Goal: Communication & Community: Answer question/provide support

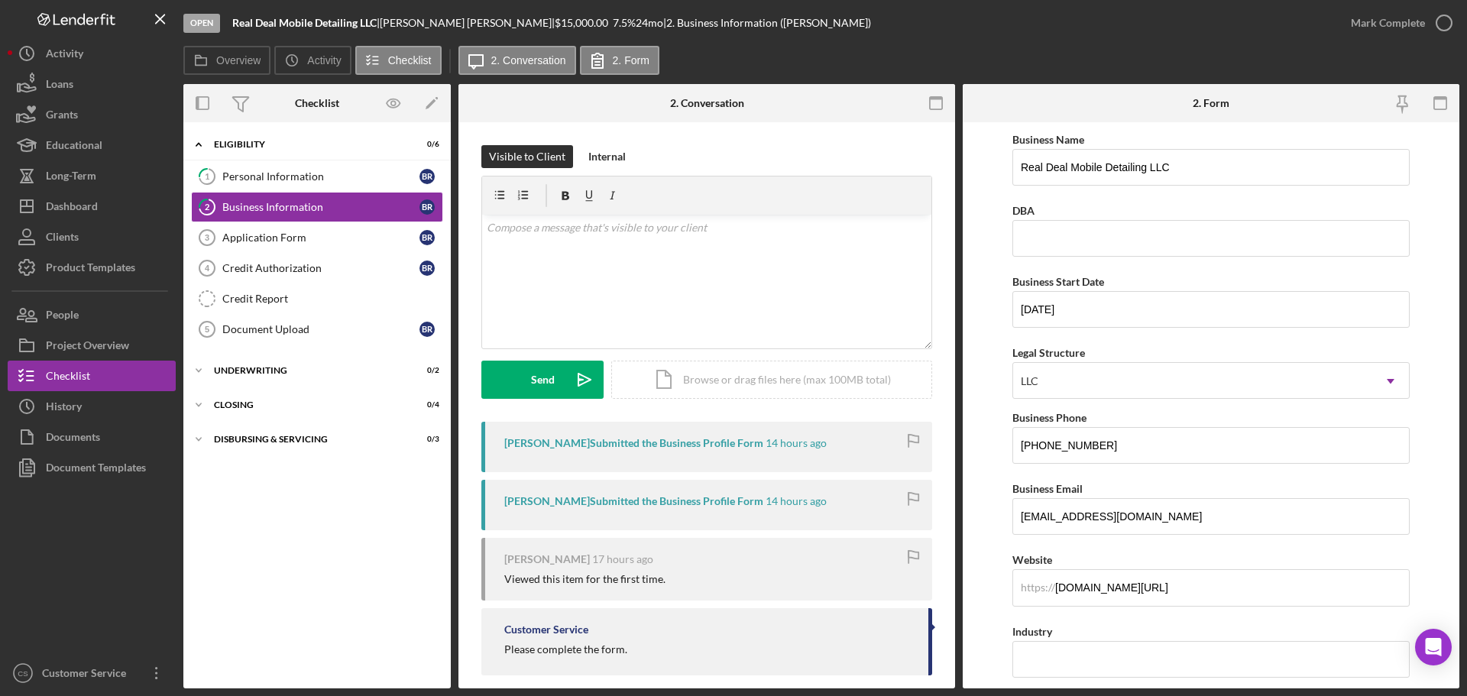
scroll to position [1130, 0]
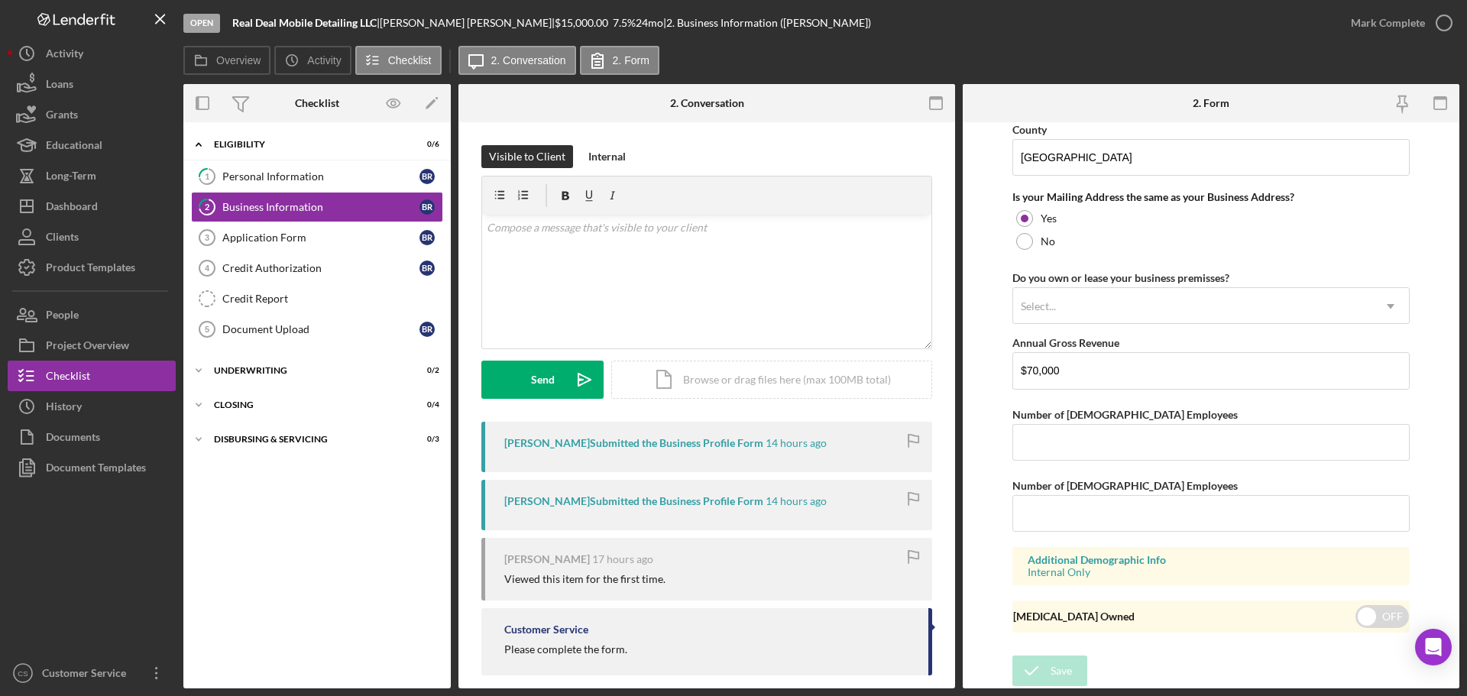
click at [869, 40] on div "Open Real Deal Mobile Detailing LLC | [PERSON_NAME] | $15,000.00 7.5 % 24 mo | …" at bounding box center [759, 23] width 1152 height 46
click at [312, 630] on div "Icon/Expander Eligibility 0 / 6 1 Personal Information B R 2 Business Informati…" at bounding box center [316, 405] width 267 height 551
click at [105, 201] on button "Icon/Dashboard Dashboard" at bounding box center [92, 206] width 168 height 31
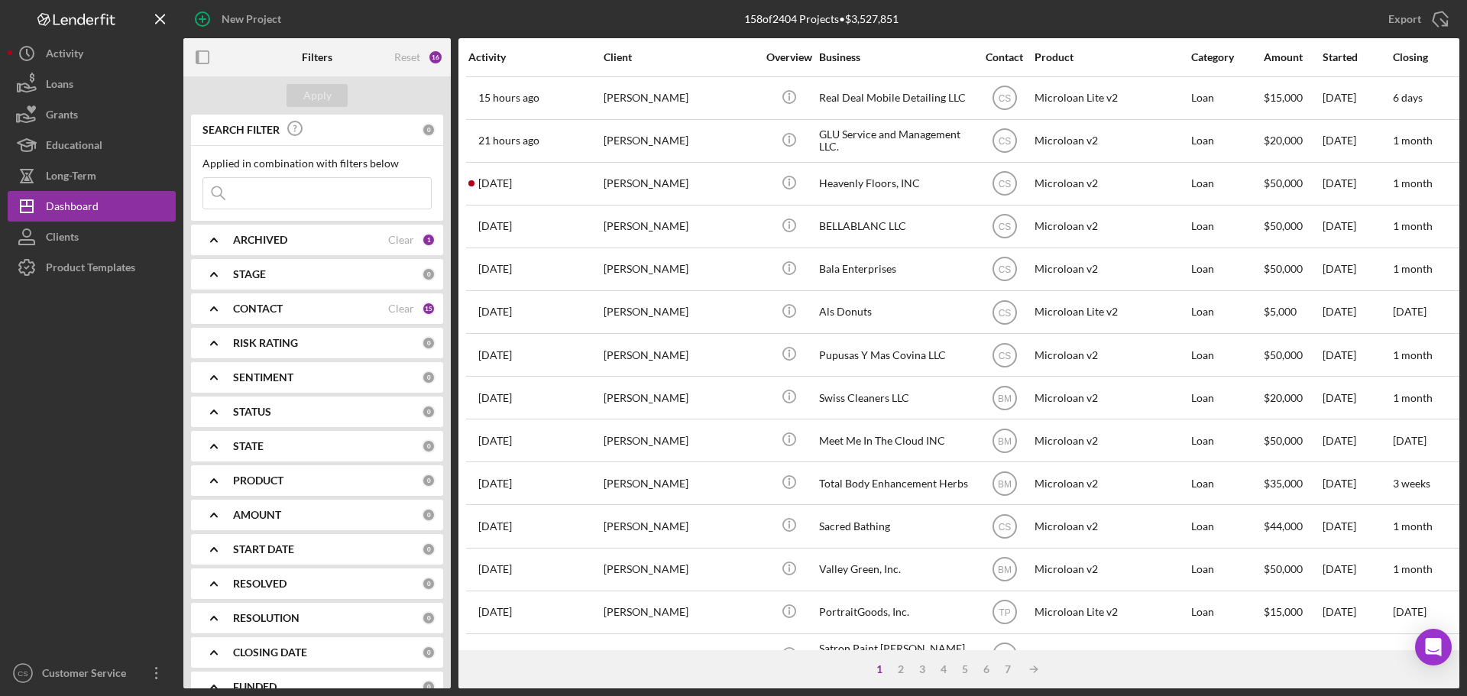
click at [61, 512] on div at bounding box center [92, 470] width 168 height 375
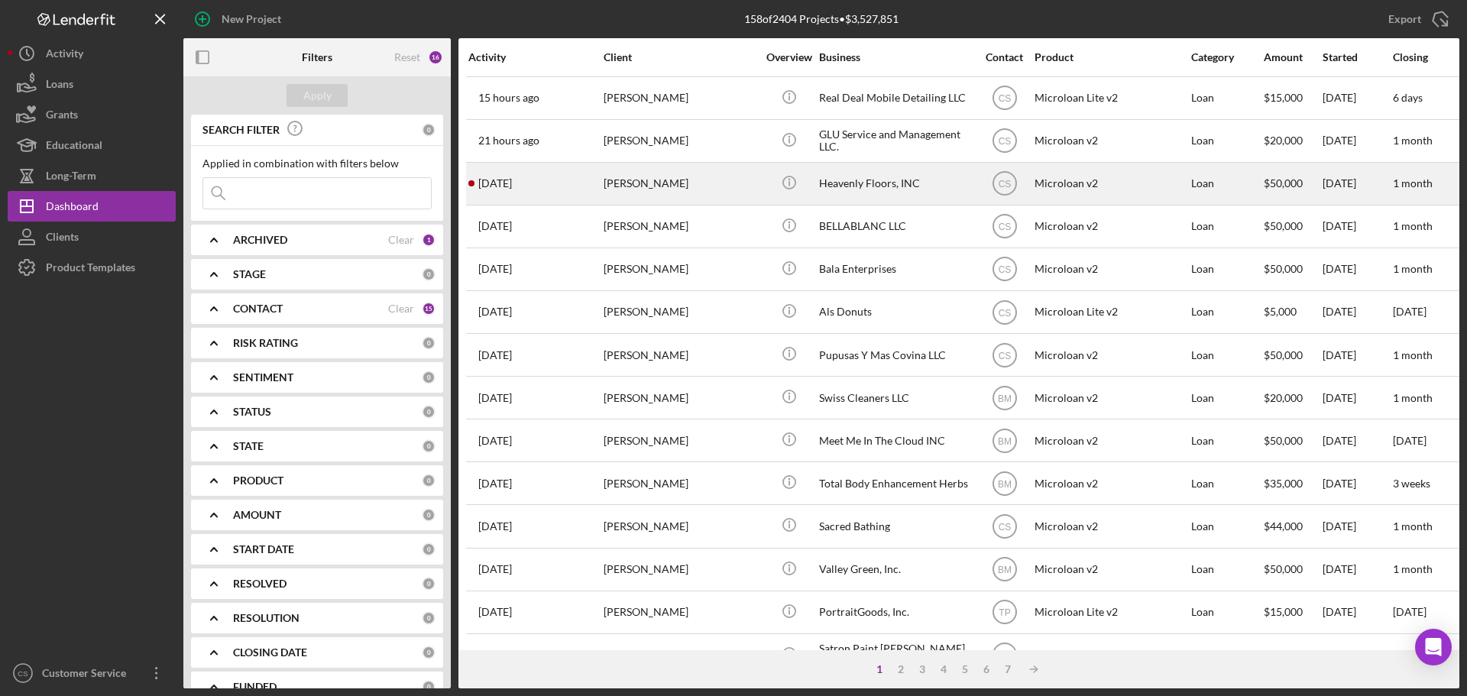
click at [714, 179] on div "[PERSON_NAME]" at bounding box center [680, 184] width 153 height 40
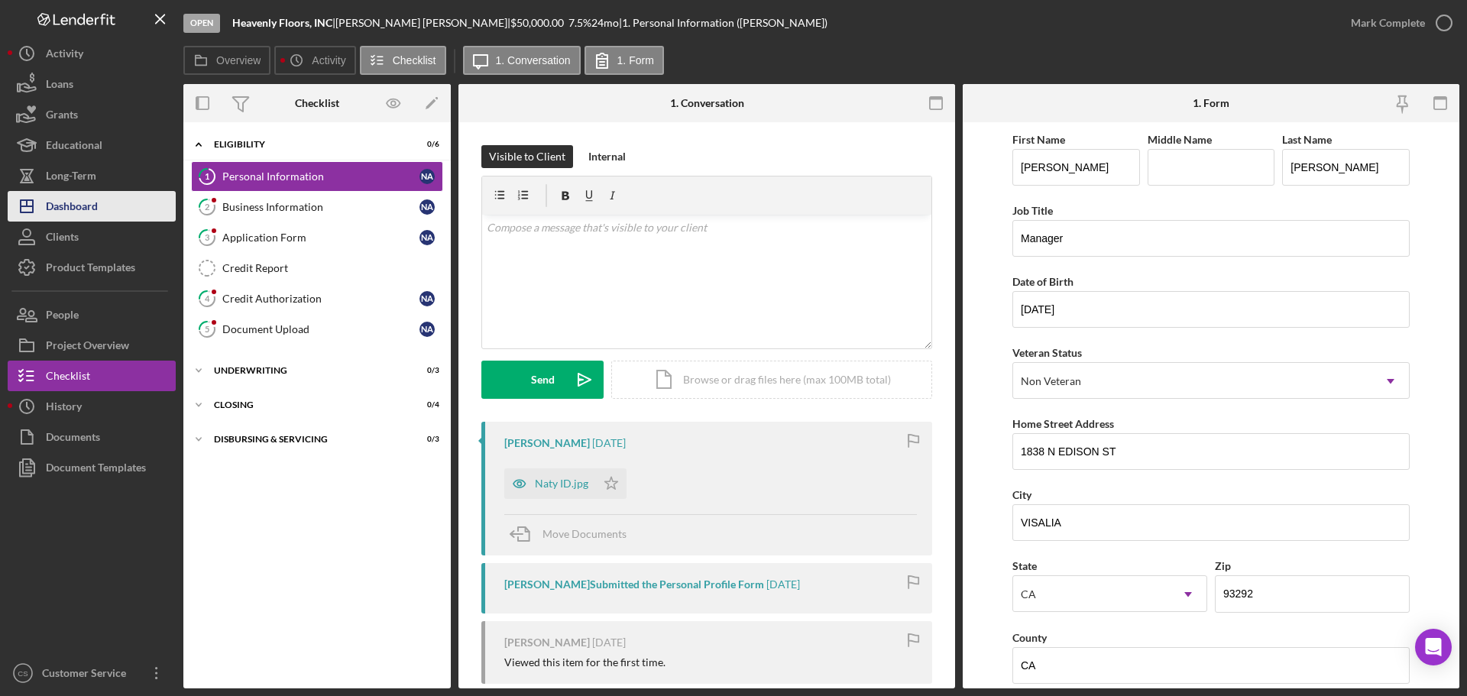
click at [96, 208] on div "Dashboard" at bounding box center [72, 208] width 52 height 34
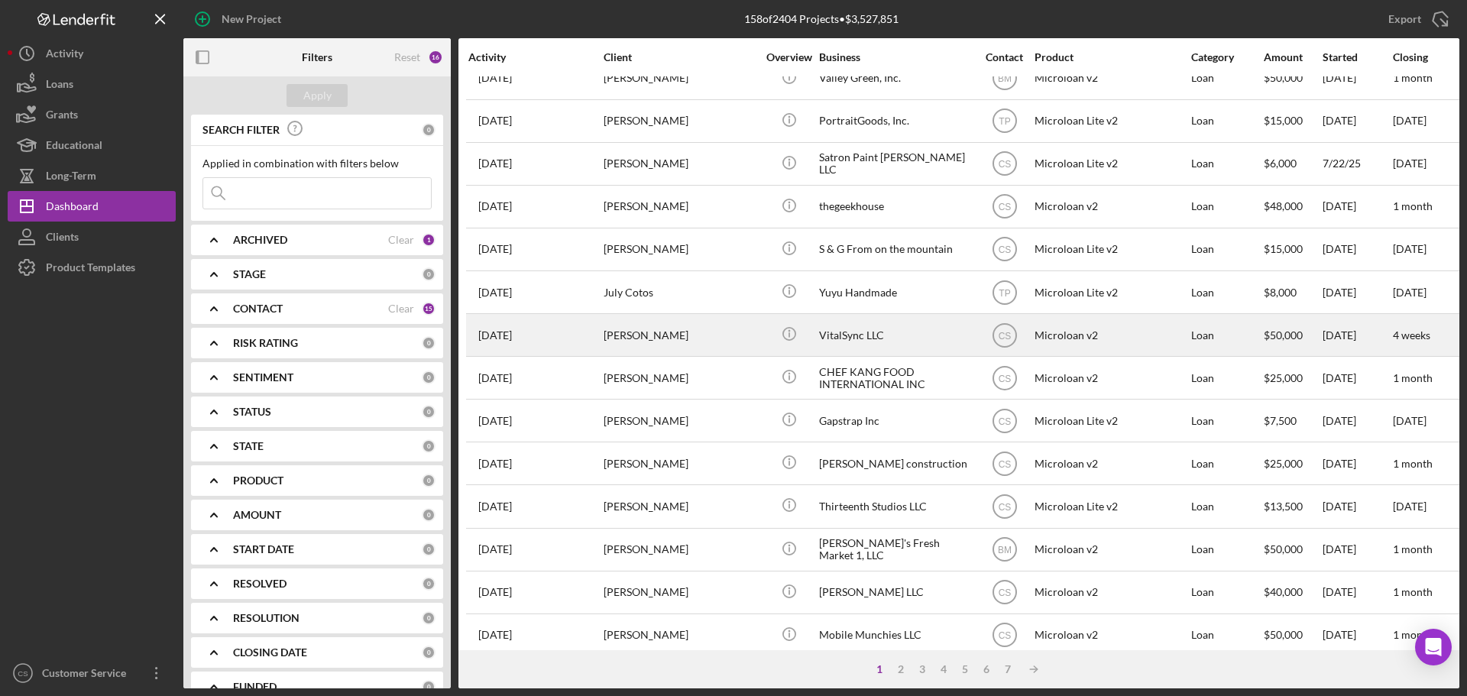
scroll to position [517, 0]
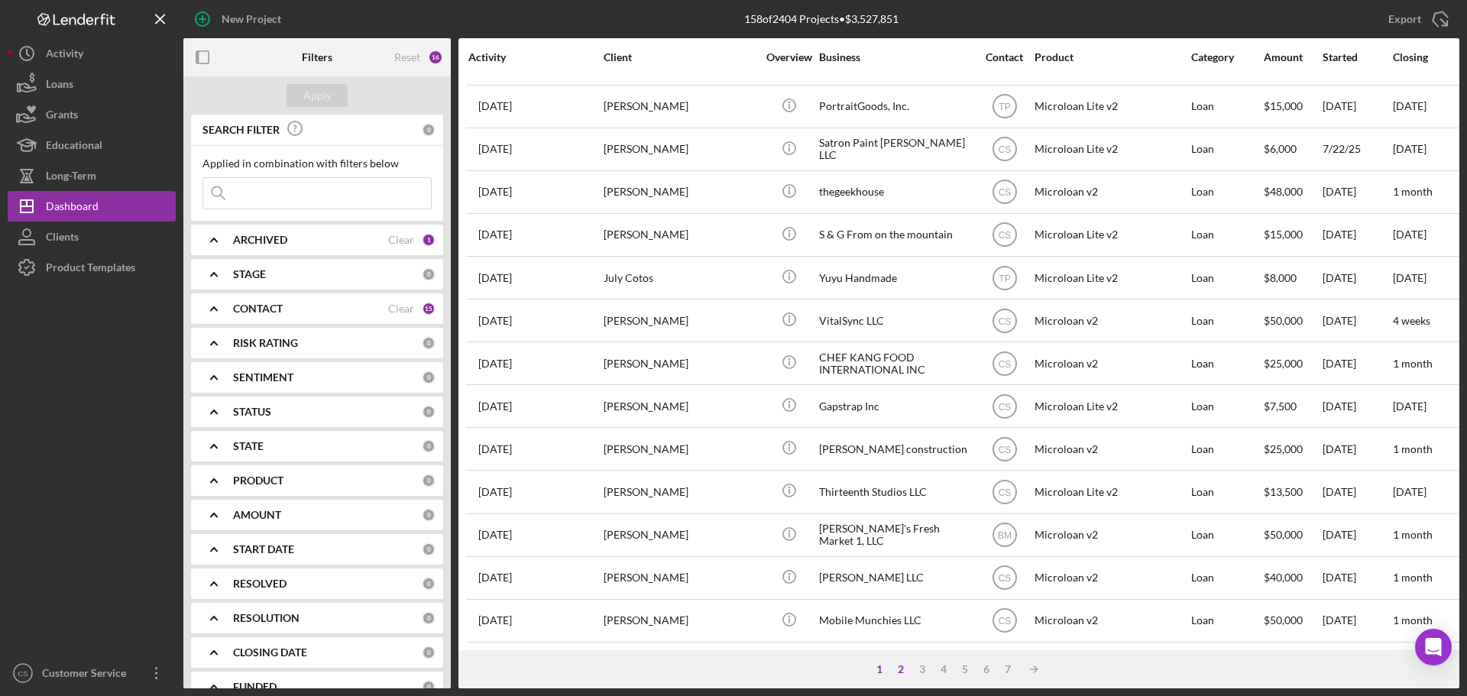
click at [898, 669] on div "2" at bounding box center [900, 669] width 21 height 12
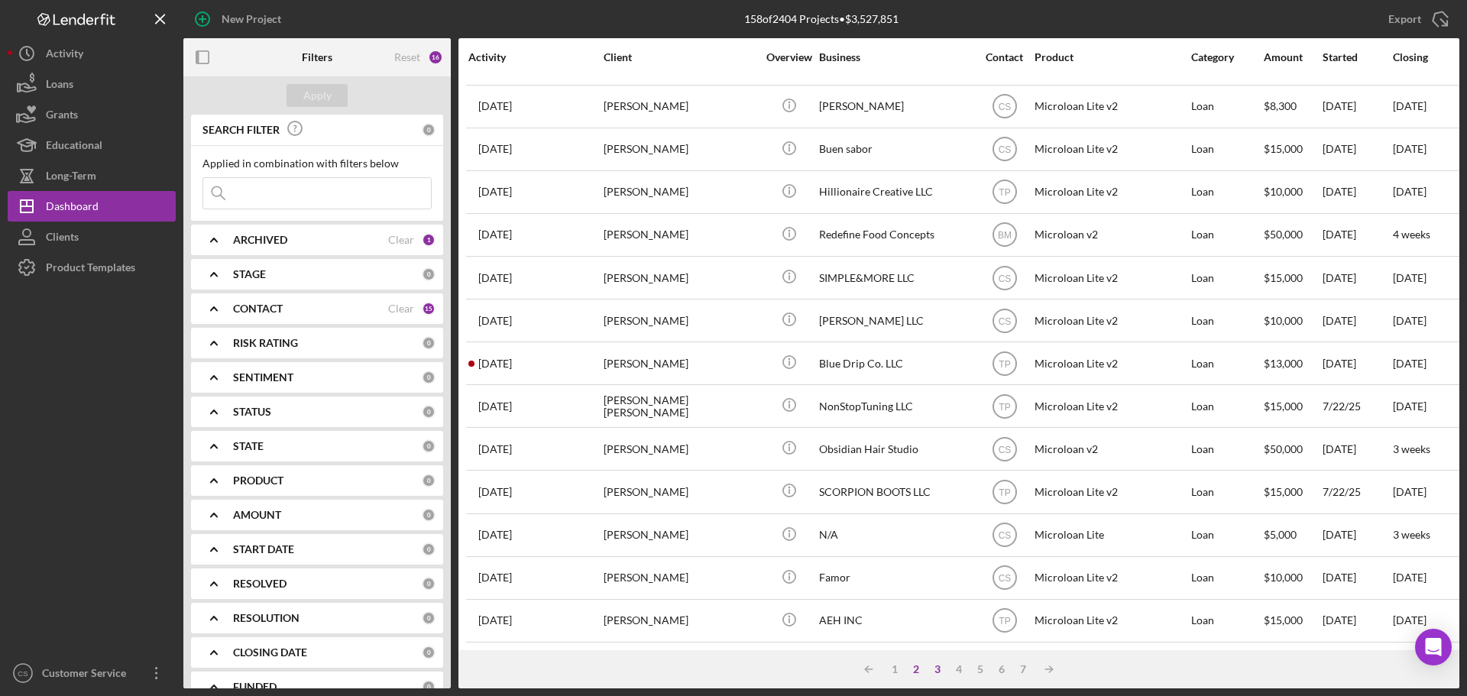
click at [935, 666] on div "3" at bounding box center [937, 669] width 21 height 12
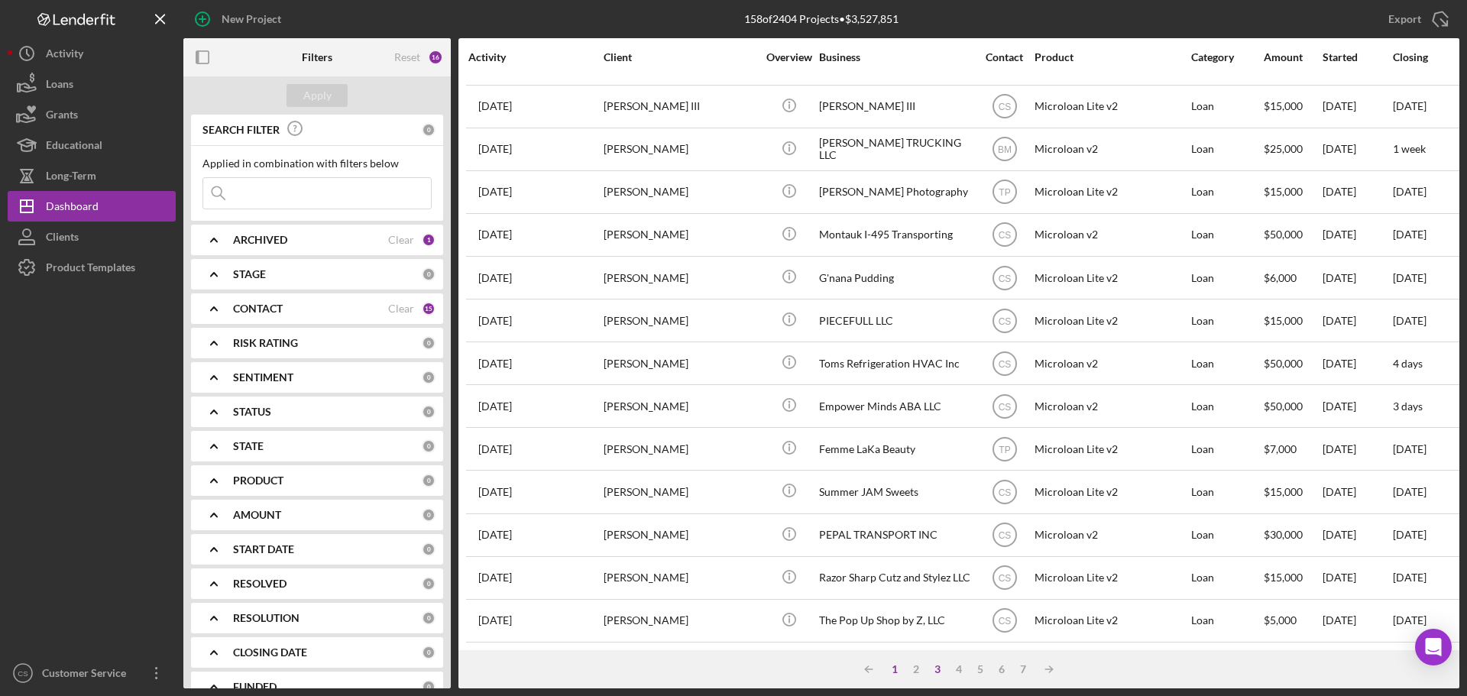
click at [894, 664] on div "1" at bounding box center [894, 669] width 21 height 12
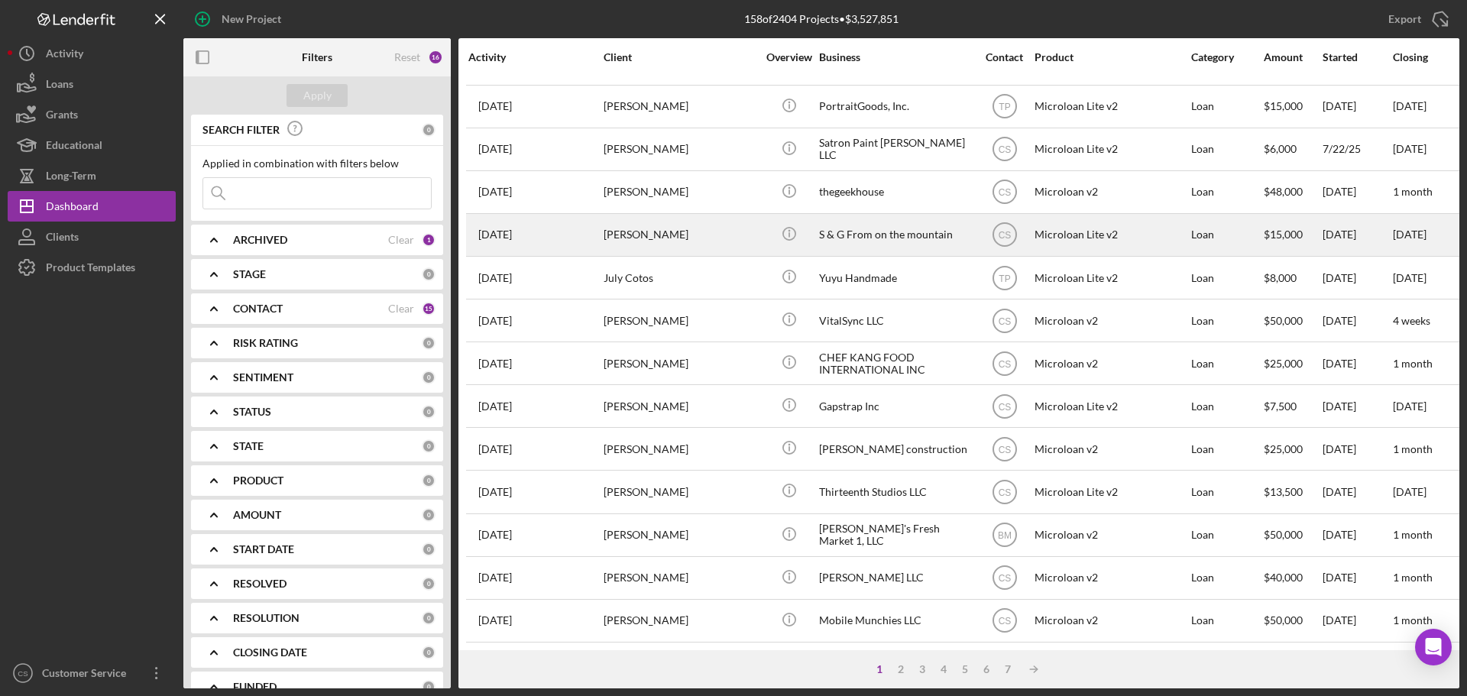
click at [635, 220] on div "[PERSON_NAME]" at bounding box center [680, 235] width 153 height 40
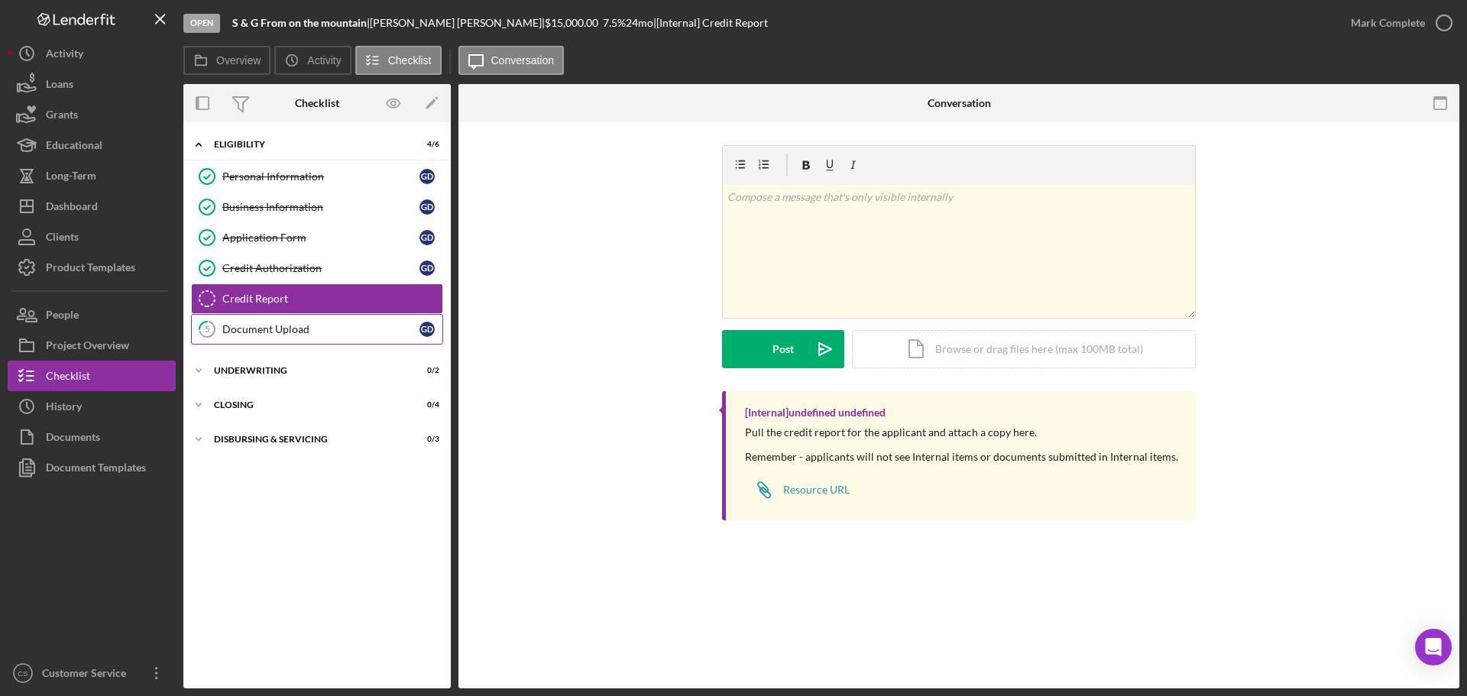
click at [316, 328] on div "Document Upload" at bounding box center [320, 329] width 197 height 12
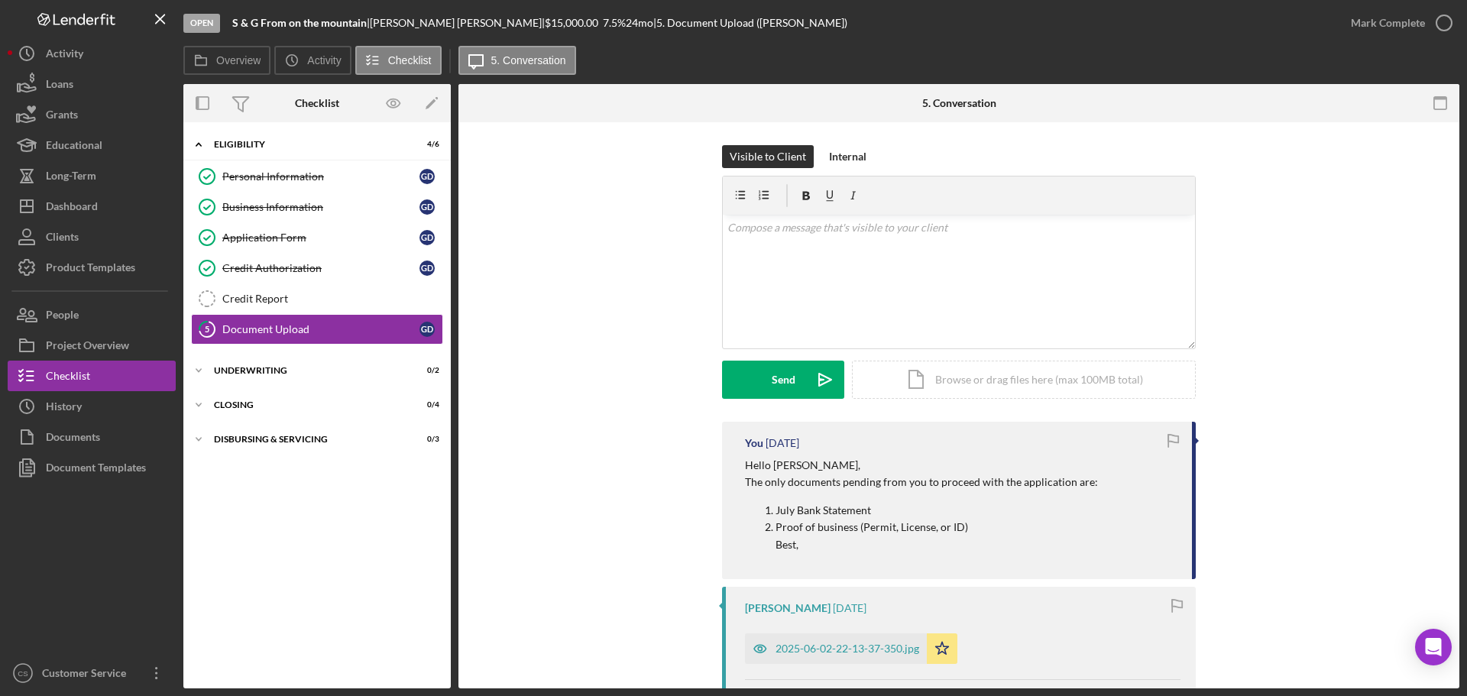
click at [112, 207] on button "Icon/Dashboard Dashboard" at bounding box center [92, 206] width 168 height 31
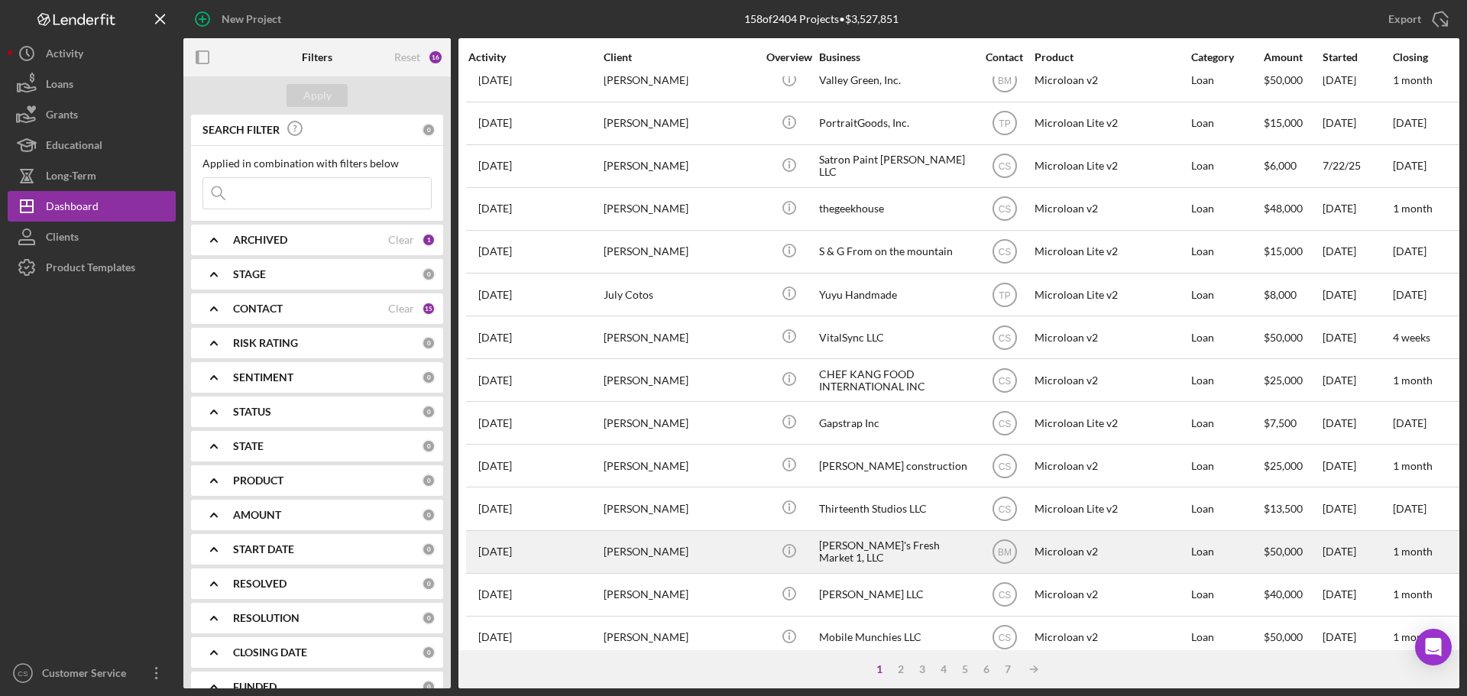
scroll to position [517, 0]
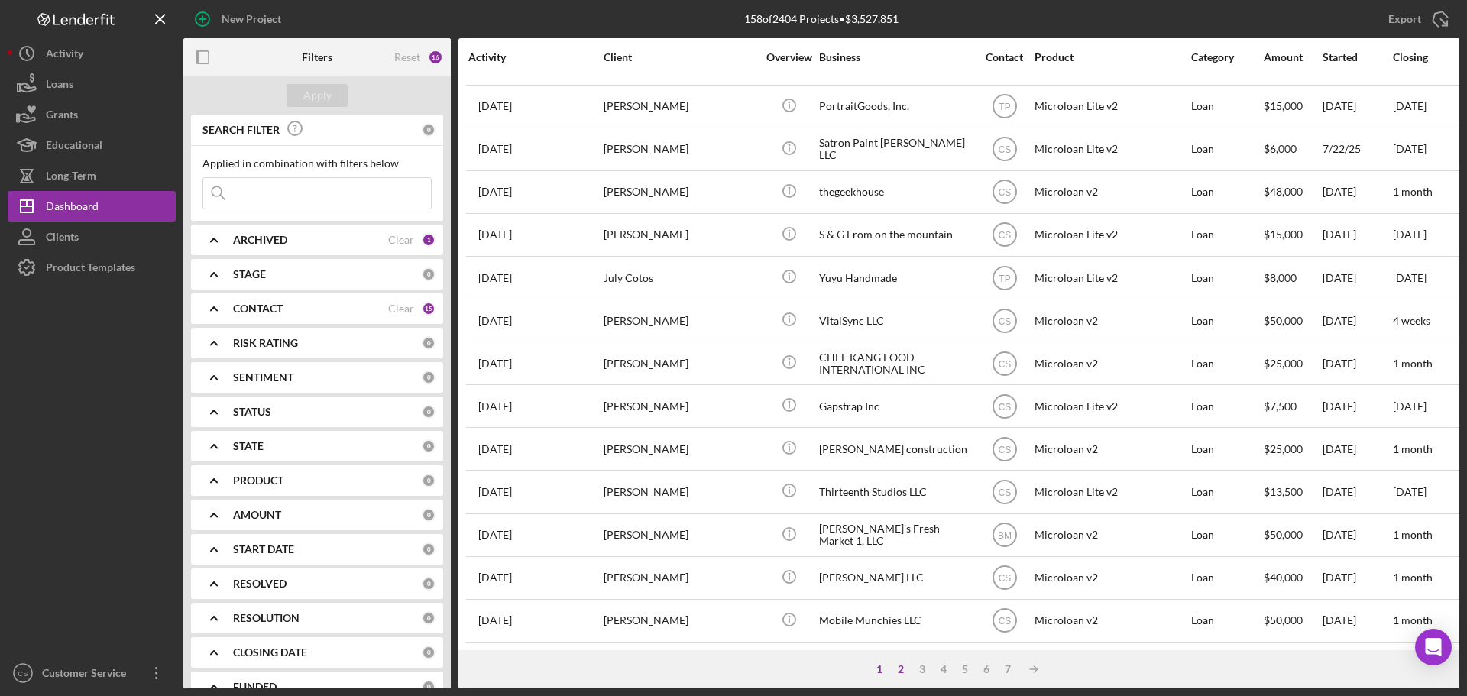
click at [900, 663] on div "2" at bounding box center [900, 669] width 21 height 12
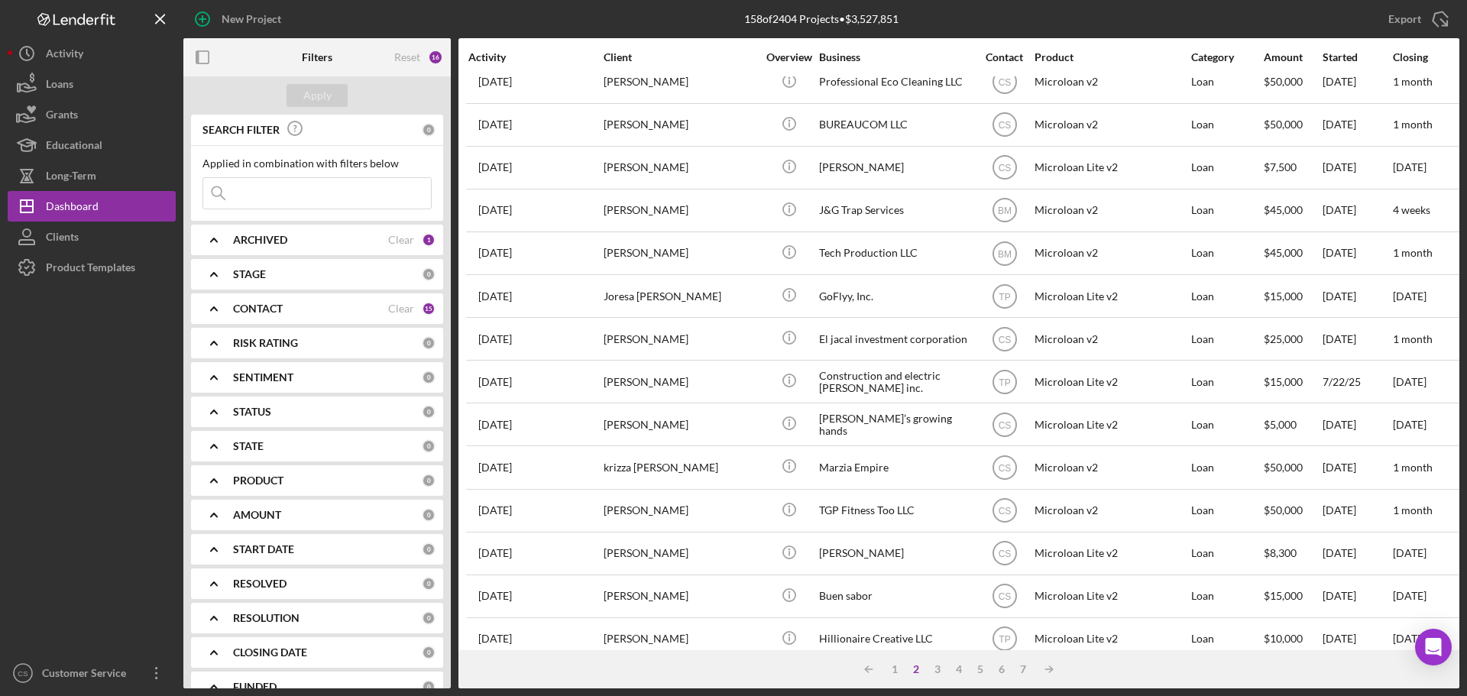
scroll to position [0, 0]
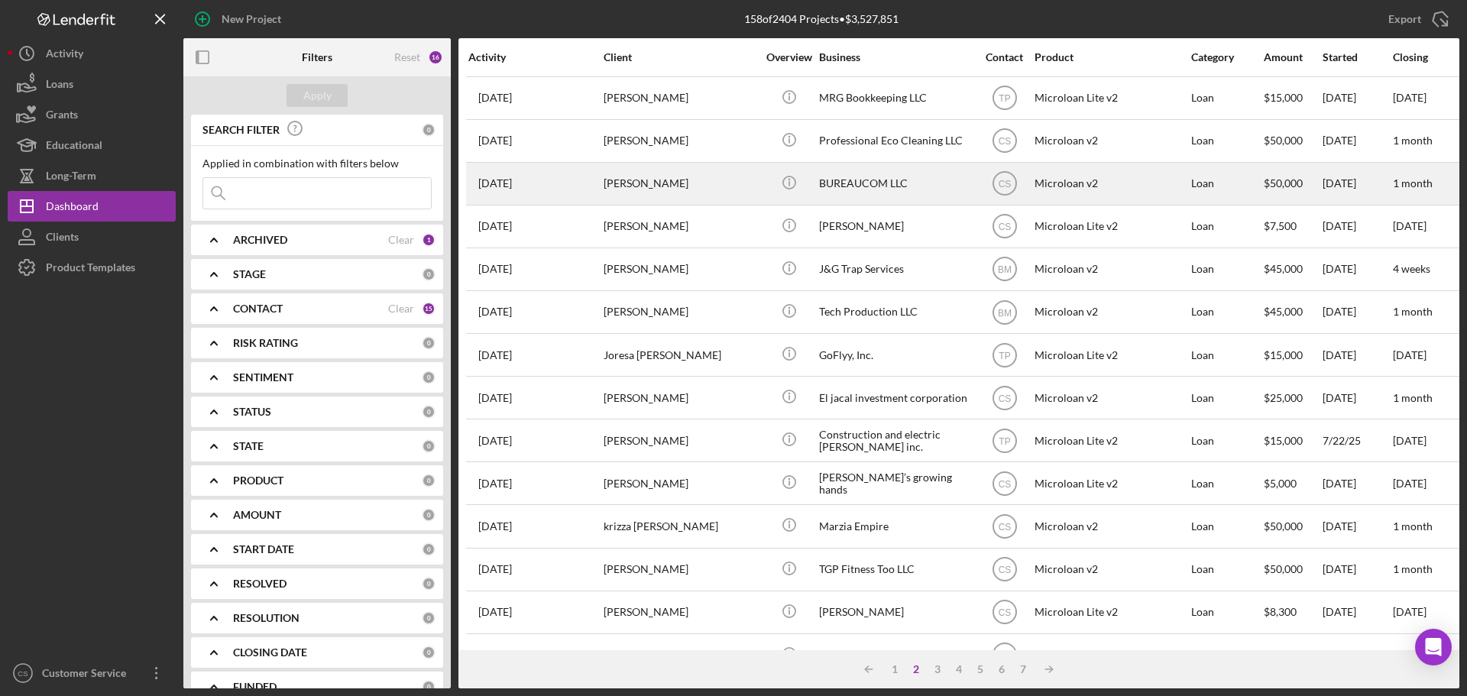
click at [716, 190] on div "[PERSON_NAME]" at bounding box center [680, 184] width 153 height 40
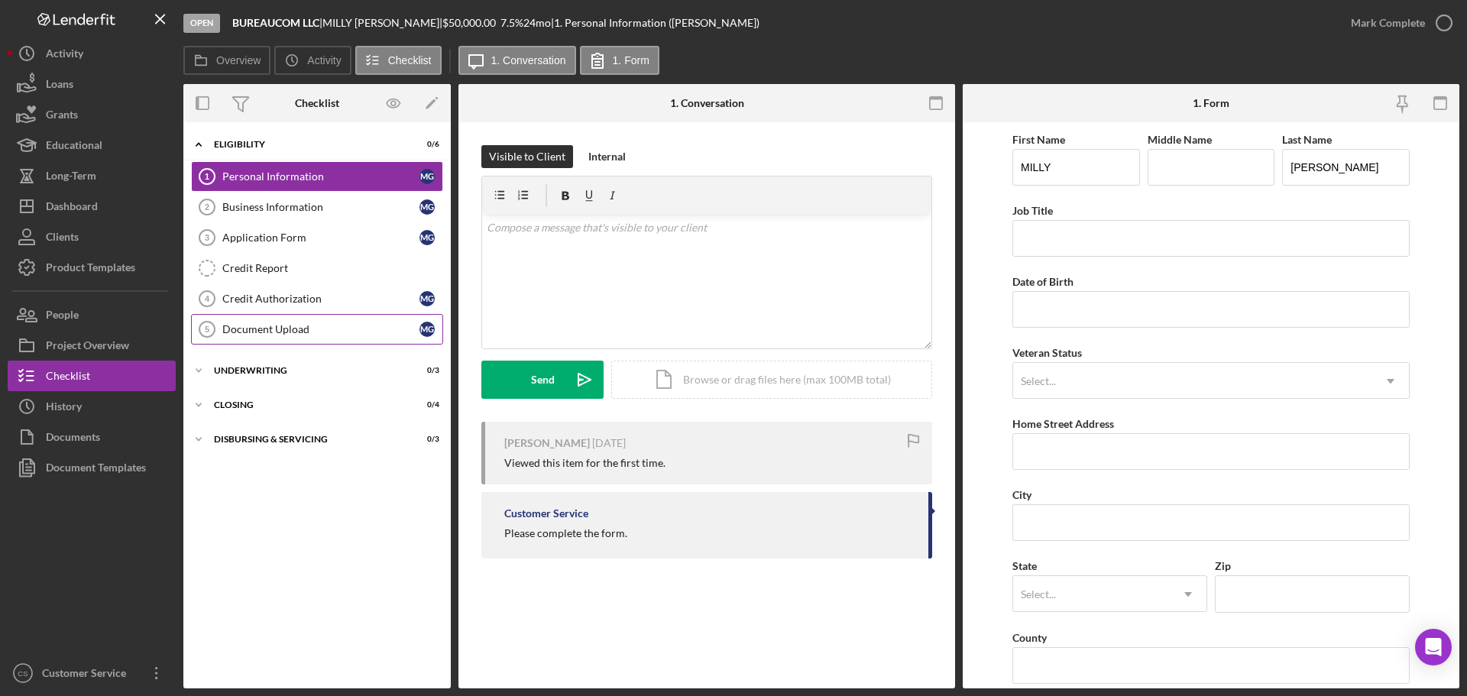
click at [317, 333] on div "Document Upload" at bounding box center [320, 329] width 197 height 12
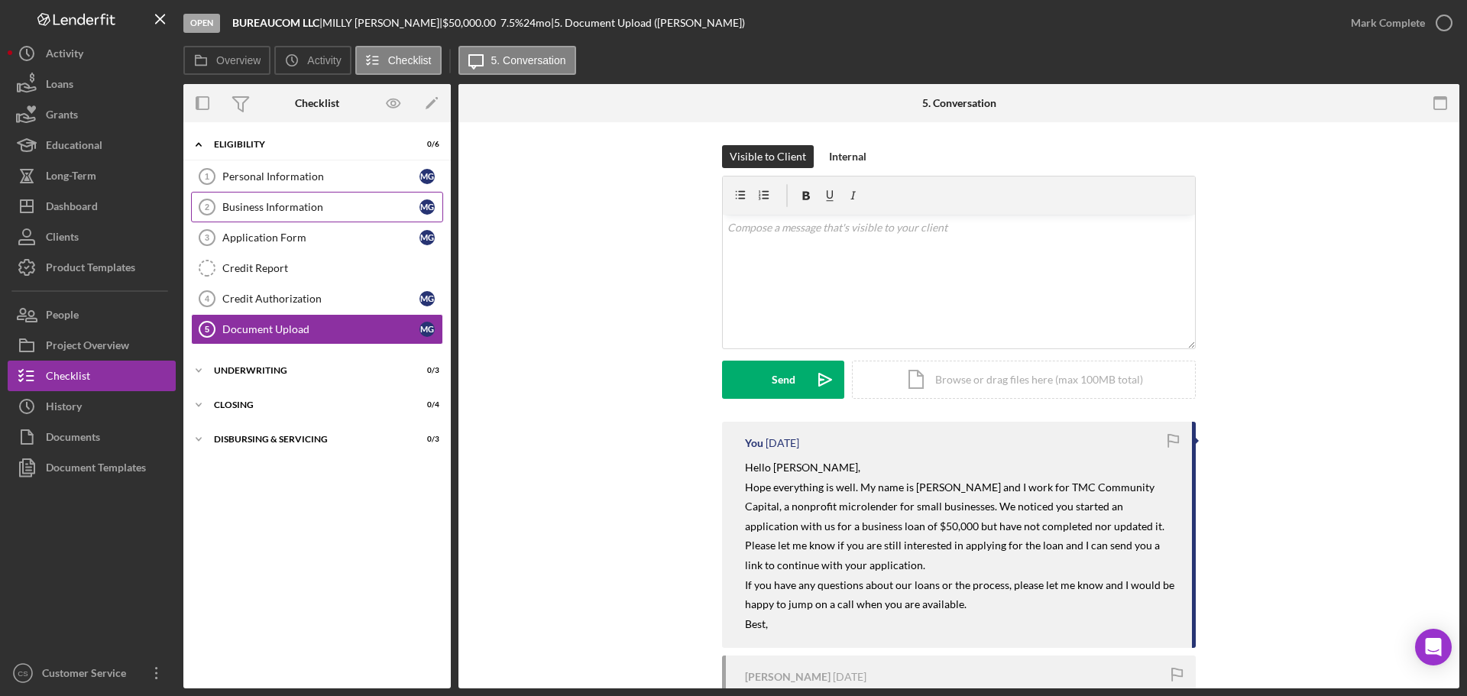
click at [318, 219] on link "Business Information 2 Business Information M G" at bounding box center [317, 207] width 252 height 31
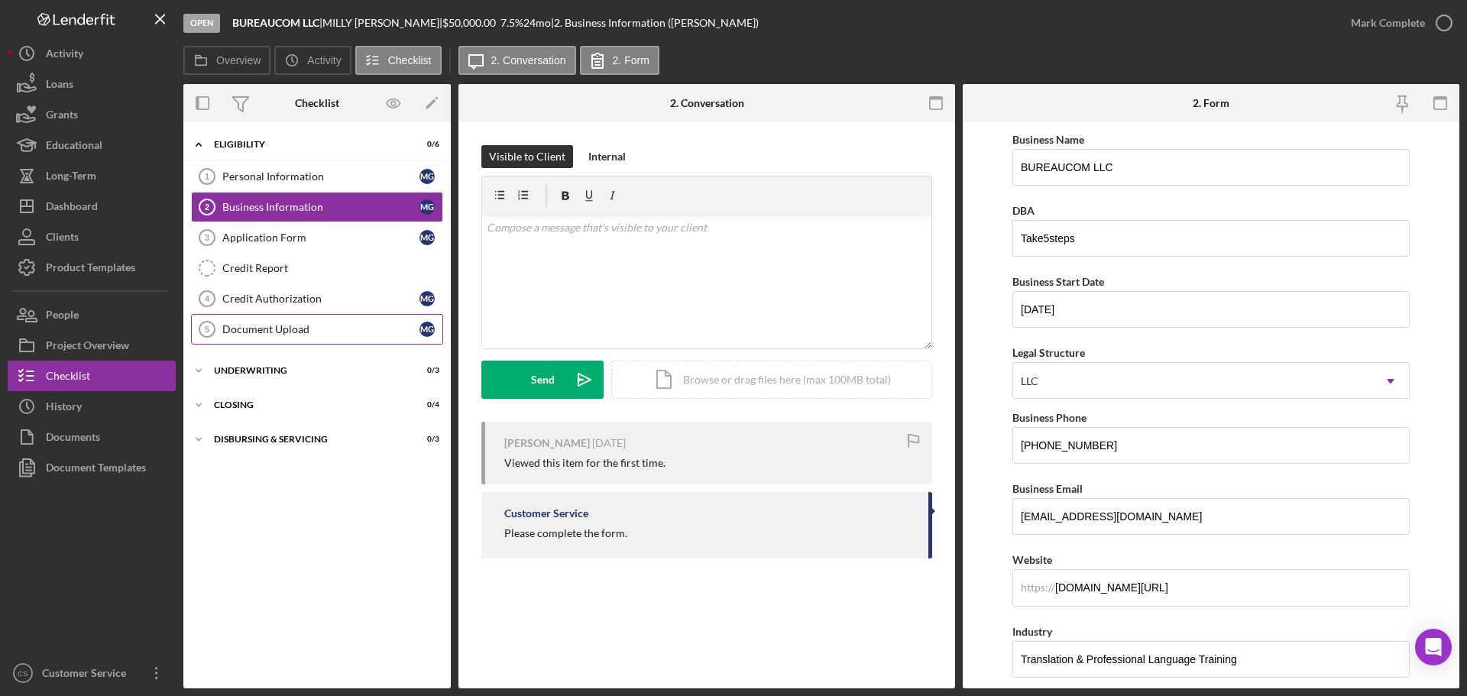
click at [329, 319] on link "Document Upload 5 Document Upload M G" at bounding box center [317, 329] width 252 height 31
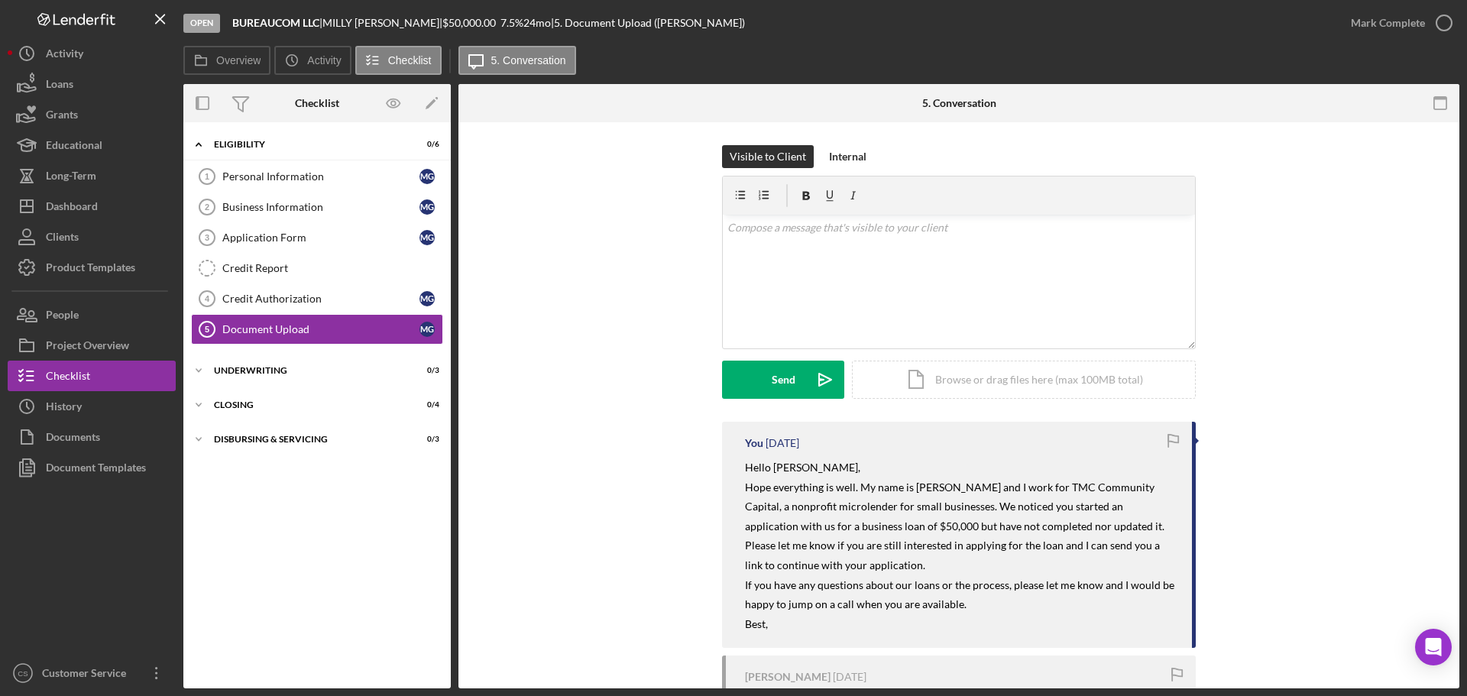
drag, startPoint x: 604, startPoint y: 349, endPoint x: 621, endPoint y: 340, distance: 19.8
click at [608, 347] on div "Visible to Client Internal v Color teal Color pink Remove color Add row above A…" at bounding box center [958, 283] width 955 height 277
click at [961, 271] on div "v Color teal Color pink Remove color Add row above Add row below Add column bef…" at bounding box center [959, 282] width 472 height 134
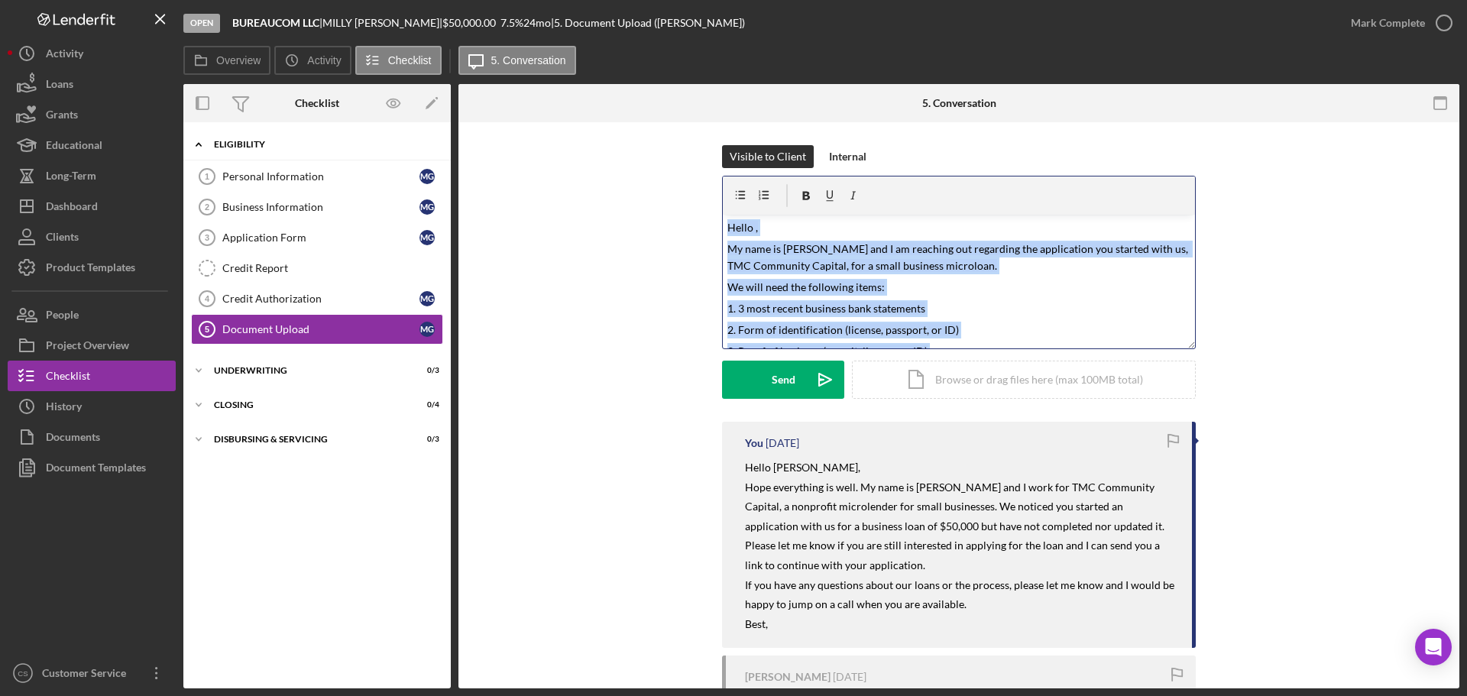
drag, startPoint x: 971, startPoint y: 338, endPoint x: 435, endPoint y: 151, distance: 568.2
click at [435, 151] on div "Overview Internal Workflow Stage Open Icon/Dropdown Arrow Archive (can unarchiv…" at bounding box center [821, 386] width 1276 height 604
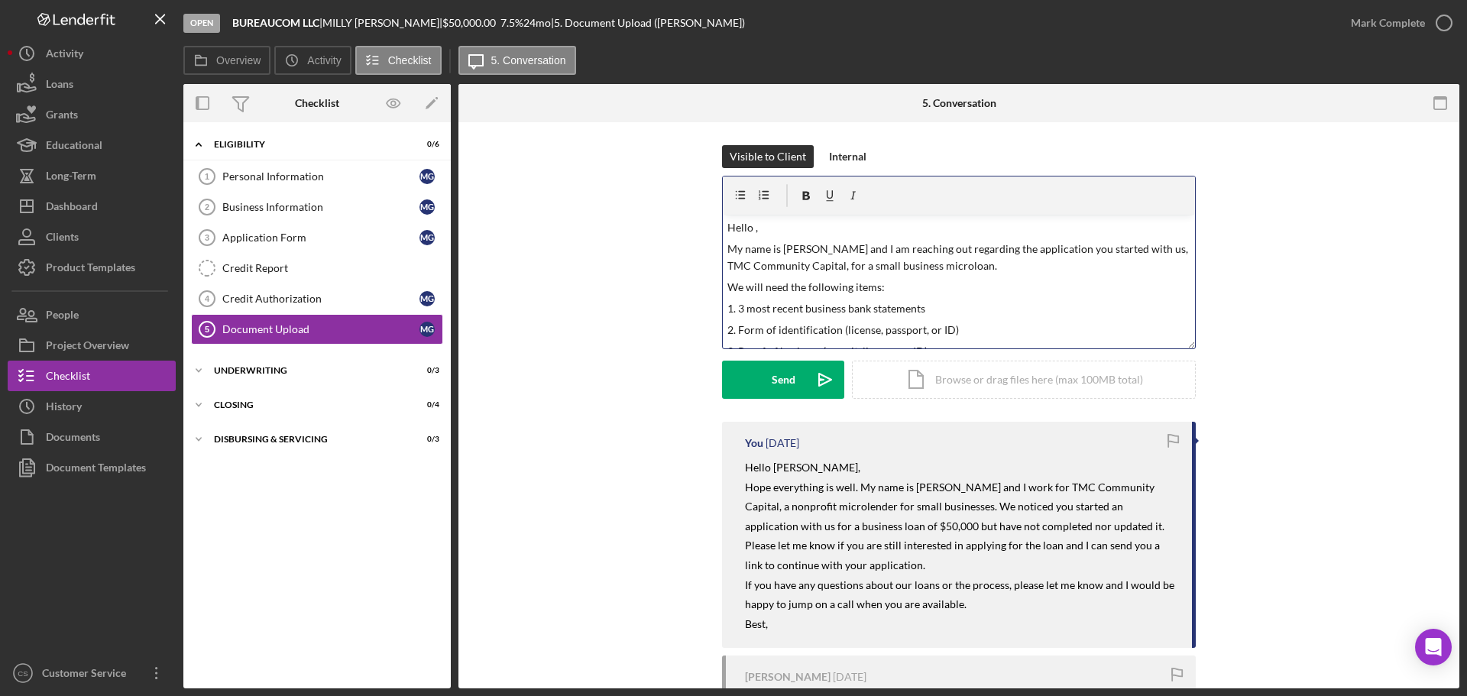
click at [753, 232] on p "Hello ," at bounding box center [959, 227] width 464 height 17
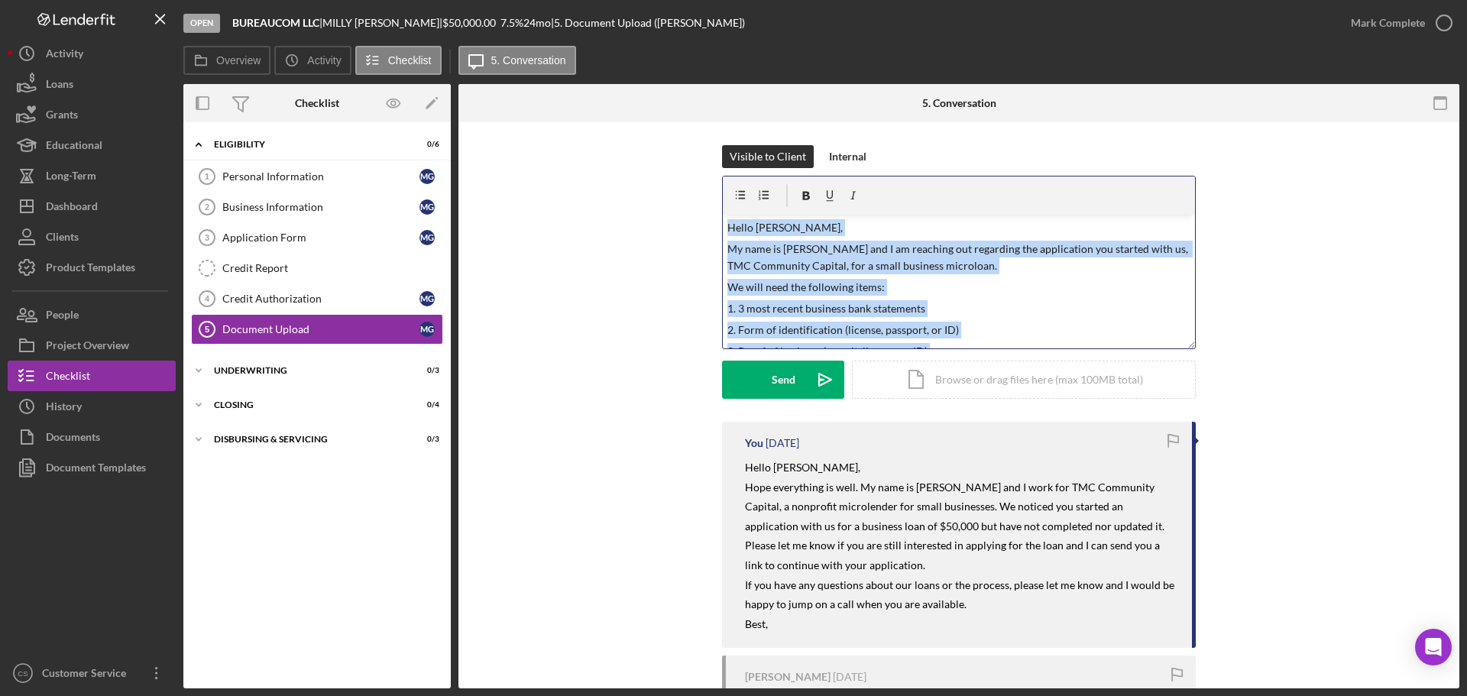
scroll to position [59, 0]
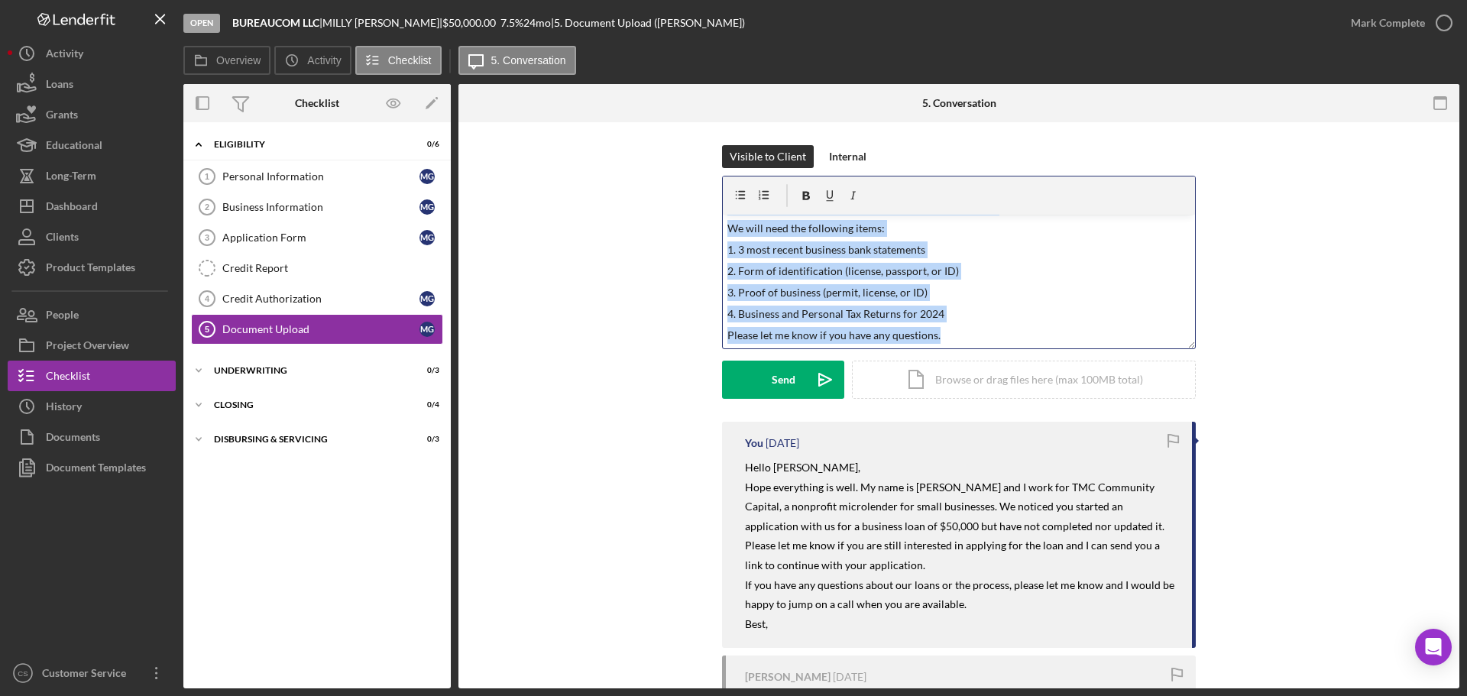
drag, startPoint x: 724, startPoint y: 221, endPoint x: 1126, endPoint y: 510, distance: 496.0
click at [1126, 510] on div "Visible to Client Internal v Color teal Color pink Remove color Add row above A…" at bounding box center [958, 557] width 1001 height 870
copy div "Hello [PERSON_NAME], My name is [PERSON_NAME] and I am reaching out regarding t…"
click at [760, 374] on button "Send Icon/icon-invite-send" at bounding box center [783, 380] width 122 height 38
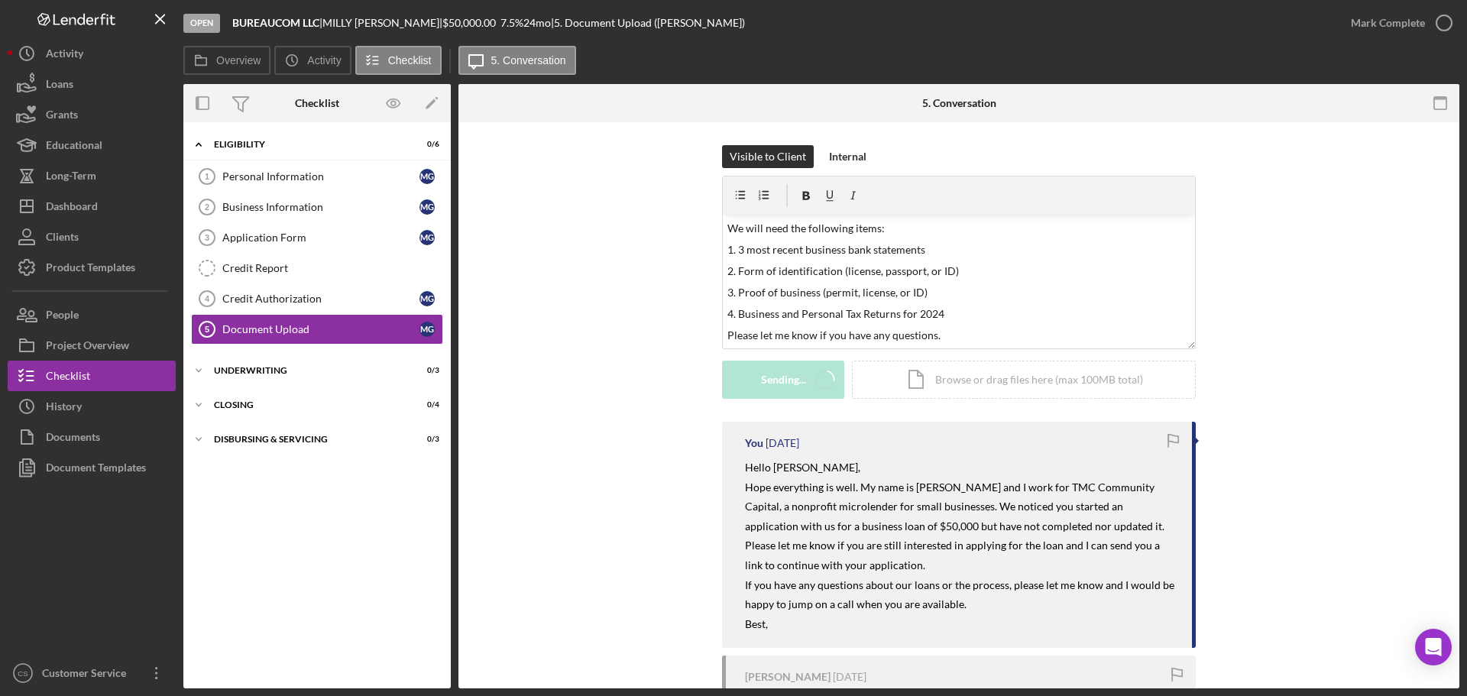
scroll to position [0, 0]
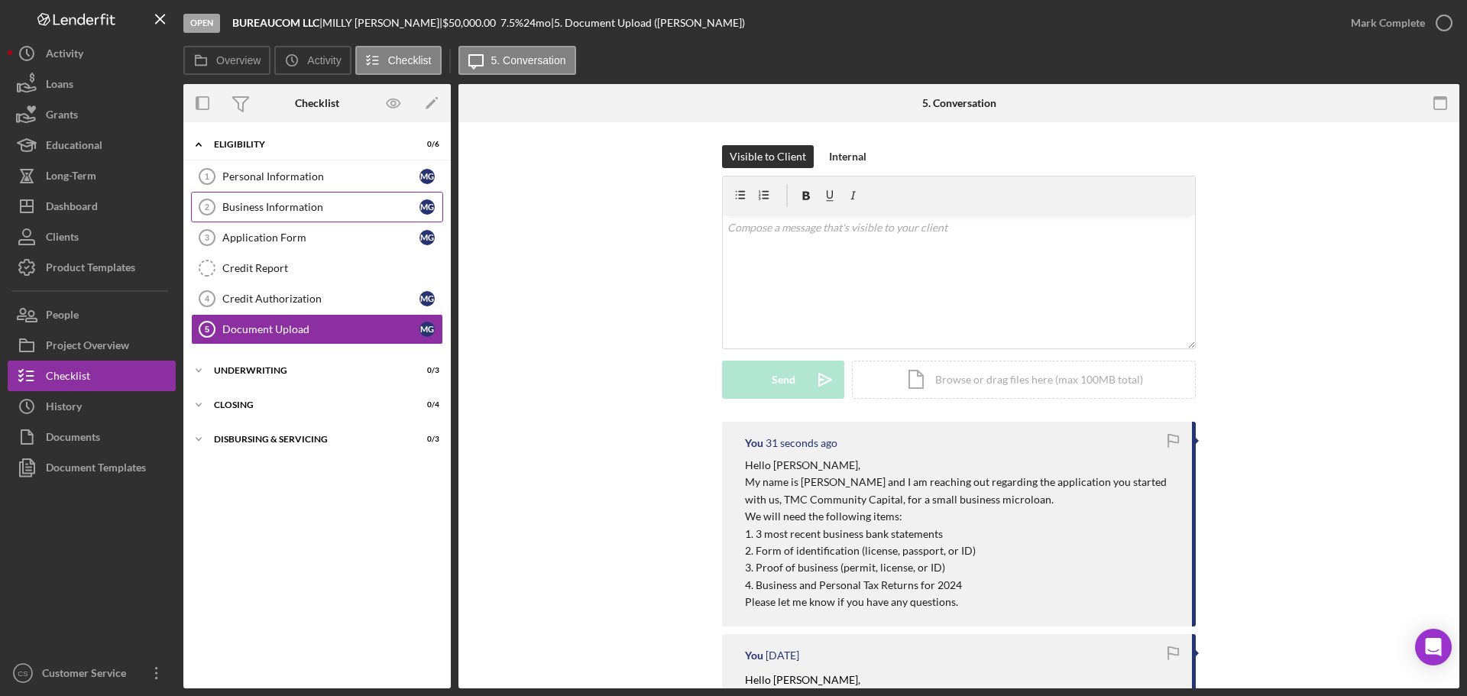
click at [313, 216] on link "Business Information 2 Business Information M G" at bounding box center [317, 207] width 252 height 31
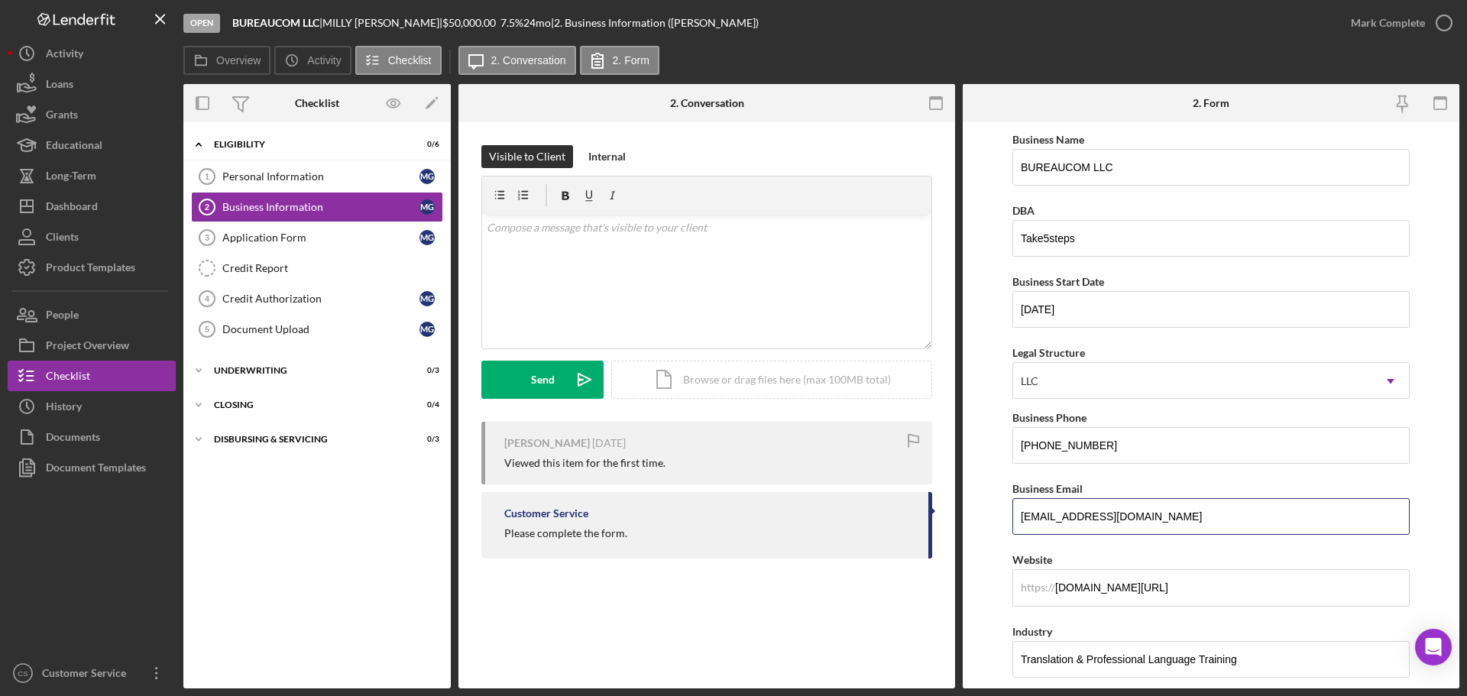
drag, startPoint x: 1177, startPoint y: 519, endPoint x: 855, endPoint y: 462, distance: 326.6
click at [855, 462] on div "Overview Internal Workflow Stage Open Icon/Dropdown Arrow Archive (can unarchiv…" at bounding box center [821, 386] width 1276 height 604
drag, startPoint x: 275, startPoint y: 321, endPoint x: 309, endPoint y: 314, distance: 34.3
click at [275, 321] on link "Document Upload 5 Document Upload M G" at bounding box center [317, 329] width 252 height 31
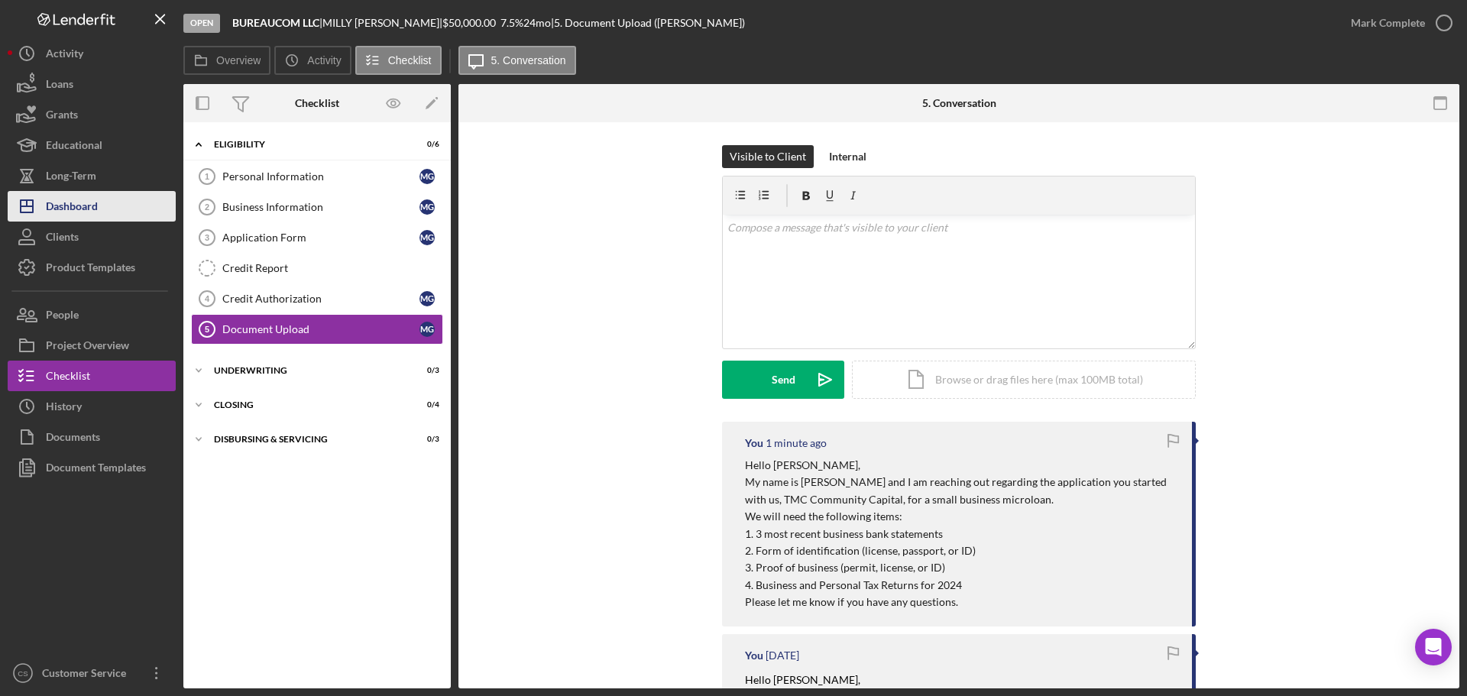
click at [94, 213] on div "Dashboard" at bounding box center [72, 208] width 52 height 34
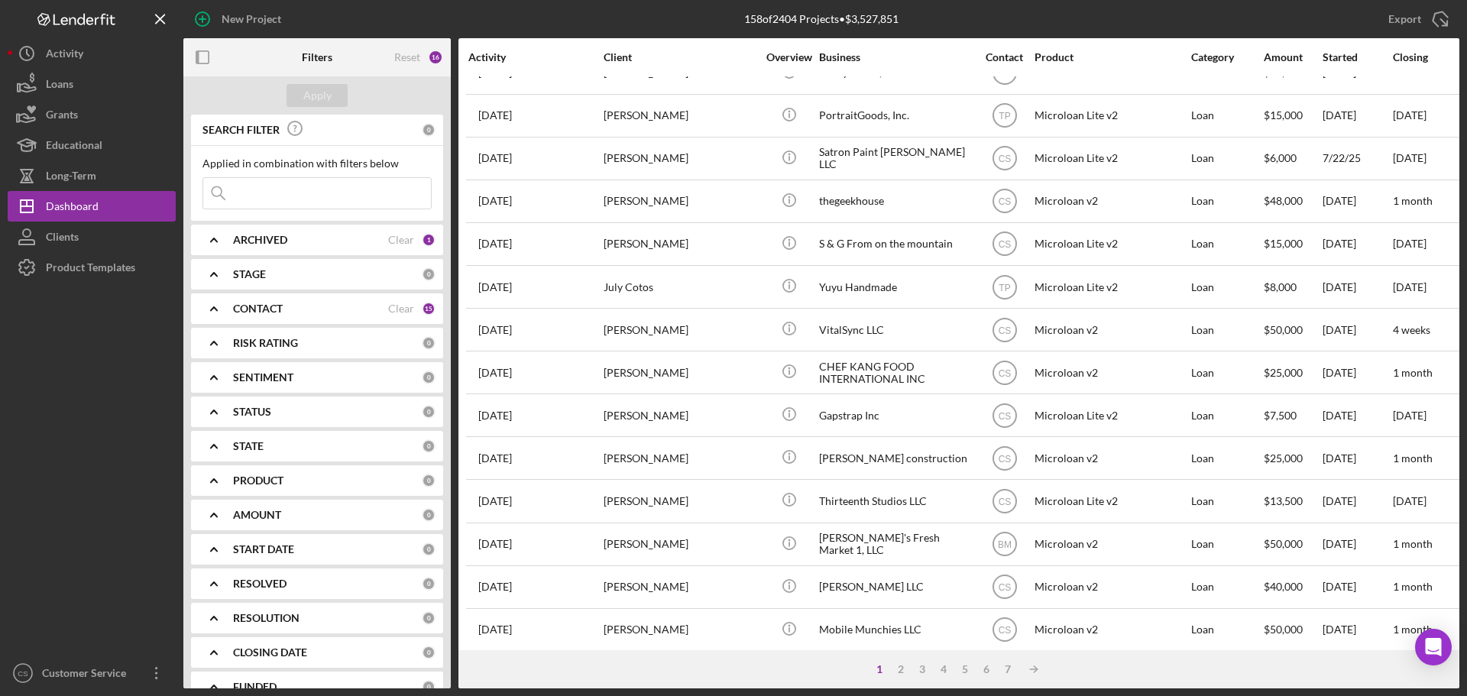
scroll to position [517, 0]
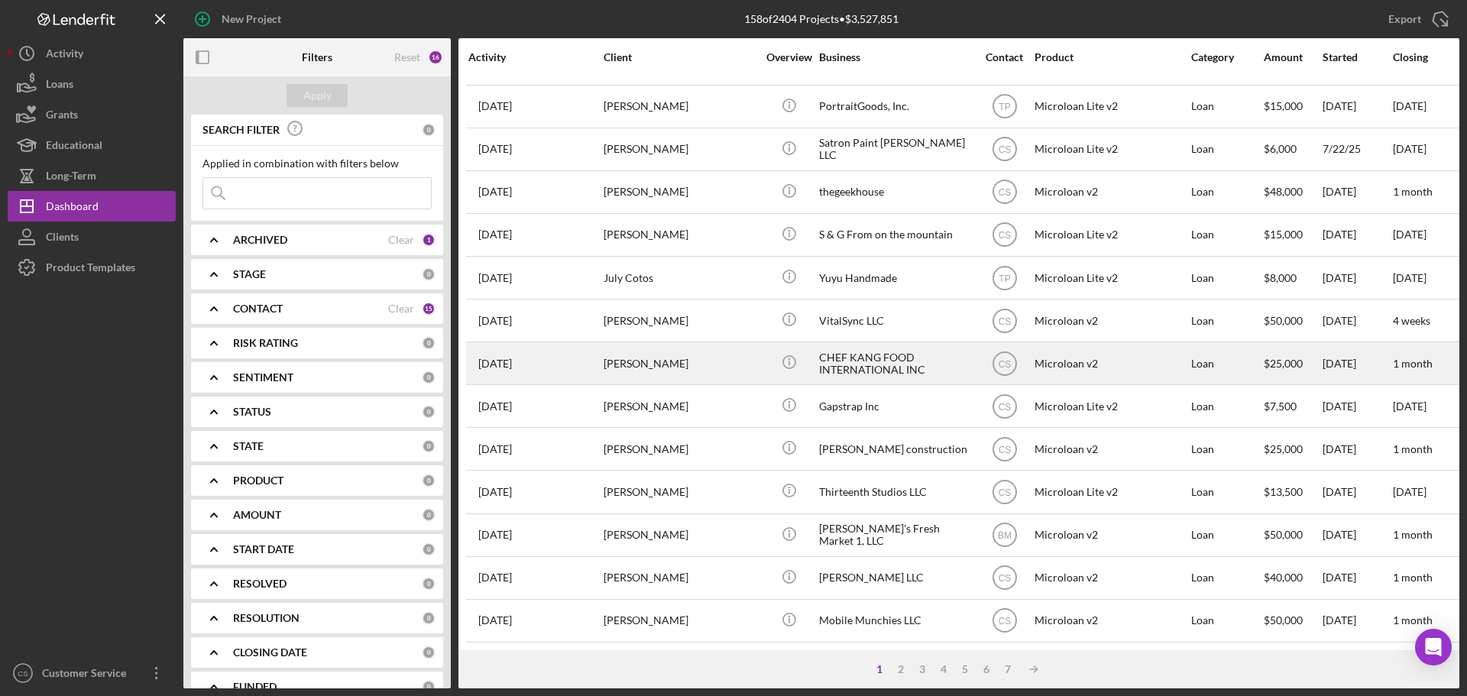
click at [696, 358] on div "[PERSON_NAME]" at bounding box center [680, 363] width 153 height 40
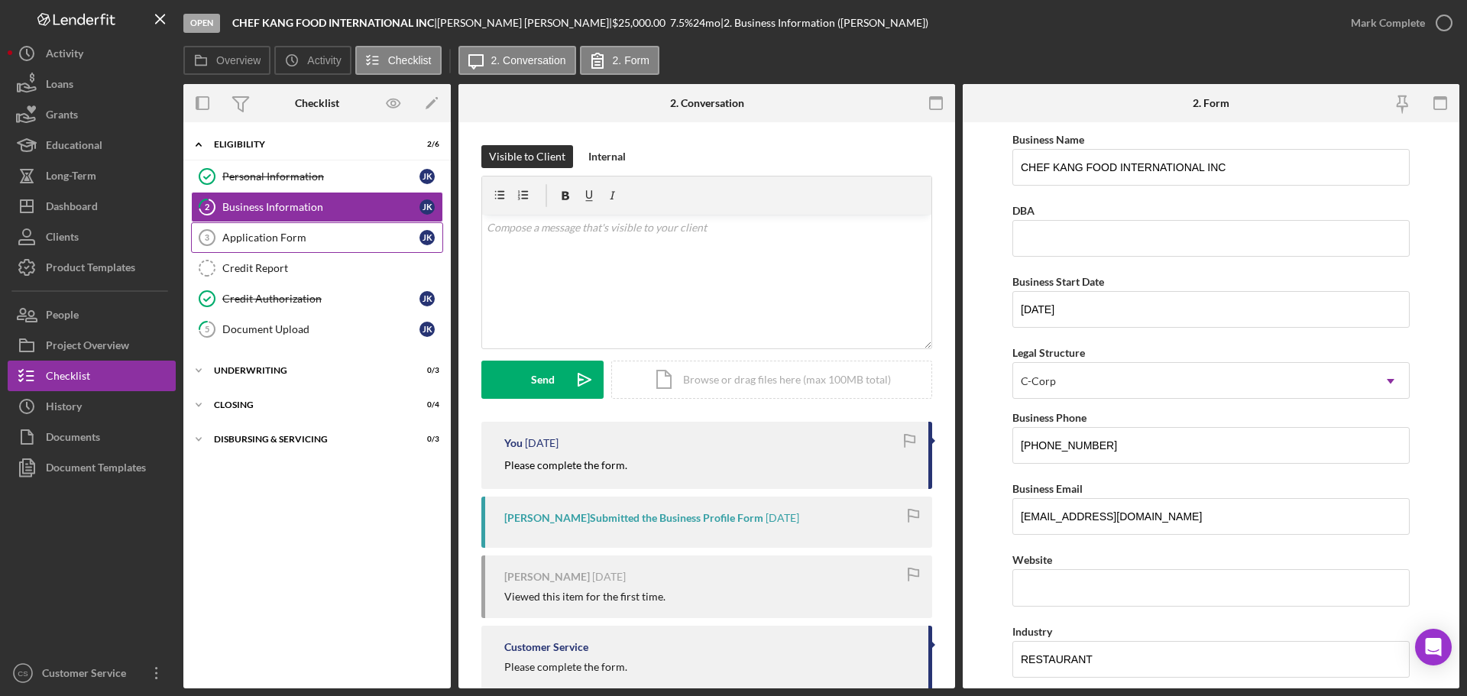
click at [318, 246] on link "Application Form 3 Application Form J K" at bounding box center [317, 237] width 252 height 31
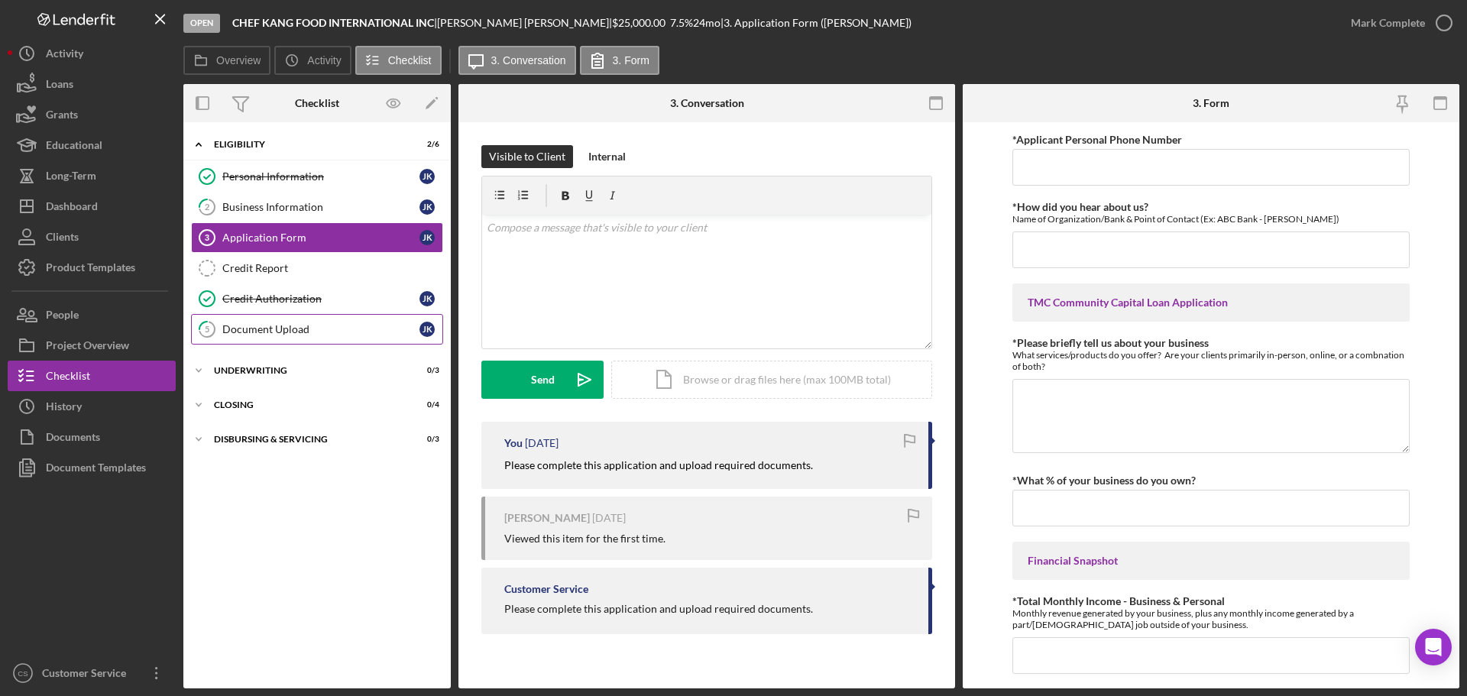
click at [331, 330] on div "Document Upload" at bounding box center [320, 329] width 197 height 12
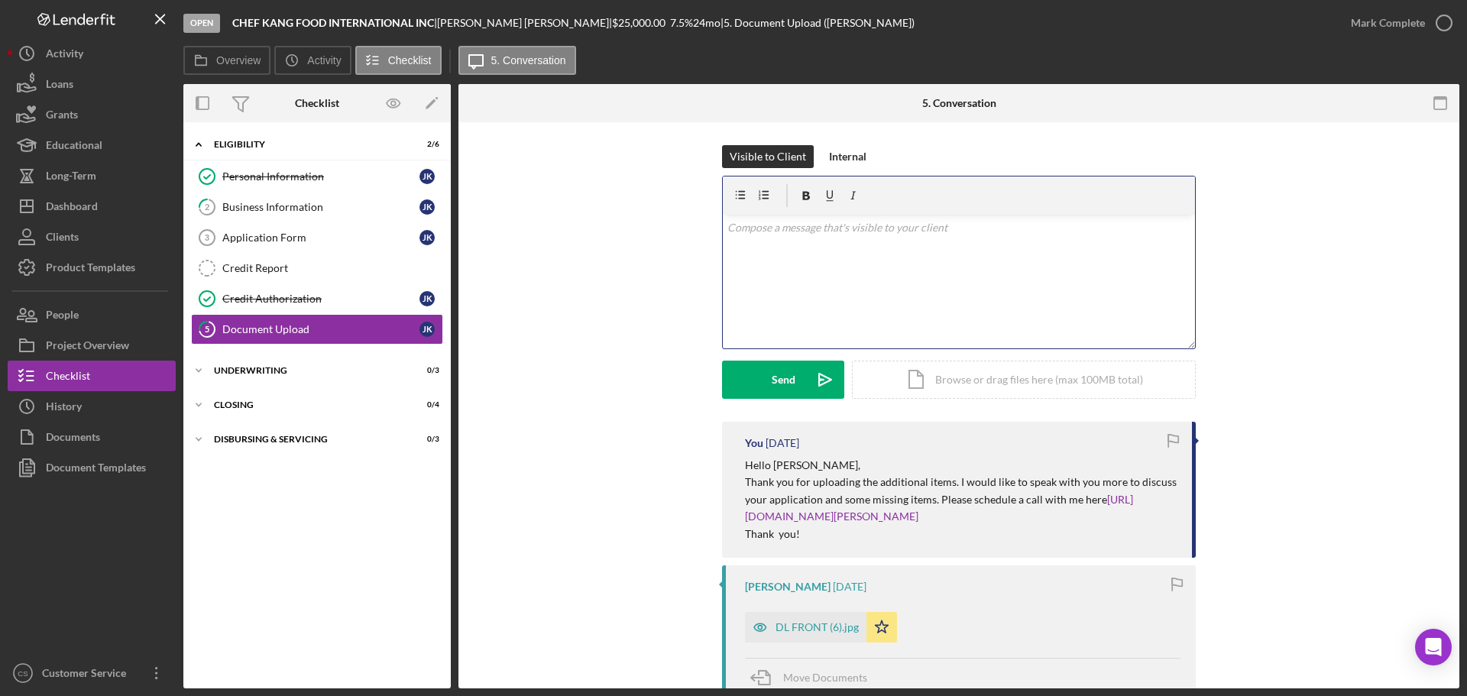
click at [755, 263] on div "v Color teal Color pink Remove color Add row above Add row below Add column bef…" at bounding box center [959, 282] width 472 height 134
drag, startPoint x: 896, startPoint y: 230, endPoint x: 423, endPoint y: 238, distance: 473.1
click at [425, 238] on div "Overview Internal Workflow Stage Open Icon/Dropdown Arrow Archive (can unarchiv…" at bounding box center [821, 386] width 1276 height 604
click at [813, 306] on div "v Color teal Color pink Remove color Add row above Add row below Add column bef…" at bounding box center [959, 282] width 472 height 134
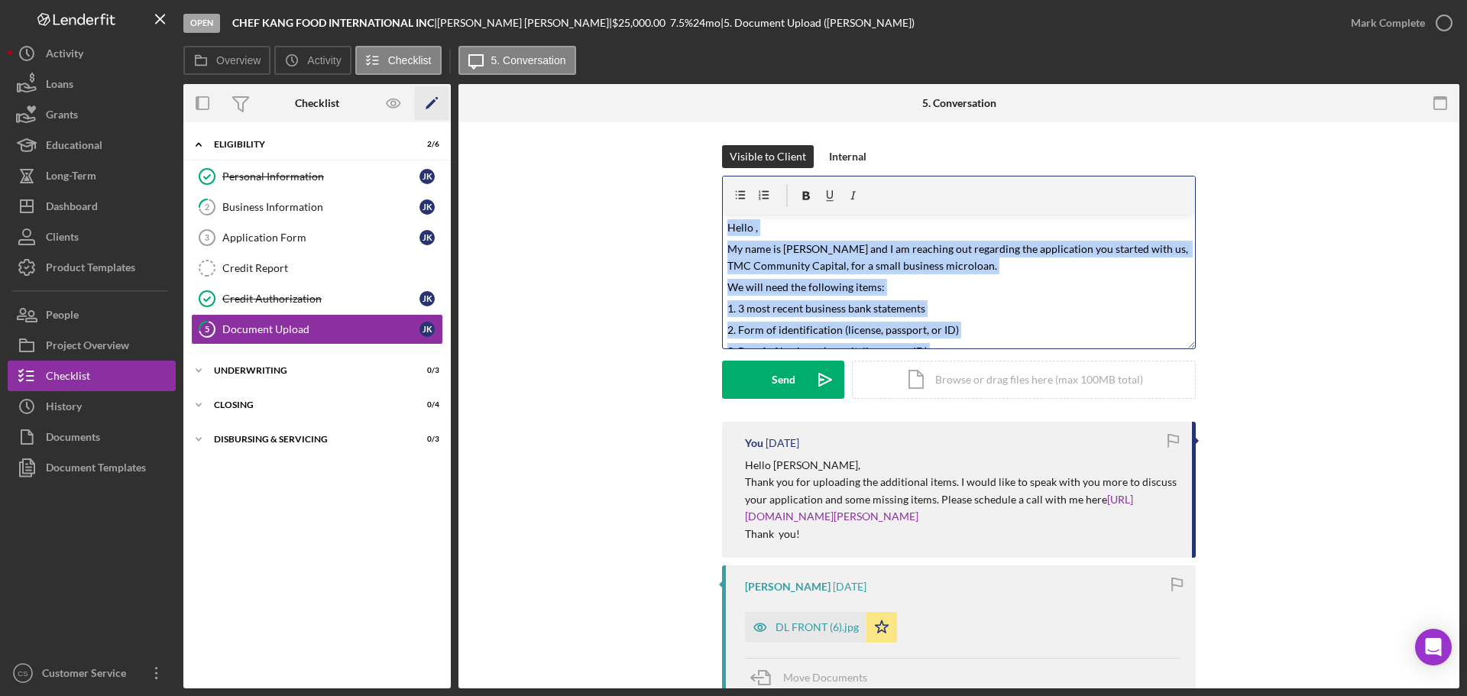
drag, startPoint x: 955, startPoint y: 333, endPoint x: 447, endPoint y: 86, distance: 565.3
click at [447, 86] on div "Overview Internal Workflow Stage Open Icon/Dropdown Arrow Archive (can unarchiv…" at bounding box center [821, 386] width 1276 height 604
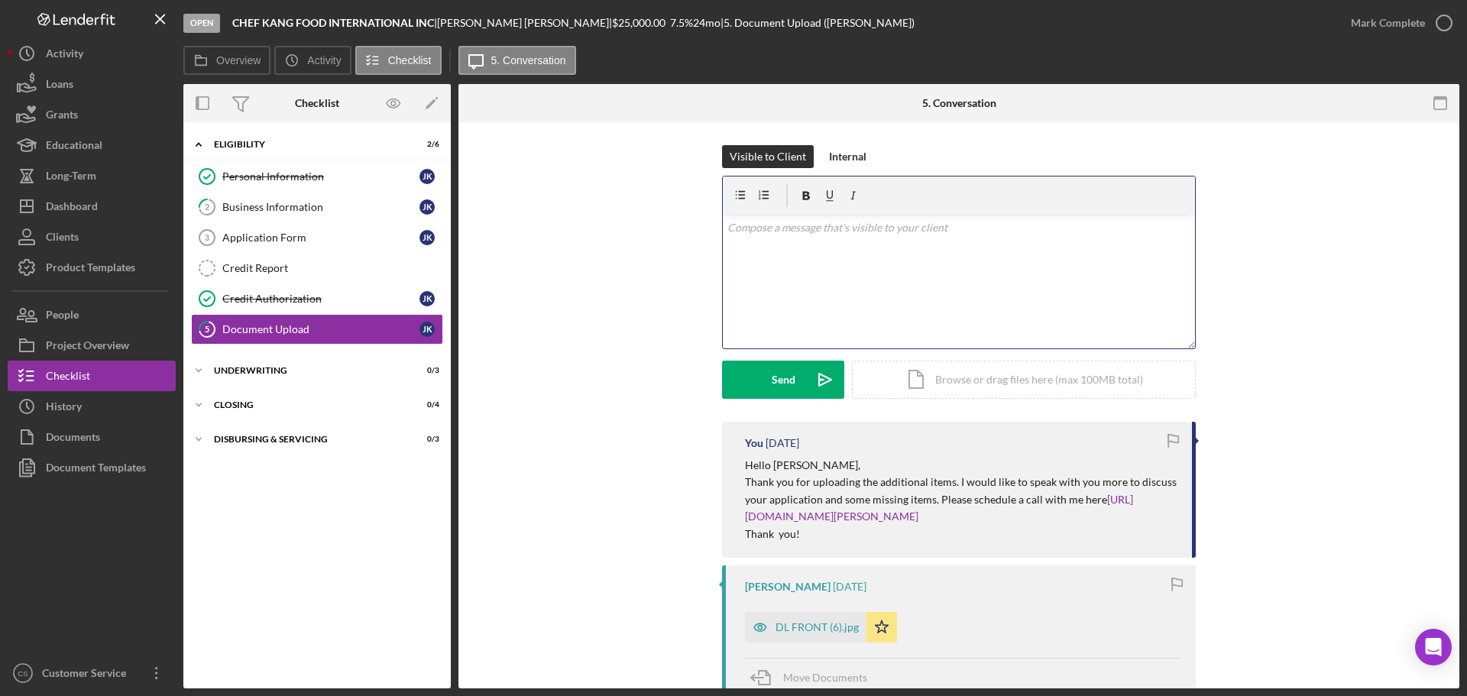
scroll to position [56, 0]
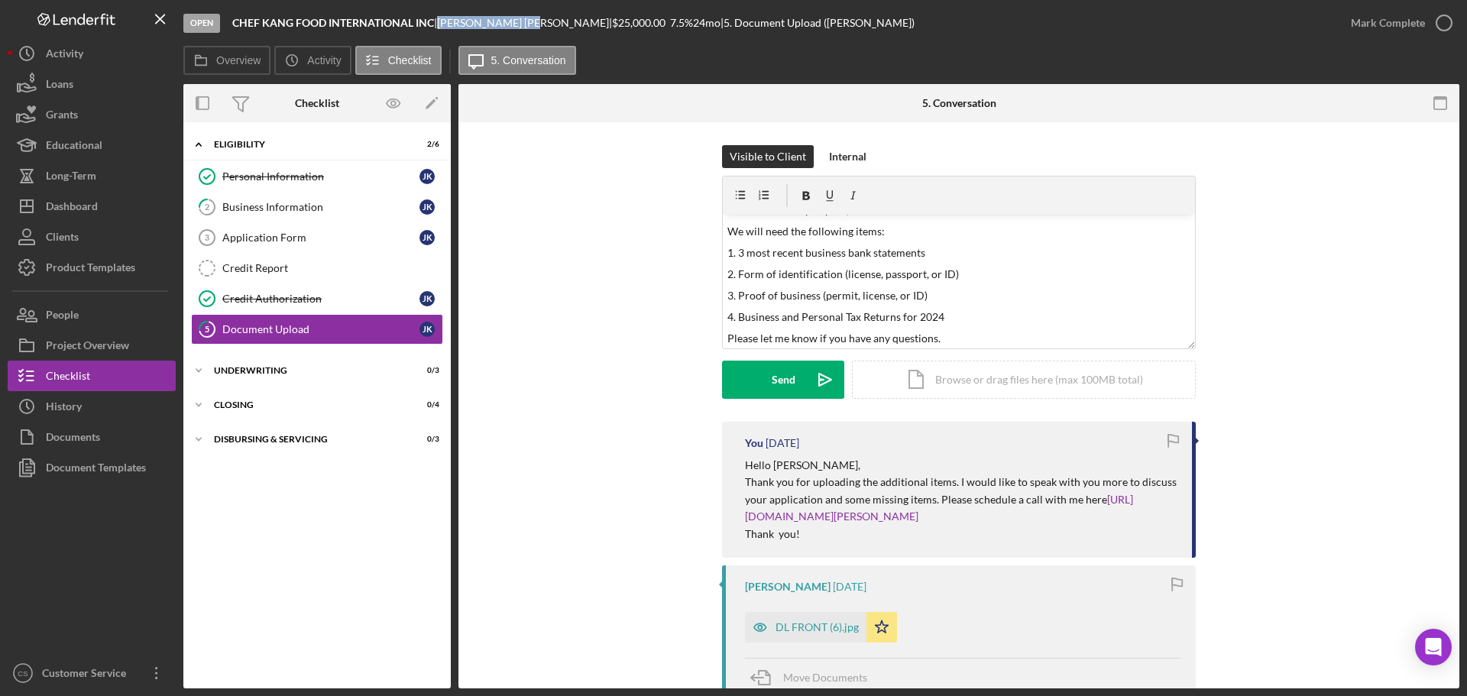
drag, startPoint x: 447, startPoint y: 23, endPoint x: 507, endPoint y: 26, distance: 59.7
click at [505, 26] on div "[PERSON_NAME] |" at bounding box center [524, 23] width 175 height 12
copy div "[PERSON_NAME]"
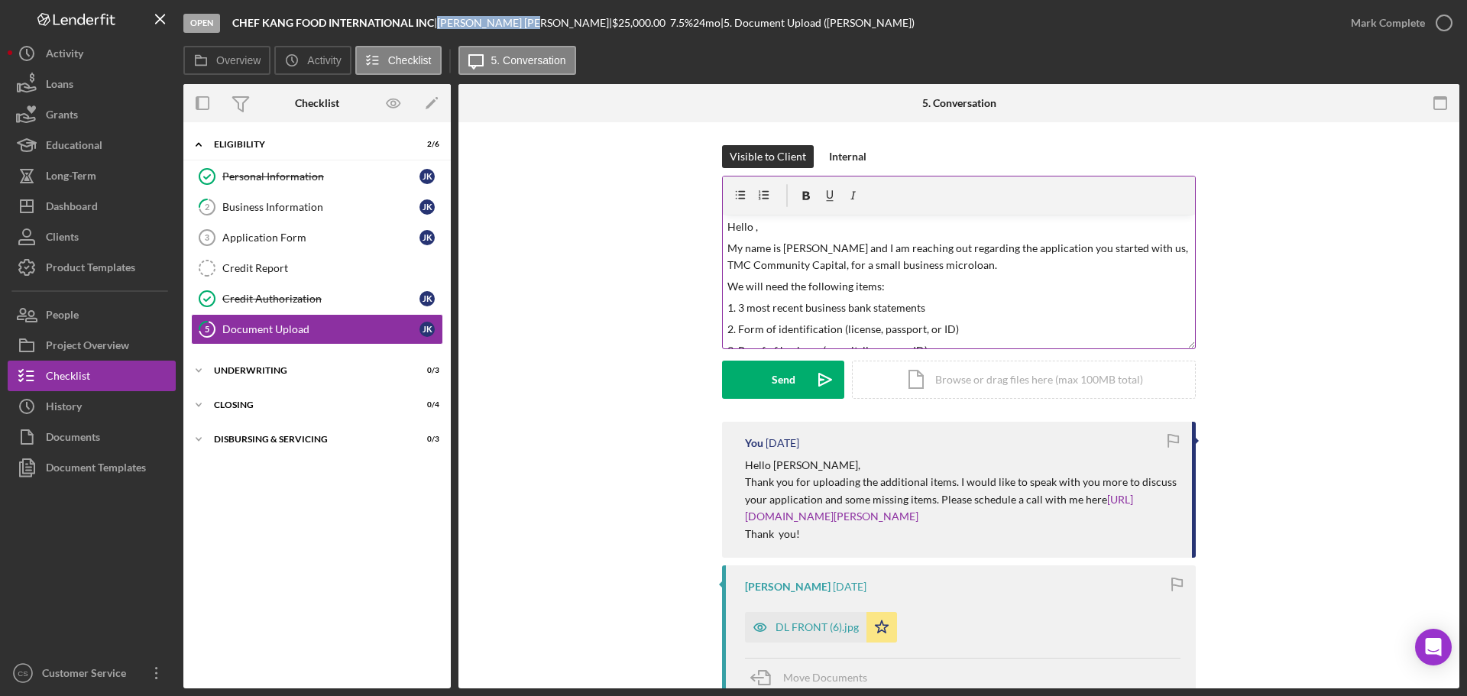
scroll to position [0, 0]
click at [750, 226] on p "Hello ," at bounding box center [959, 227] width 464 height 17
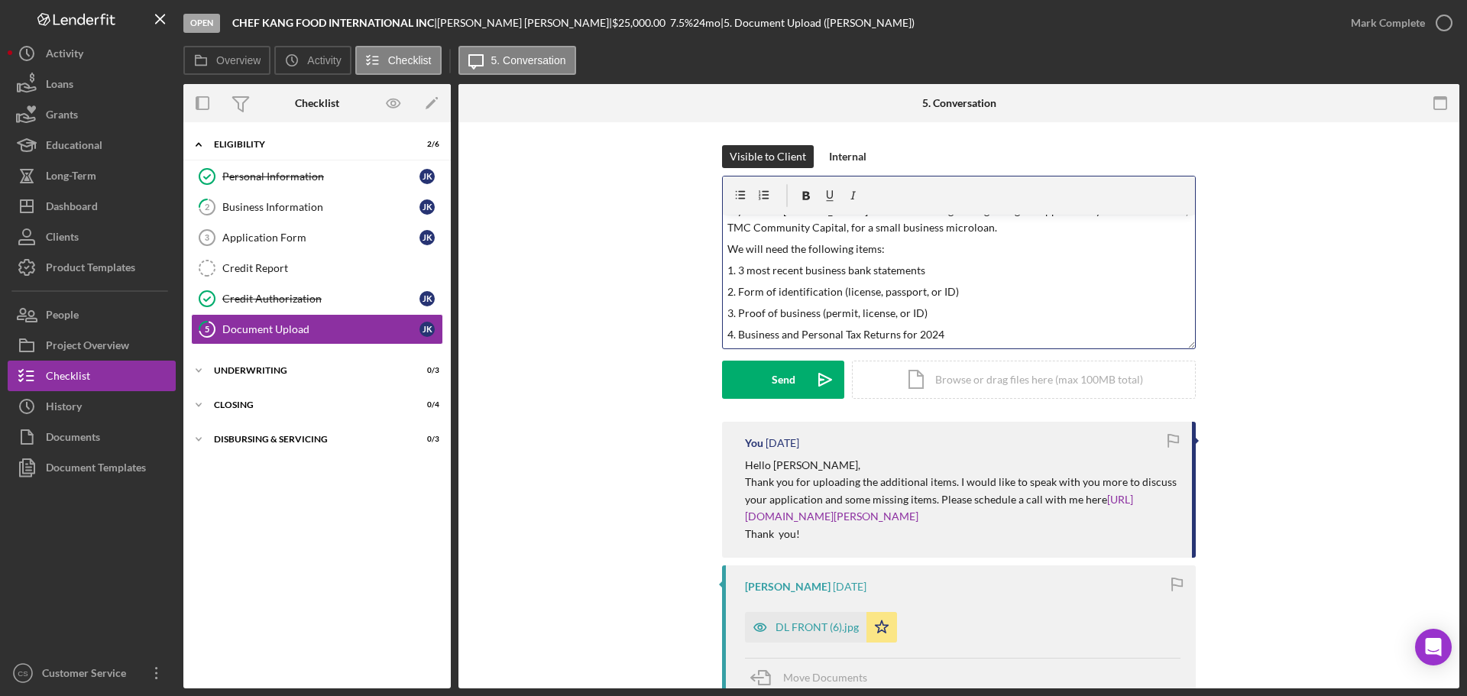
scroll to position [59, 0]
drag, startPoint x: 957, startPoint y: 271, endPoint x: 711, endPoint y: 259, distance: 247.1
click at [711, 259] on div "Visible to Client Internal v Color teal Color pink Remove color Add row above A…" at bounding box center [958, 283] width 955 height 277
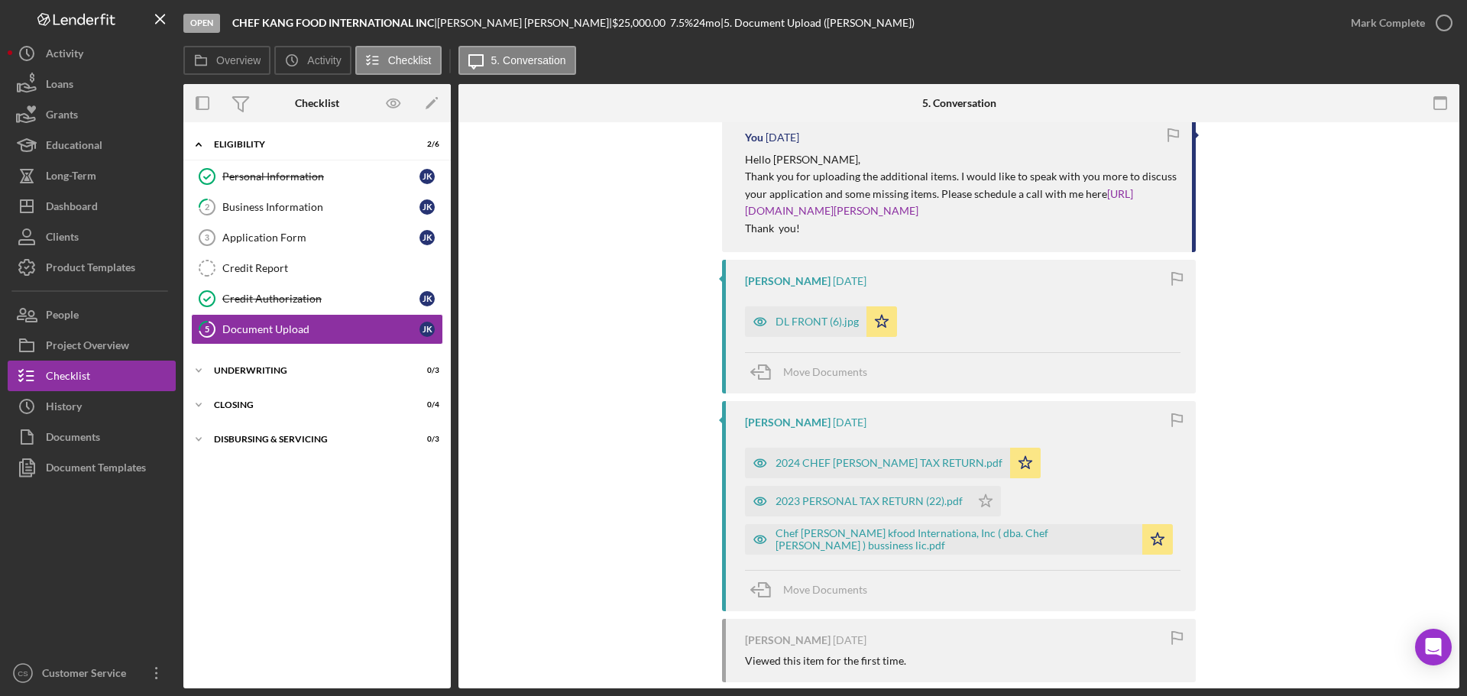
scroll to position [0, 0]
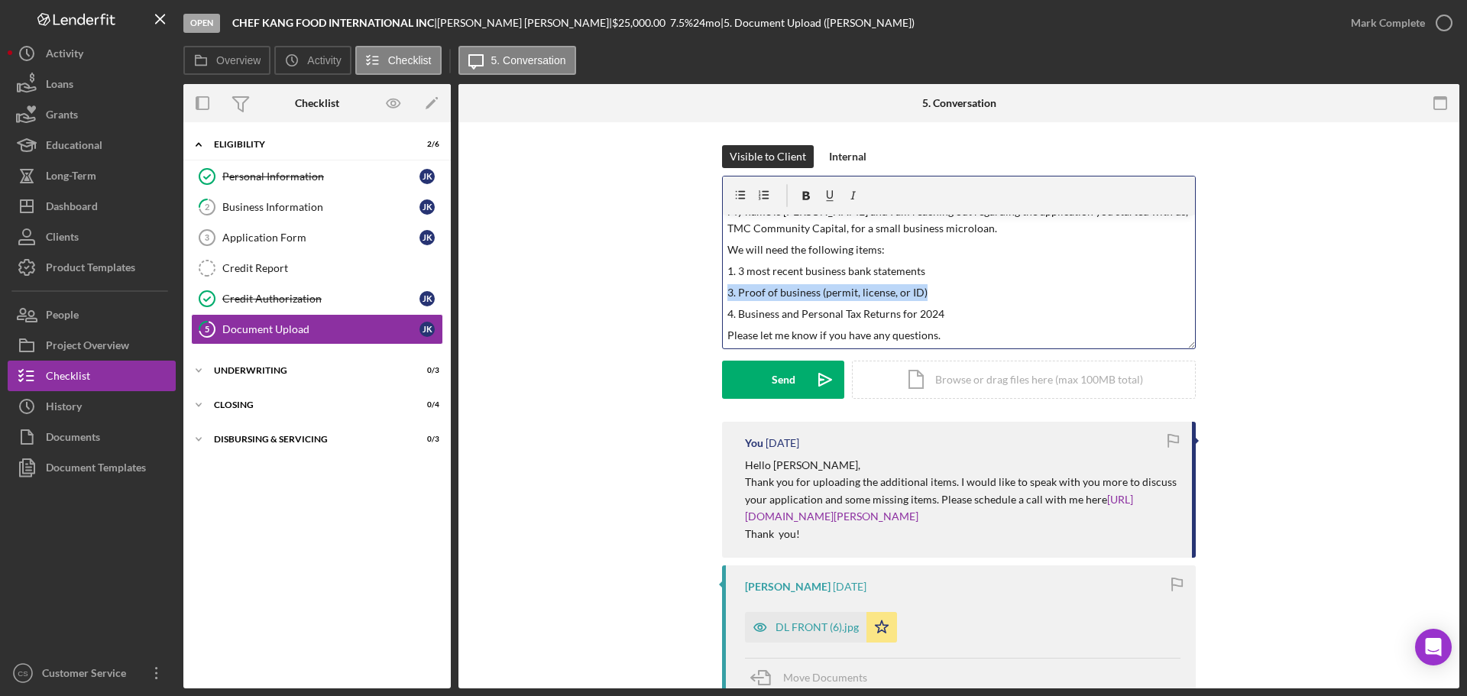
drag, startPoint x: 921, startPoint y: 290, endPoint x: 637, endPoint y: 293, distance: 284.3
click at [637, 293] on div "Visible to Client Internal v Color teal Color pink Remove color Add row above A…" at bounding box center [958, 283] width 955 height 277
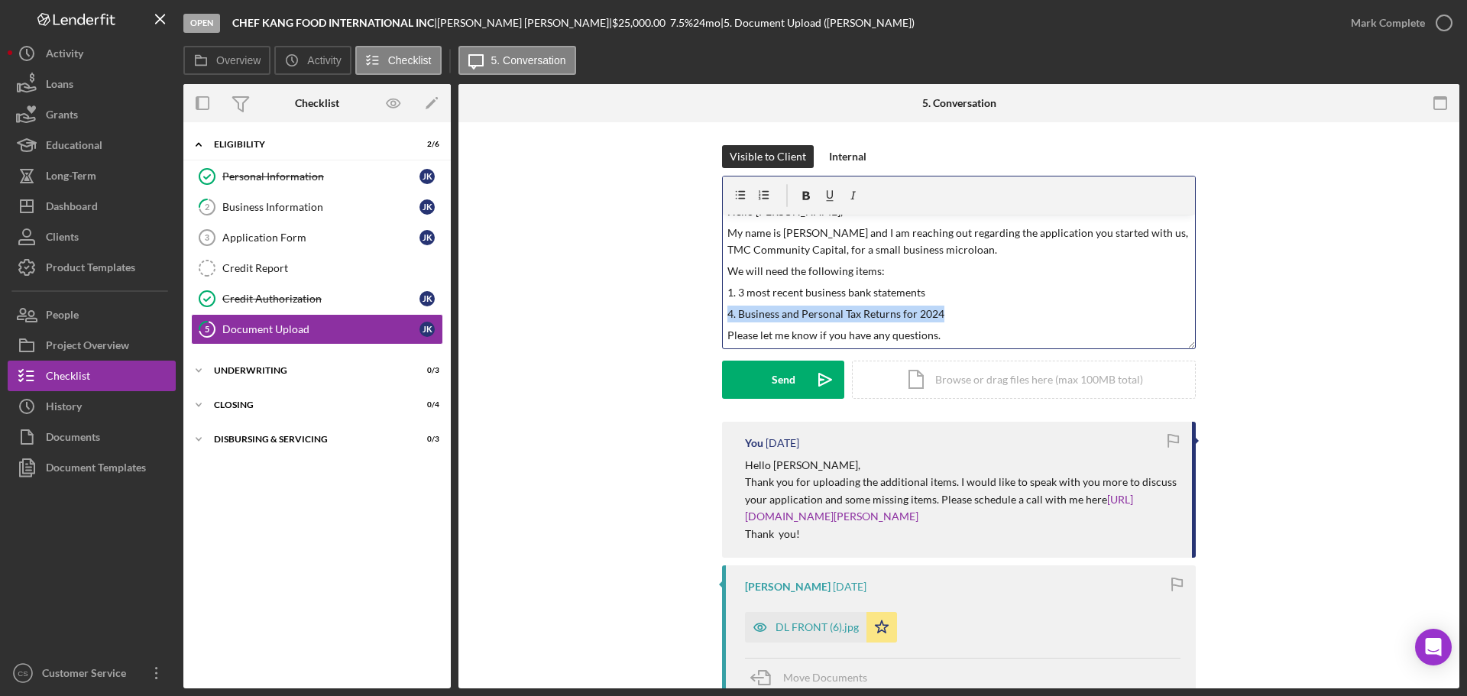
drag, startPoint x: 944, startPoint y: 313, endPoint x: 662, endPoint y: 316, distance: 282.7
click at [662, 316] on div "Visible to Client Internal v Color teal Color pink Remove color Add row above A…" at bounding box center [958, 283] width 955 height 277
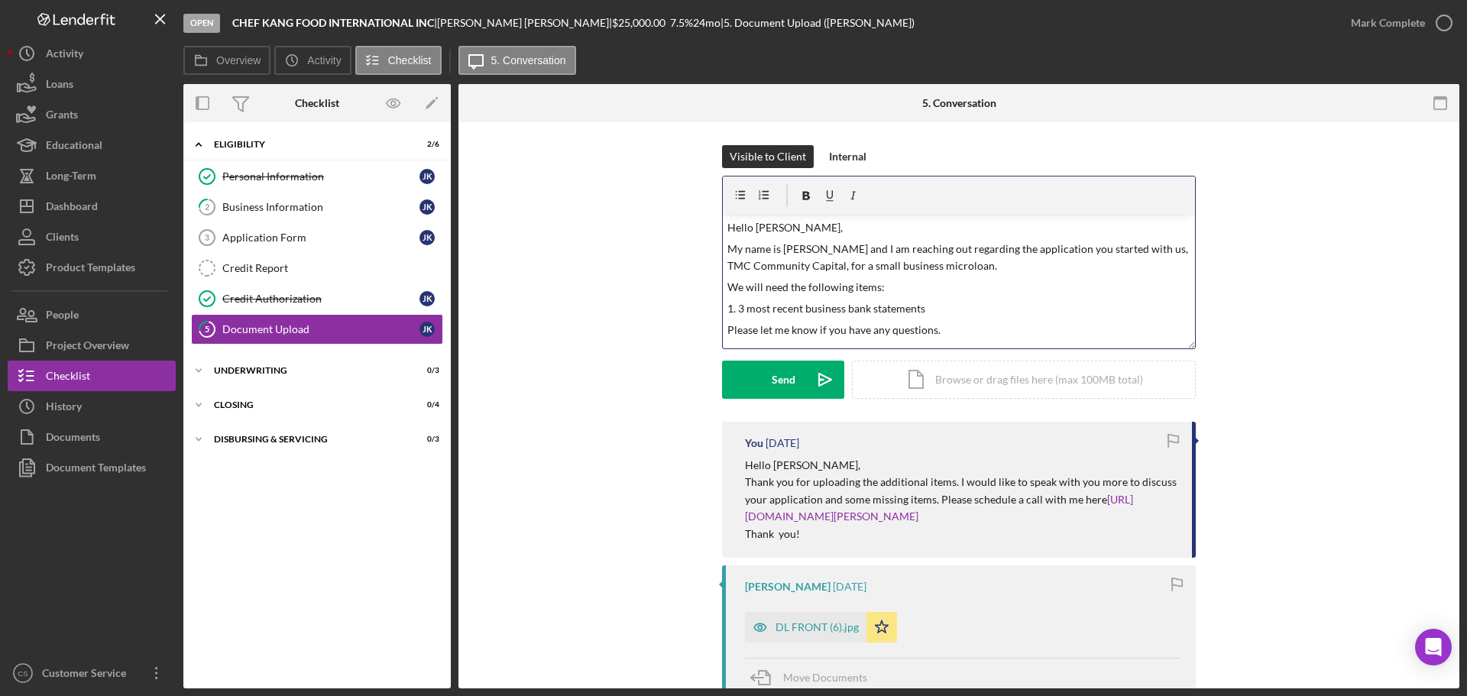
scroll to position [0, 0]
click at [839, 308] on p "1. 3 most recent business bank statements" at bounding box center [959, 308] width 464 height 17
click at [964, 334] on p "Please let me know if you have any questions." at bounding box center [959, 330] width 464 height 17
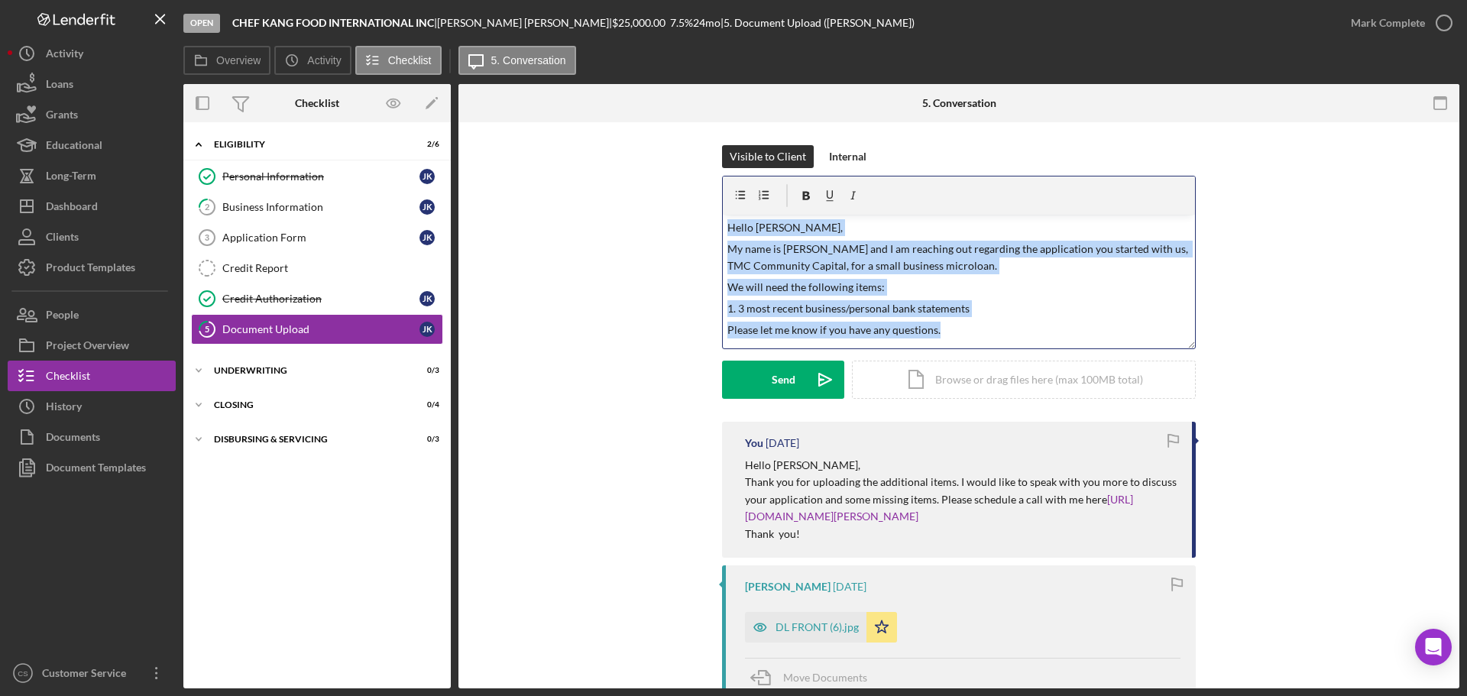
drag, startPoint x: 957, startPoint y: 331, endPoint x: 593, endPoint y: 199, distance: 387.5
click at [593, 199] on div "Visible to Client Internal v Color teal Color pink Remove color Add row above A…" at bounding box center [958, 283] width 955 height 277
copy div "Hello [PERSON_NAME], My name is [PERSON_NAME] and I am reaching out regarding t…"
click at [762, 381] on button "Send Icon/icon-invite-send" at bounding box center [783, 380] width 122 height 38
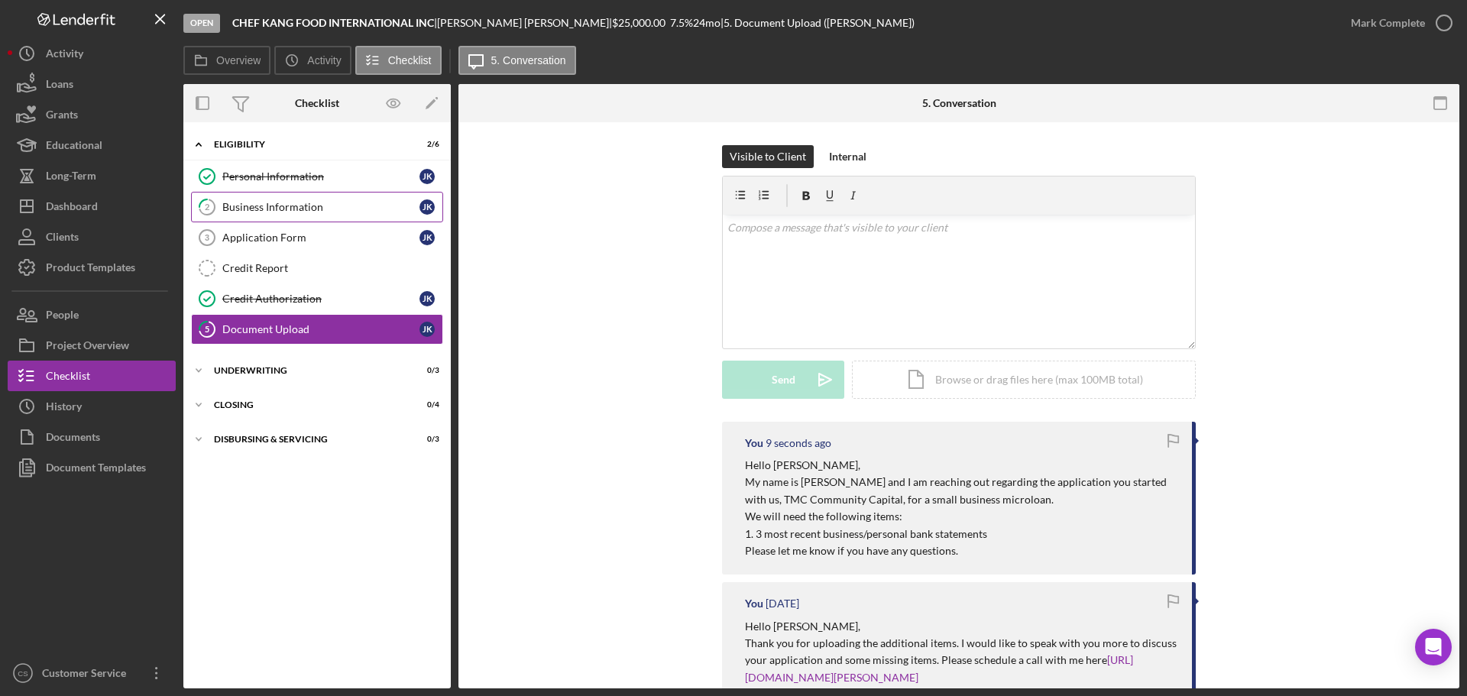
click at [316, 211] on div "Business Information" at bounding box center [320, 207] width 197 height 12
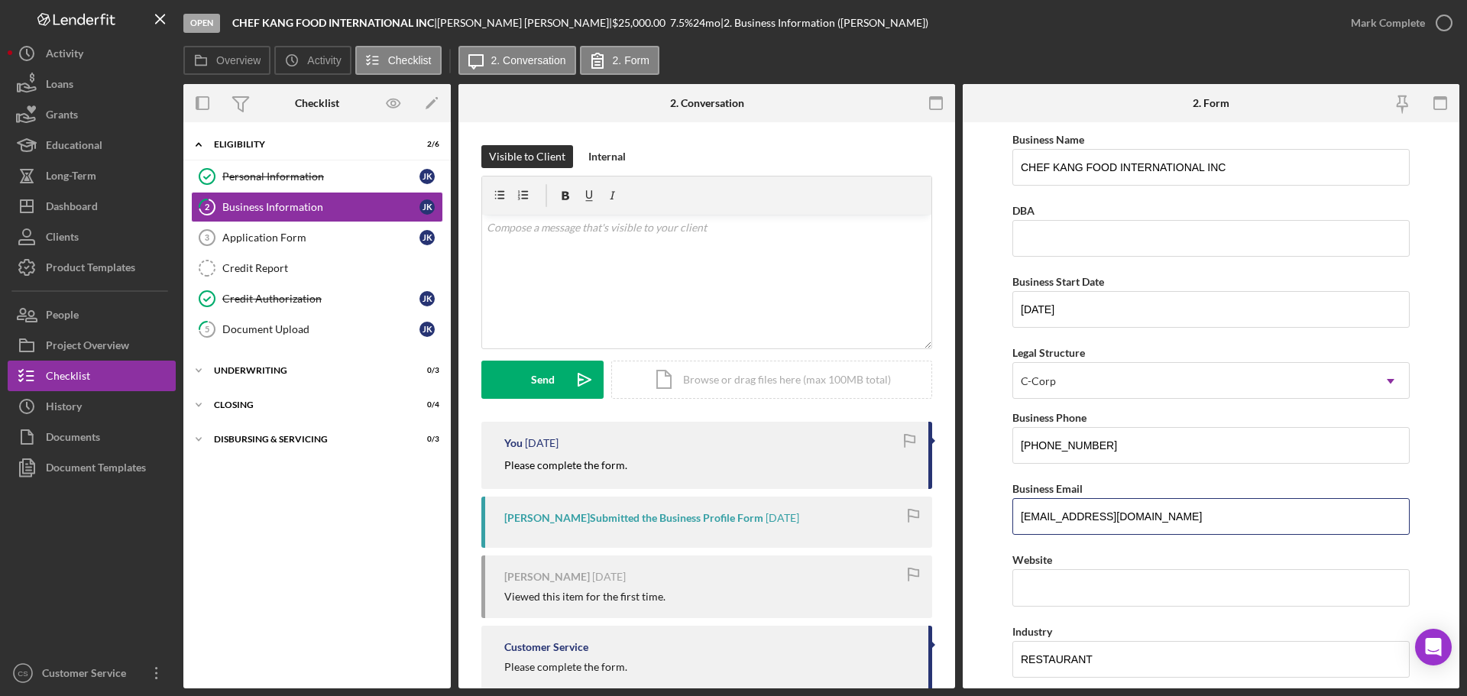
drag, startPoint x: 1190, startPoint y: 519, endPoint x: 785, endPoint y: 507, distance: 405.2
click at [785, 507] on div "Overview Internal Workflow Stage Open Icon/Dropdown Arrow Archive (can unarchiv…" at bounding box center [821, 386] width 1276 height 604
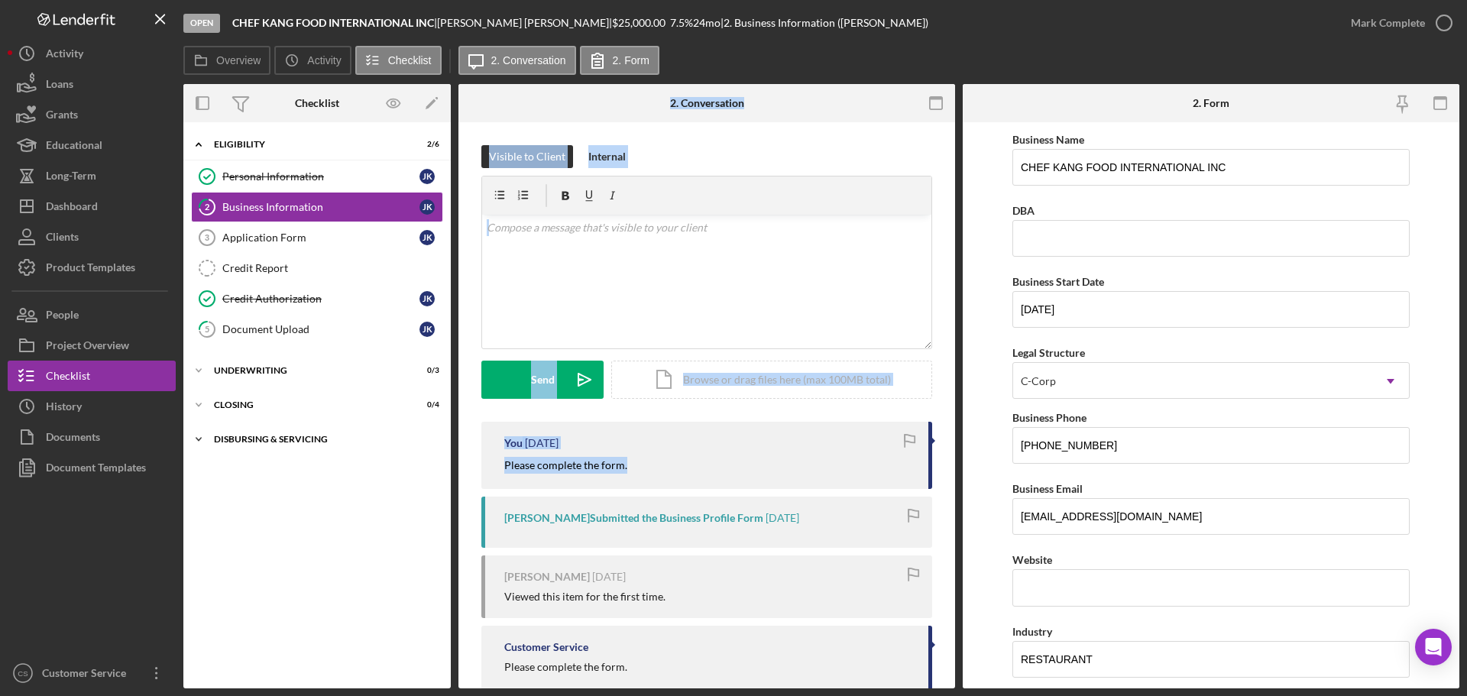
drag, startPoint x: 638, startPoint y: 463, endPoint x: 445, endPoint y: 443, distance: 194.3
click at [445, 443] on div "Overview Internal Workflow Stage Open Icon/Dropdown Arrow Archive (can unarchiv…" at bounding box center [821, 386] width 1276 height 604
click at [305, 238] on div "Application Form" at bounding box center [320, 238] width 197 height 12
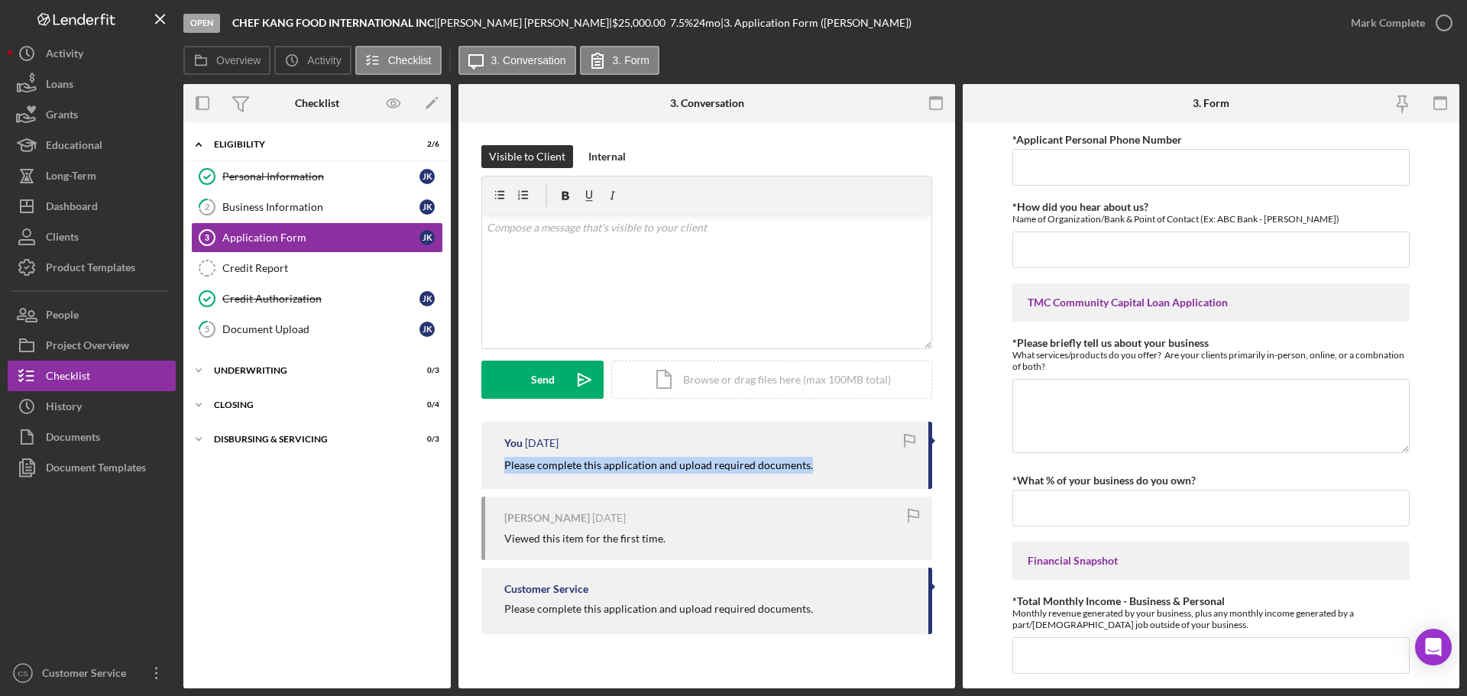
drag, startPoint x: 823, startPoint y: 464, endPoint x: 491, endPoint y: 462, distance: 332.4
click at [491, 462] on div "You [DATE] Please complete this application and upload required documents." at bounding box center [706, 455] width 451 height 67
copy mark "Please complete this application and upload required documents."
click at [581, 282] on div "v Color teal Color pink Remove color Add row above Add row below Add column bef…" at bounding box center [706, 282] width 449 height 134
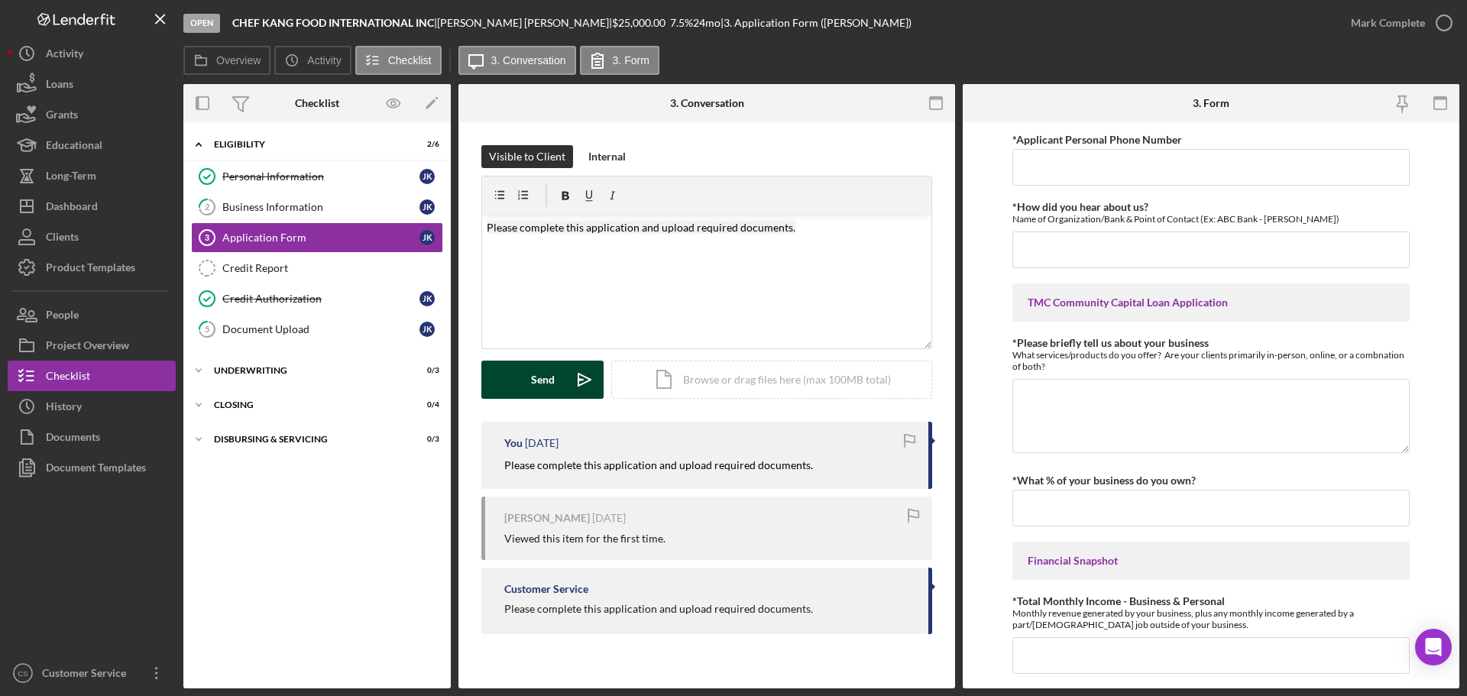
click at [546, 377] on div "Send" at bounding box center [543, 380] width 24 height 38
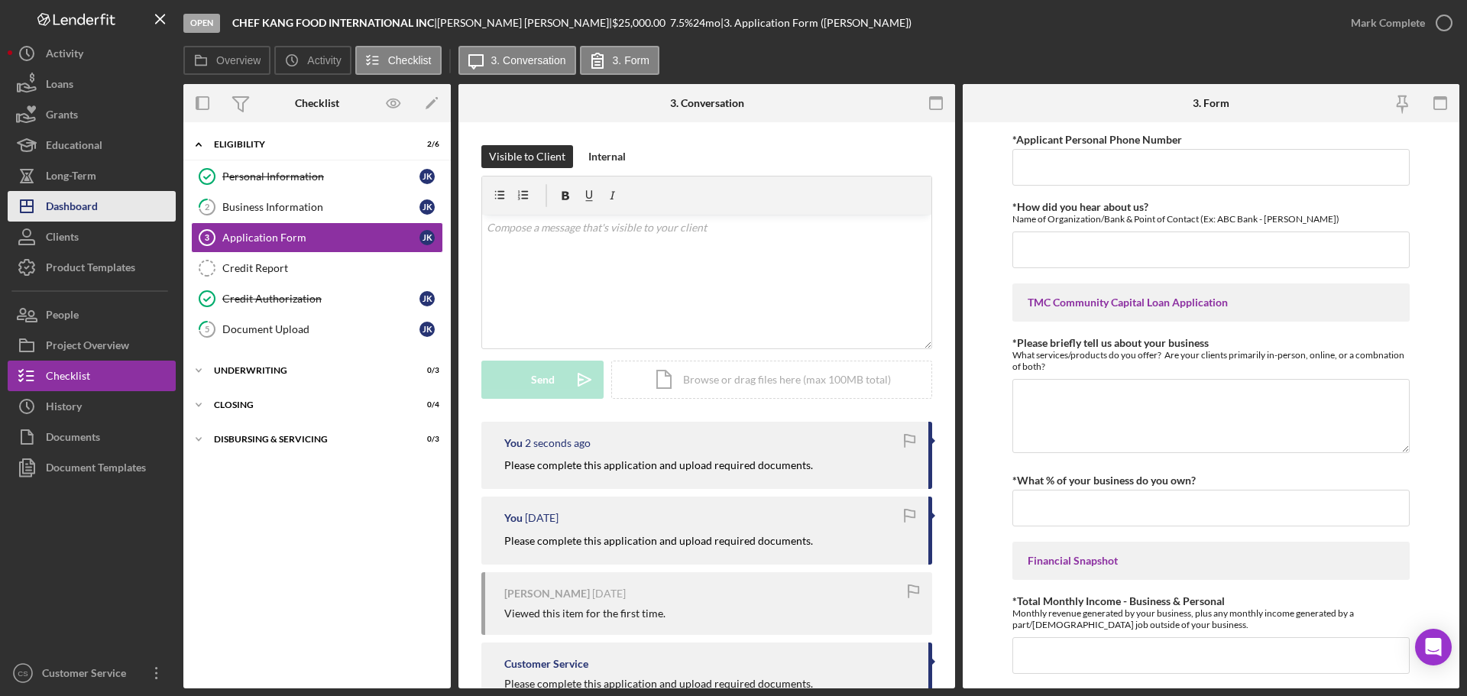
click at [87, 203] on div "Dashboard" at bounding box center [72, 208] width 52 height 34
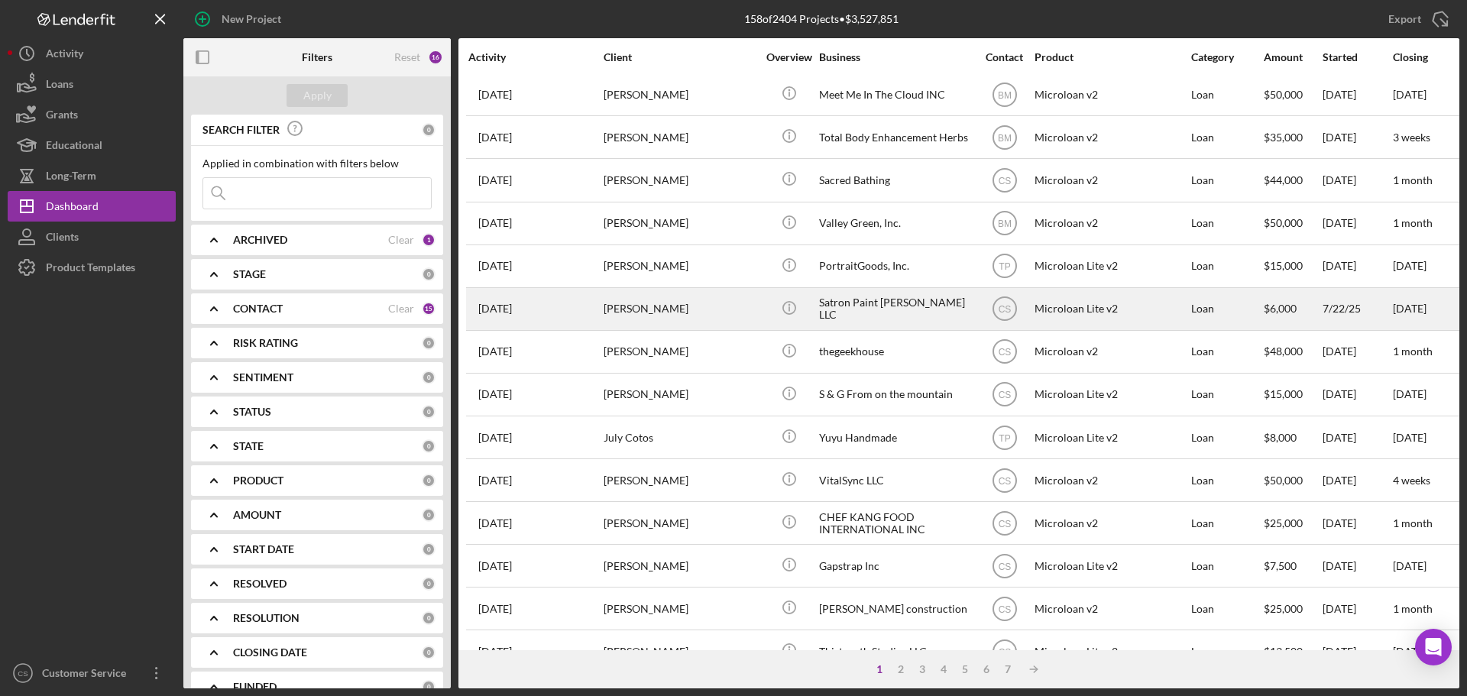
scroll to position [458, 0]
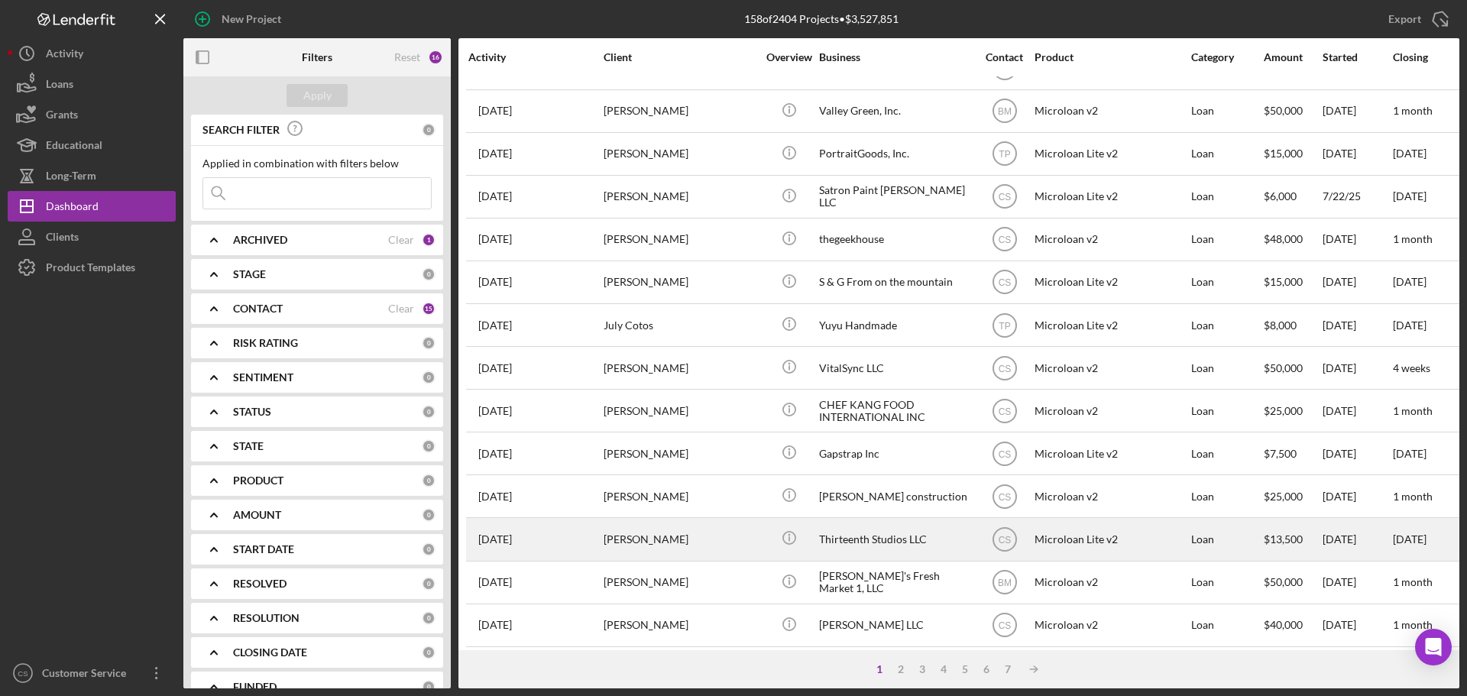
click at [664, 520] on div "[PERSON_NAME]" at bounding box center [680, 539] width 153 height 40
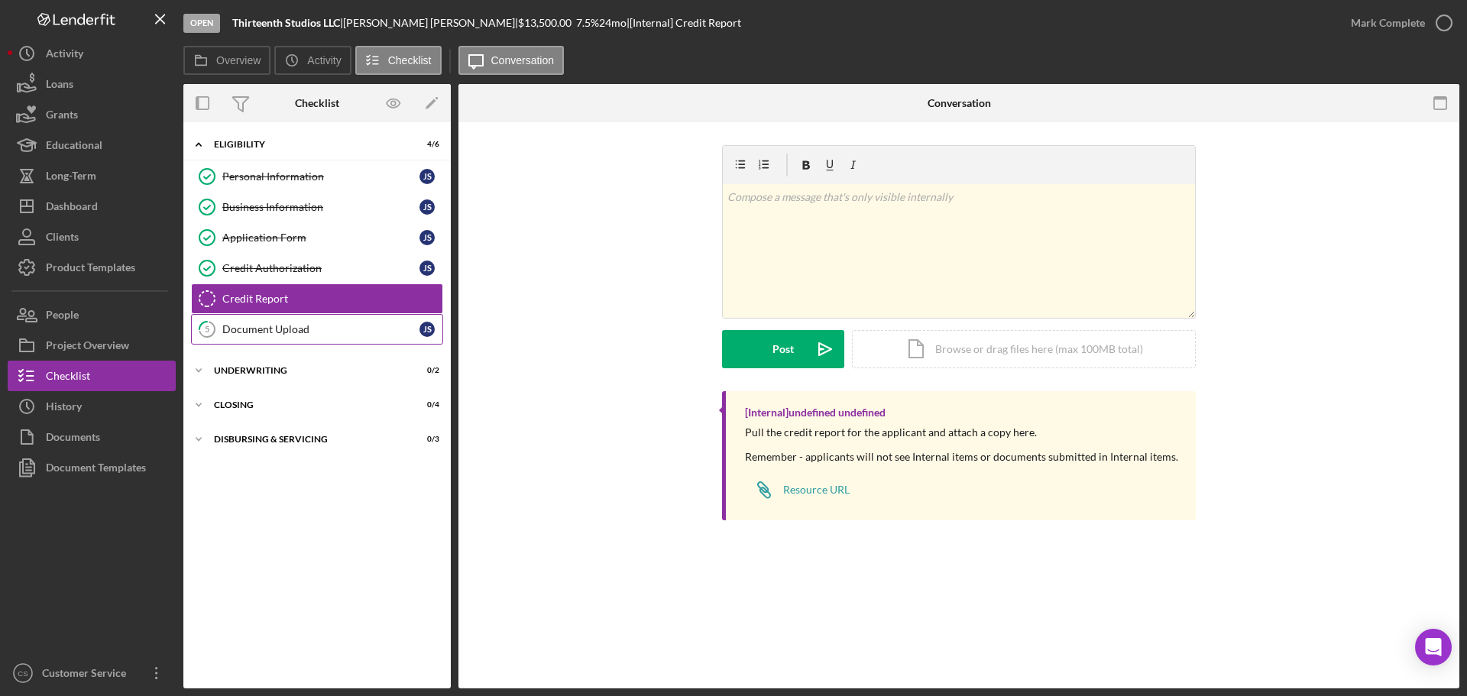
click at [353, 335] on div "Document Upload" at bounding box center [320, 329] width 197 height 12
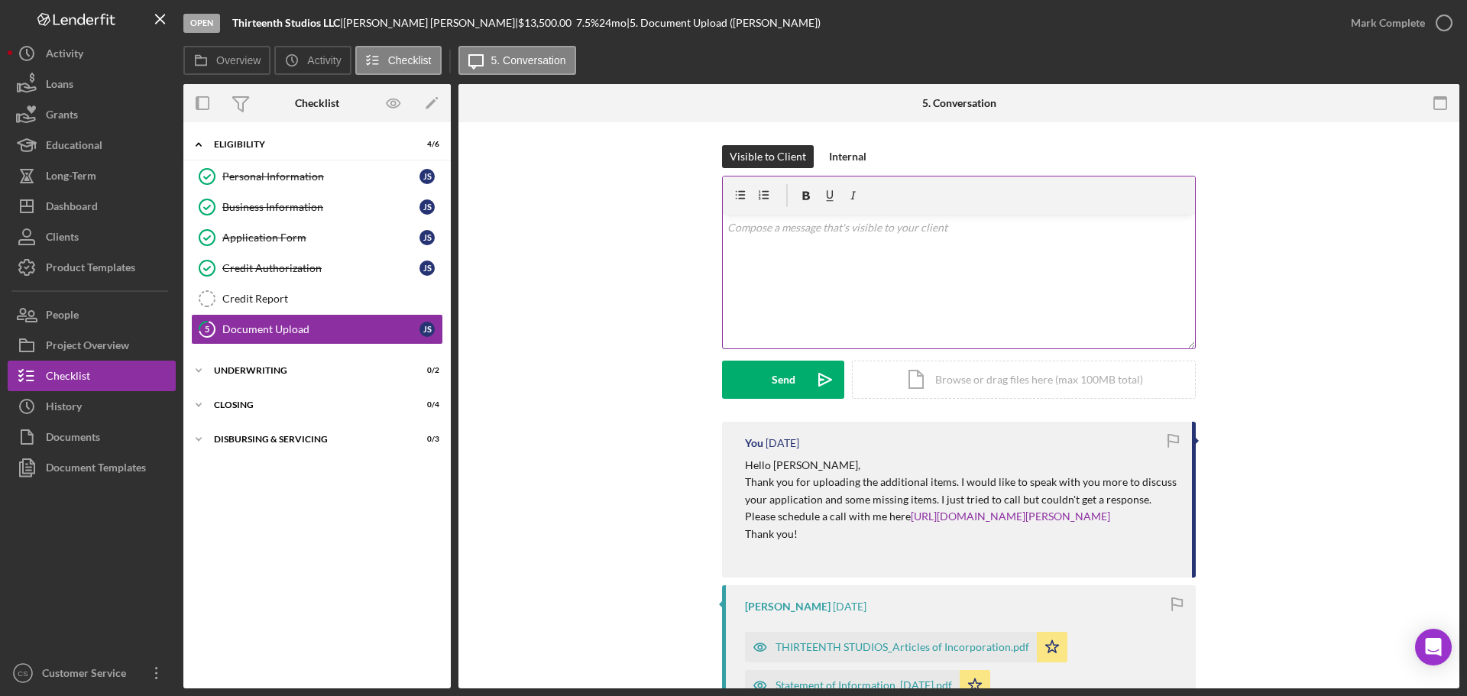
click at [878, 255] on div "v Color teal Color pink Remove color Add row above Add row below Add column bef…" at bounding box center [959, 282] width 472 height 134
click at [848, 268] on div "v Color teal Color pink Remove color Add row above Add row below Add column bef…" at bounding box center [959, 282] width 472 height 134
drag, startPoint x: 1081, startPoint y: 222, endPoint x: 570, endPoint y: 246, distance: 511.8
click at [570, 246] on div "Visible to Client Internal v Color teal Color pink Remove color Add row above A…" at bounding box center [958, 283] width 955 height 277
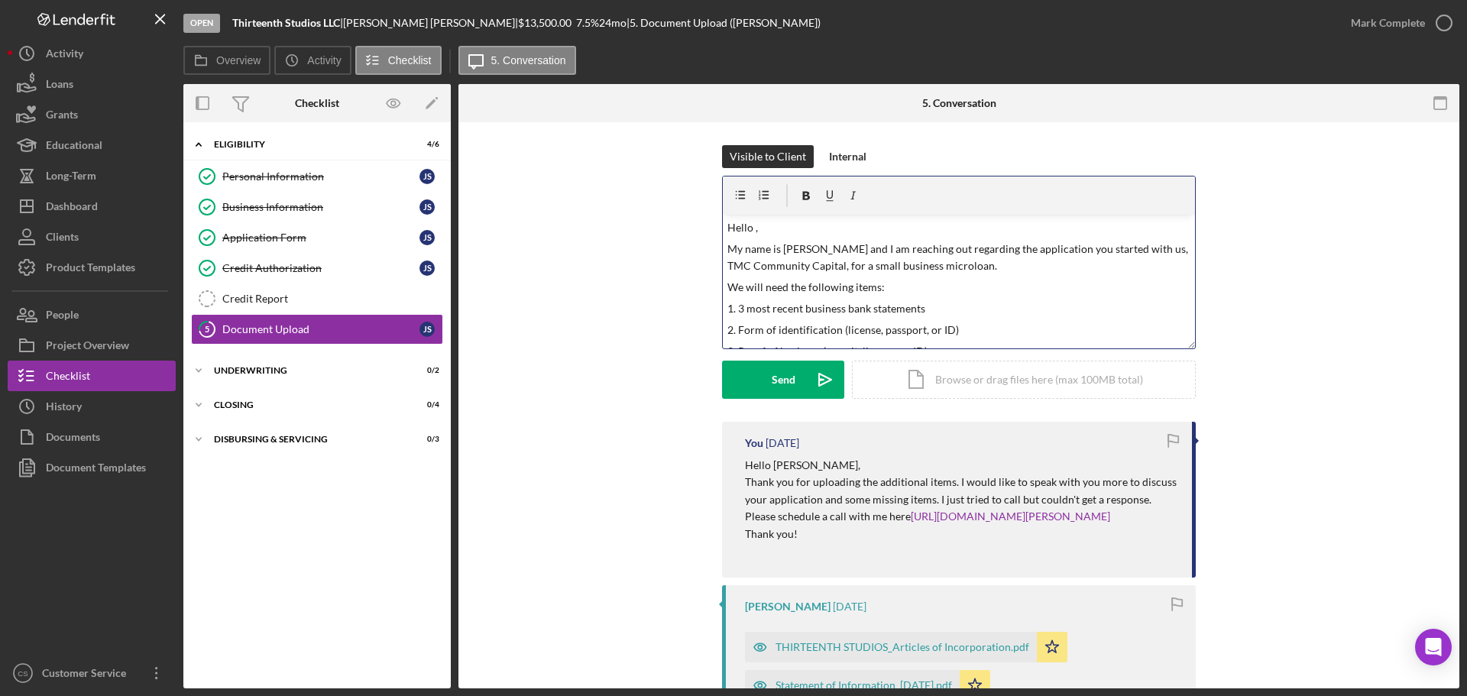
click at [753, 228] on p "Hello ," at bounding box center [959, 227] width 464 height 17
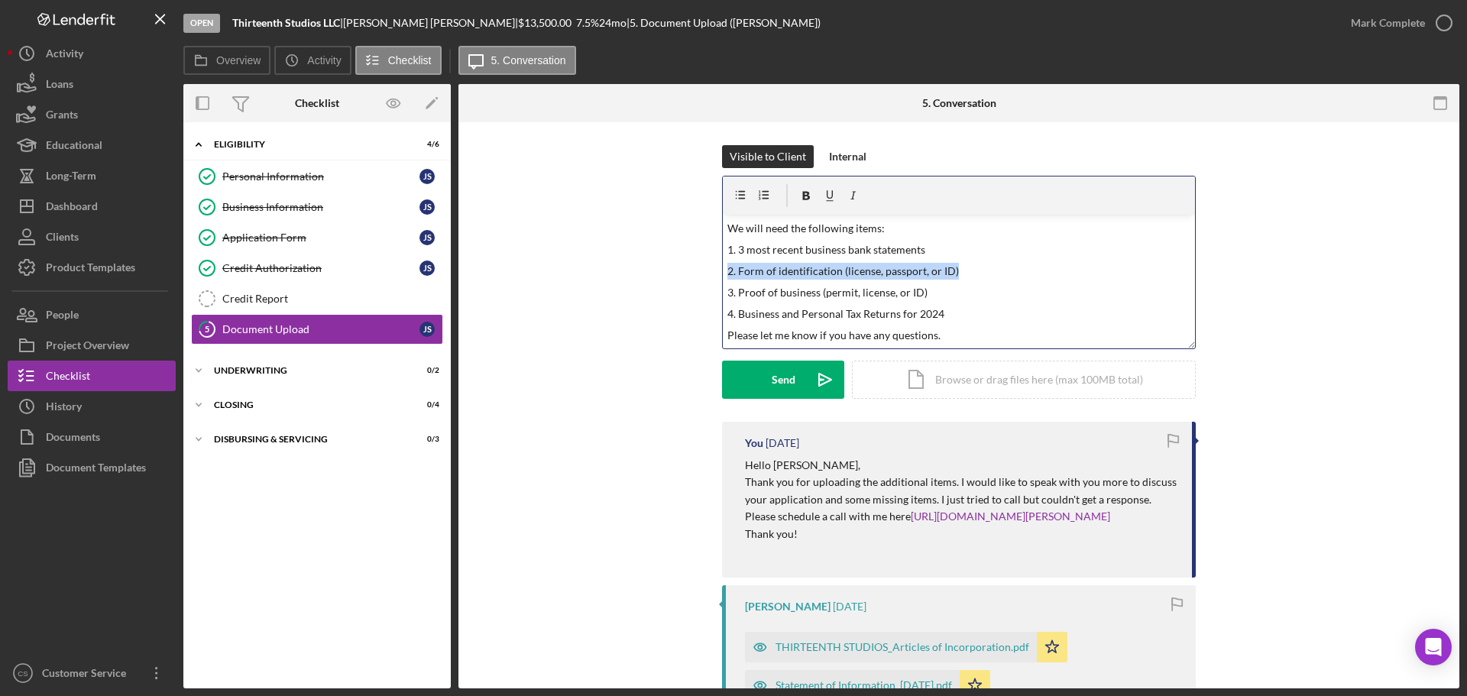
drag, startPoint x: 957, startPoint y: 272, endPoint x: 670, endPoint y: 277, distance: 287.4
click at [670, 277] on div "Visible to Client Internal v Color teal Color pink Remove color Add row above A…" at bounding box center [958, 283] width 955 height 277
drag, startPoint x: 925, startPoint y: 297, endPoint x: 678, endPoint y: 302, distance: 247.6
click at [678, 302] on div "Visible to Client Internal v Color teal Color pink Remove color Add row above A…" at bounding box center [958, 283] width 955 height 277
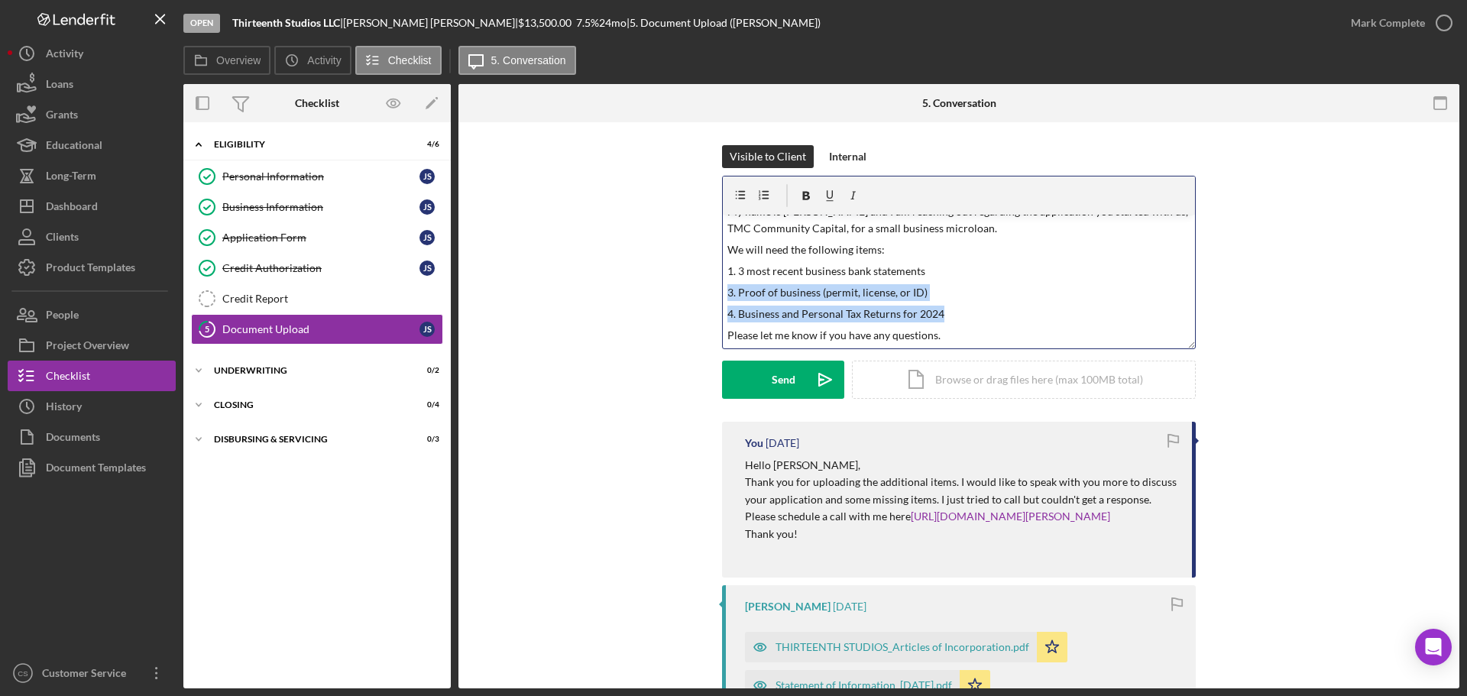
drag, startPoint x: 940, startPoint y: 316, endPoint x: 714, endPoint y: 291, distance: 227.5
click at [714, 291] on div "Visible to Client Internal v Color teal Color pink Remove color Add row above A…" at bounding box center [958, 283] width 955 height 277
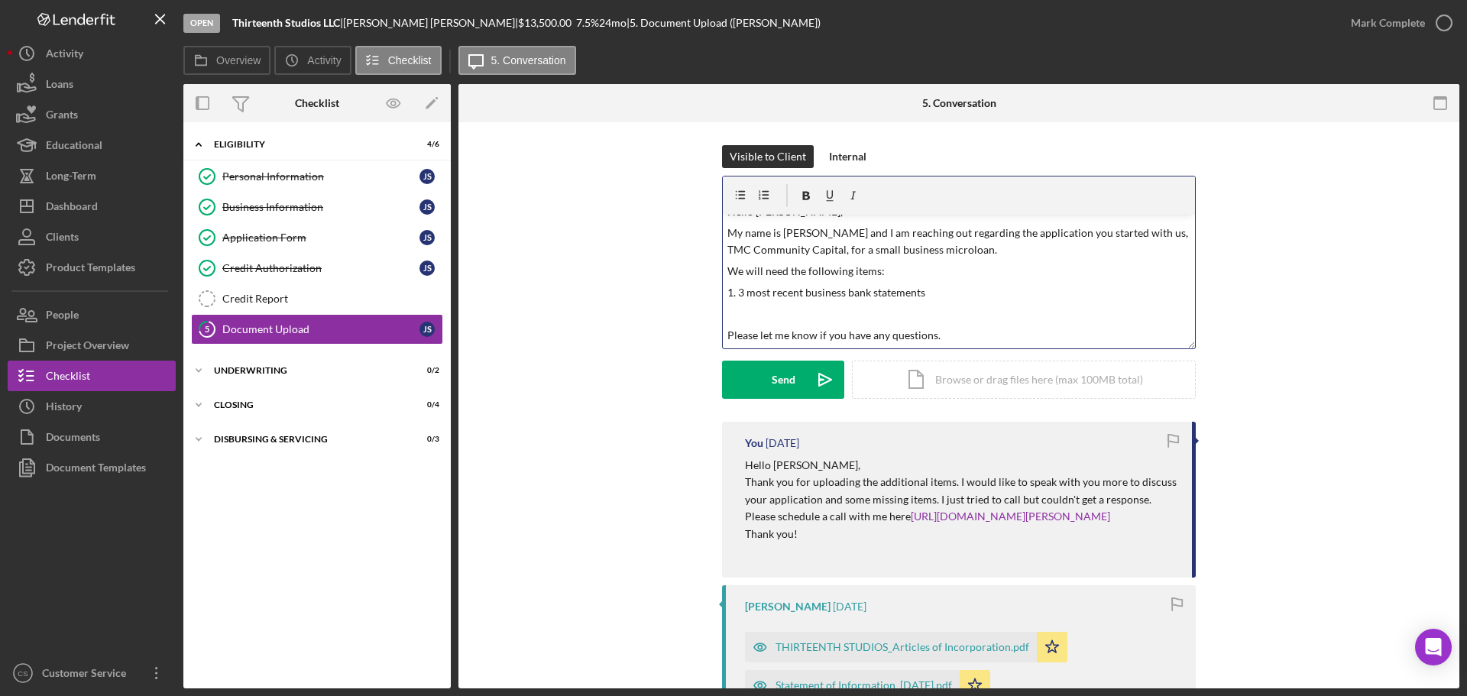
scroll to position [0, 0]
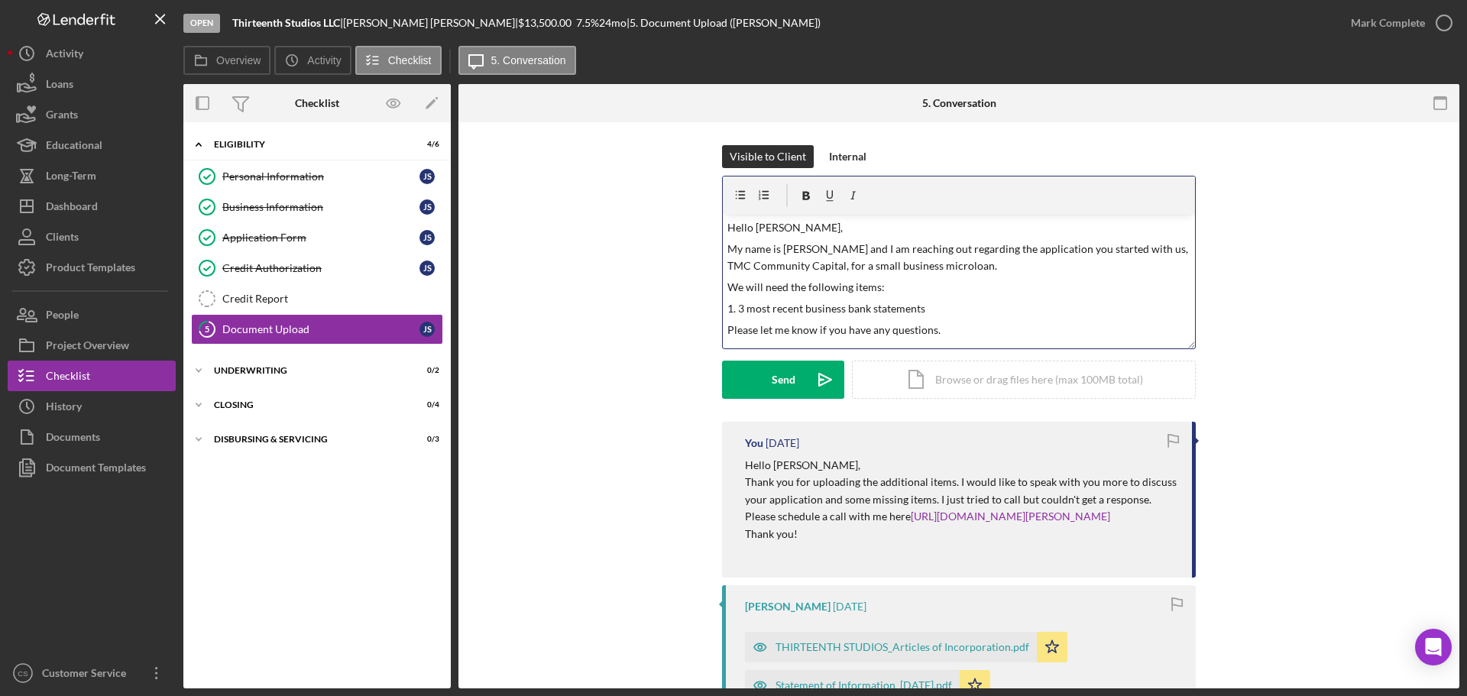
click at [951, 331] on p "Please let me know if you have any questions." at bounding box center [959, 330] width 464 height 17
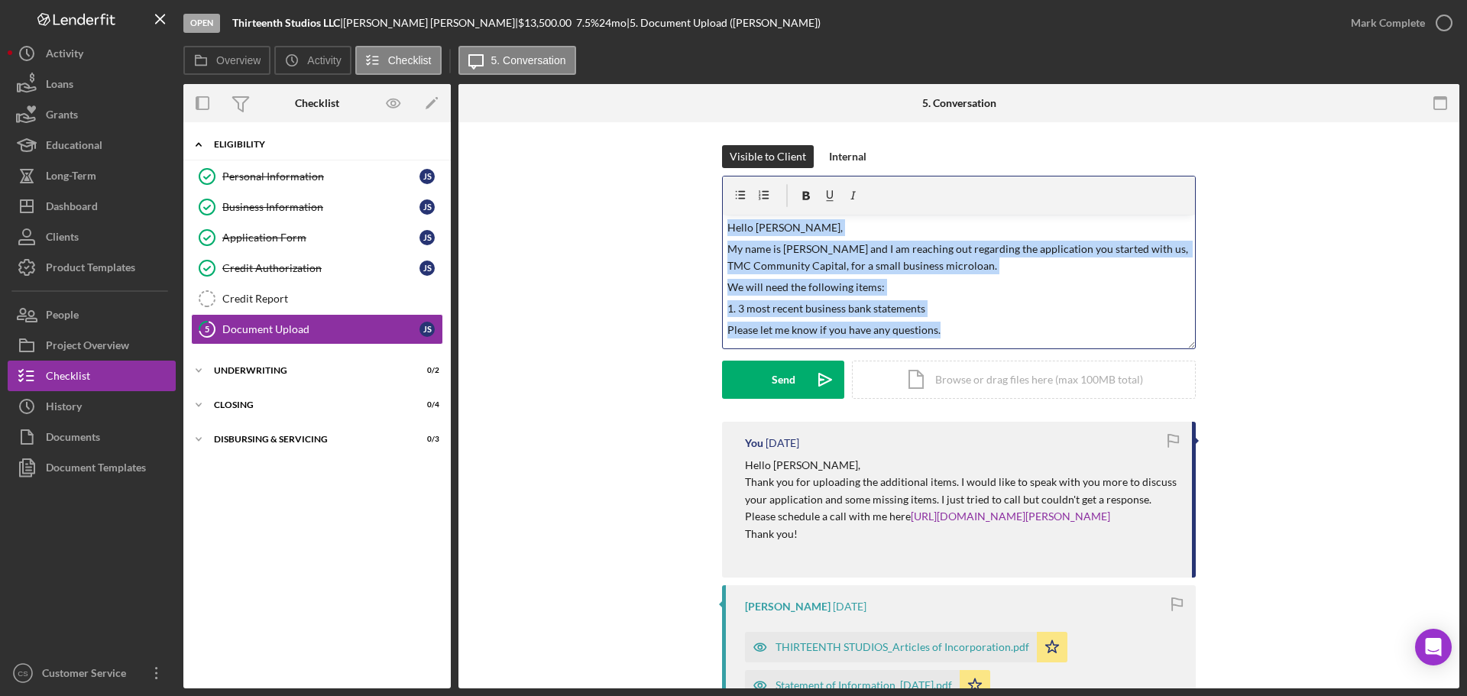
drag, startPoint x: 951, startPoint y: 331, endPoint x: 436, endPoint y: 147, distance: 547.0
click at [436, 147] on div "Overview Internal Workflow Stage Open Icon/Dropdown Arrow Archive (can unarchiv…" at bounding box center [821, 386] width 1276 height 604
copy div "Hello [PERSON_NAME], My name is [PERSON_NAME] and I am reaching out regarding t…"
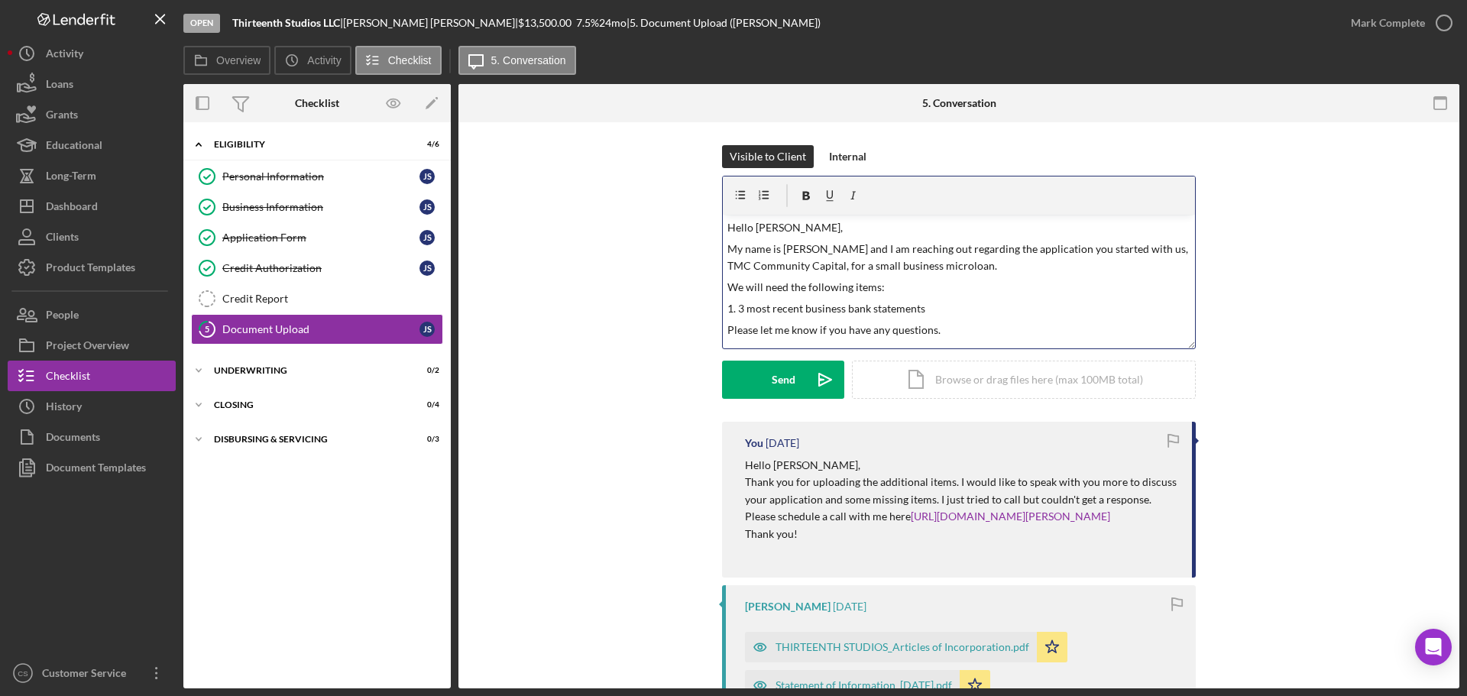
click at [579, 374] on div "Visible to Client Internal v Color teal Color pink Remove color Add row above A…" at bounding box center [958, 283] width 955 height 277
click at [769, 382] on button "Send Icon/icon-invite-send" at bounding box center [783, 380] width 122 height 38
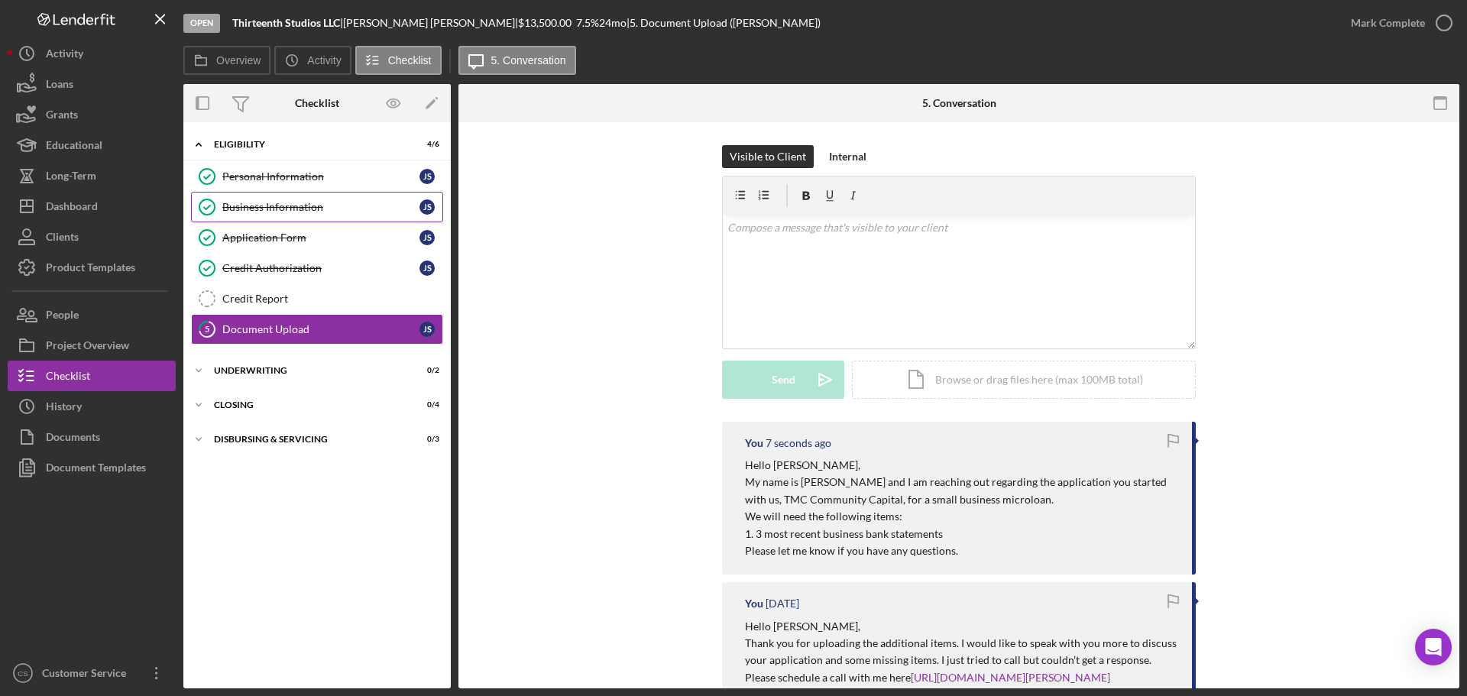
click at [290, 214] on link "Business Information Business Information J S" at bounding box center [317, 207] width 252 height 31
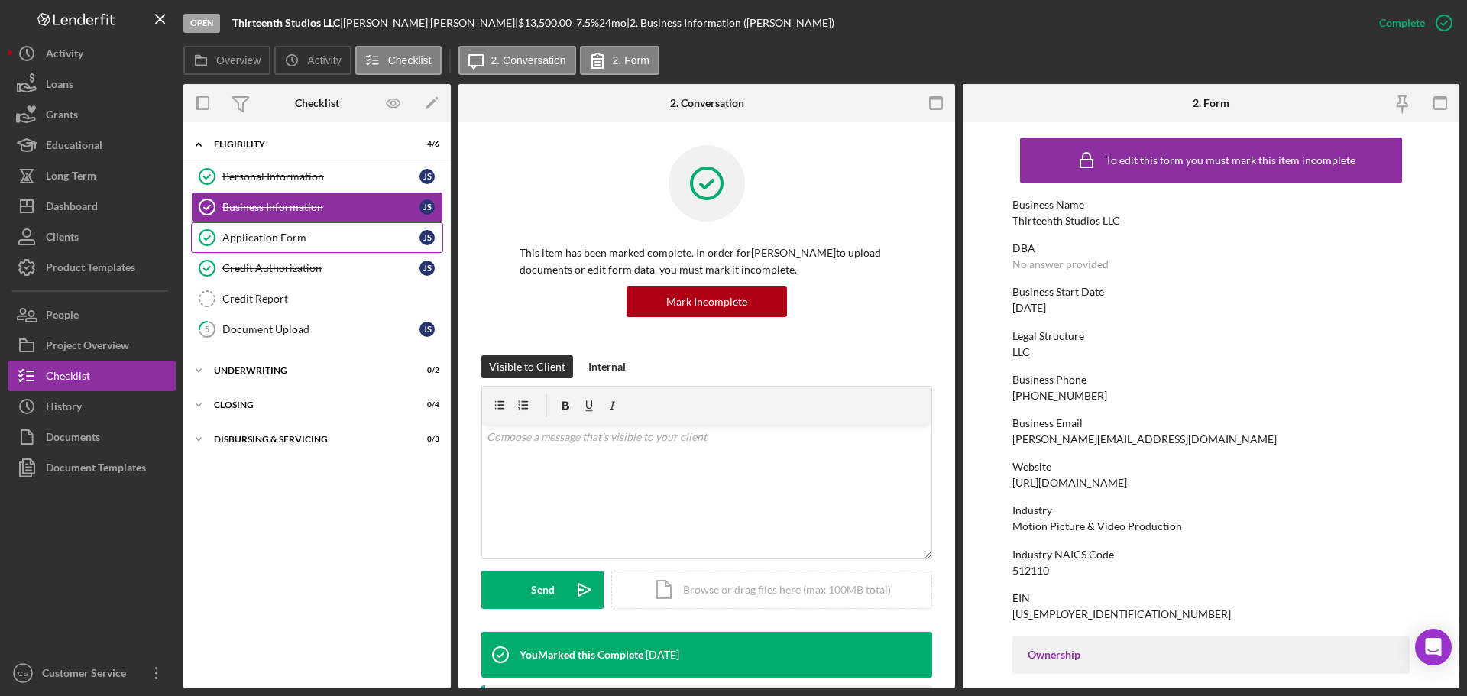
click at [314, 232] on div "Application Form" at bounding box center [320, 238] width 197 height 12
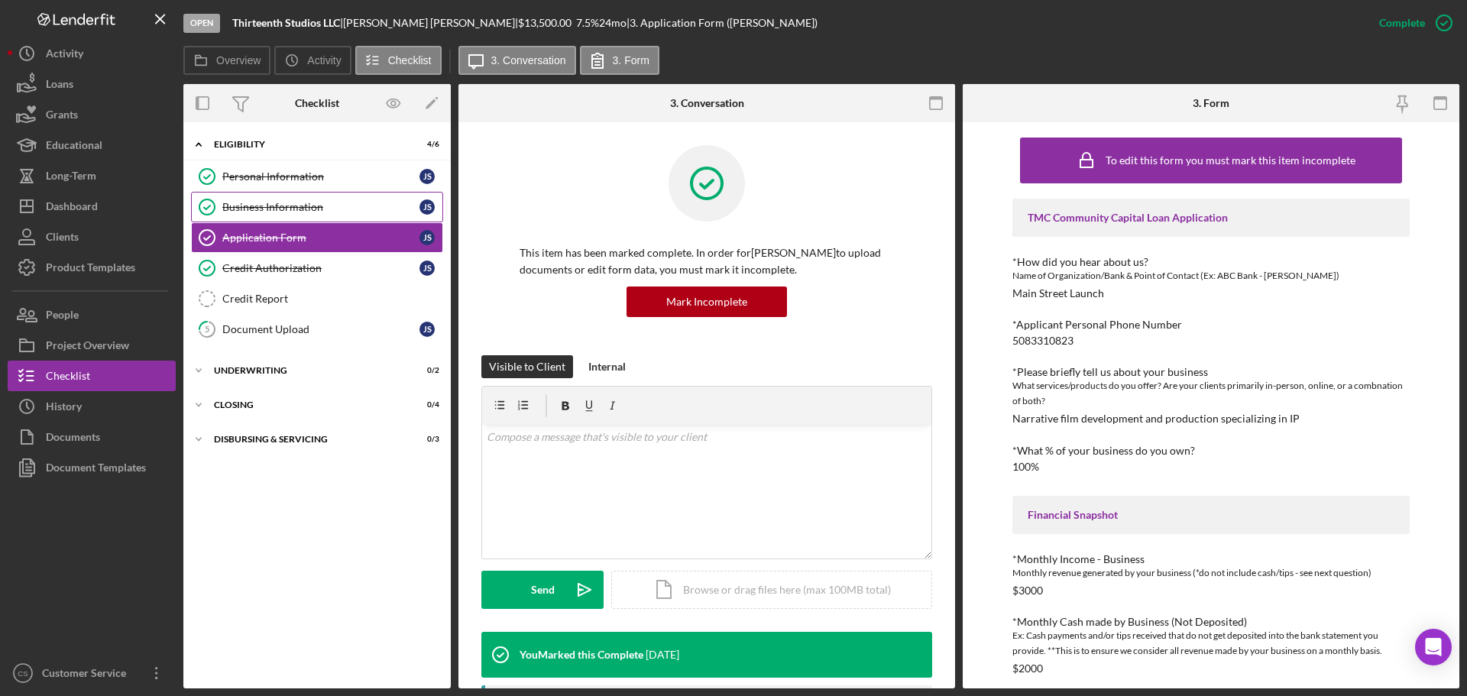
click at [309, 201] on div "Business Information" at bounding box center [320, 207] width 197 height 12
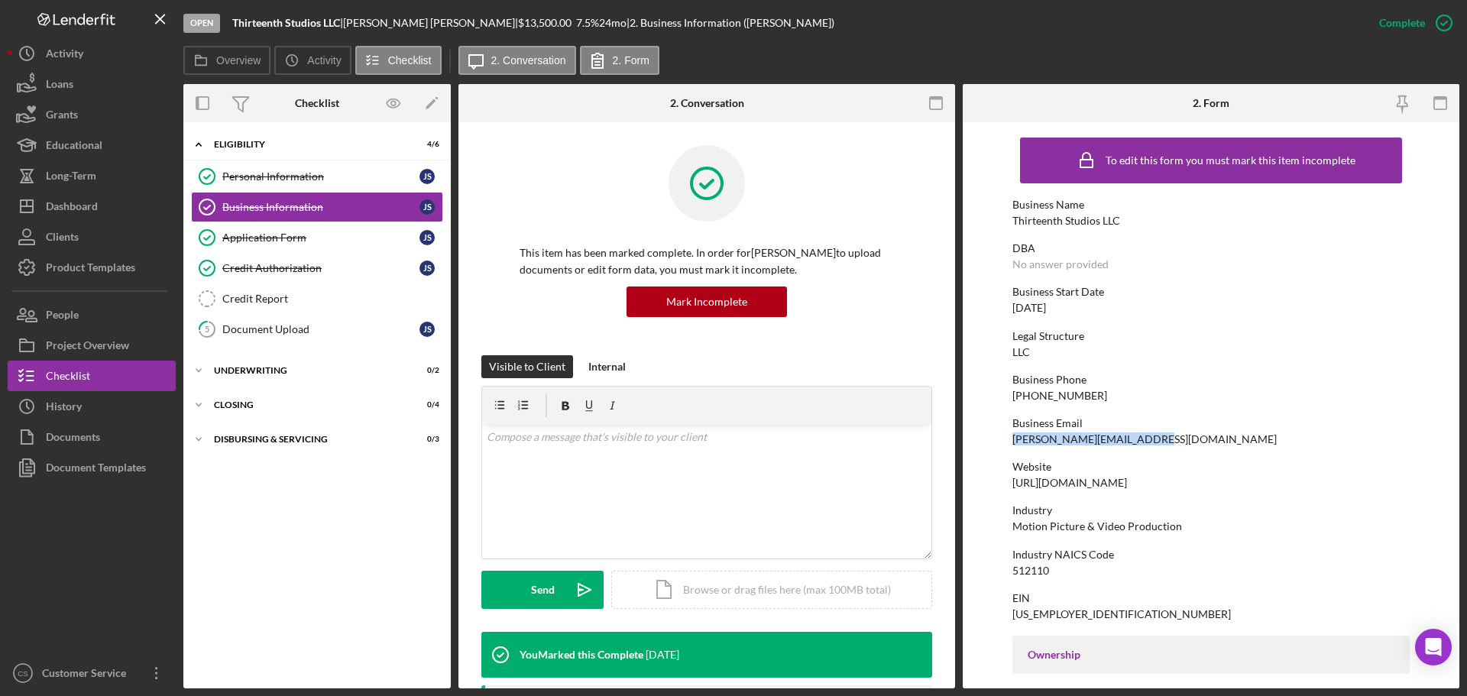
drag, startPoint x: 1159, startPoint y: 441, endPoint x: 999, endPoint y: 443, distance: 159.7
click at [999, 443] on form "To edit this form you must mark this item incomplete Business Name Thirteenth S…" at bounding box center [1211, 405] width 497 height 566
copy div "[PERSON_NAME][EMAIL_ADDRESS][DOMAIN_NAME]"
click at [70, 215] on div "Dashboard" at bounding box center [72, 208] width 52 height 34
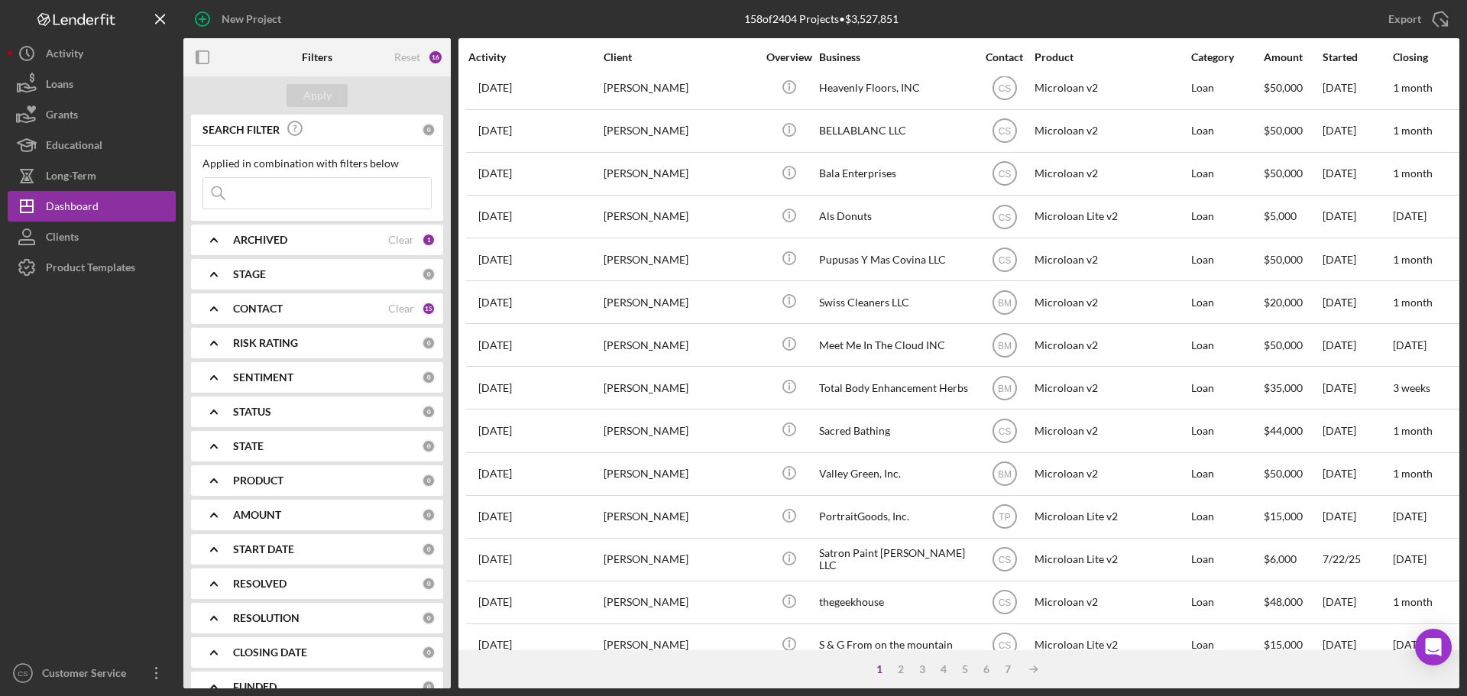
scroll to position [306, 0]
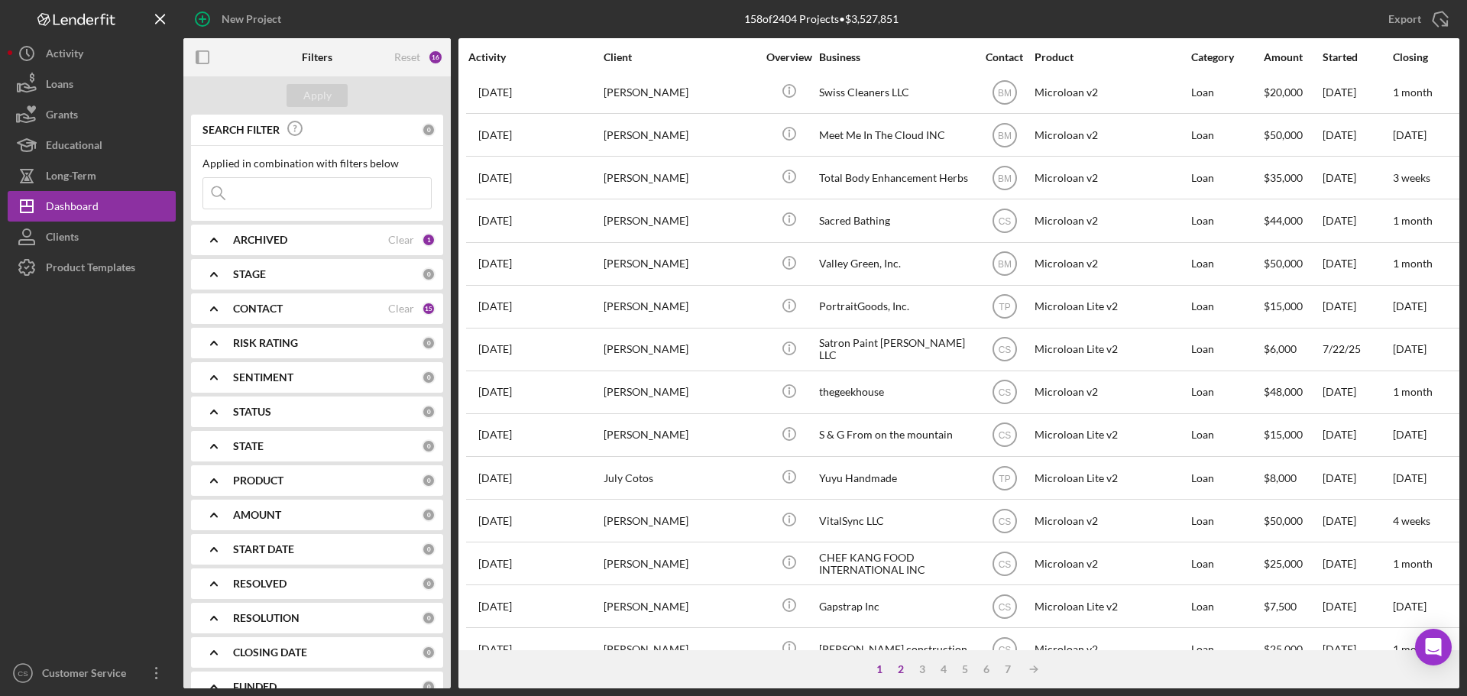
click at [895, 669] on div "2" at bounding box center [900, 669] width 21 height 12
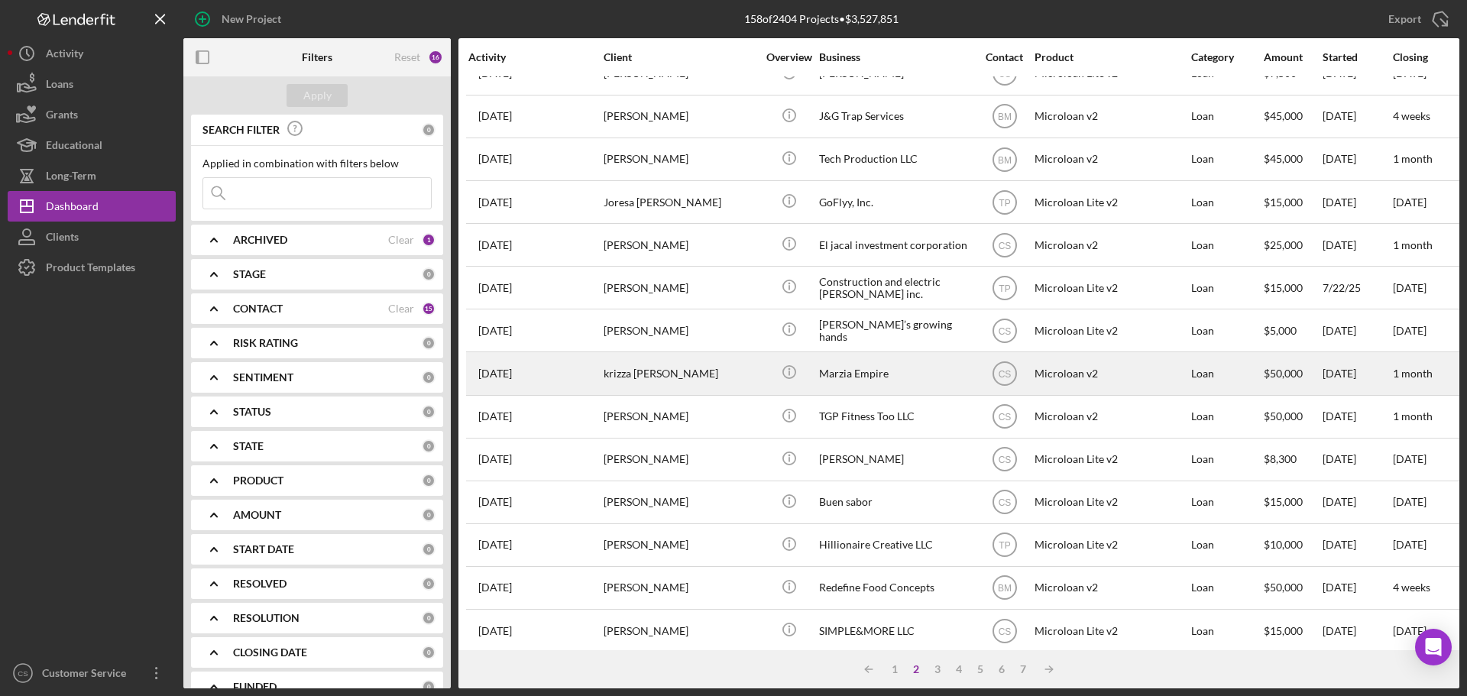
scroll to position [0, 0]
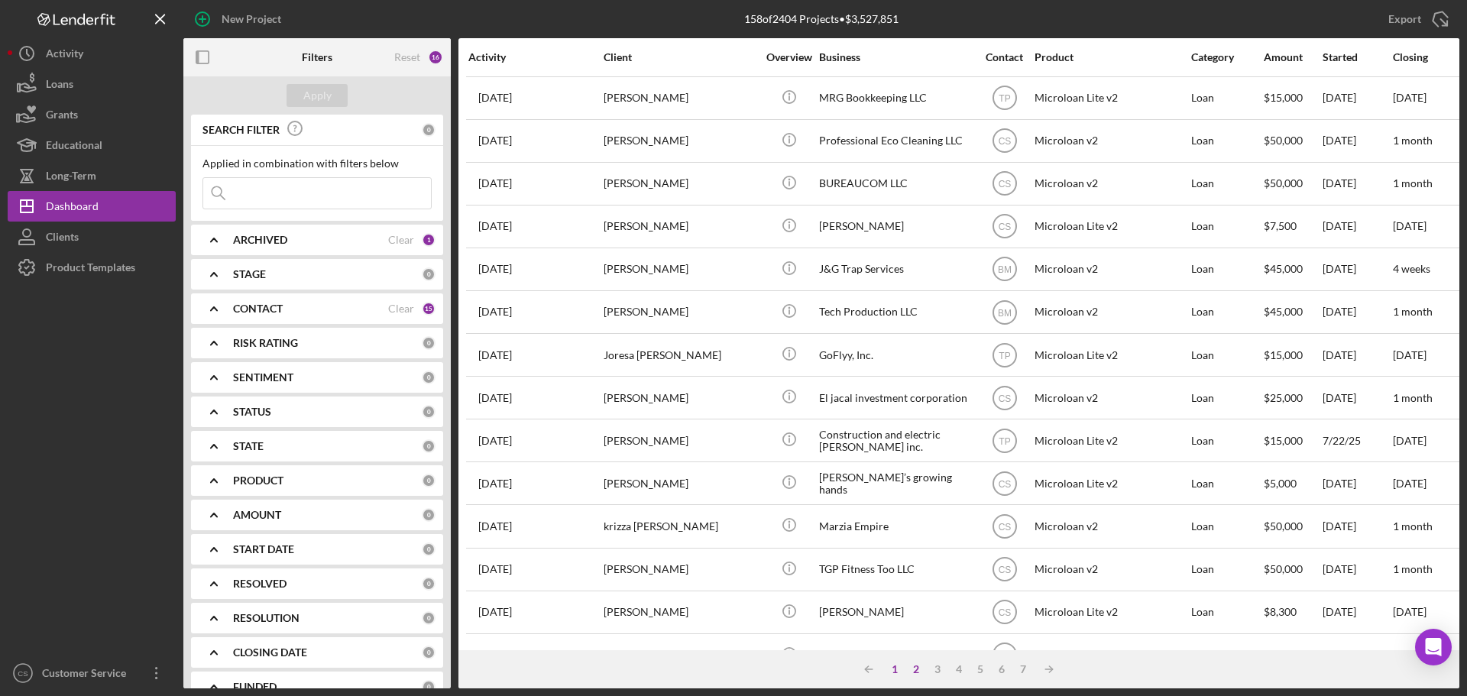
click at [895, 670] on div "1" at bounding box center [894, 669] width 21 height 12
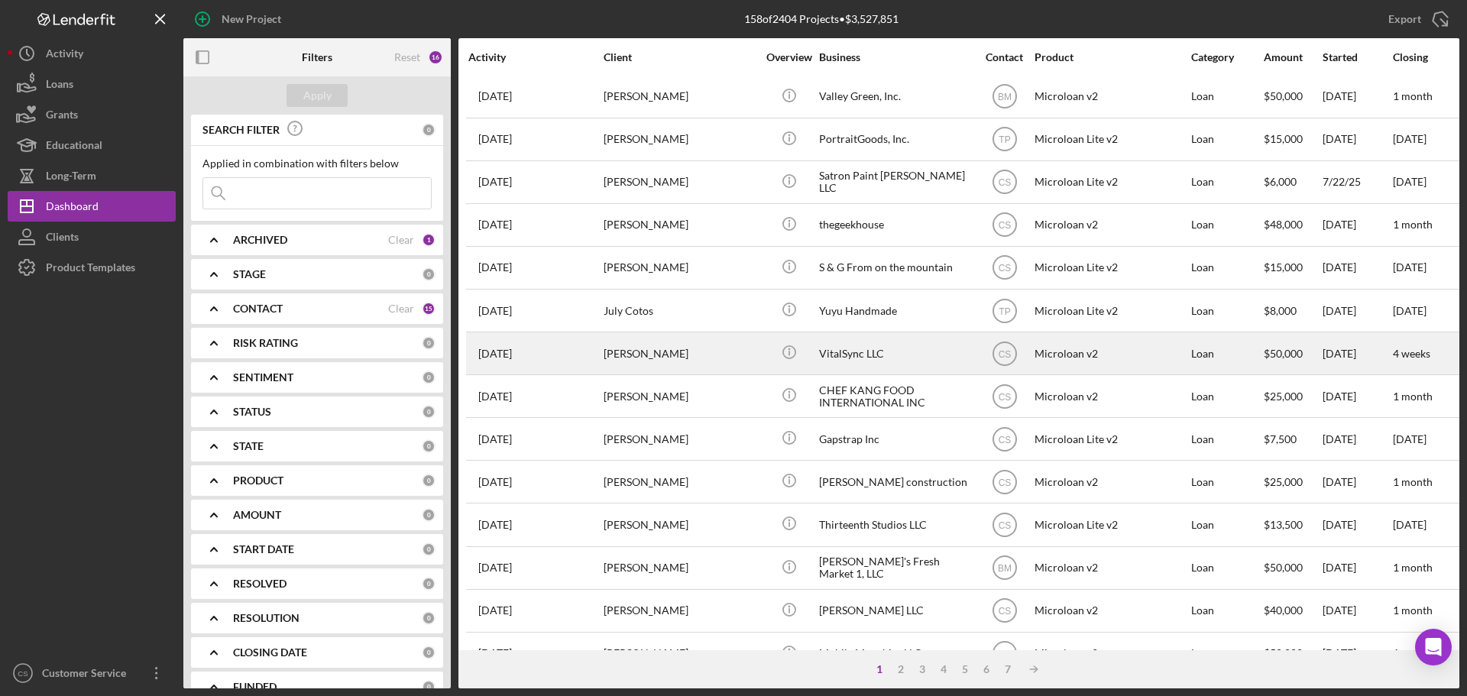
scroll to position [517, 0]
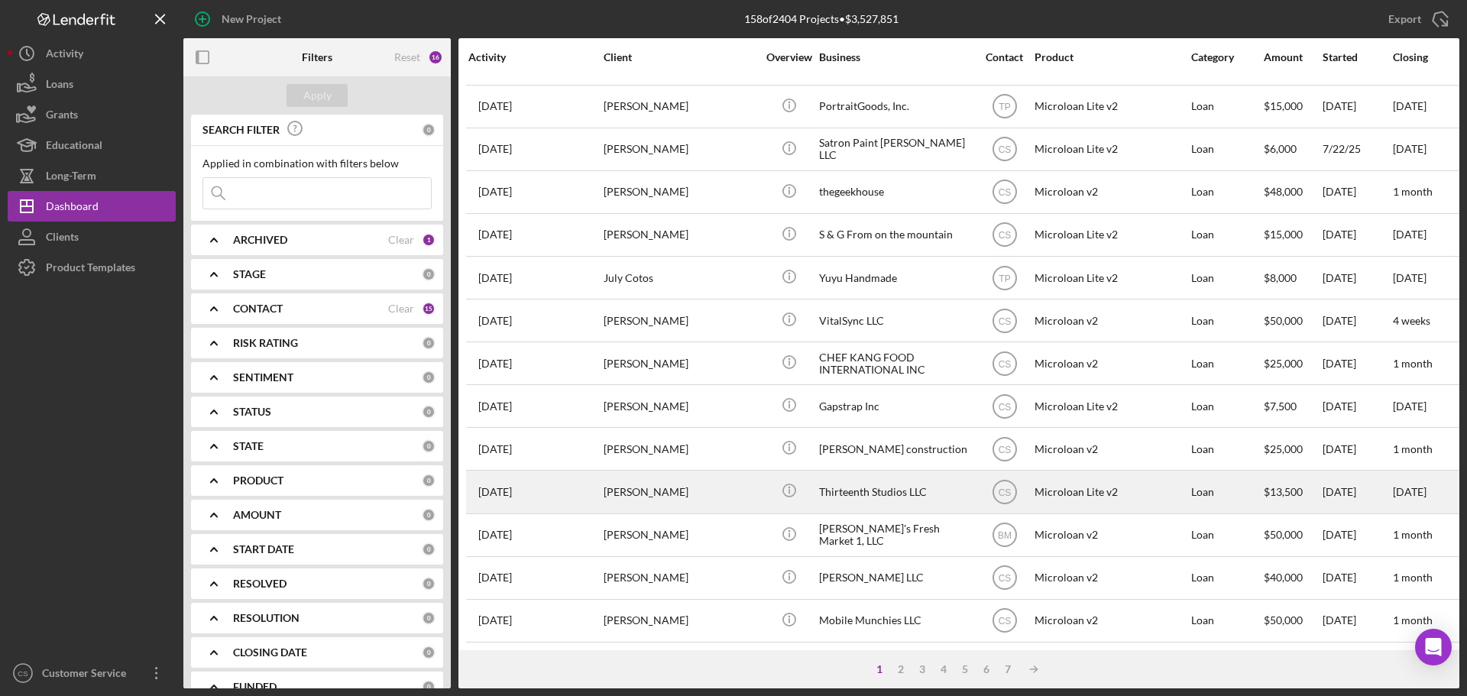
click at [730, 472] on div "[PERSON_NAME]" at bounding box center [680, 491] width 153 height 40
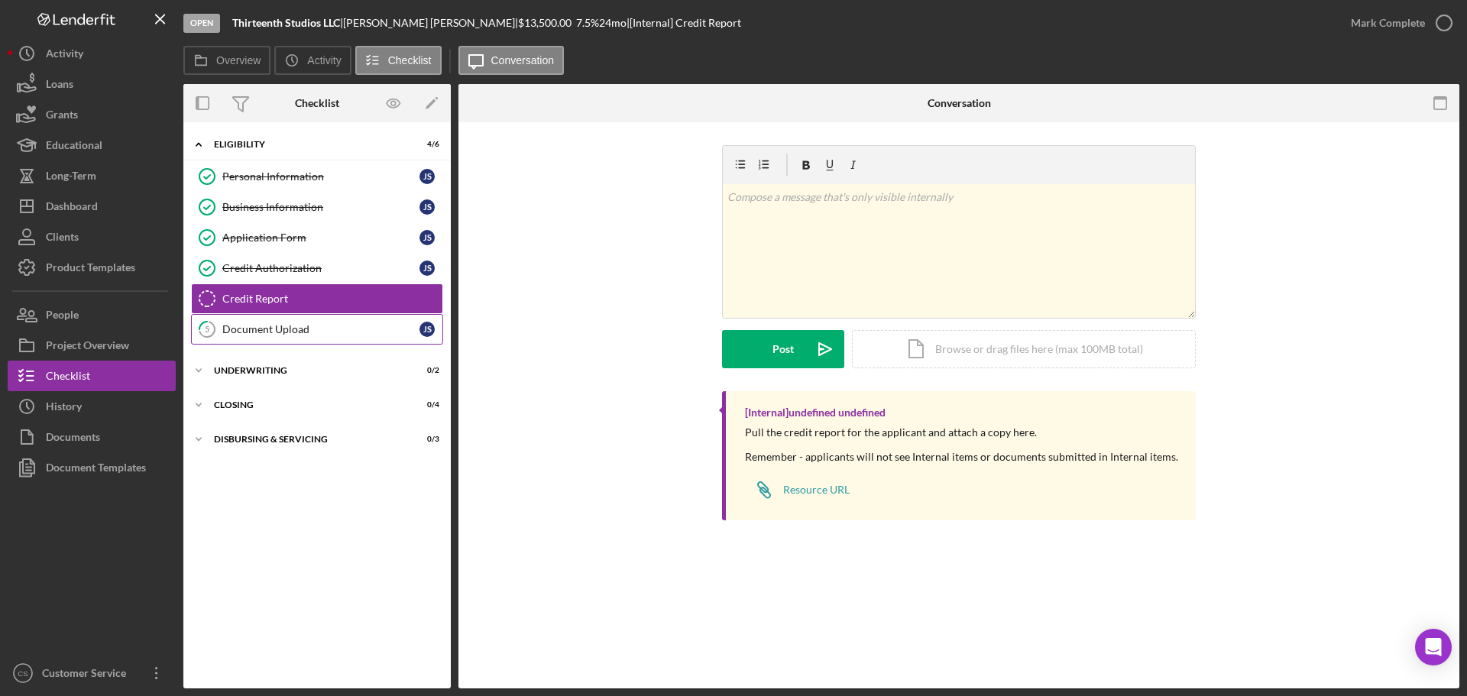
click at [296, 322] on link "5 Document Upload J S" at bounding box center [317, 329] width 252 height 31
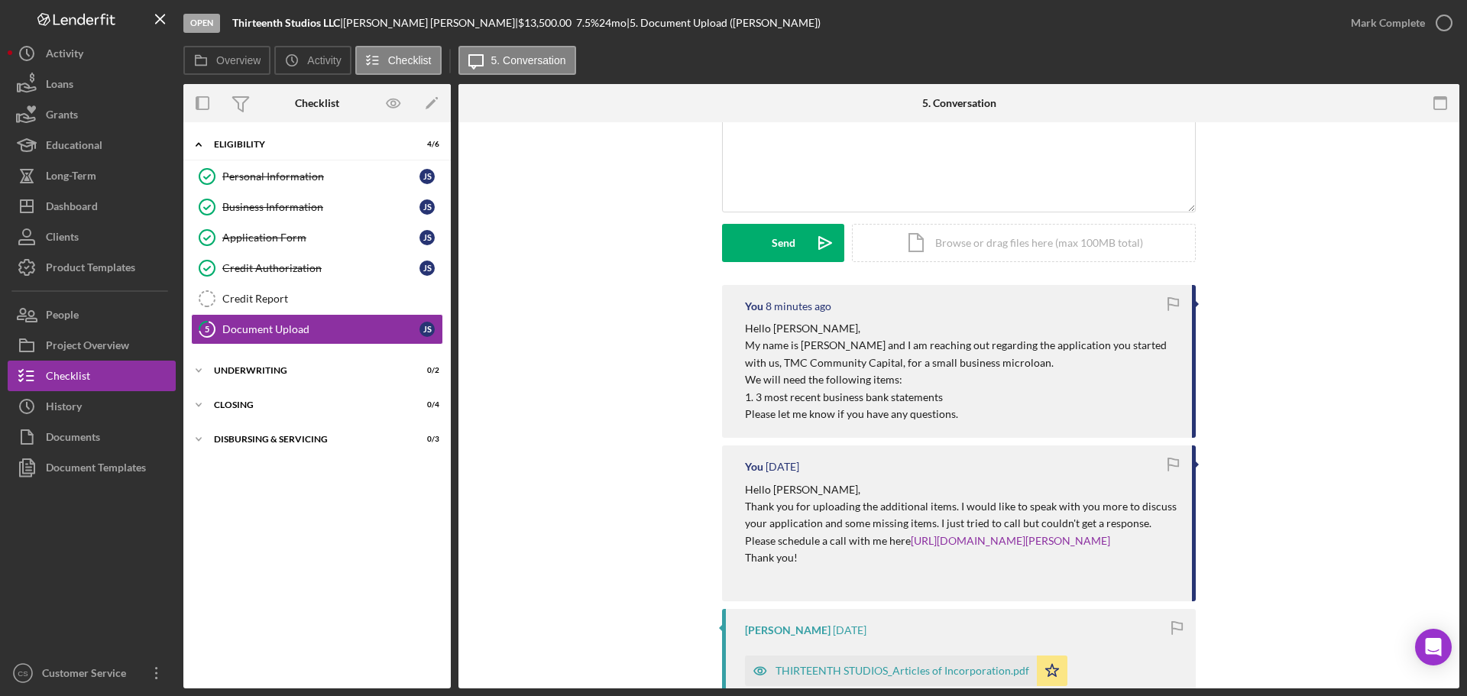
scroll to position [306, 0]
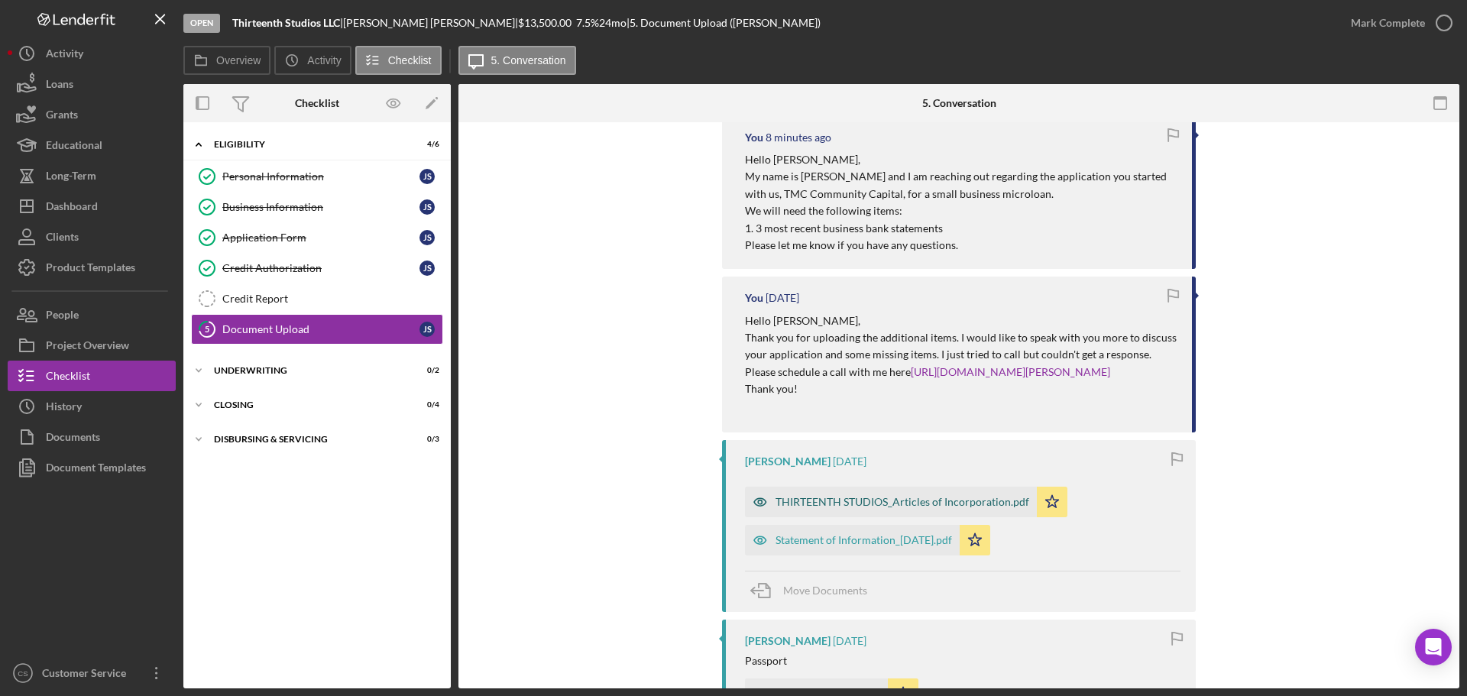
click at [808, 505] on div "THIRTEENTH STUDIOS_Articles of Incorporation.pdf" at bounding box center [903, 502] width 254 height 12
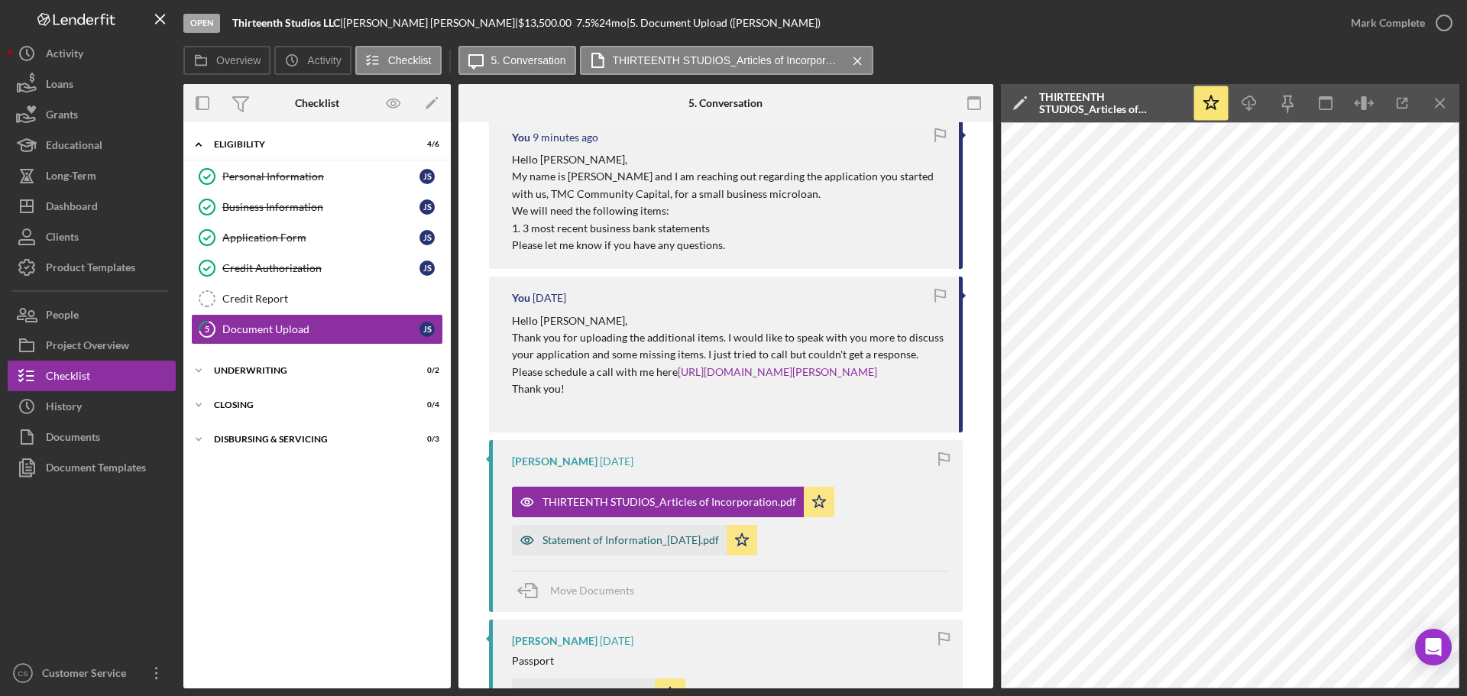
click at [652, 531] on div "Statement of Information_[DATE].pdf" at bounding box center [619, 540] width 215 height 31
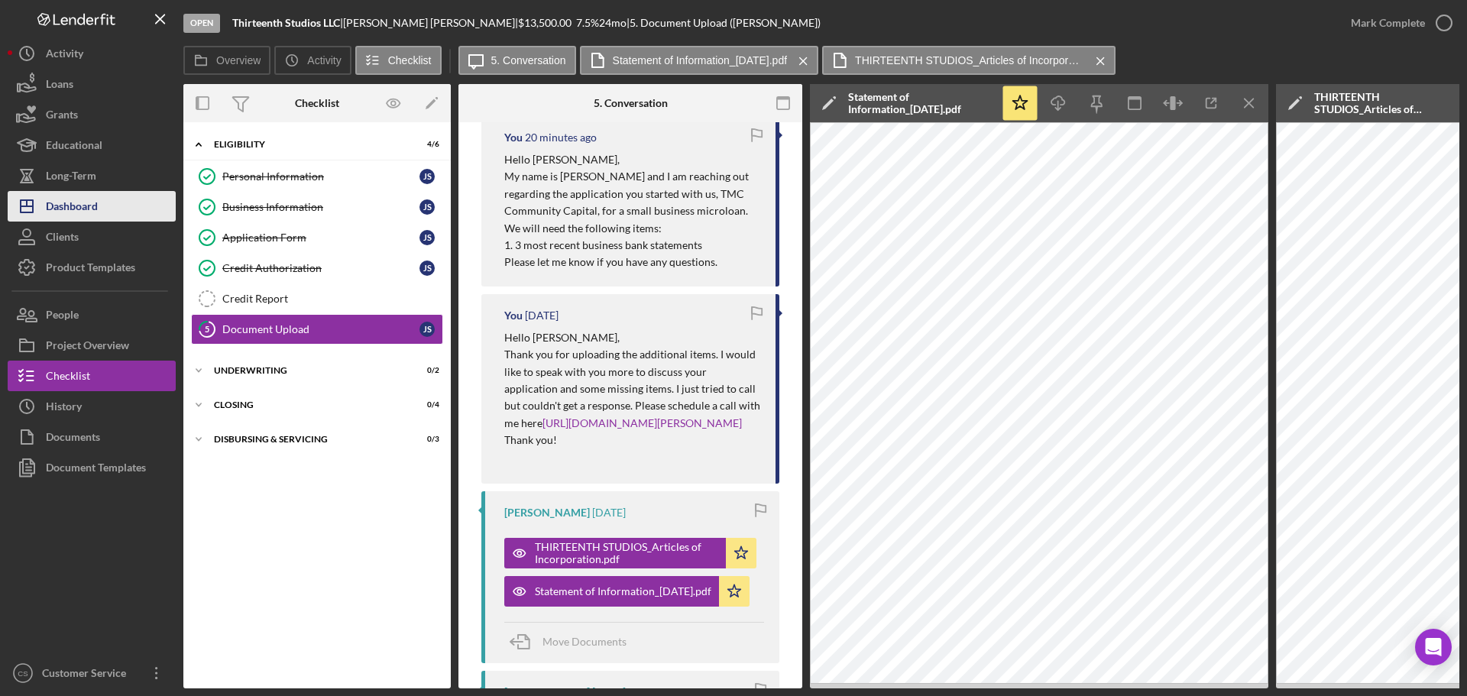
click at [99, 201] on button "Icon/Dashboard Dashboard" at bounding box center [92, 206] width 168 height 31
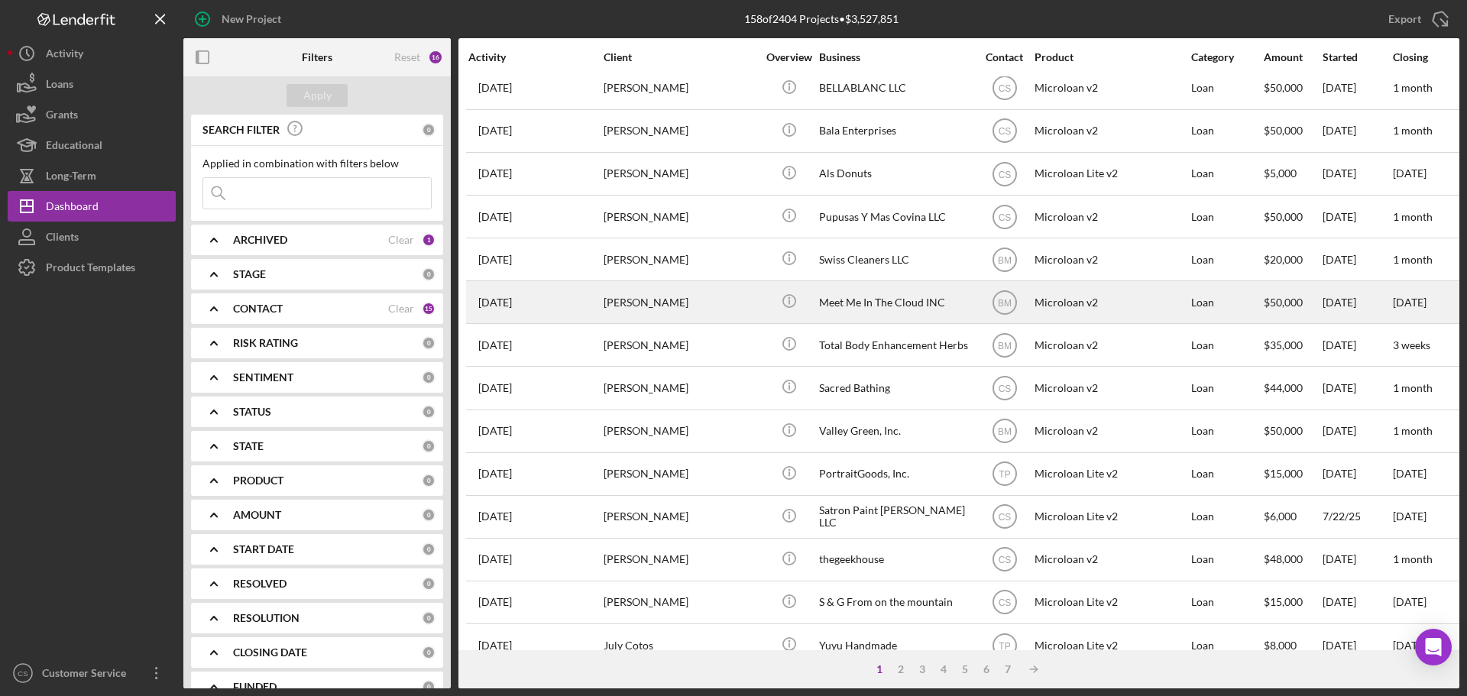
scroll to position [153, 0]
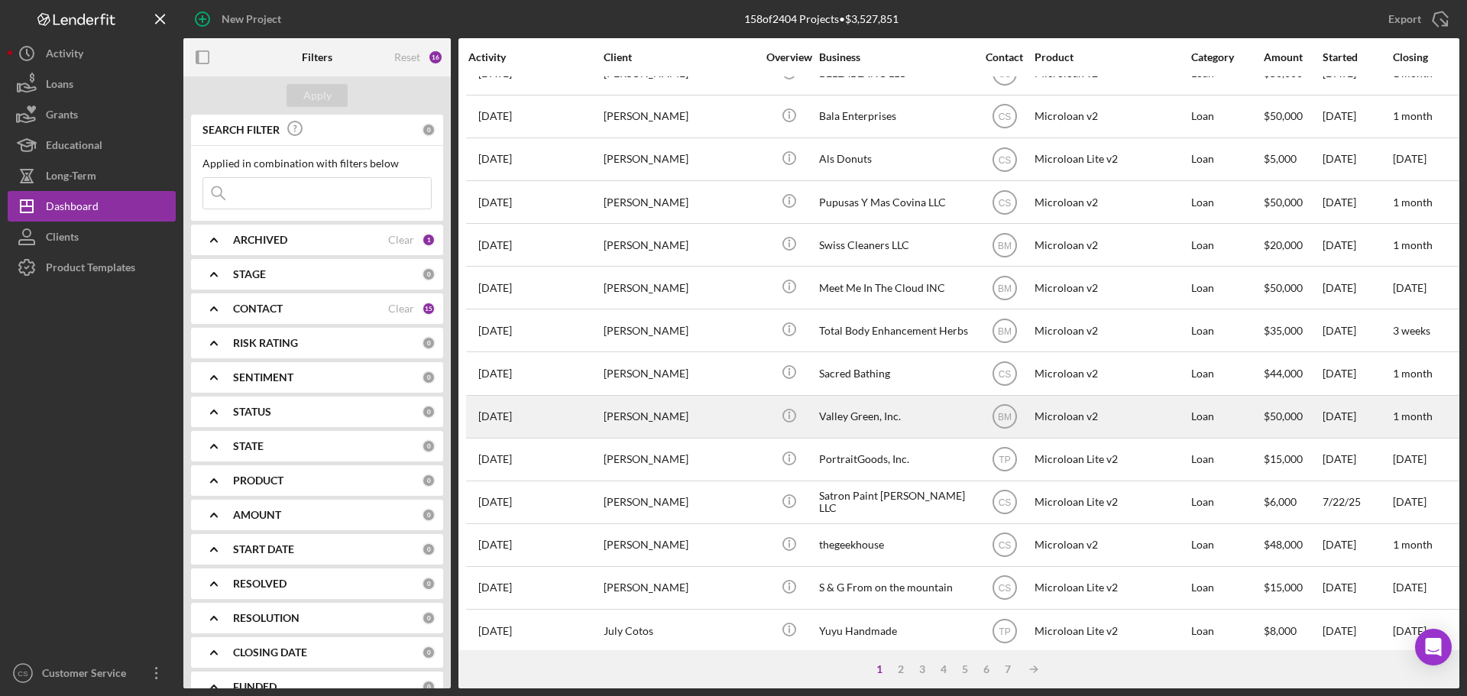
click at [670, 416] on div "[PERSON_NAME]" at bounding box center [680, 417] width 153 height 40
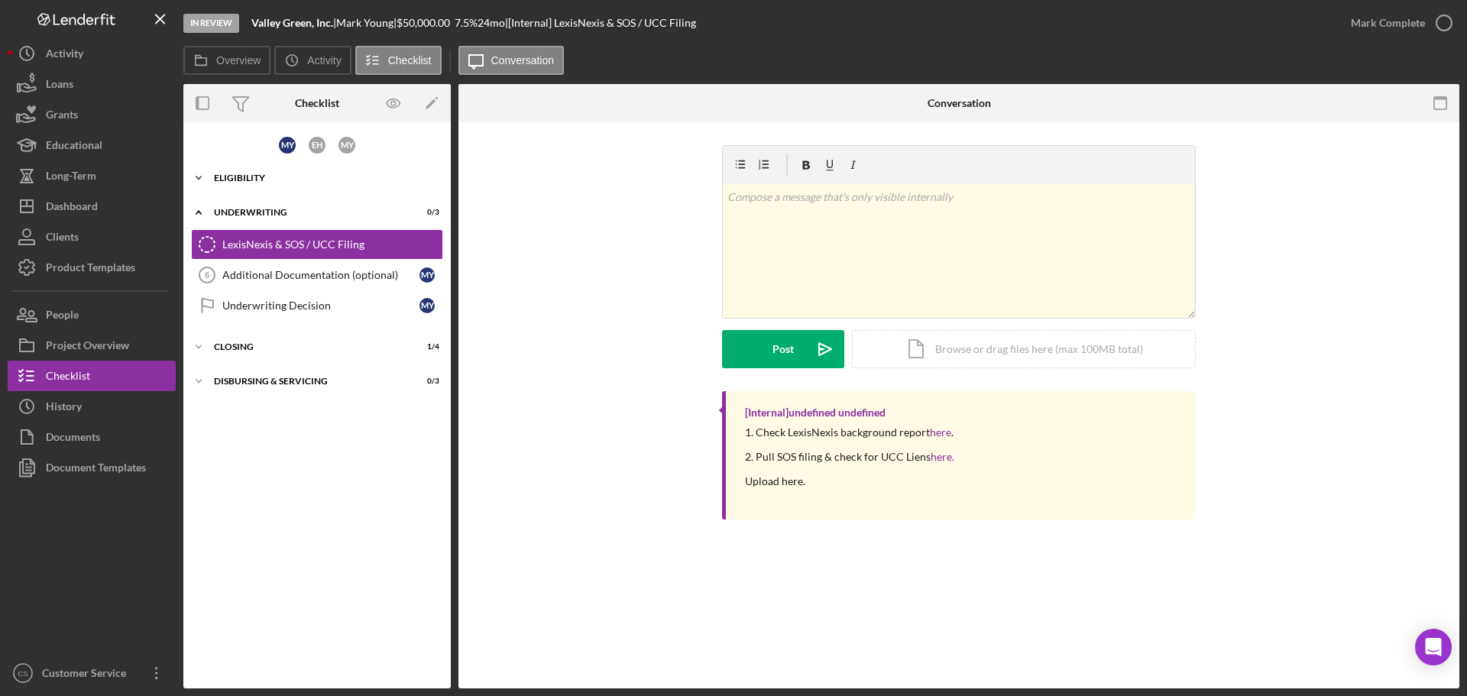
click at [285, 174] on div "Eligibility" at bounding box center [323, 177] width 218 height 9
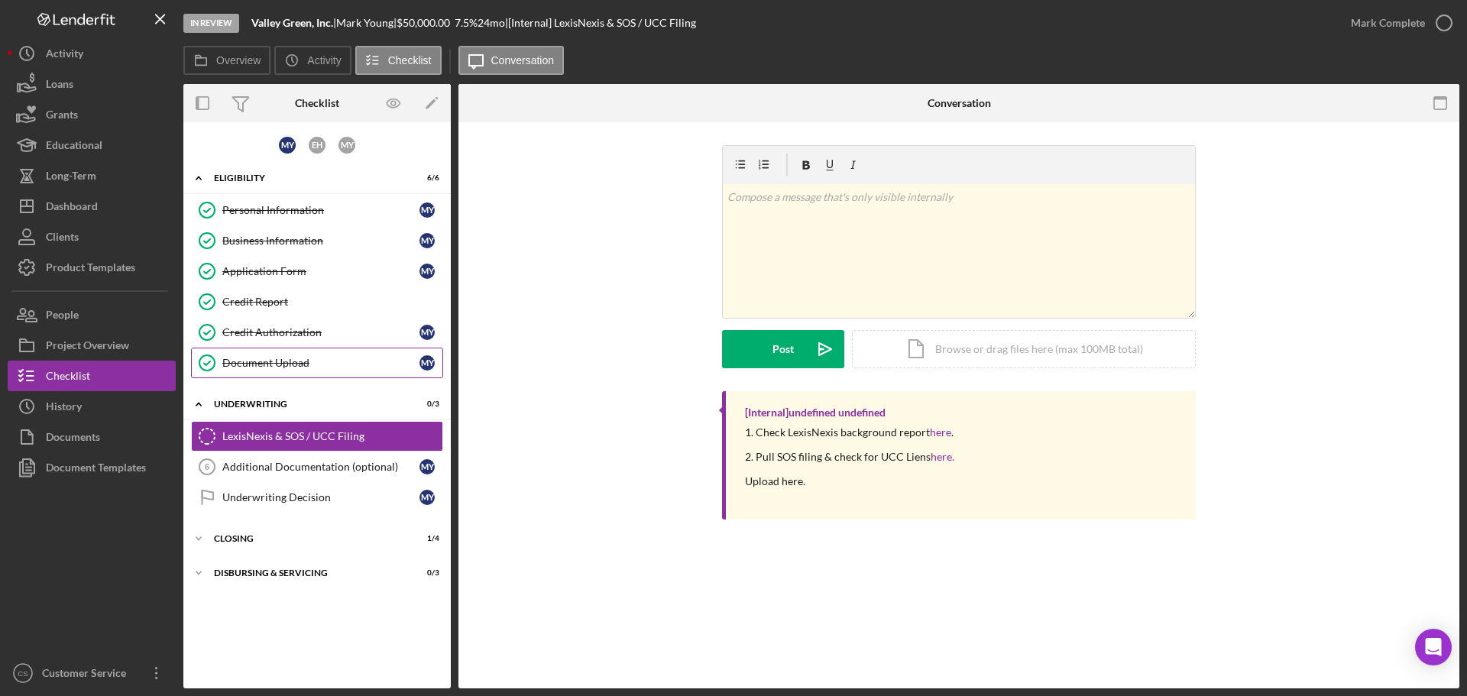
click at [327, 354] on link "Document Upload Document Upload M Y" at bounding box center [317, 363] width 252 height 31
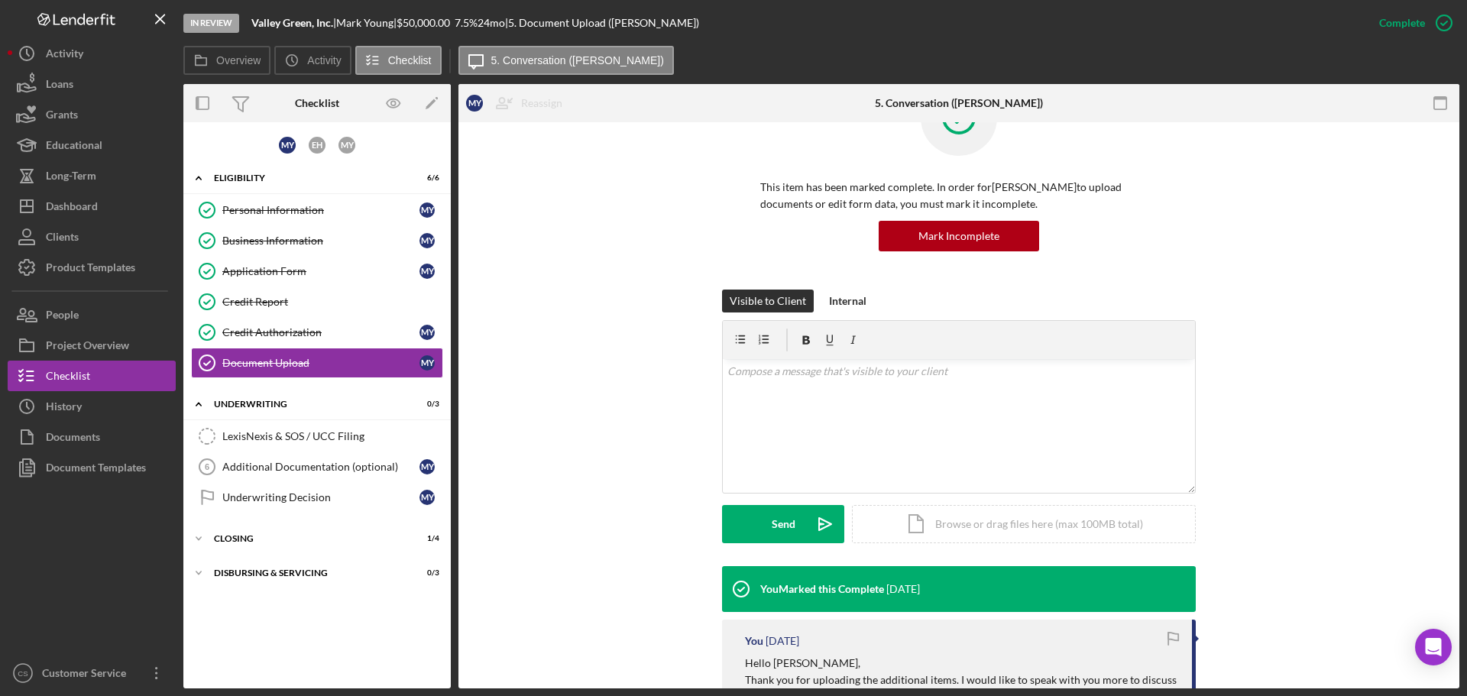
scroll to position [153, 0]
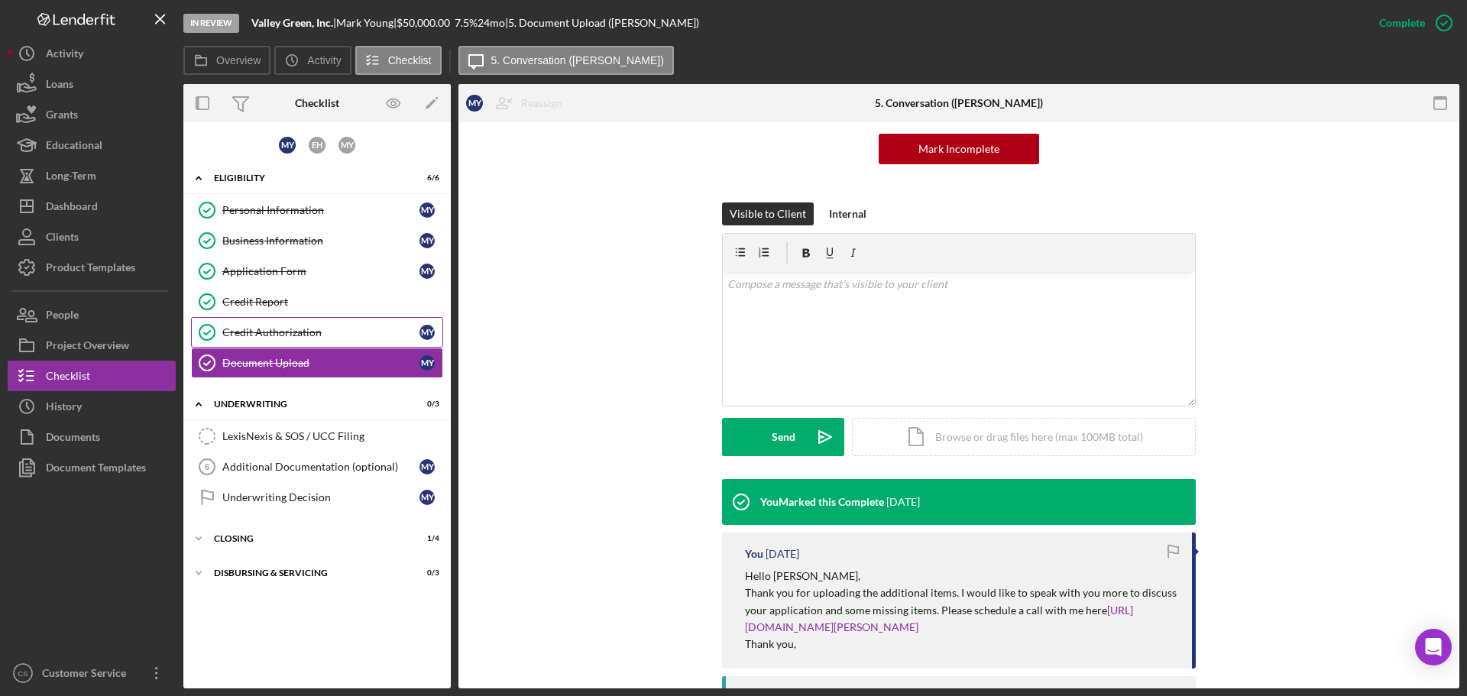
click at [364, 328] on div "Credit Authorization" at bounding box center [320, 332] width 197 height 12
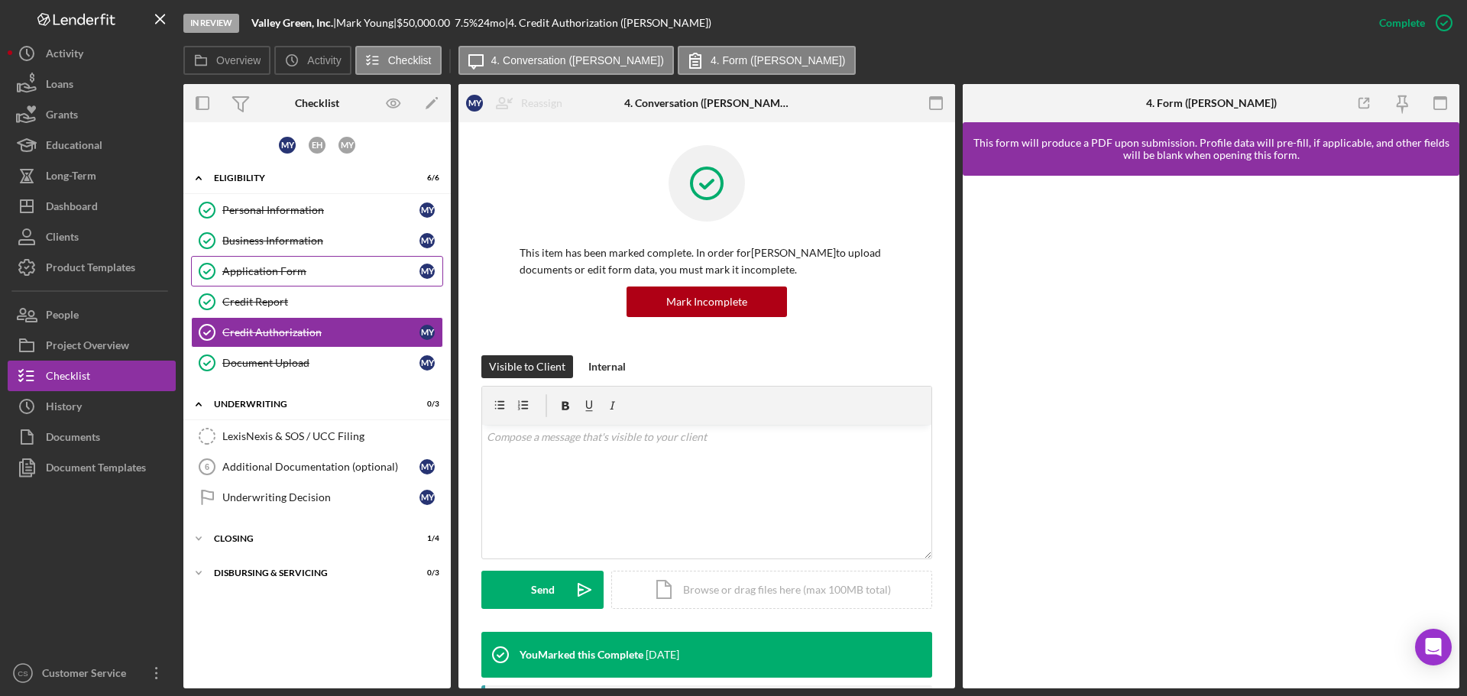
click at [342, 284] on link "Application Form Application Form M Y" at bounding box center [317, 271] width 252 height 31
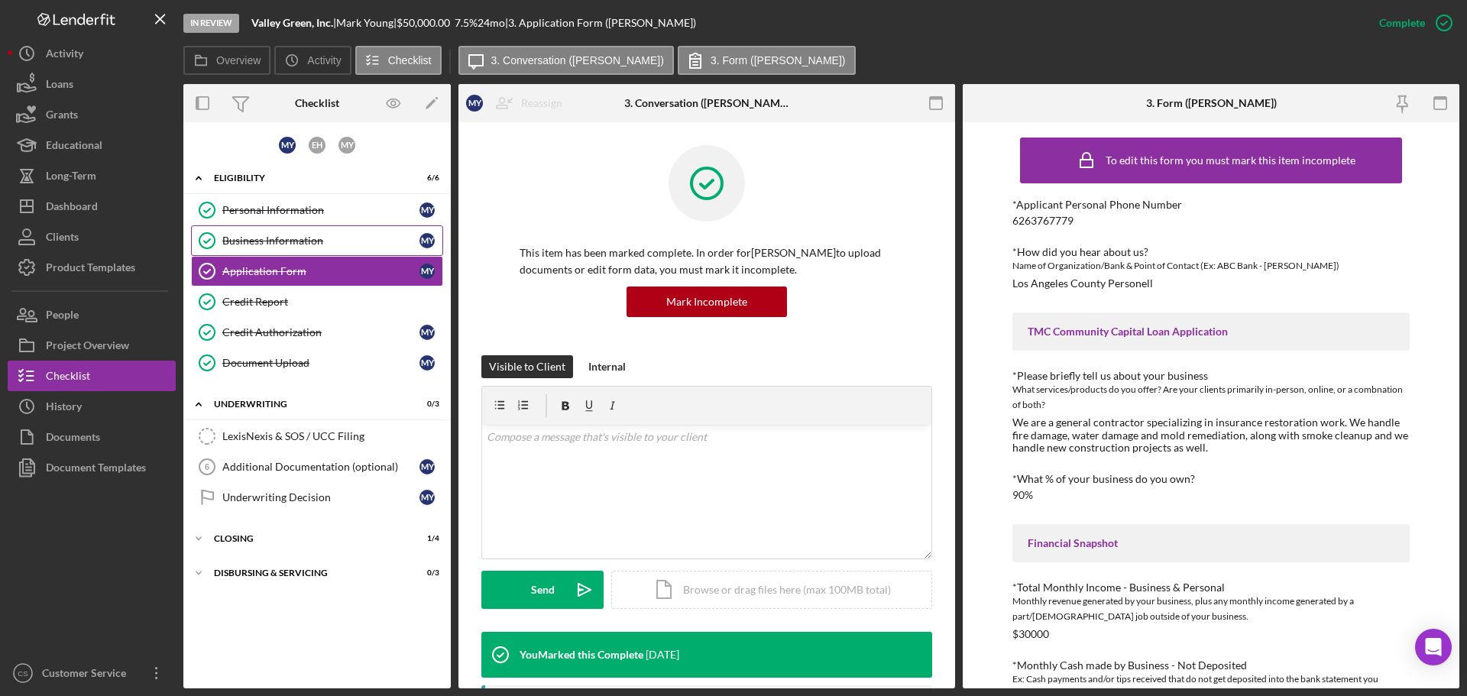
click at [338, 243] on div "Business Information" at bounding box center [320, 241] width 197 height 12
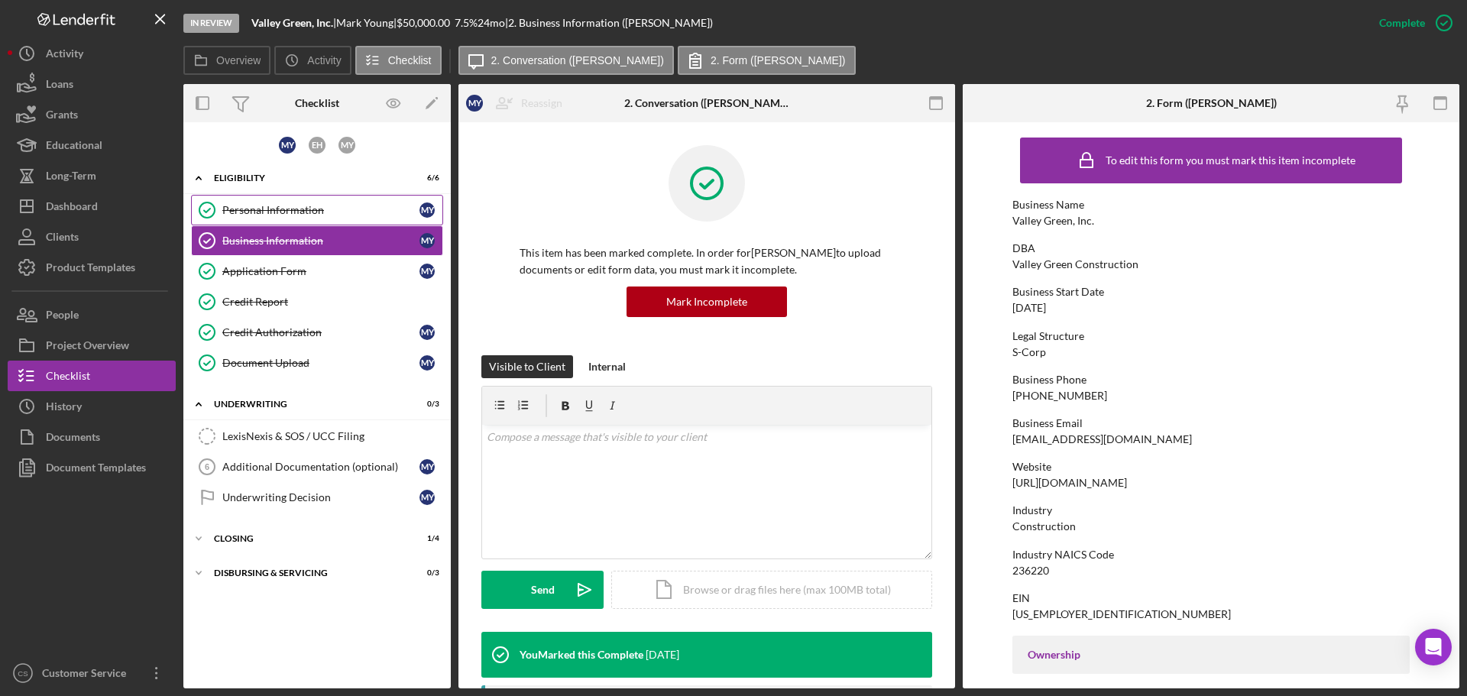
click at [339, 204] on div "Personal Information" at bounding box center [320, 210] width 197 height 12
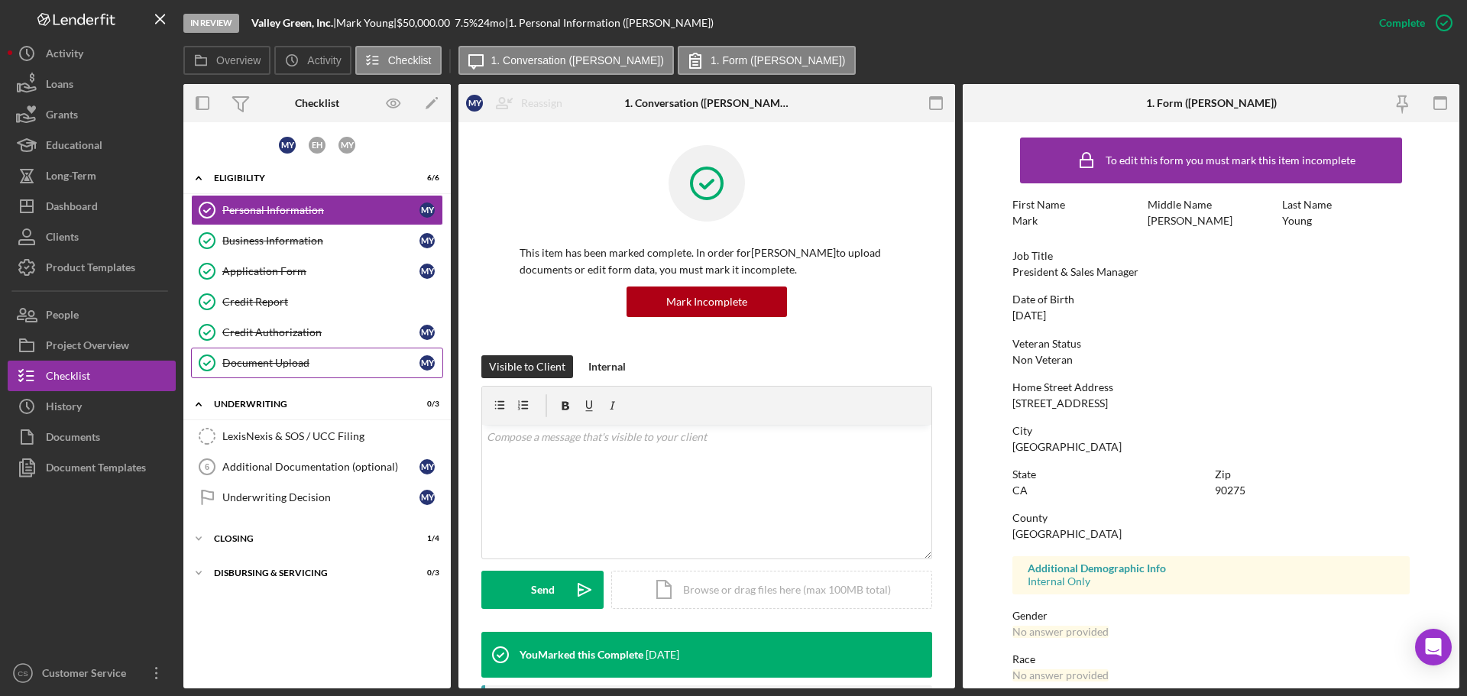
click at [340, 358] on div "Document Upload" at bounding box center [320, 363] width 197 height 12
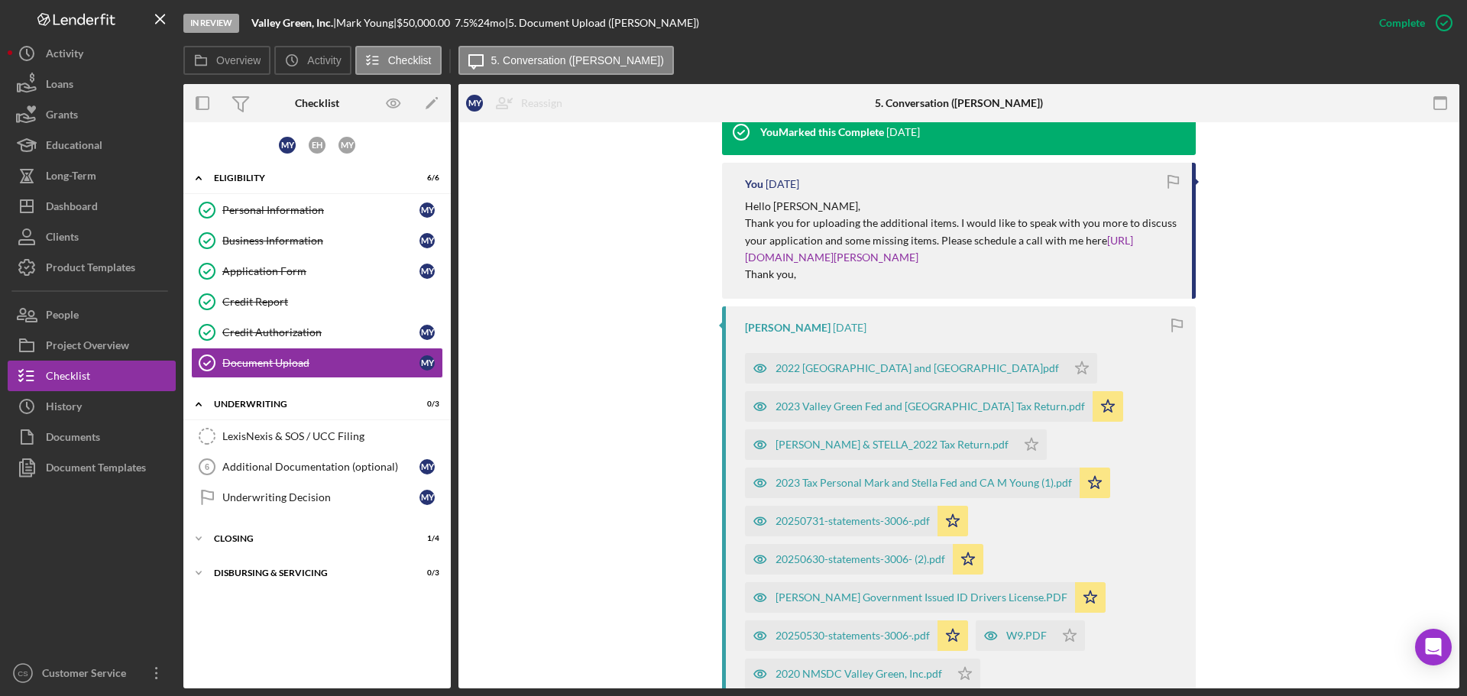
scroll to position [535, 0]
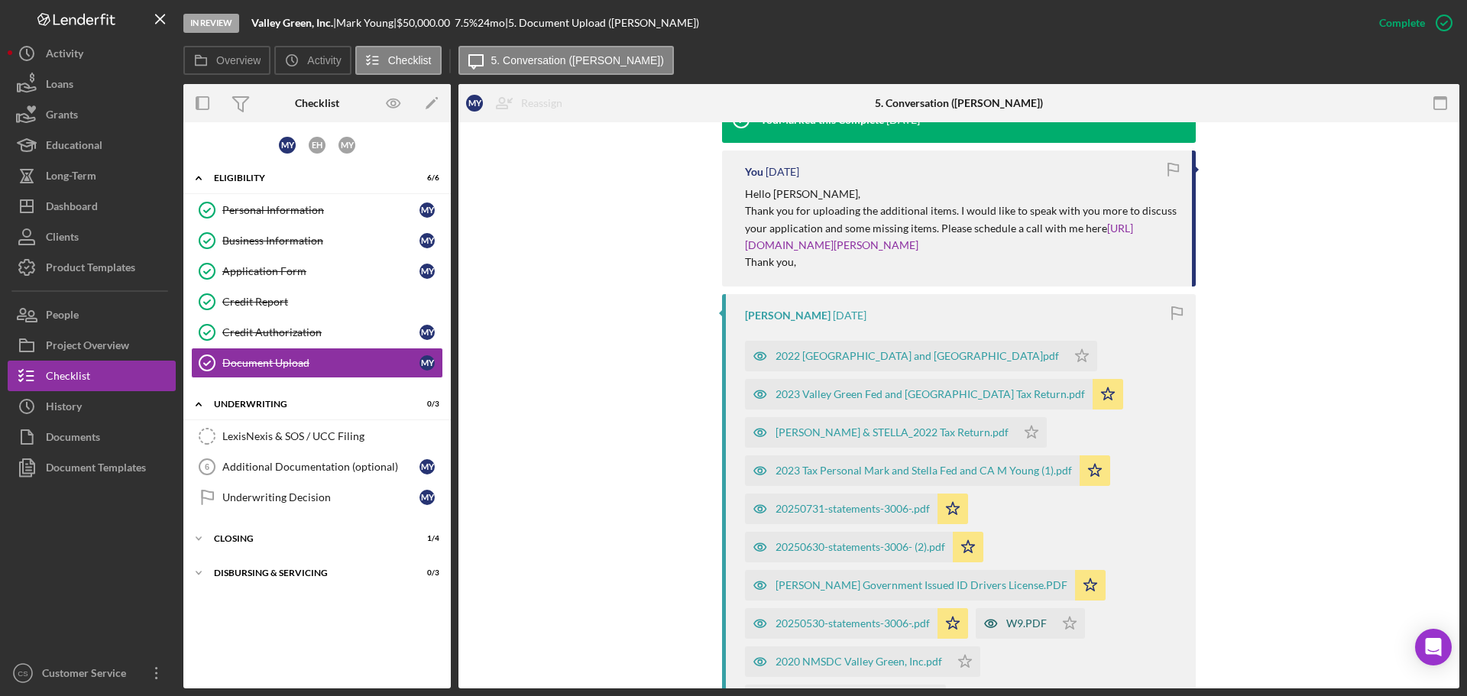
click at [1013, 624] on div "W9.PDF" at bounding box center [1026, 623] width 40 height 12
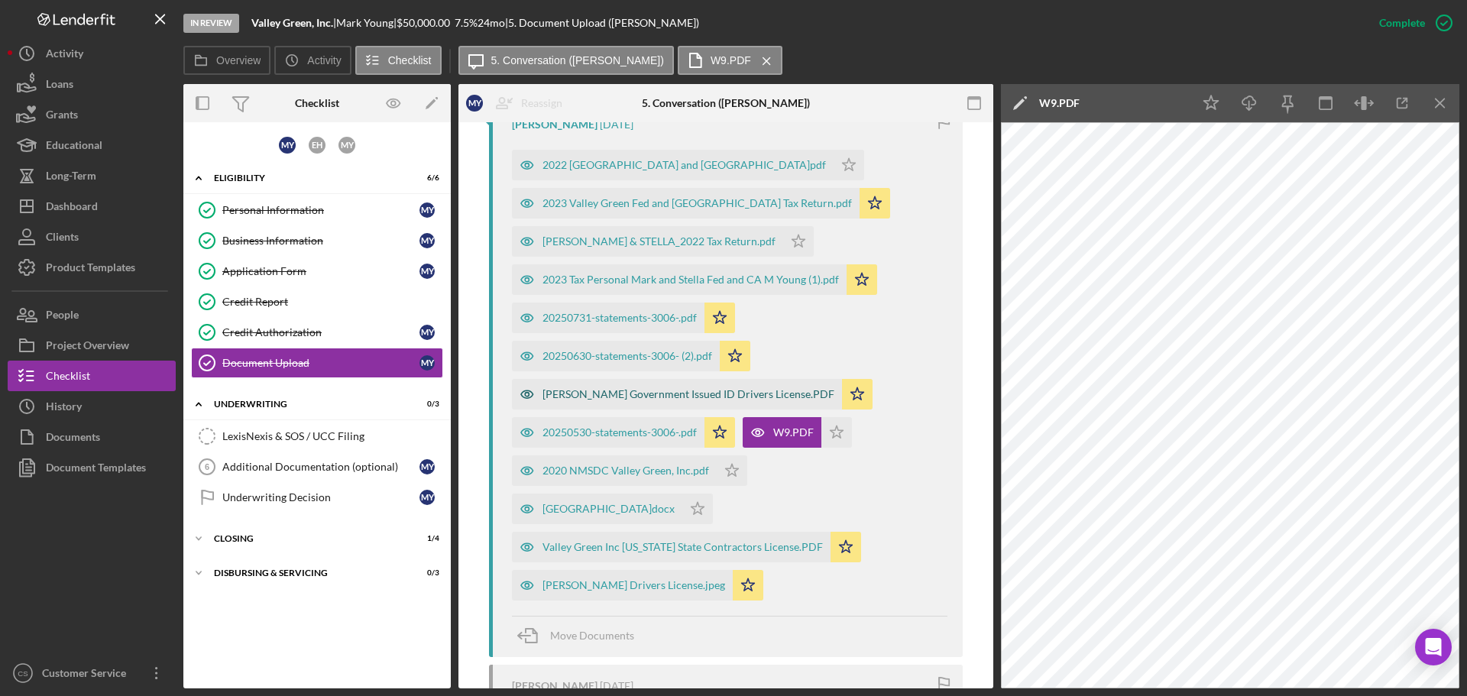
scroll to position [764, 0]
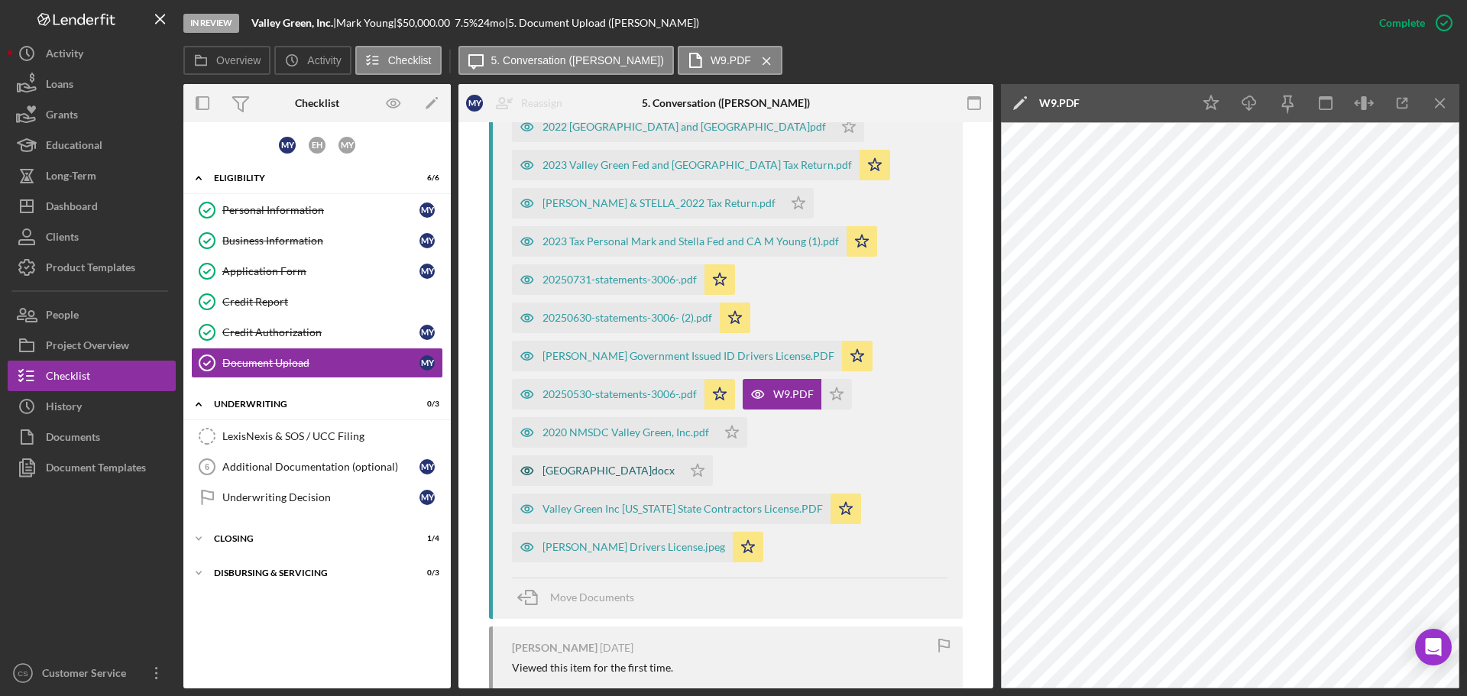
click at [597, 471] on div "[GEOGRAPHIC_DATA]docx" at bounding box center [609, 471] width 132 height 12
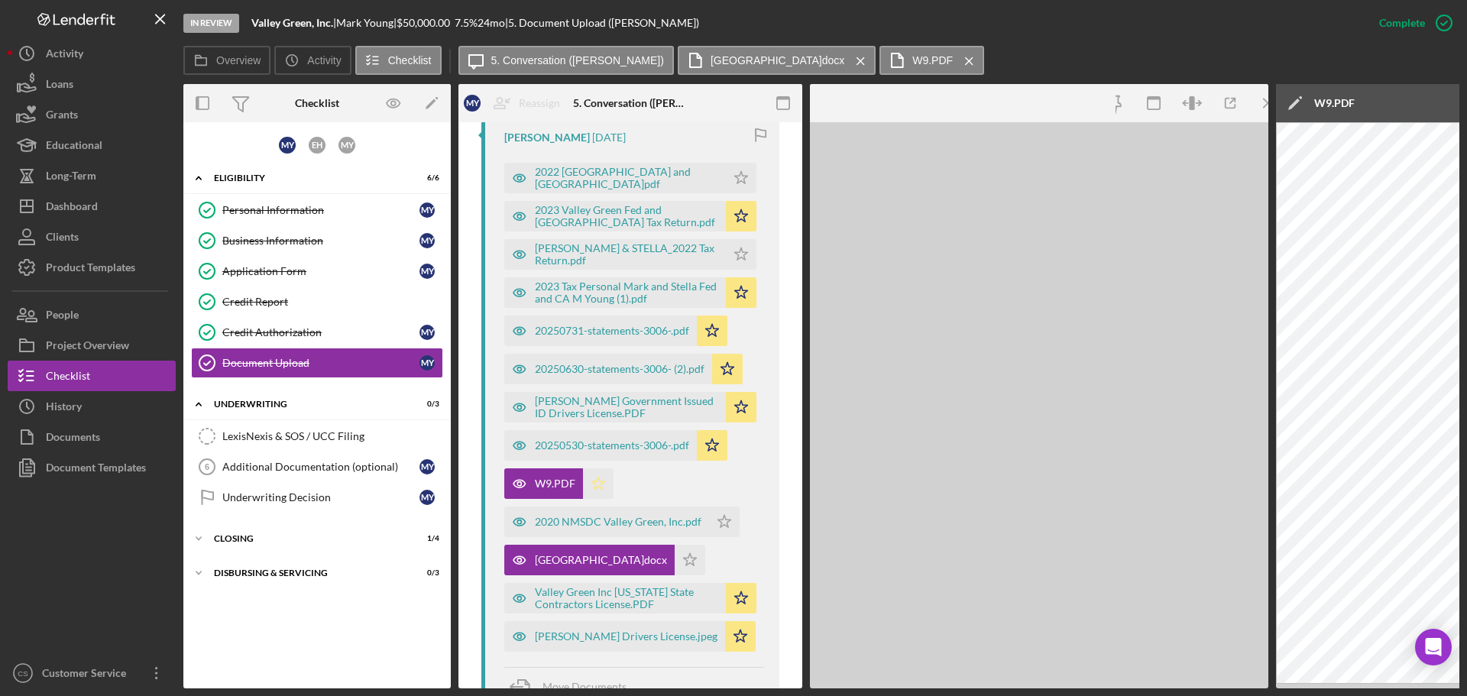
scroll to position [815, 0]
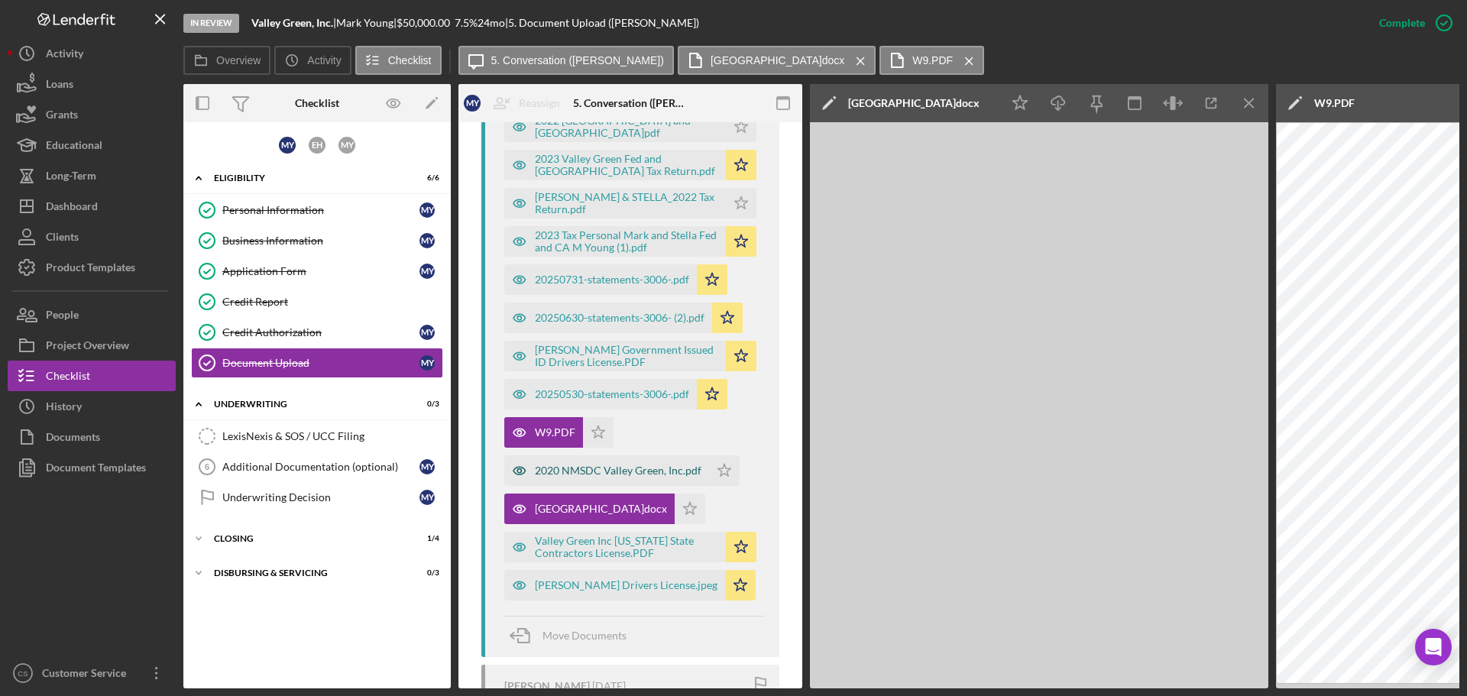
click at [594, 465] on div "2020 NMSDC Valley Green, Inc.pdf" at bounding box center [618, 471] width 167 height 12
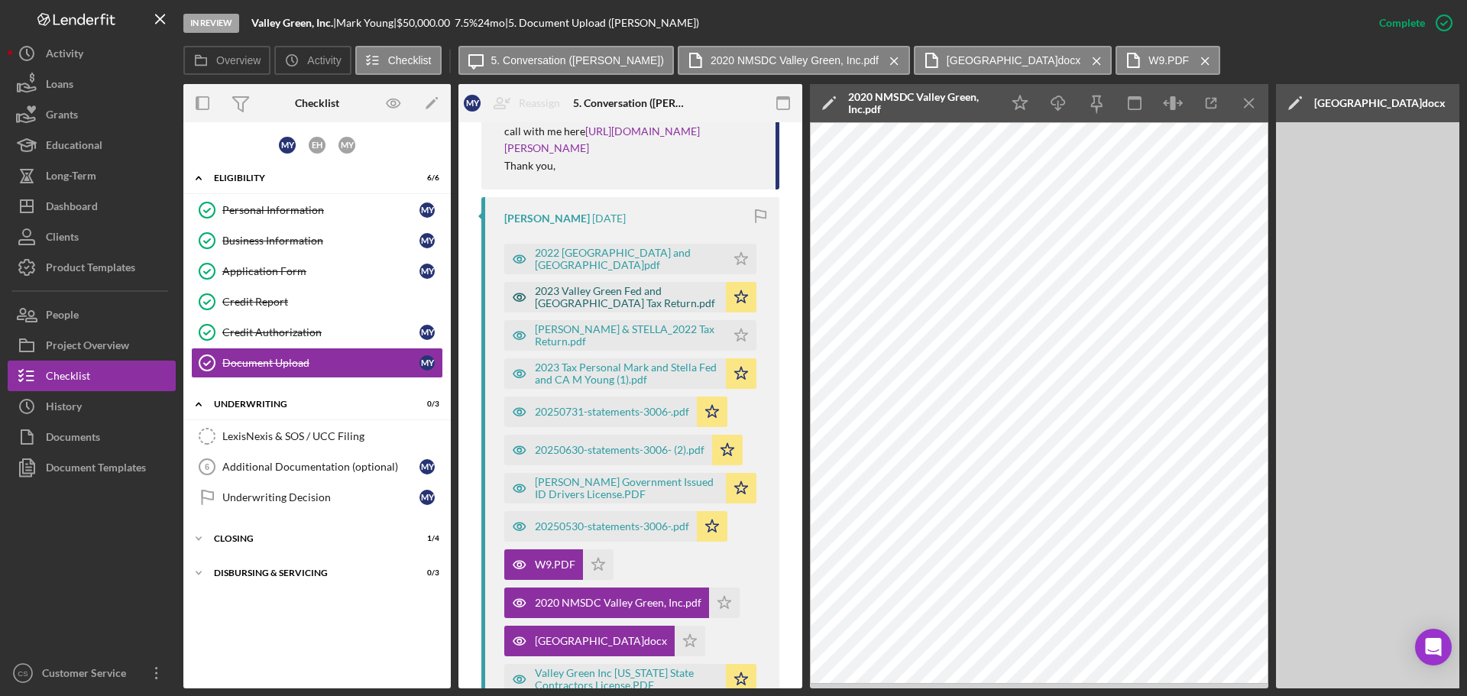
scroll to position [663, 0]
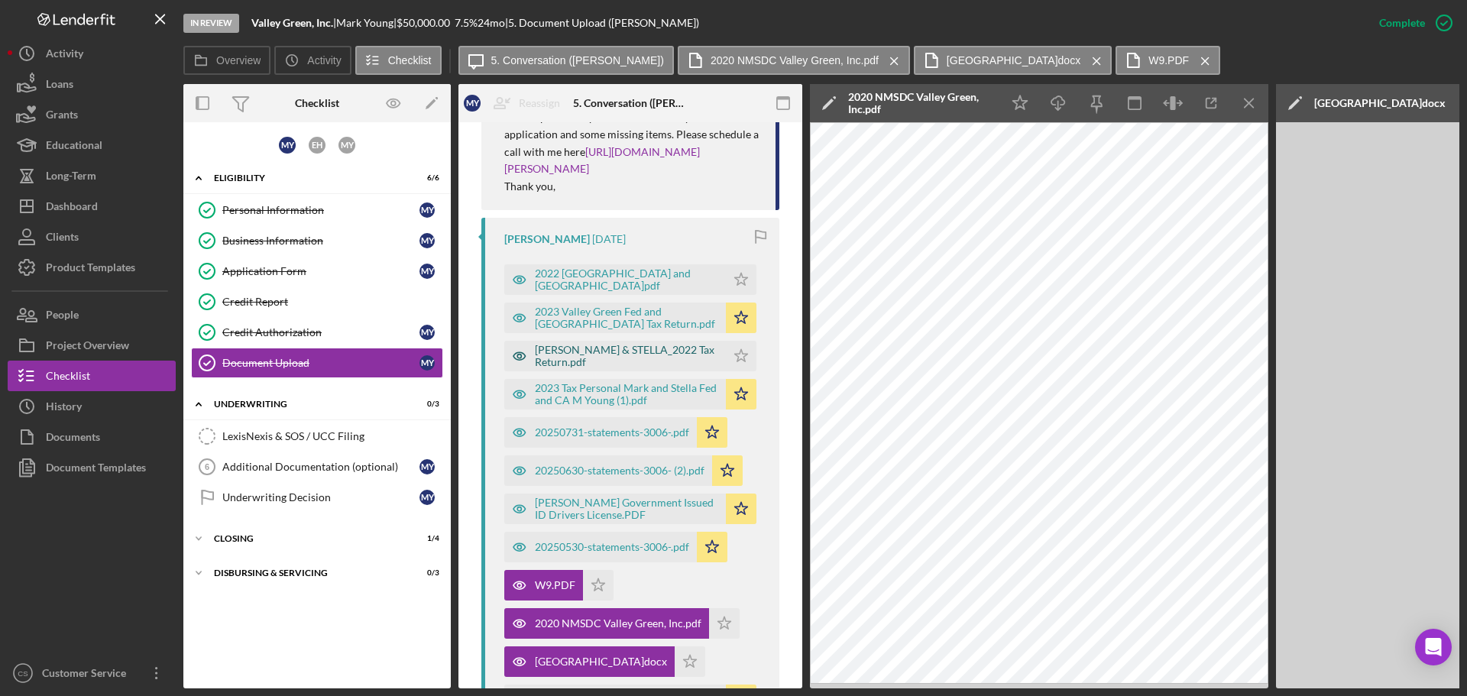
click at [641, 350] on div "[PERSON_NAME] & STELLA_2022 Tax Return.pdf" at bounding box center [626, 356] width 183 height 24
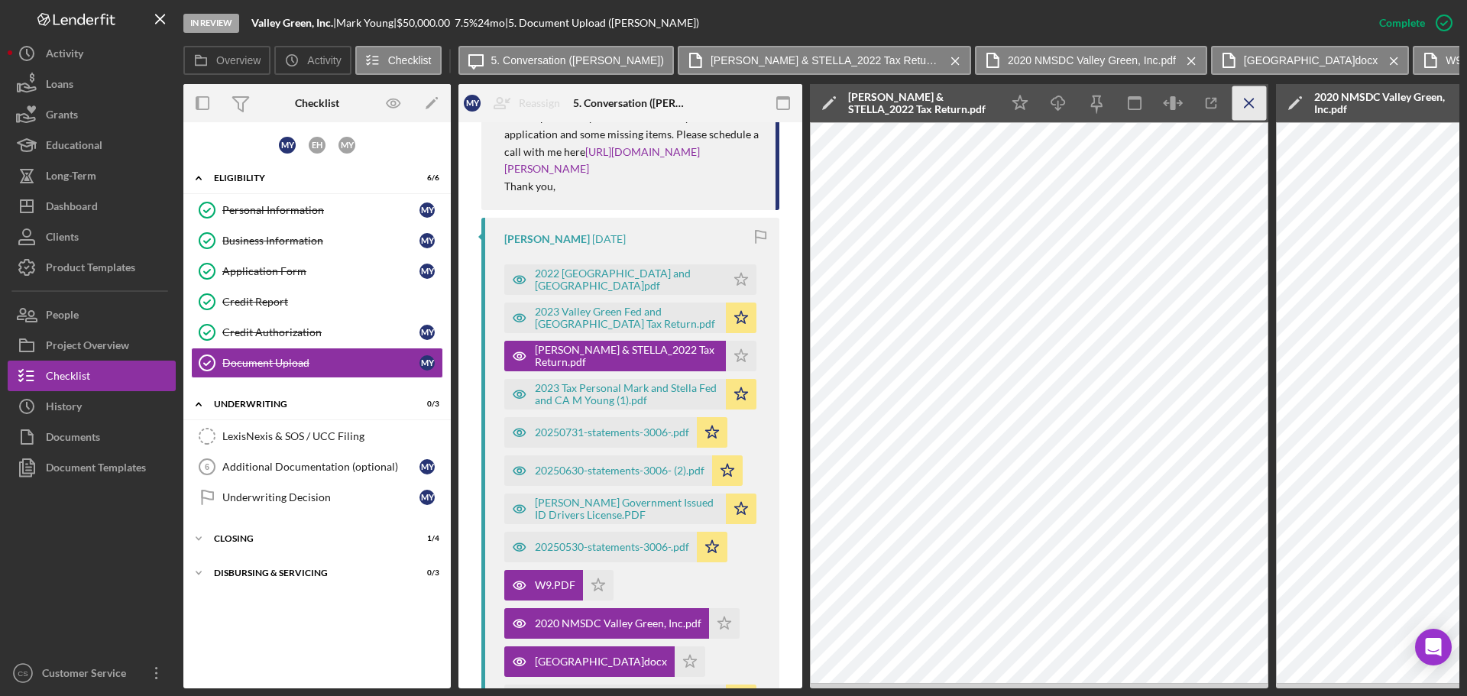
click at [1243, 107] on icon "Icon/Menu Close" at bounding box center [1250, 103] width 34 height 34
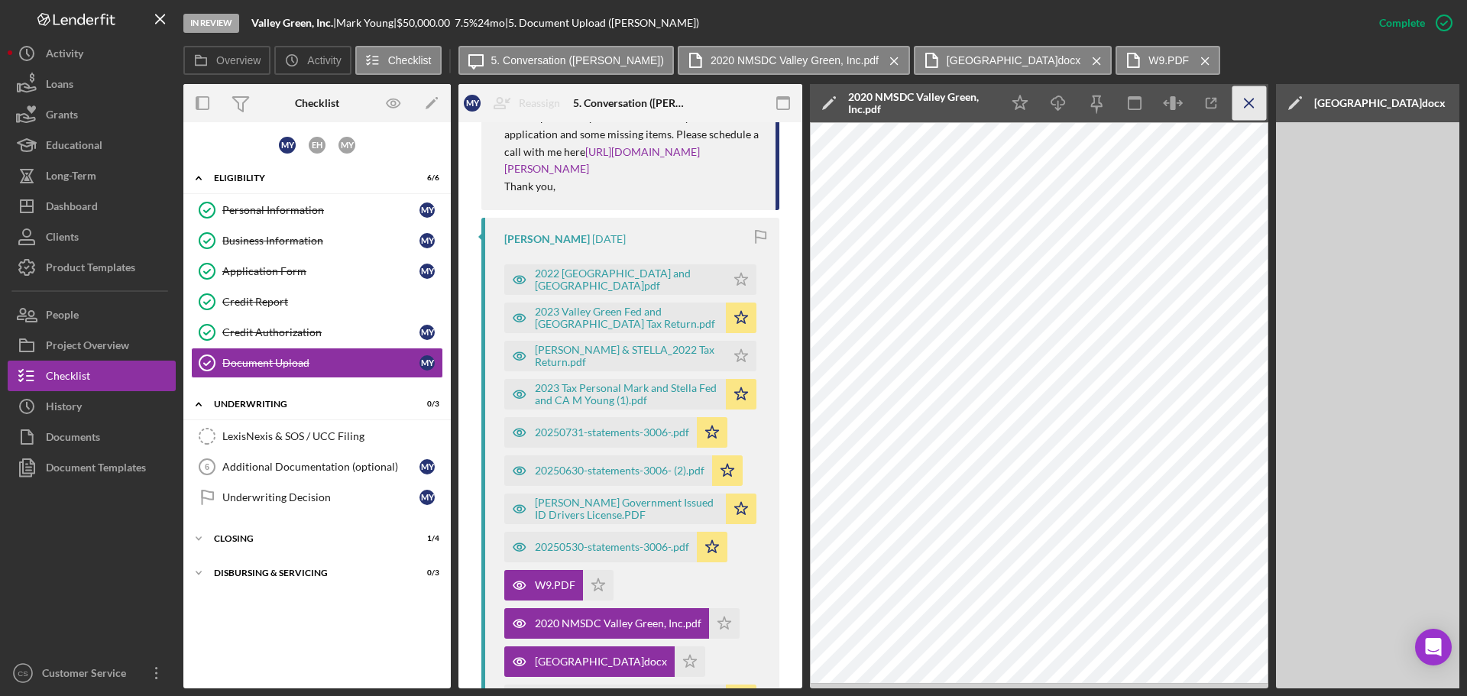
click at [1243, 105] on icon "Icon/Menu Close" at bounding box center [1250, 103] width 34 height 34
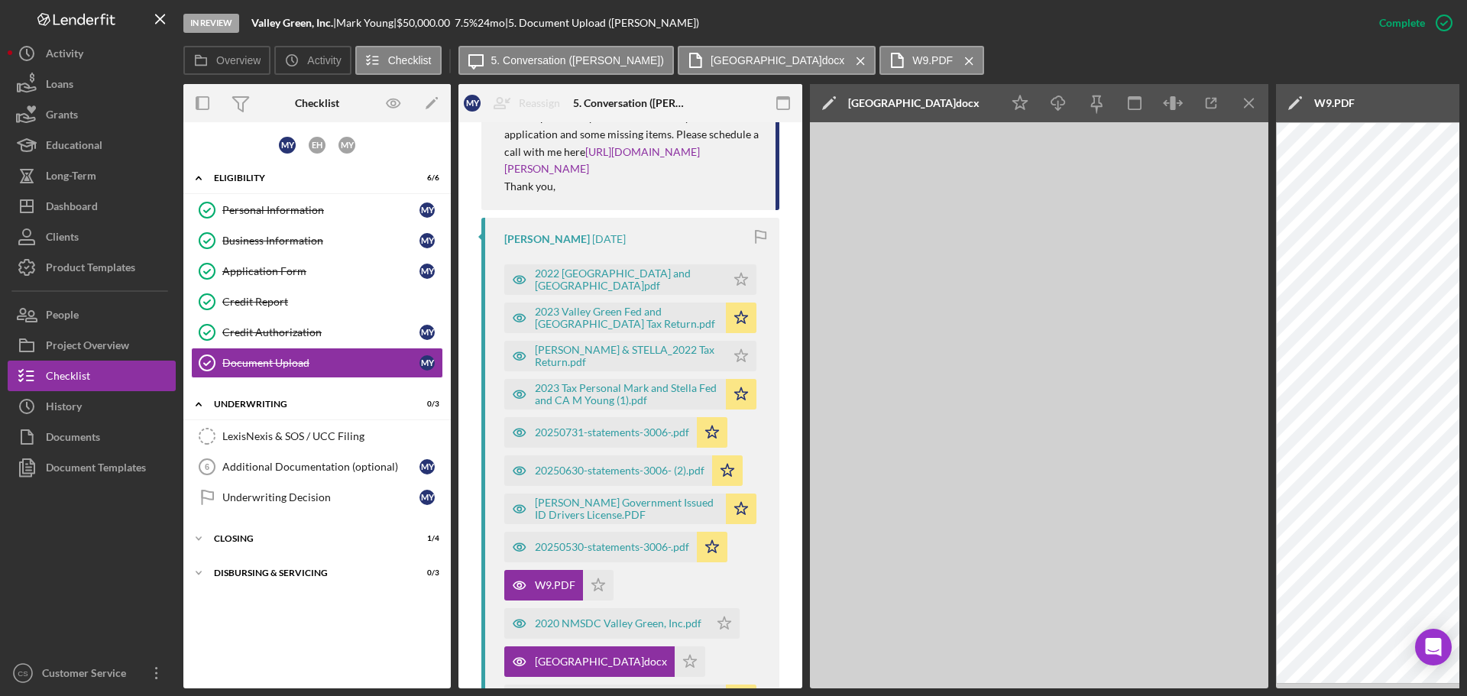
click at [1243, 105] on icon "Icon/Menu Close" at bounding box center [1250, 103] width 34 height 34
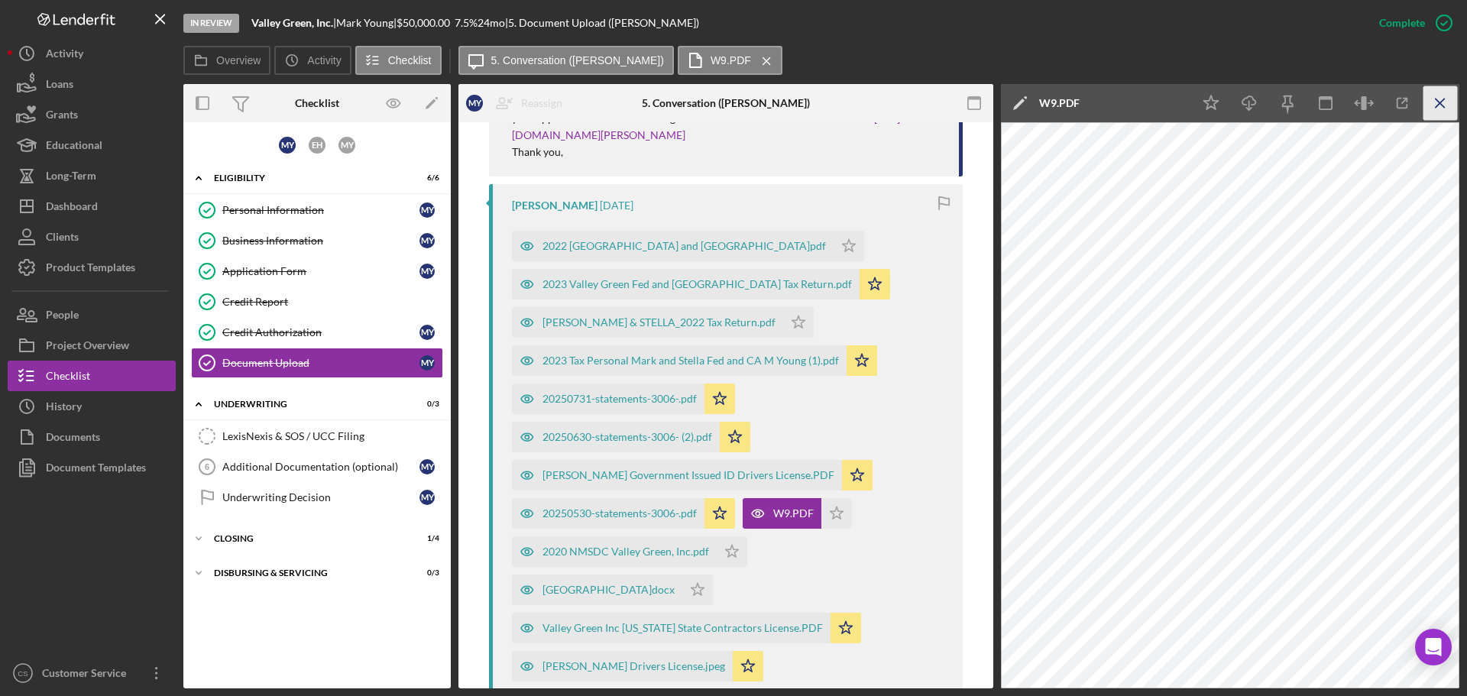
click at [1448, 96] on icon "Icon/Menu Close" at bounding box center [1441, 103] width 34 height 34
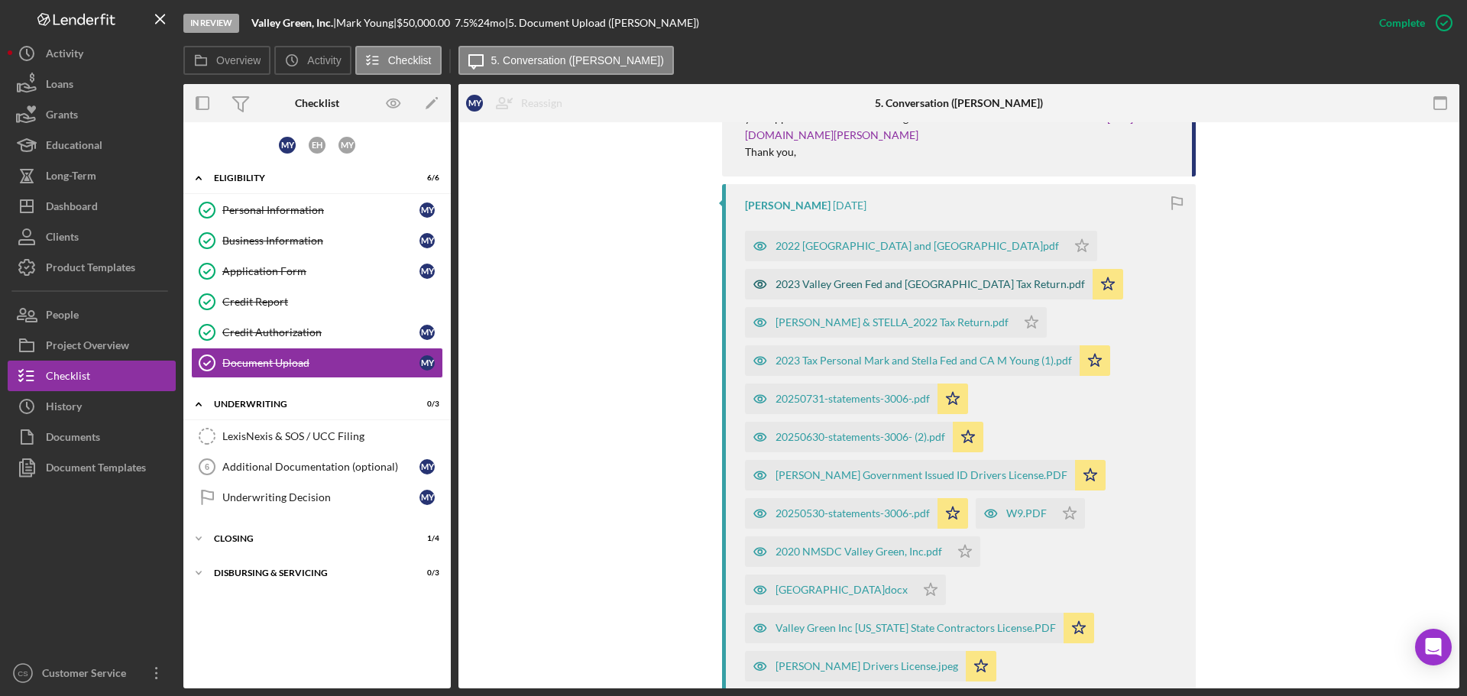
click at [932, 287] on div "2023 Valley Green Fed and [GEOGRAPHIC_DATA] Tax Return.pdf" at bounding box center [930, 284] width 309 height 12
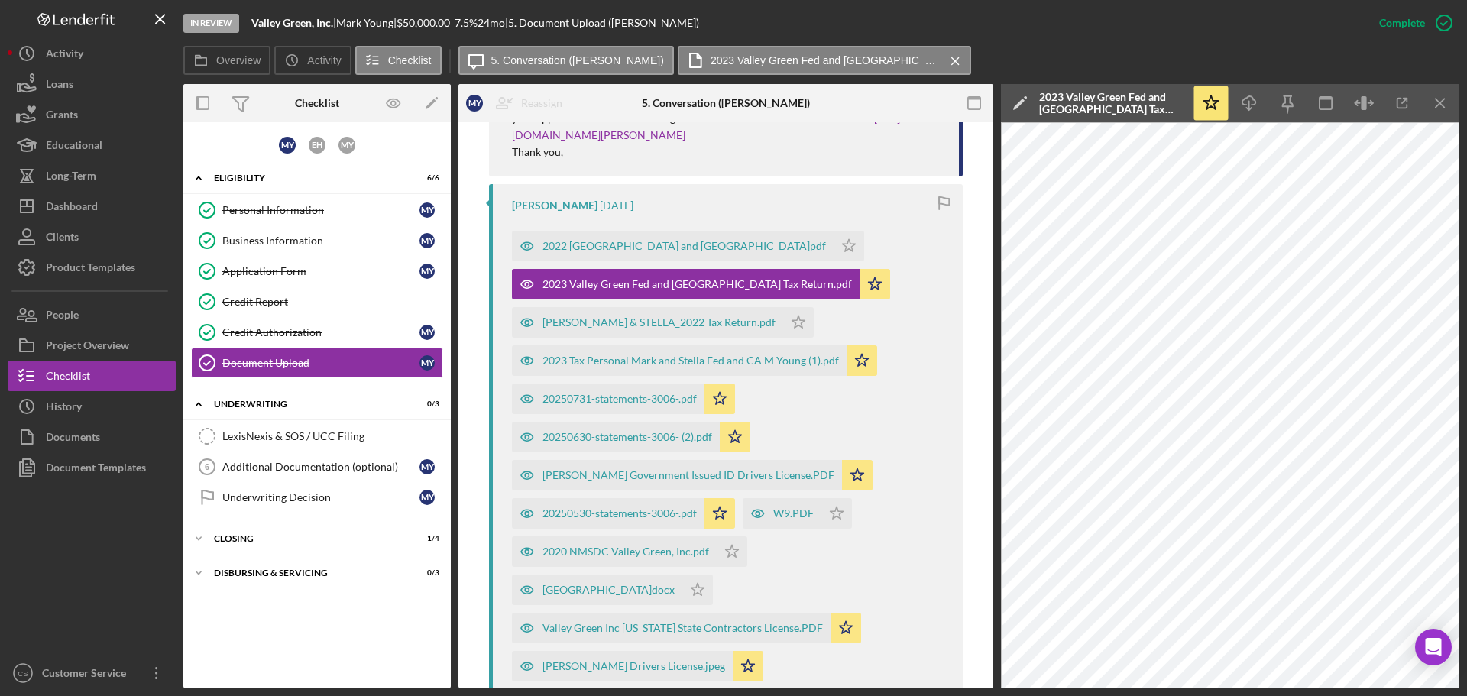
click at [917, 279] on div "2022 Valley Green Fed and [GEOGRAPHIC_DATA]pdf Icon/Star 2023 Valley Green Fed …" at bounding box center [730, 452] width 436 height 458
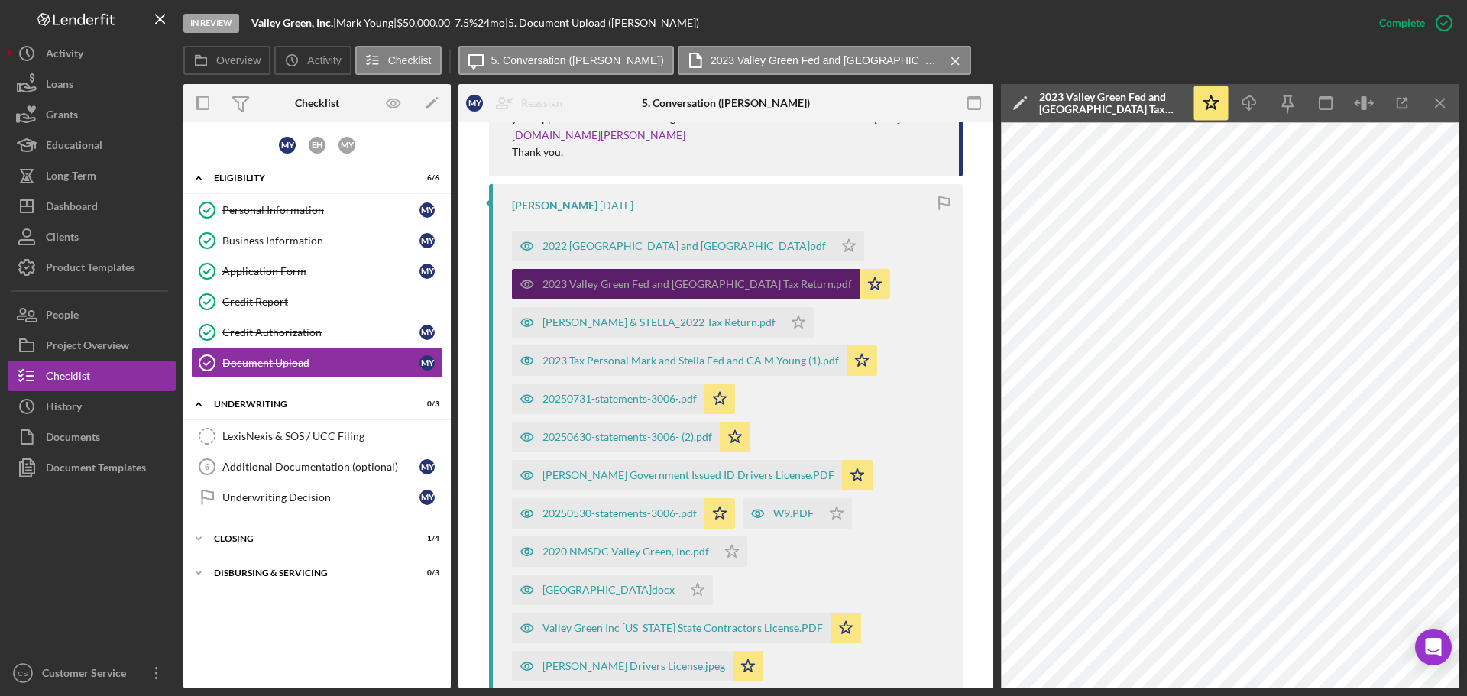
click at [694, 287] on div "2023 Valley Green Fed and [GEOGRAPHIC_DATA] Tax Return.pdf" at bounding box center [697, 284] width 309 height 12
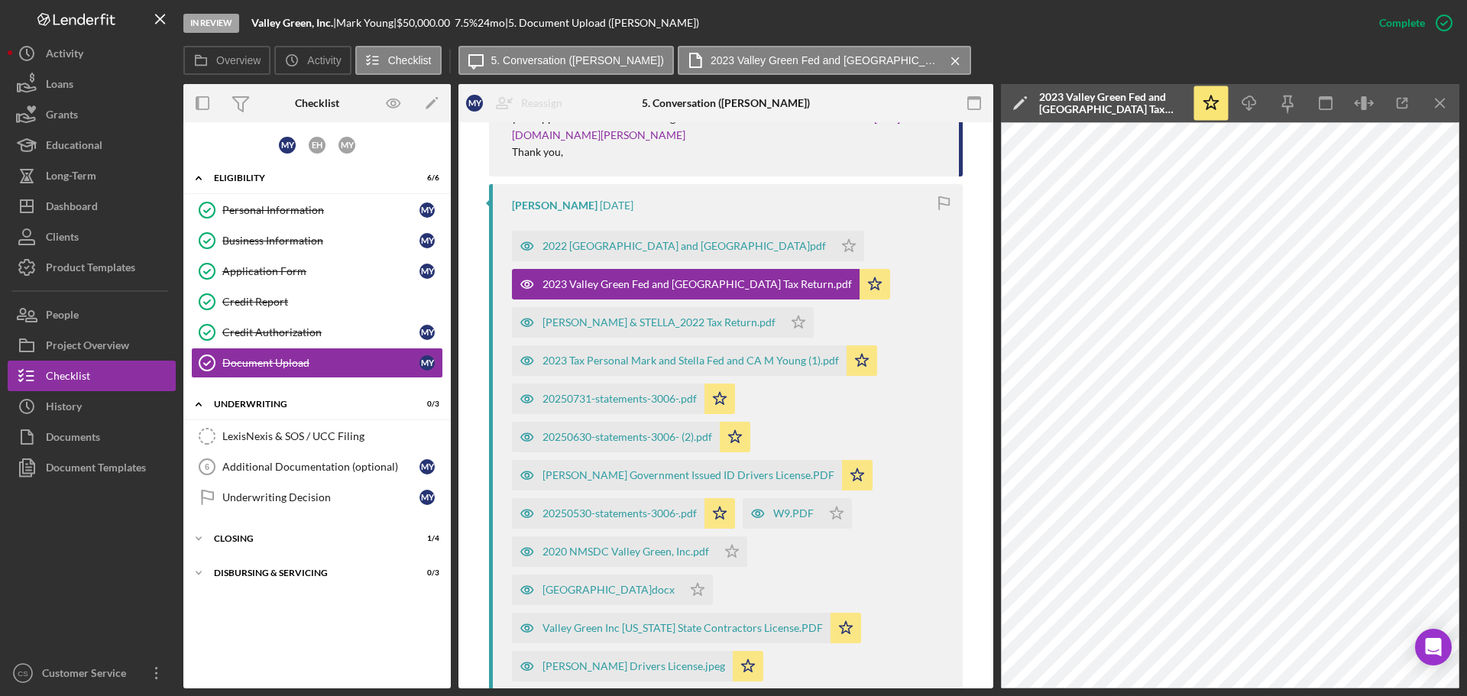
click at [928, 291] on div "2022 Valley Green Fed and [GEOGRAPHIC_DATA]pdf Icon/Star 2023 Valley Green Fed …" at bounding box center [730, 452] width 436 height 458
click at [1440, 101] on icon "Icon/Menu Close" at bounding box center [1441, 103] width 34 height 34
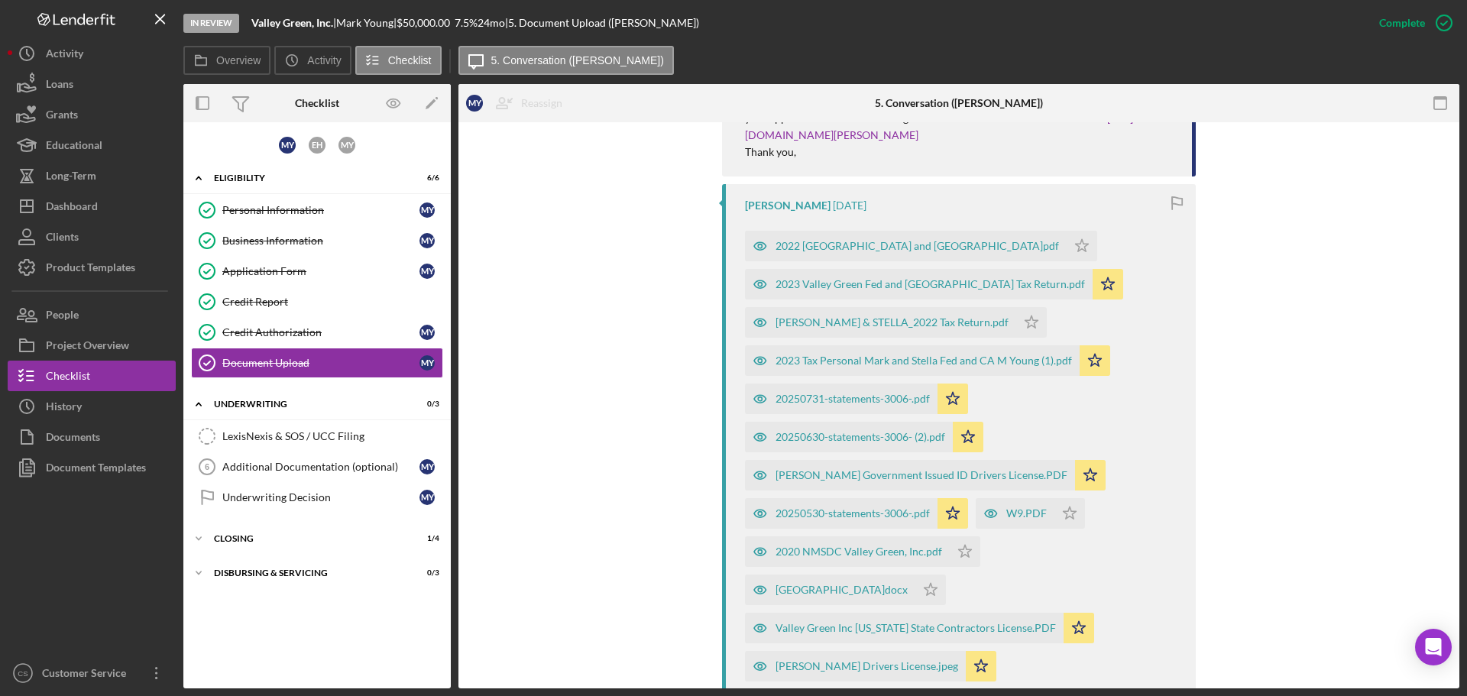
click at [552, 316] on div "You Marked this Complete [DATE] You [DATE] Hello [PERSON_NAME], Thank you for u…" at bounding box center [958, 523] width 955 height 1073
click at [75, 206] on div "Dashboard" at bounding box center [72, 208] width 52 height 34
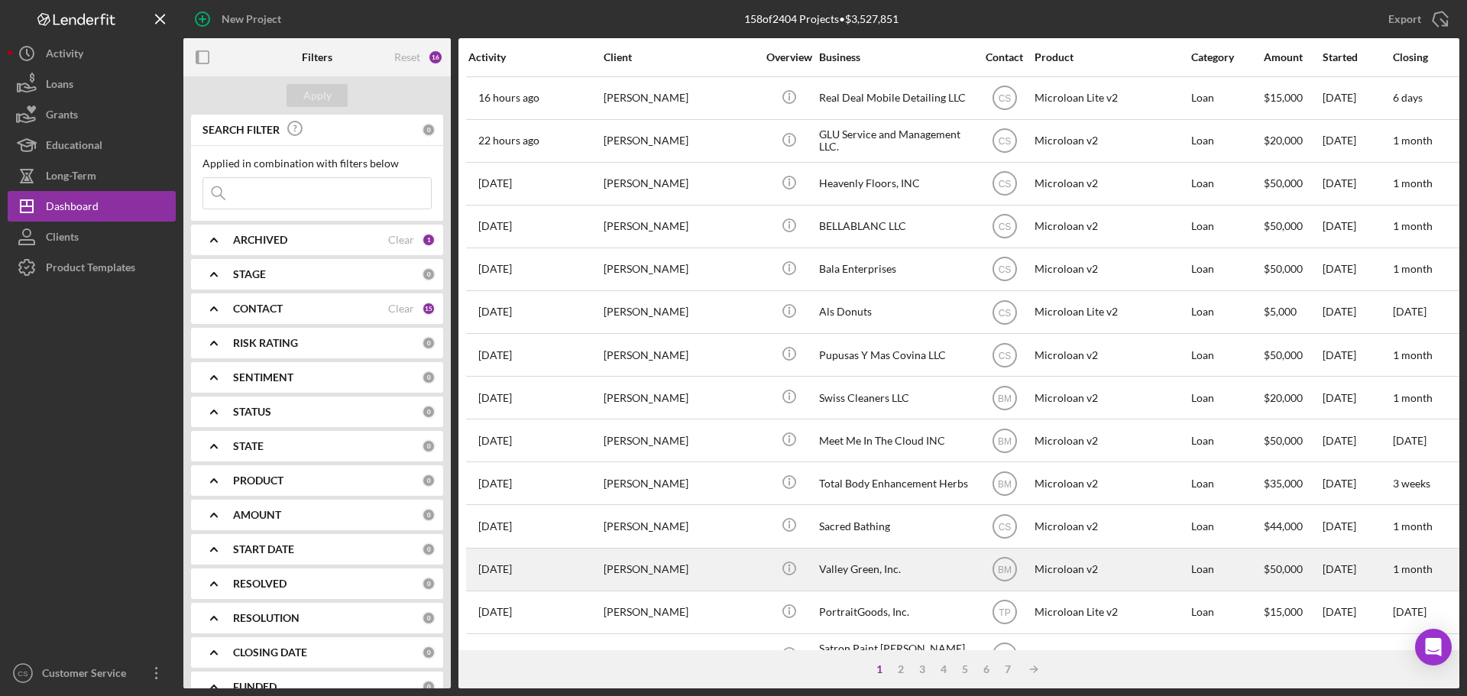
scroll to position [76, 0]
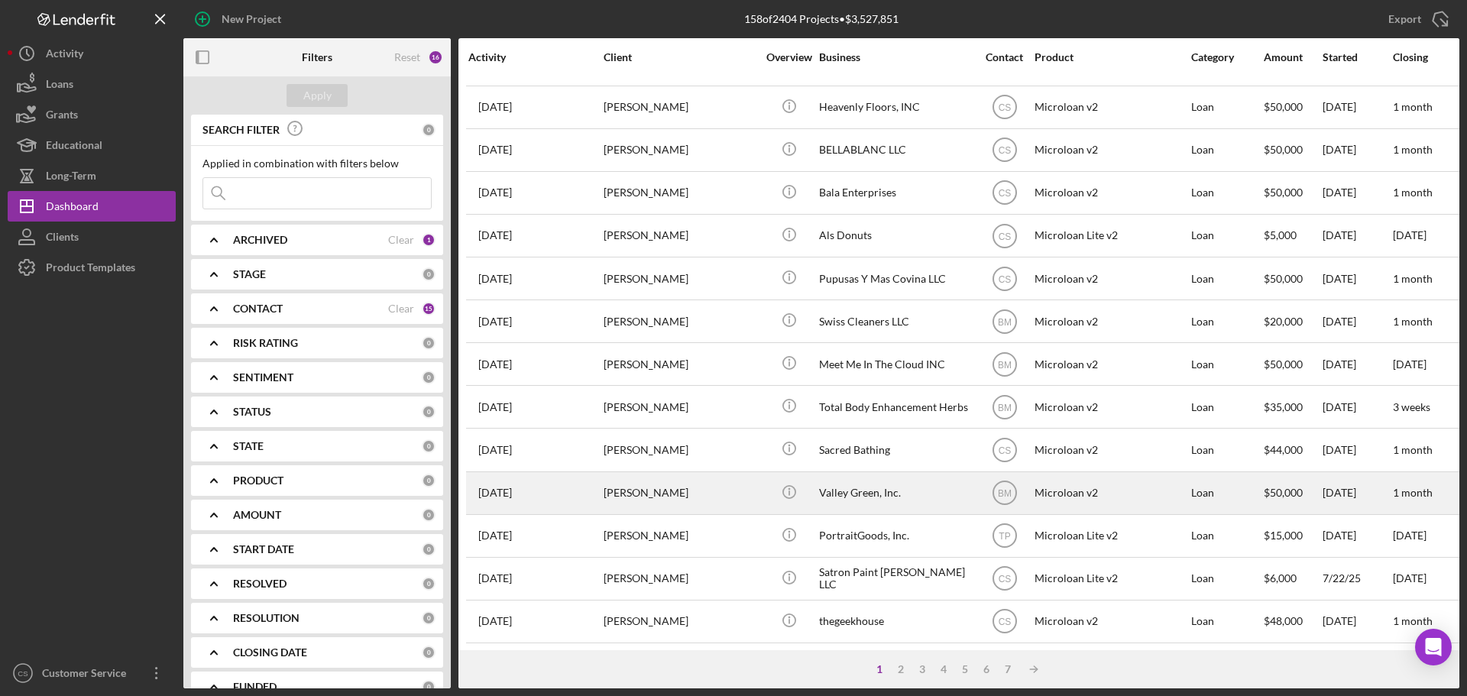
click at [742, 496] on div "[PERSON_NAME]" at bounding box center [680, 493] width 153 height 40
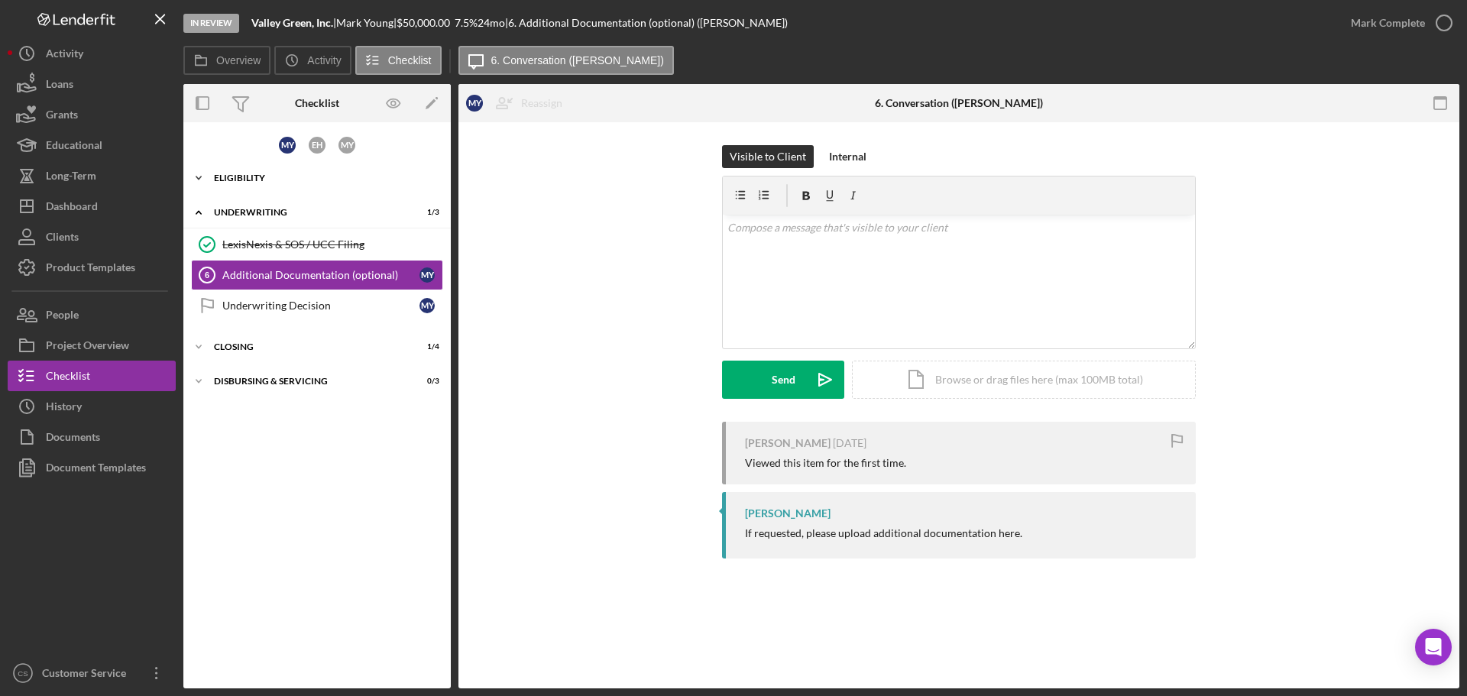
click at [318, 183] on div "Icon/Expander Eligibility 6 / 6" at bounding box center [316, 178] width 267 height 31
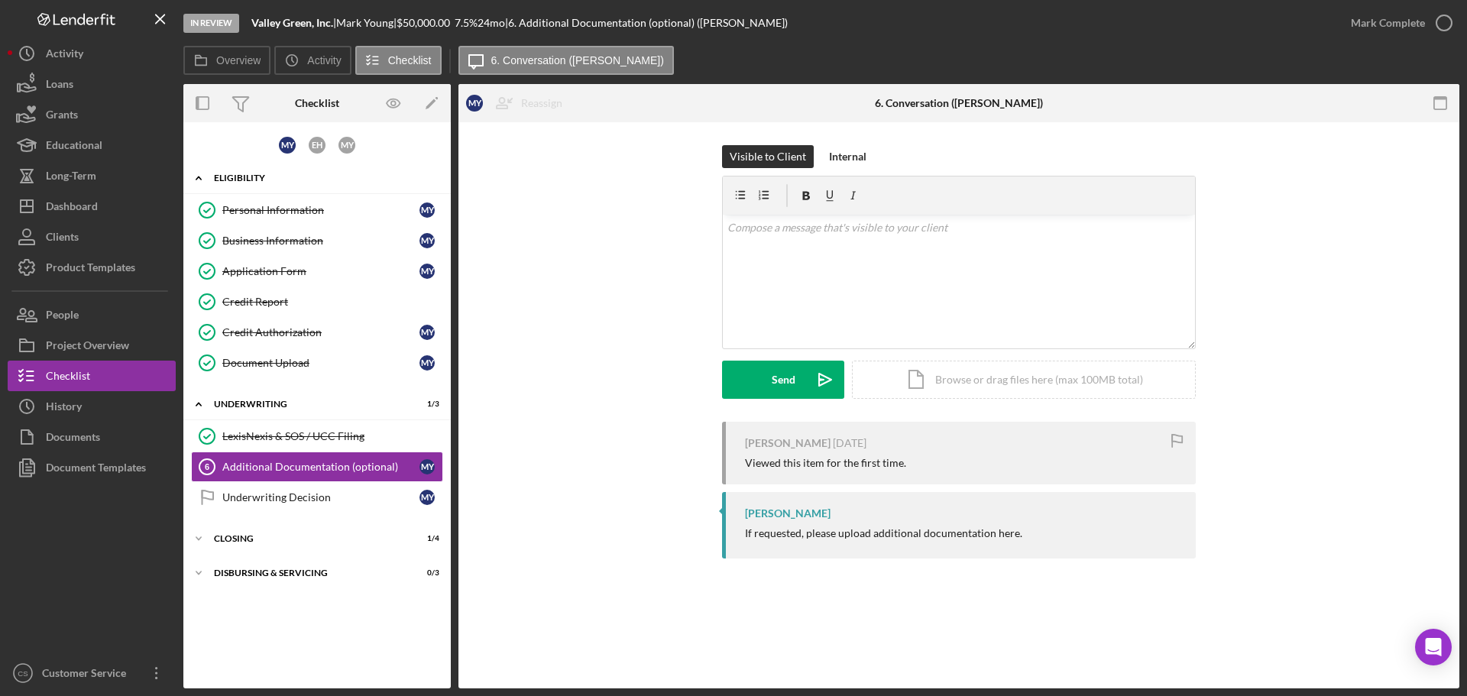
click at [218, 173] on div "Icon/Expander Eligibility 6 / 6" at bounding box center [316, 178] width 267 height 31
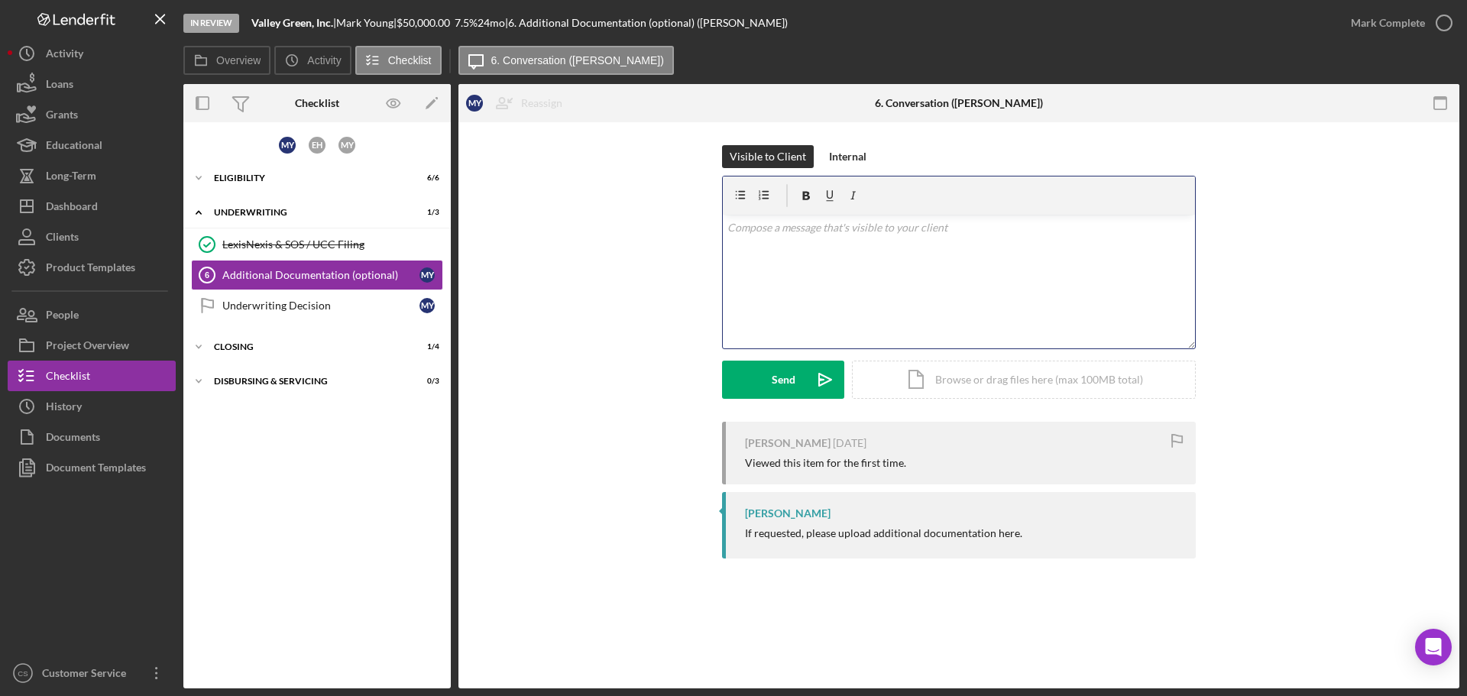
click at [850, 249] on div "v Color teal Color pink Remove color Add row above Add row below Add column bef…" at bounding box center [959, 282] width 472 height 134
click at [928, 269] on div "v Color teal Color pink Remove color Add row above Add row below Add column bef…" at bounding box center [959, 282] width 472 height 134
drag, startPoint x: 798, startPoint y: 248, endPoint x: 833, endPoint y: 250, distance: 35.2
click at [833, 250] on p "Please provide the if an extension was filed we need the form as proof." at bounding box center [959, 249] width 464 height 17
drag, startPoint x: 1012, startPoint y: 251, endPoint x: 987, endPoint y: 249, distance: 25.3
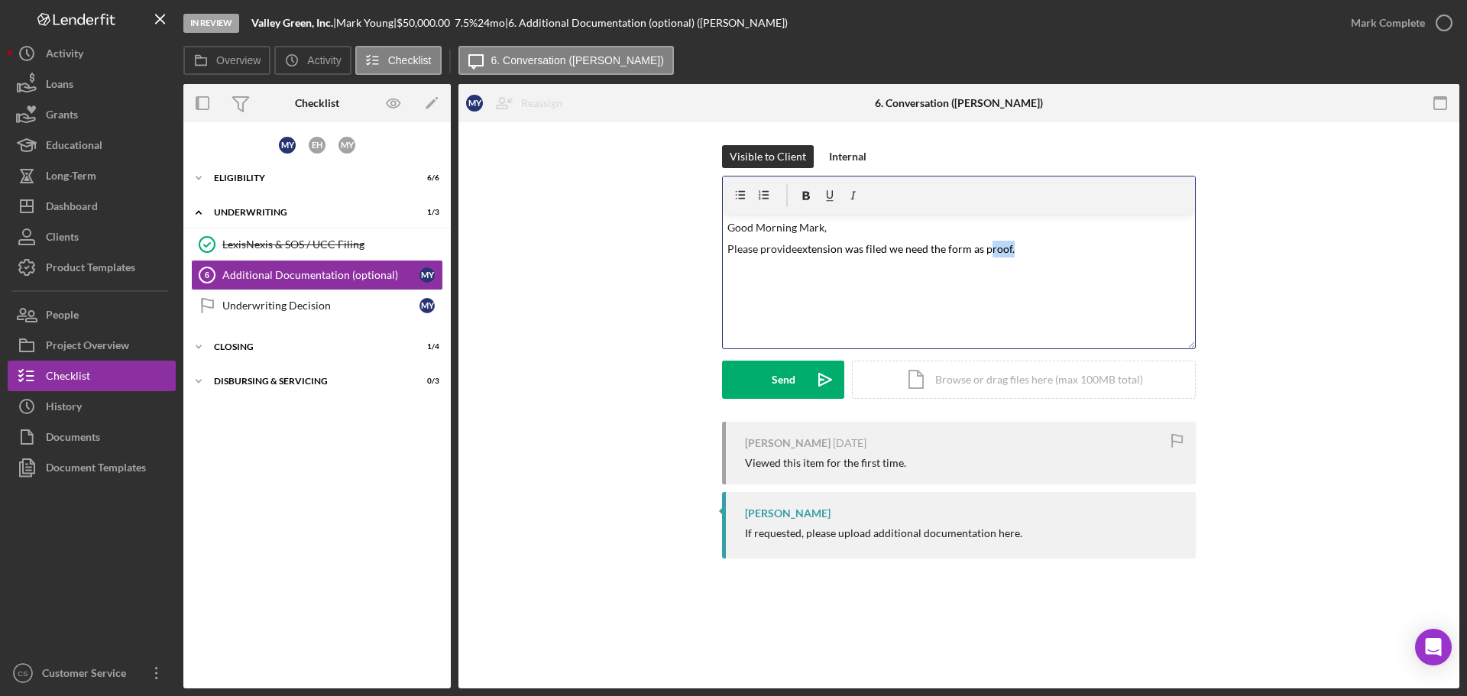
click at [987, 249] on mark "extension was filed we need the form as proof." at bounding box center [906, 248] width 218 height 13
copy mark "proof"
click at [799, 246] on mark "extension was filed we need the form as proof." at bounding box center [906, 248] width 218 height 13
drag, startPoint x: 973, startPoint y: 248, endPoint x: 996, endPoint y: 251, distance: 23.9
click at [996, 251] on mark "proof extension was filed we need the form as proof." at bounding box center [920, 248] width 247 height 13
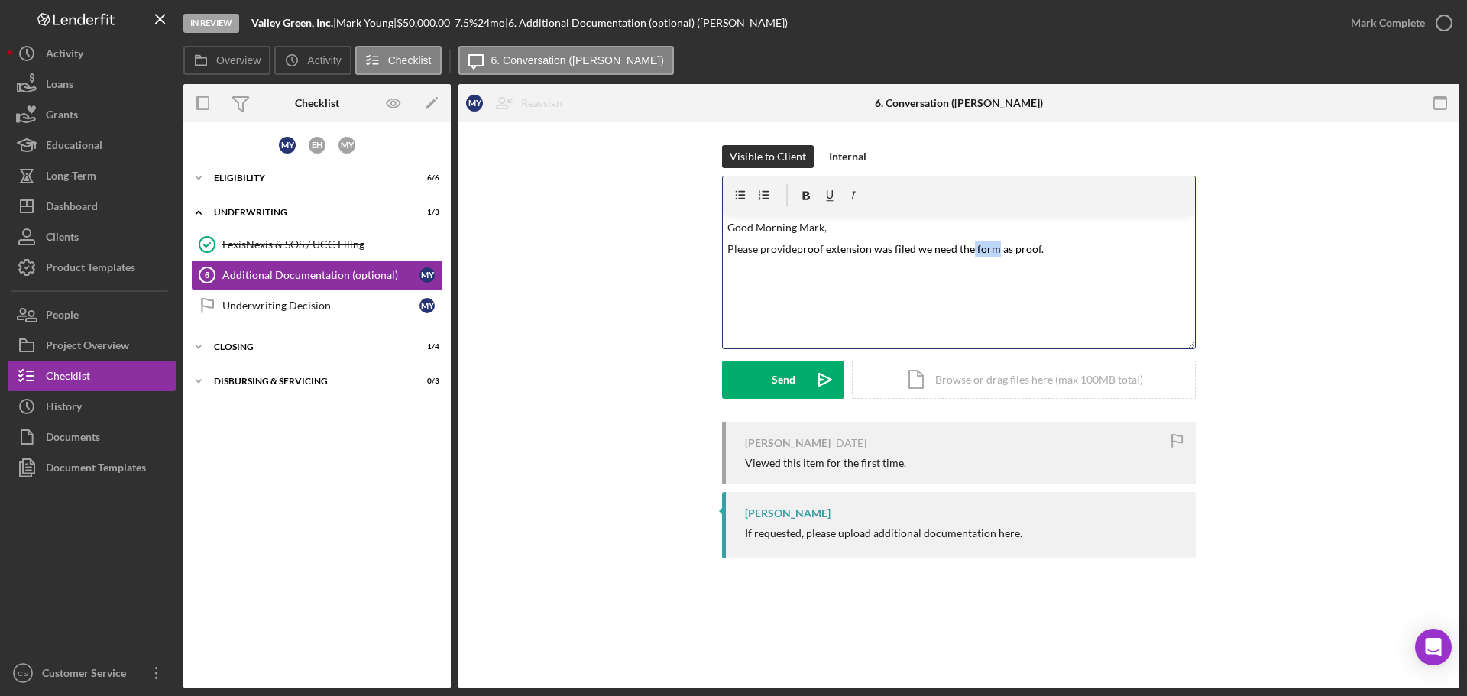
copy mark "form"
click at [795, 250] on p "Please provide proof extension was filed we need the form as proof." at bounding box center [959, 249] width 464 height 17
drag, startPoint x: 825, startPoint y: 251, endPoint x: 849, endPoint y: 255, distance: 24.1
click at [849, 255] on p "Please provide form proof extension was filed we need the form as proof." at bounding box center [959, 249] width 464 height 17
drag, startPoint x: 915, startPoint y: 248, endPoint x: 927, endPoint y: 248, distance: 11.5
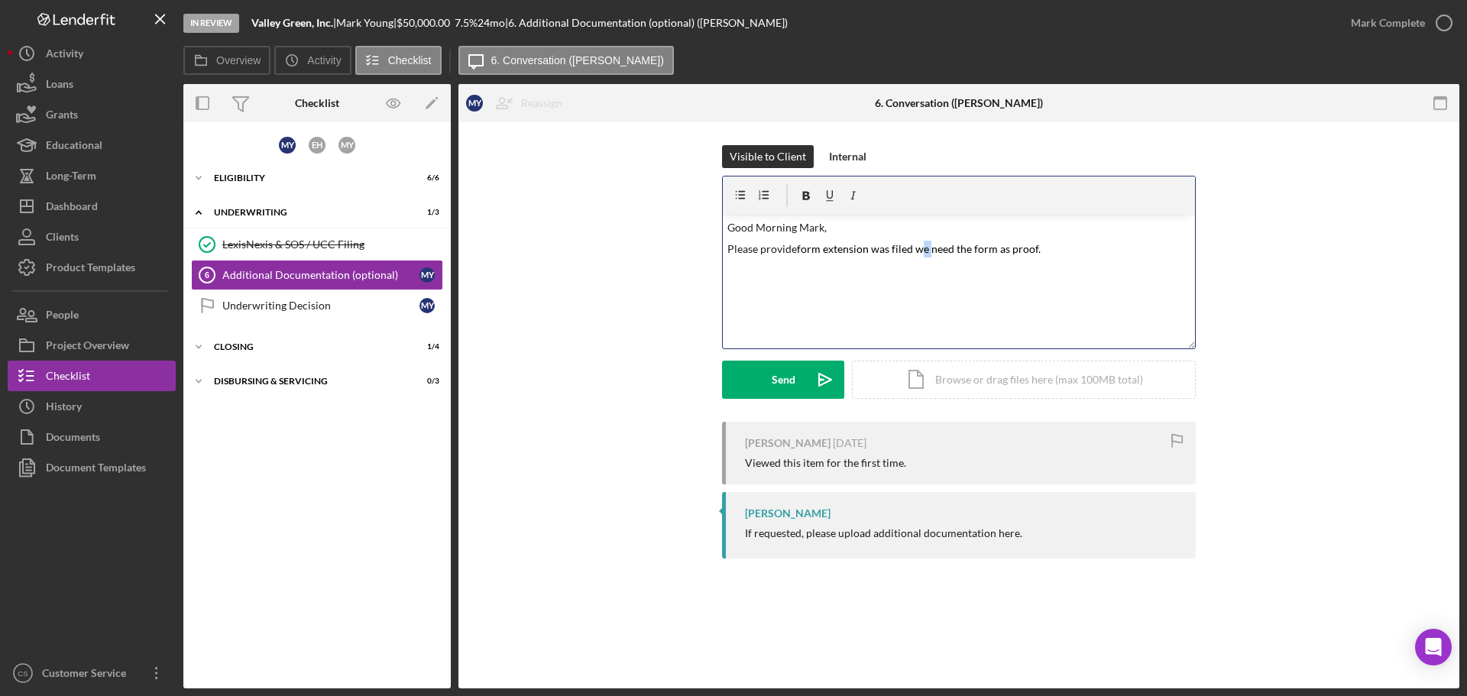
click at [927, 248] on mark "form extension was filed we need the form as proof." at bounding box center [919, 248] width 244 height 13
drag, startPoint x: 971, startPoint y: 250, endPoint x: 936, endPoint y: 250, distance: 35.2
click at [936, 250] on mark "form extension was filed we need the form as proof." at bounding box center [919, 248] width 244 height 13
drag, startPoint x: 996, startPoint y: 250, endPoint x: 917, endPoint y: 246, distance: 79.6
click at [917, 246] on mark "form extension was filed we need the form as proof." at bounding box center [919, 248] width 244 height 13
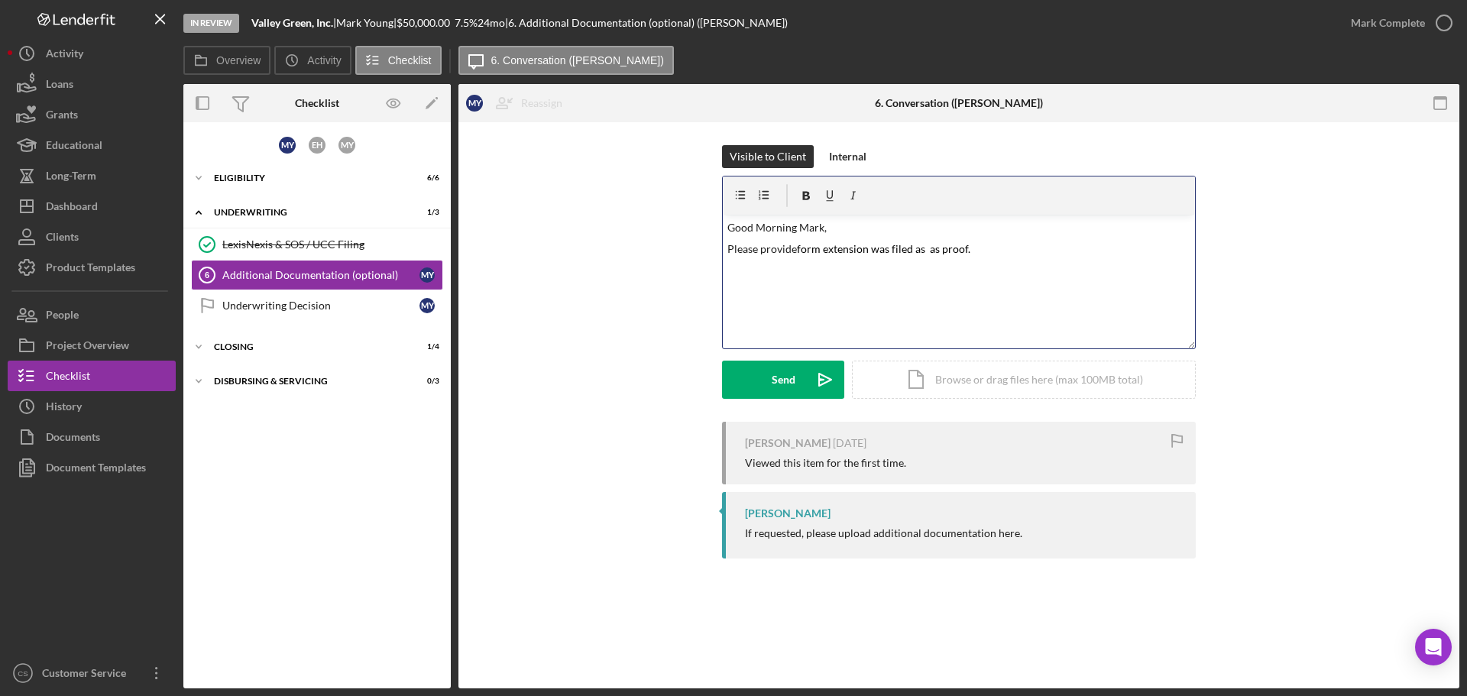
click at [799, 250] on mark "form extension was filed as as proof." at bounding box center [883, 248] width 173 height 13
drag, startPoint x: 824, startPoint y: 251, endPoint x: 798, endPoint y: 248, distance: 26.1
click at [798, 248] on mark "form extension was filed as as proof." at bounding box center [883, 248] width 173 height 13
click at [974, 246] on mark "documentation extension was filed as as proof." at bounding box center [908, 248] width 222 height 13
click at [870, 249] on mark "documentation extension was filed as proof." at bounding box center [901, 248] width 208 height 13
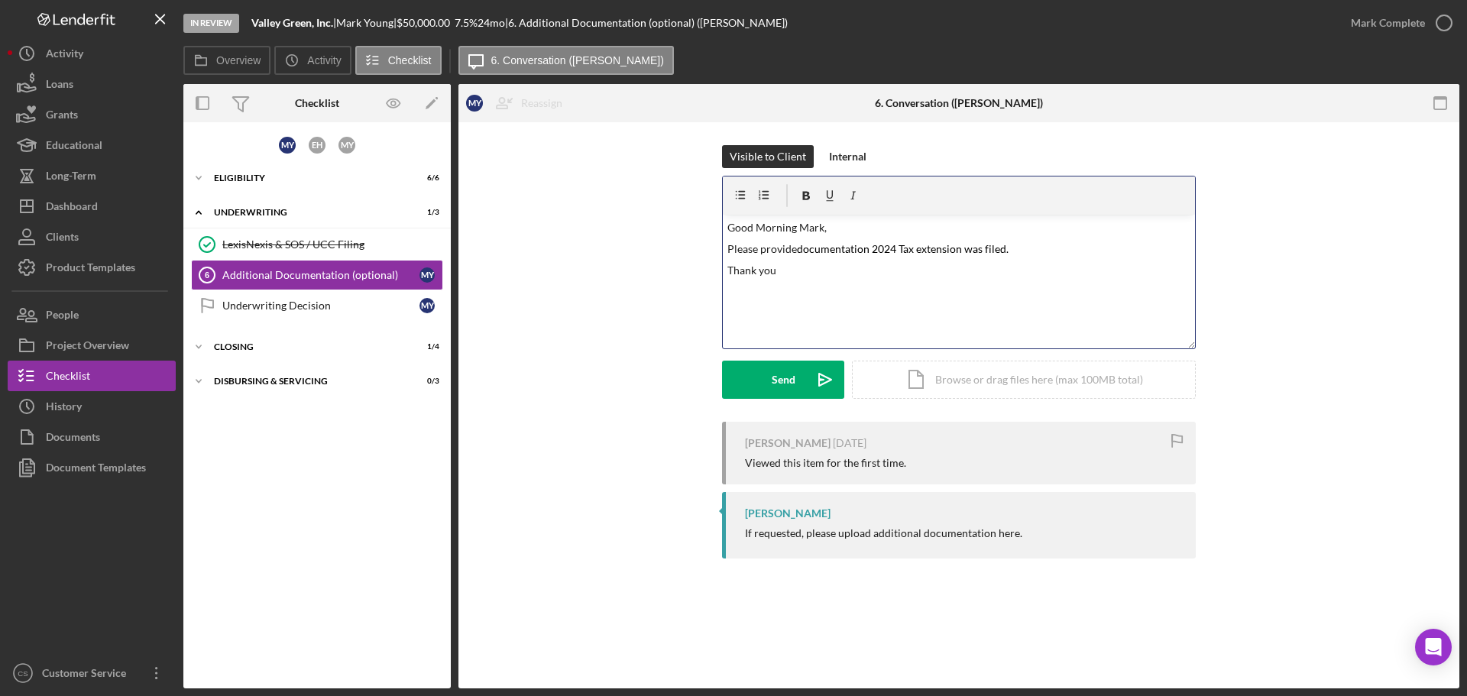
click at [915, 270] on p "Thank you" at bounding box center [959, 270] width 464 height 17
click at [258, 178] on div "Eligibility" at bounding box center [323, 177] width 218 height 9
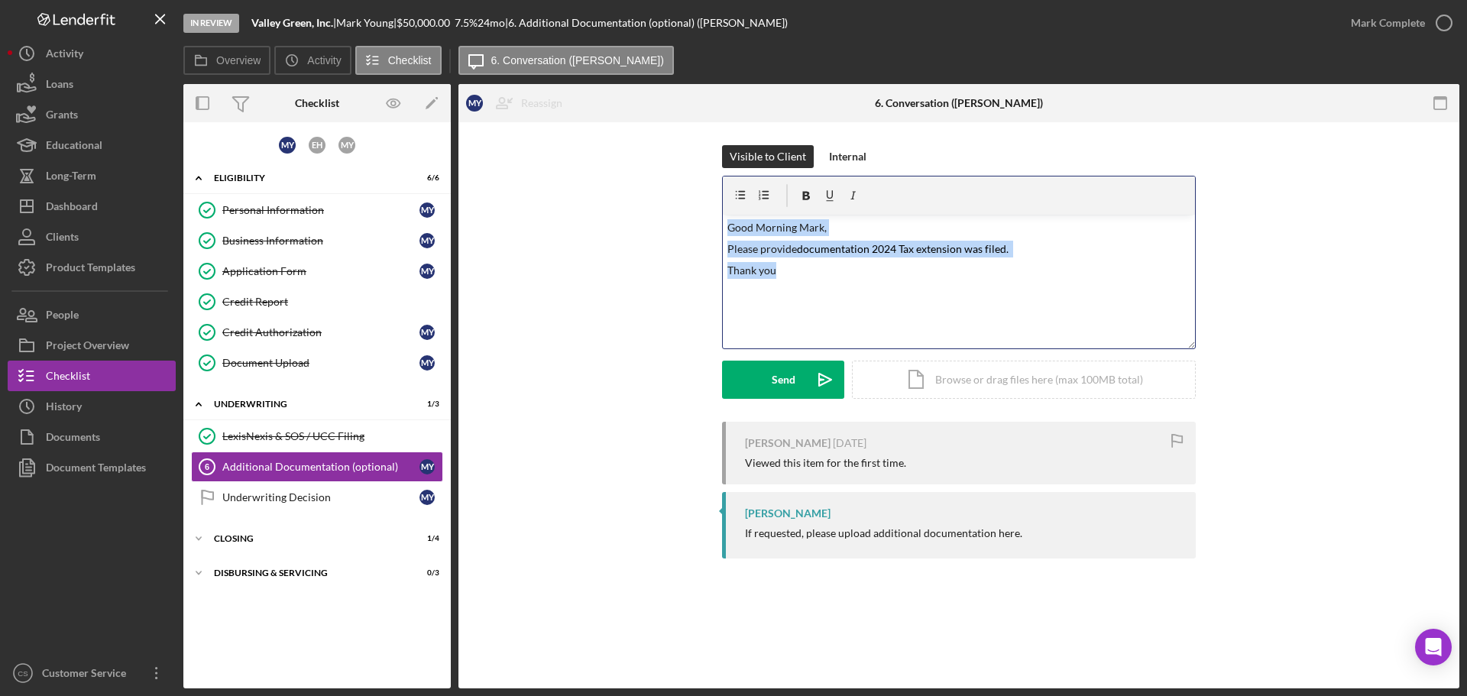
drag, startPoint x: 921, startPoint y: 303, endPoint x: 582, endPoint y: 139, distance: 377.0
click at [582, 139] on div "Visible to Client Internal v Color teal Color pink Remove color Add row above A…" at bounding box center [958, 355] width 1001 height 467
click at [789, 283] on div "v Color teal Color pink Remove color Add row above Add row below Add column bef…" at bounding box center [959, 282] width 472 height 134
click at [792, 276] on p "Thank you" at bounding box center [959, 270] width 464 height 17
drag, startPoint x: 792, startPoint y: 279, endPoint x: 628, endPoint y: 167, distance: 198.0
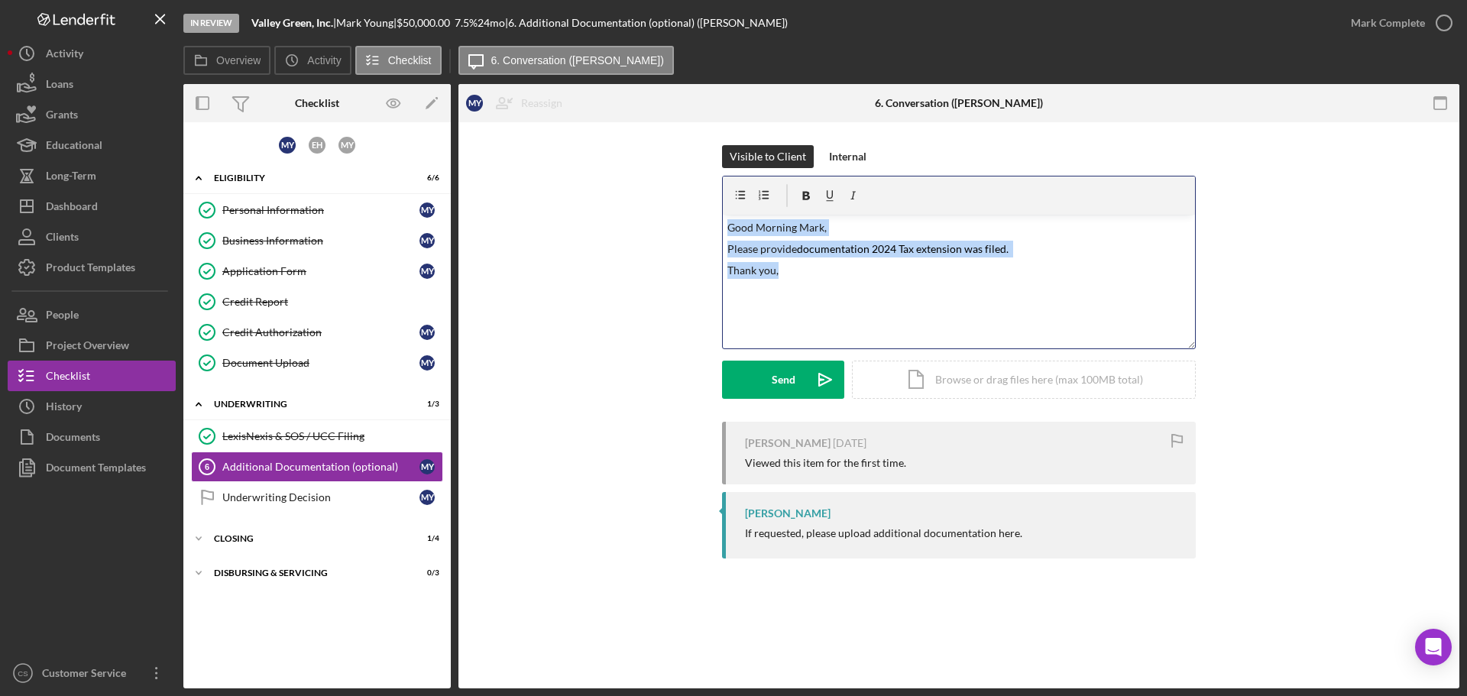
click at [628, 167] on div "Visible to Client Internal v Color teal Color pink Remove color Add row above A…" at bounding box center [958, 283] width 955 height 277
copy div "Good Morning Mark, Please provide documentation 2024 Tax extension was filed. T…"
click at [319, 360] on div "Document Upload" at bounding box center [320, 363] width 197 height 12
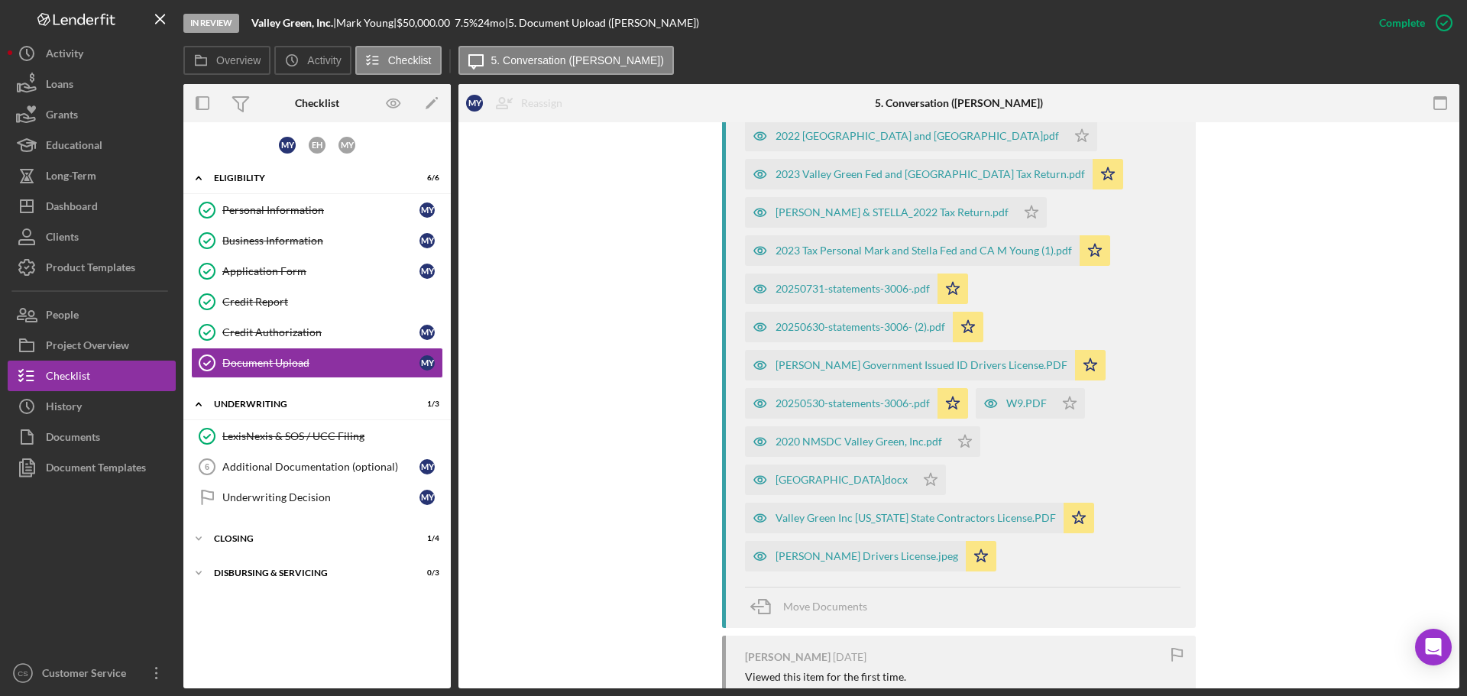
scroll to position [764, 0]
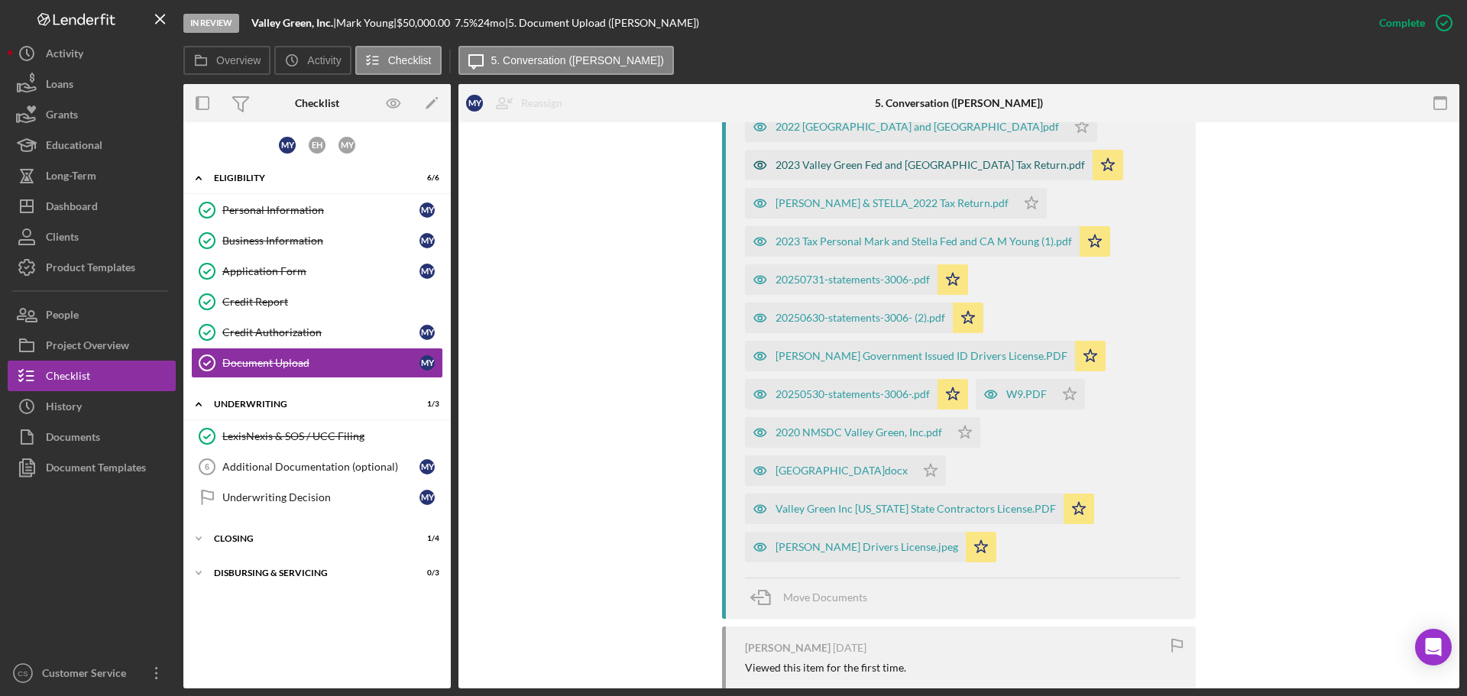
click at [842, 164] on div "2023 Valley Green Fed and [GEOGRAPHIC_DATA] Tax Return.pdf" at bounding box center [930, 165] width 309 height 12
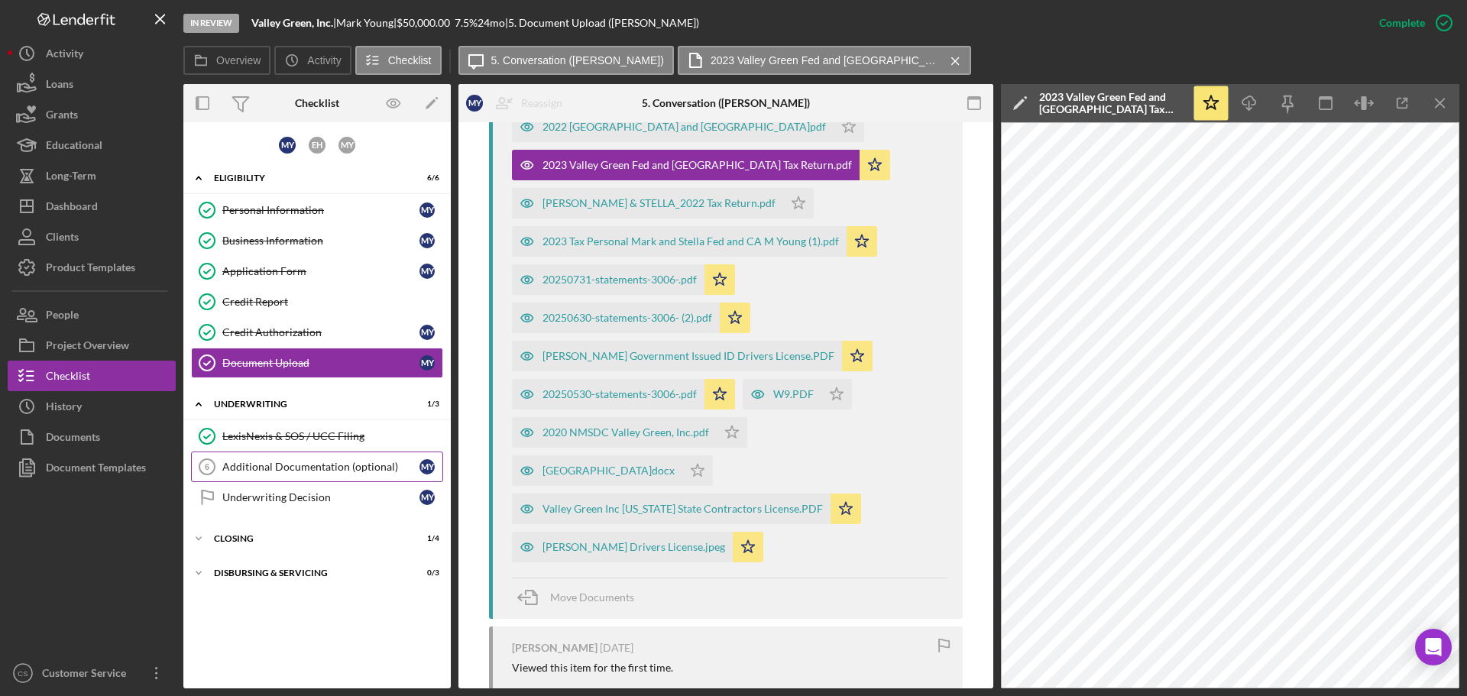
click at [293, 453] on link "Additional Documentation (optional) 6 Additional Documentation (optional) M Y" at bounding box center [317, 467] width 252 height 31
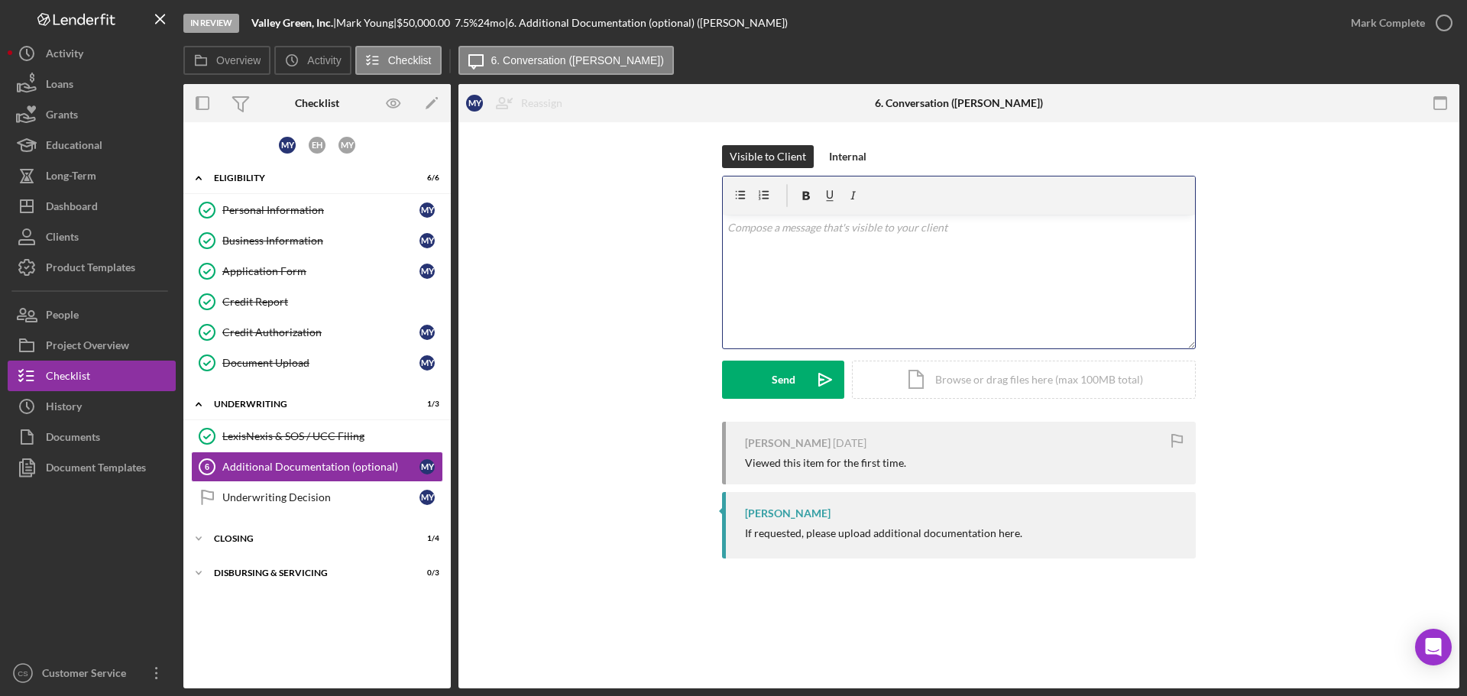
click at [812, 247] on div "v Color teal Color pink Remove color Add row above Add row below Add column bef…" at bounding box center [959, 282] width 472 height 134
paste div
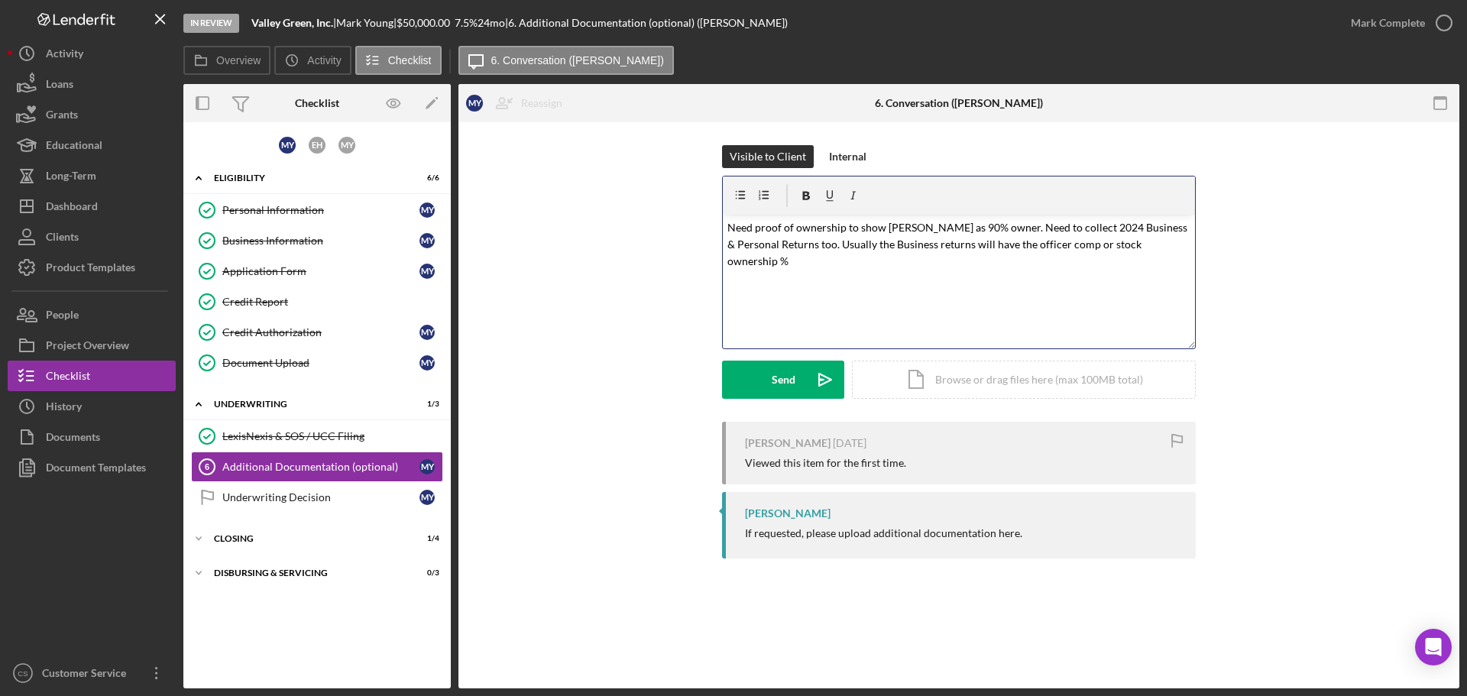
click at [728, 227] on mark "Need proof of ownership to show [PERSON_NAME] as 90% owner. Need to collect 202…" at bounding box center [958, 244] width 462 height 47
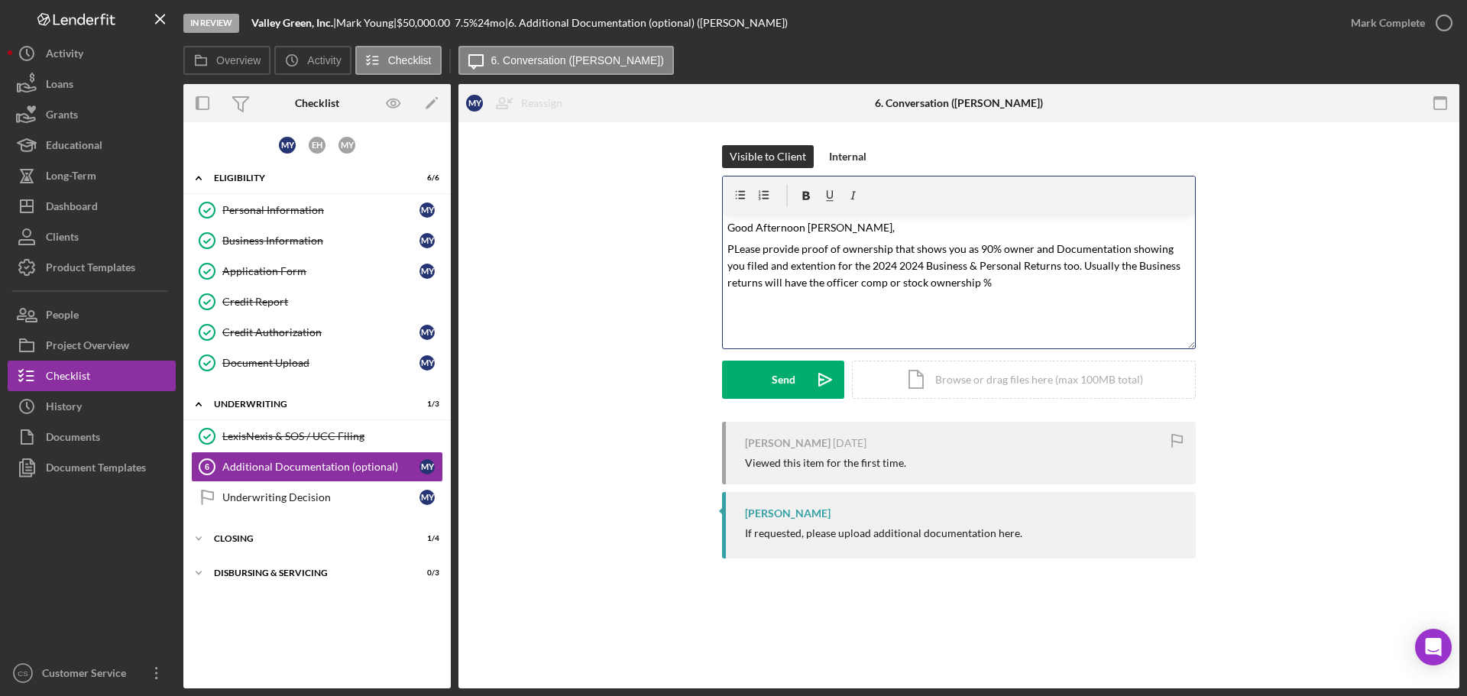
click at [1058, 252] on mark "PLease provide proof of ownership that shows you as 90% owner and Documentation…" at bounding box center [954, 265] width 455 height 47
drag, startPoint x: 815, startPoint y: 267, endPoint x: 772, endPoint y: 268, distance: 42.8
click at [772, 268] on mark "PLease provide proof of ownership that shows you as 90% owner and documentation…" at bounding box center [954, 265] width 455 height 47
drag, startPoint x: 1182, startPoint y: 250, endPoint x: 1165, endPoint y: 248, distance: 17.7
click at [1165, 248] on mark "PLease provide proof of ownership that shows you as 90% owner and documentation…" at bounding box center [950, 265] width 446 height 47
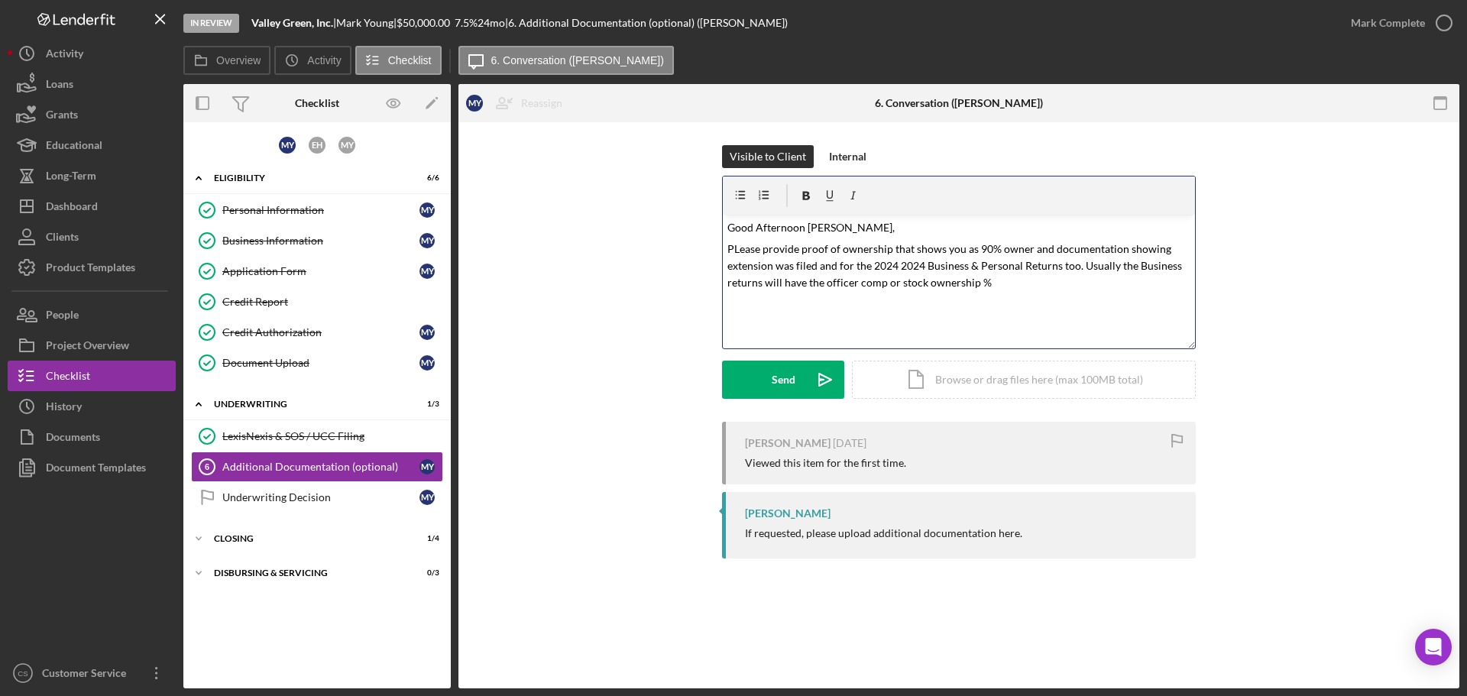
drag, startPoint x: 746, startPoint y: 248, endPoint x: 729, endPoint y: 245, distance: 17.0
click at [728, 245] on mark "PLease provide proof of ownership that shows you as 90% owner and documentation…" at bounding box center [955, 265] width 457 height 47
click at [737, 250] on mark "PLease provide proof of ownership that shows you as 90% owner and documentation…" at bounding box center [955, 265] width 457 height 47
click at [815, 268] on mark "Please provide proof of ownership that shows you as 90% owner and documentation…" at bounding box center [955, 265] width 457 height 47
drag, startPoint x: 818, startPoint y: 271, endPoint x: 870, endPoint y: 266, distance: 51.5
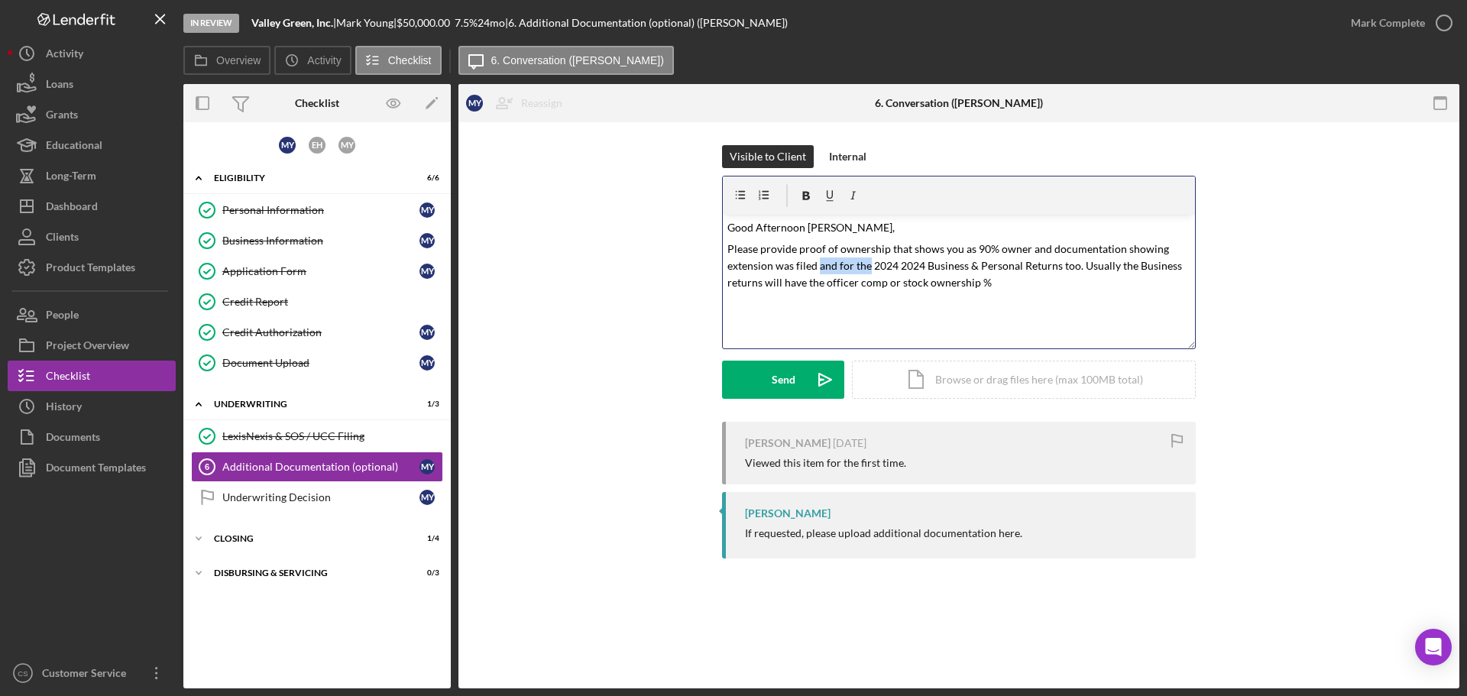
click at [870, 266] on mark "Please provide proof of ownership that shows you as 90% owner and documentation…" at bounding box center [955, 265] width 457 height 47
drag, startPoint x: 1026, startPoint y: 264, endPoint x: 1011, endPoint y: 266, distance: 15.4
click at [1011, 266] on mark "Please provide proof of ownership that shows you as 90% owner and documentation…" at bounding box center [949, 265] width 444 height 47
click at [1042, 282] on p "Please provide proof of ownership that shows you as 90% owner and documentation…" at bounding box center [959, 266] width 464 height 51
click at [591, 381] on div "Visible to Client Internal v Color teal Color pink Remove color Add row above A…" at bounding box center [958, 283] width 955 height 277
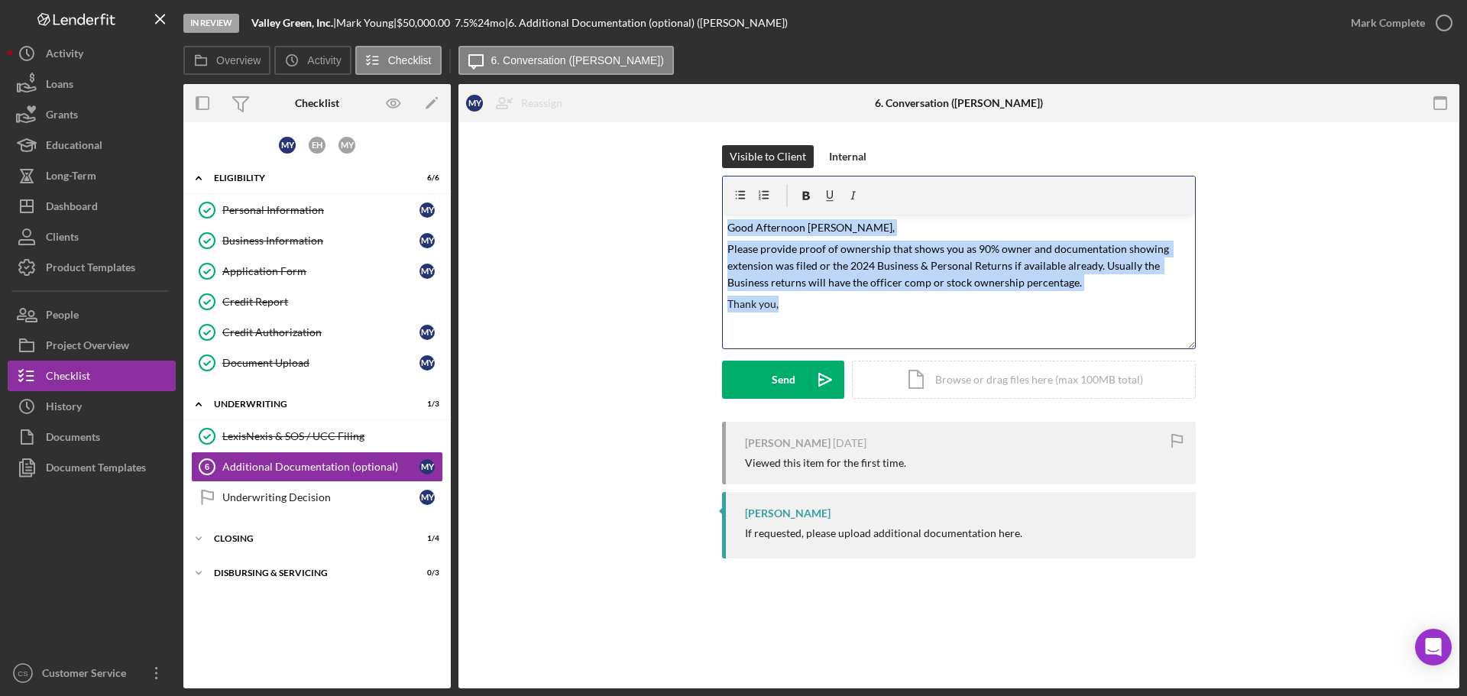
drag, startPoint x: 869, startPoint y: 321, endPoint x: 597, endPoint y: 179, distance: 306.9
click at [597, 179] on div "Visible to Client Internal v Color teal Color pink Remove color Add row above A…" at bounding box center [958, 283] width 955 height 277
copy div "Good Afternoon Mark, Please provide proof of ownership that shows you as 90% ow…"
click at [748, 378] on button "Send Icon/icon-invite-send" at bounding box center [783, 380] width 122 height 38
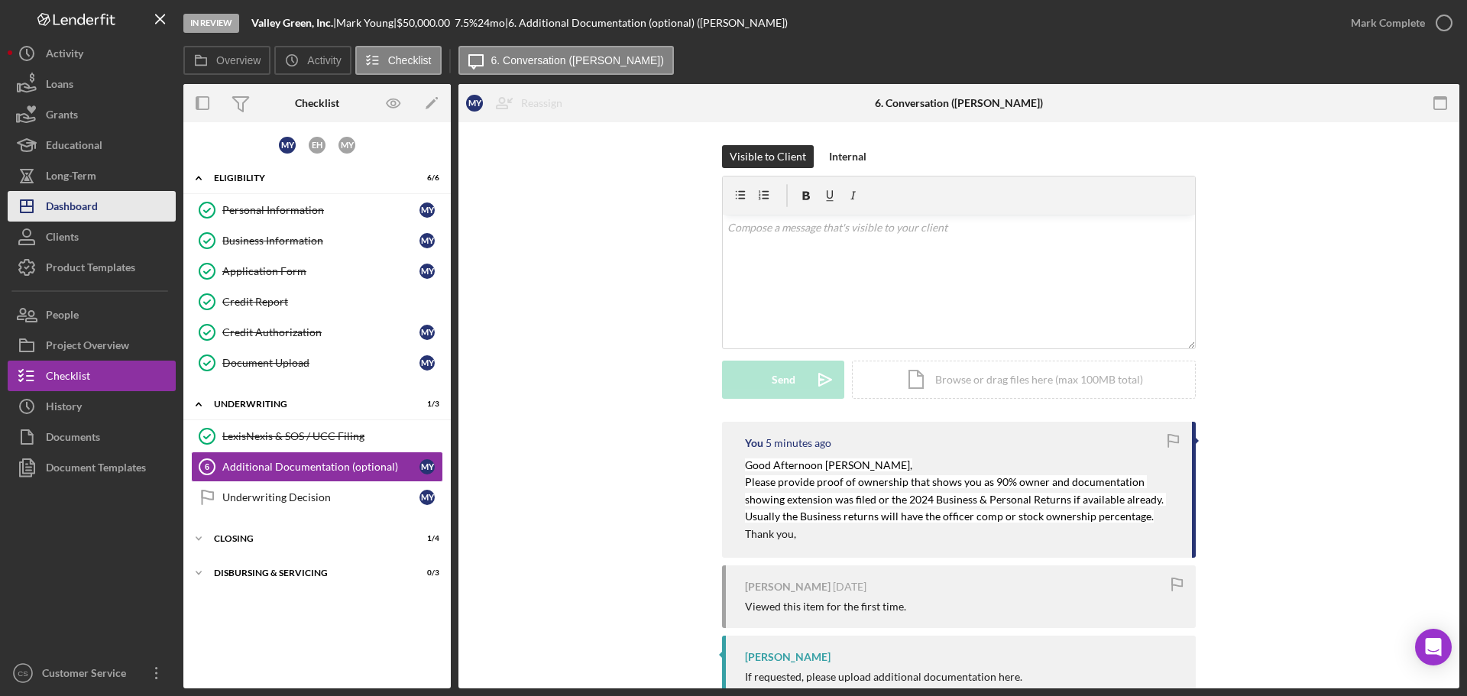
click at [76, 210] on div "Dashboard" at bounding box center [72, 208] width 52 height 34
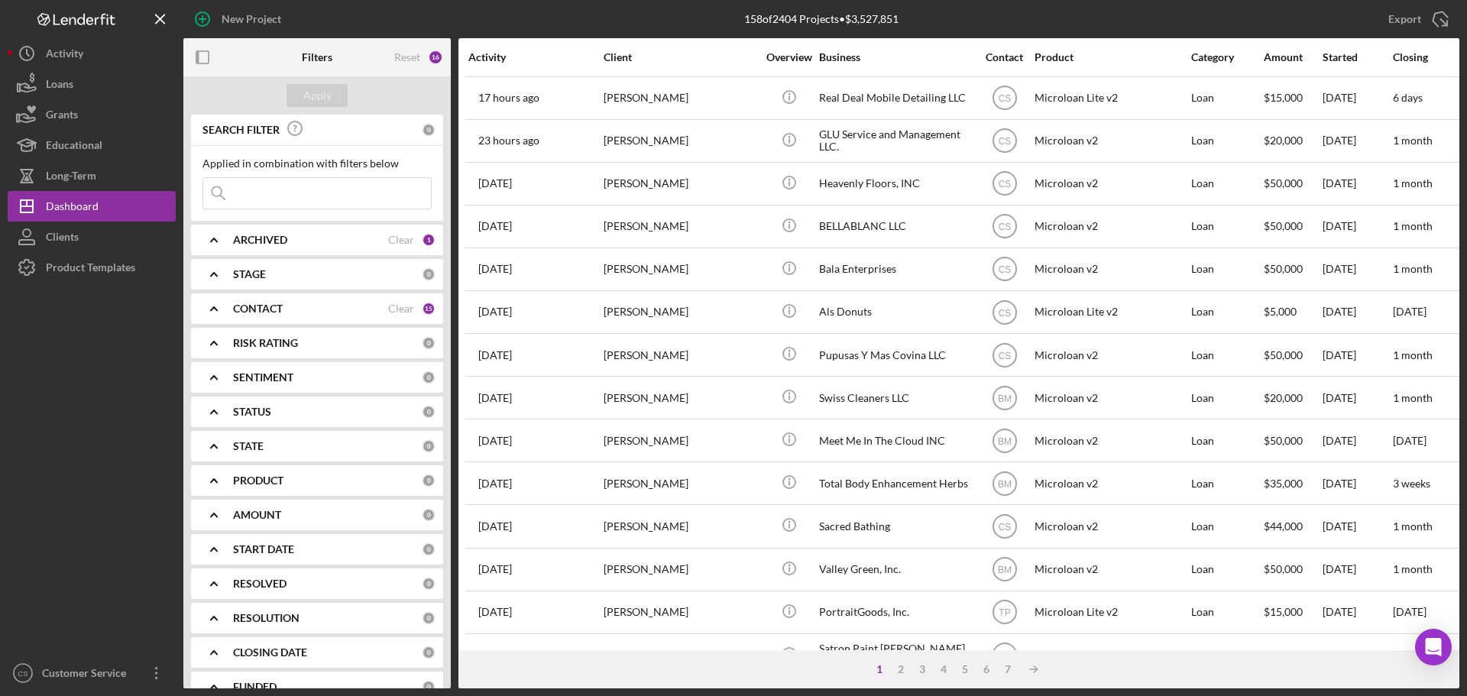
click at [144, 385] on div at bounding box center [92, 470] width 168 height 375
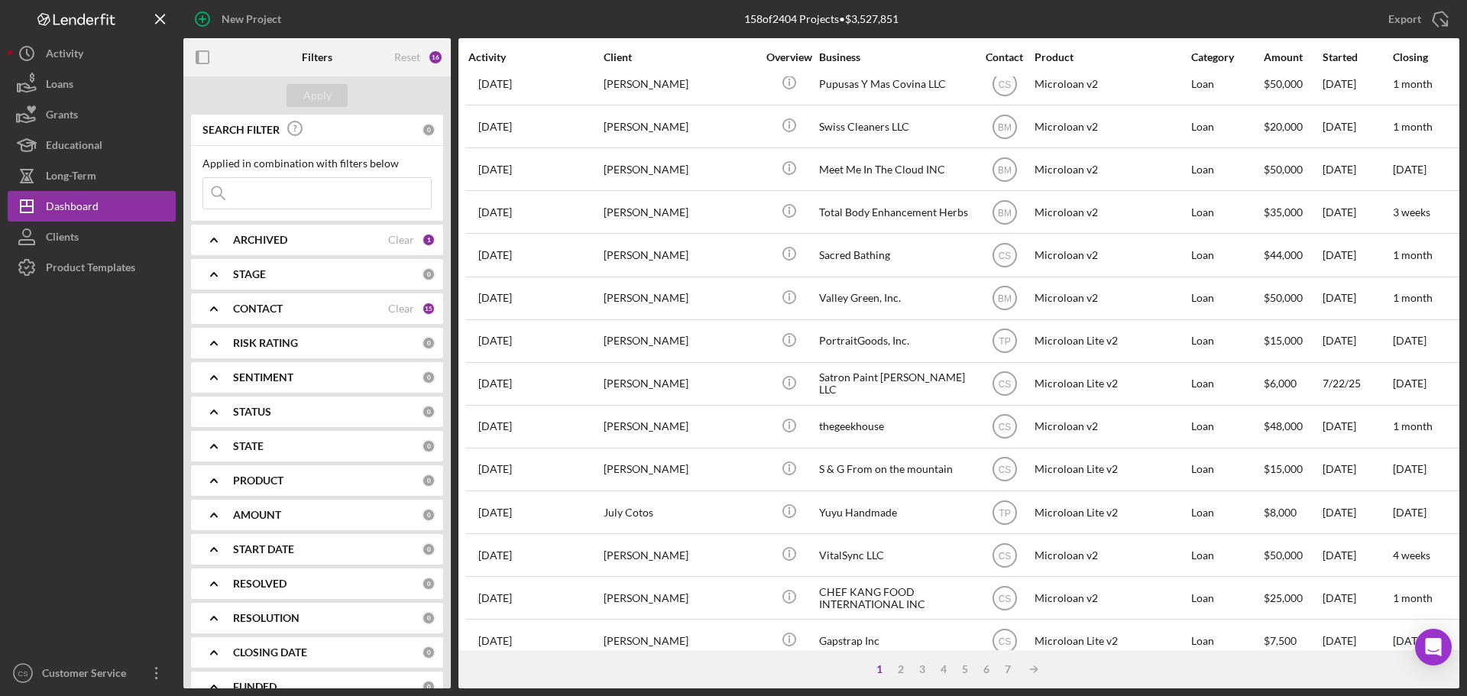
scroll to position [382, 0]
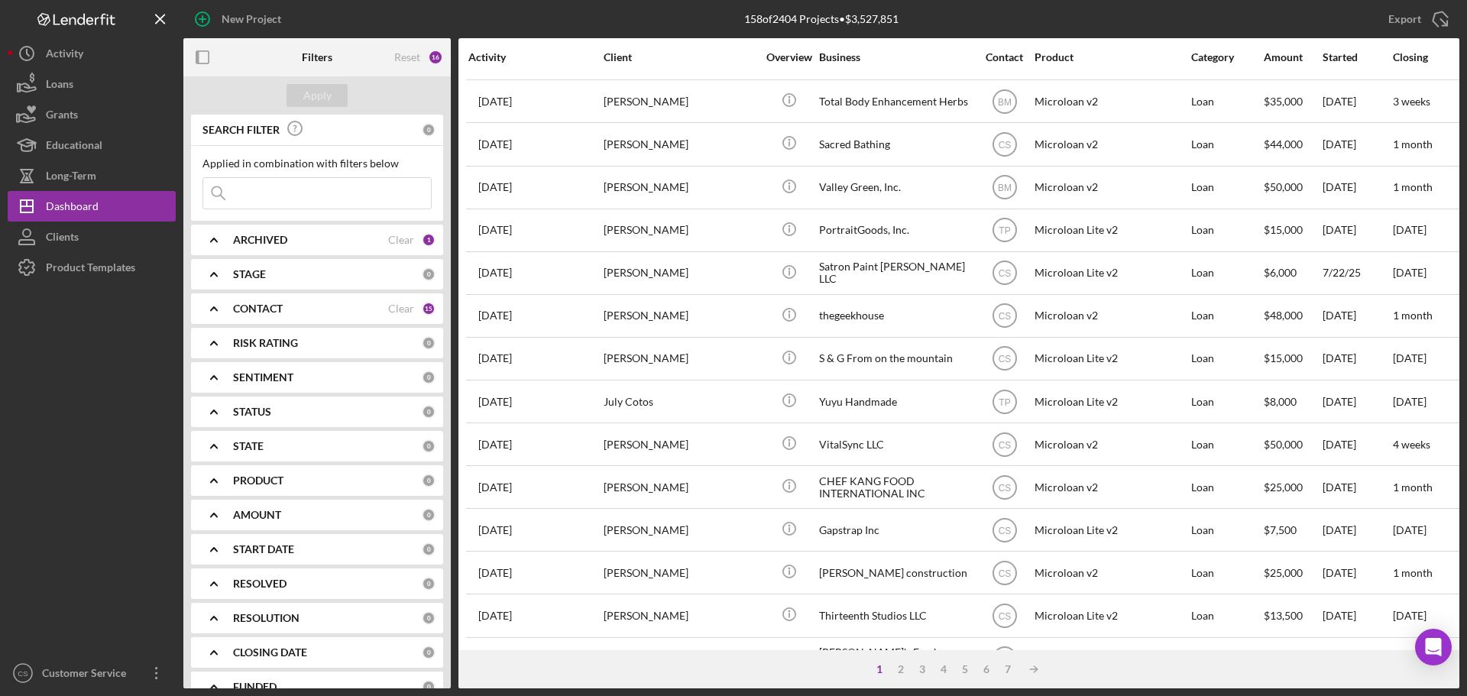
click at [880, 672] on div "1" at bounding box center [879, 669] width 21 height 12
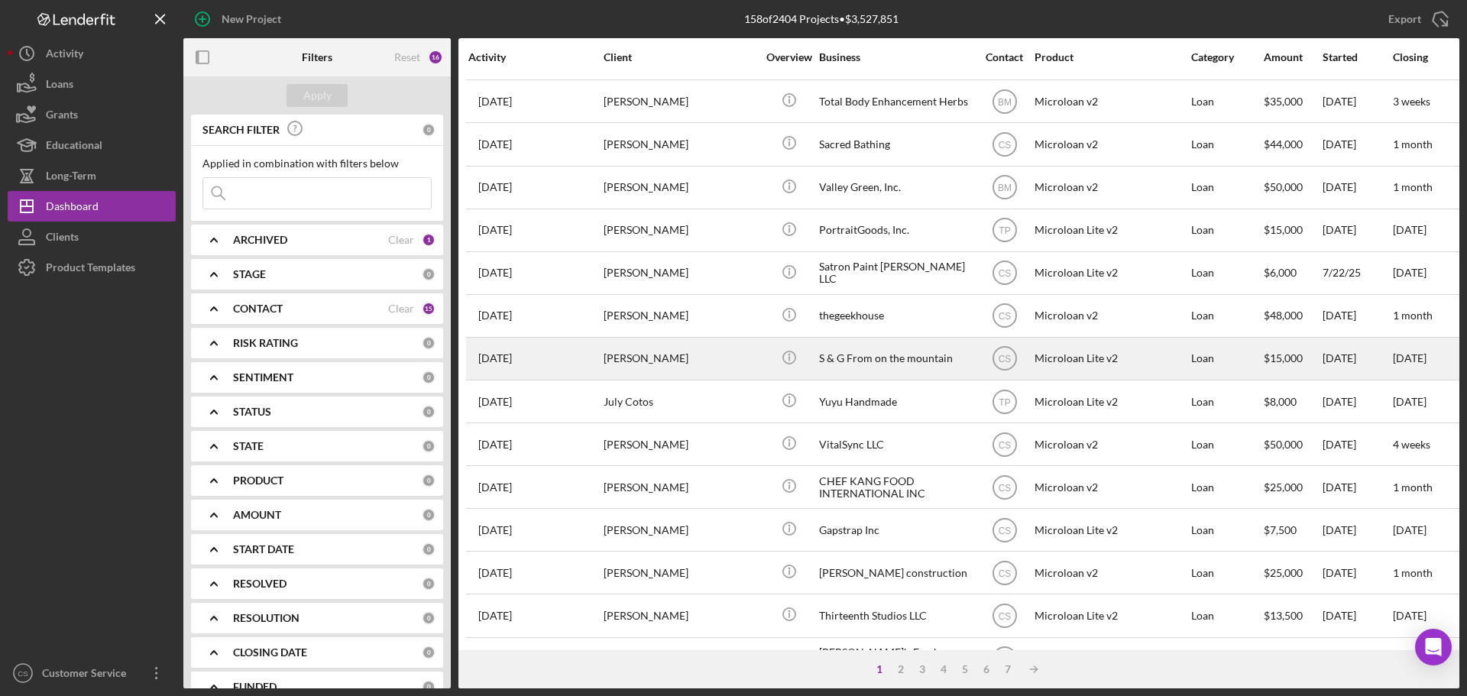
click at [669, 364] on div "[PERSON_NAME]" at bounding box center [680, 359] width 153 height 40
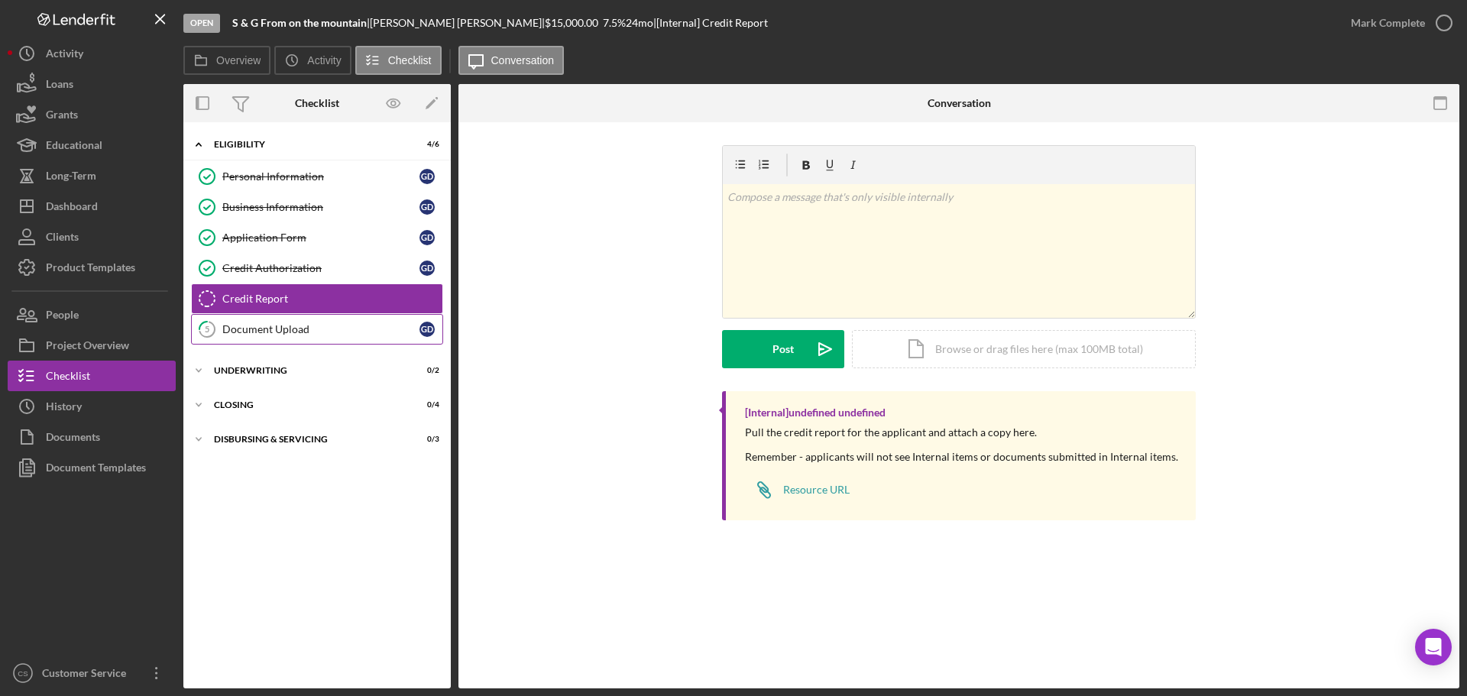
click at [339, 326] on div "Document Upload" at bounding box center [320, 329] width 197 height 12
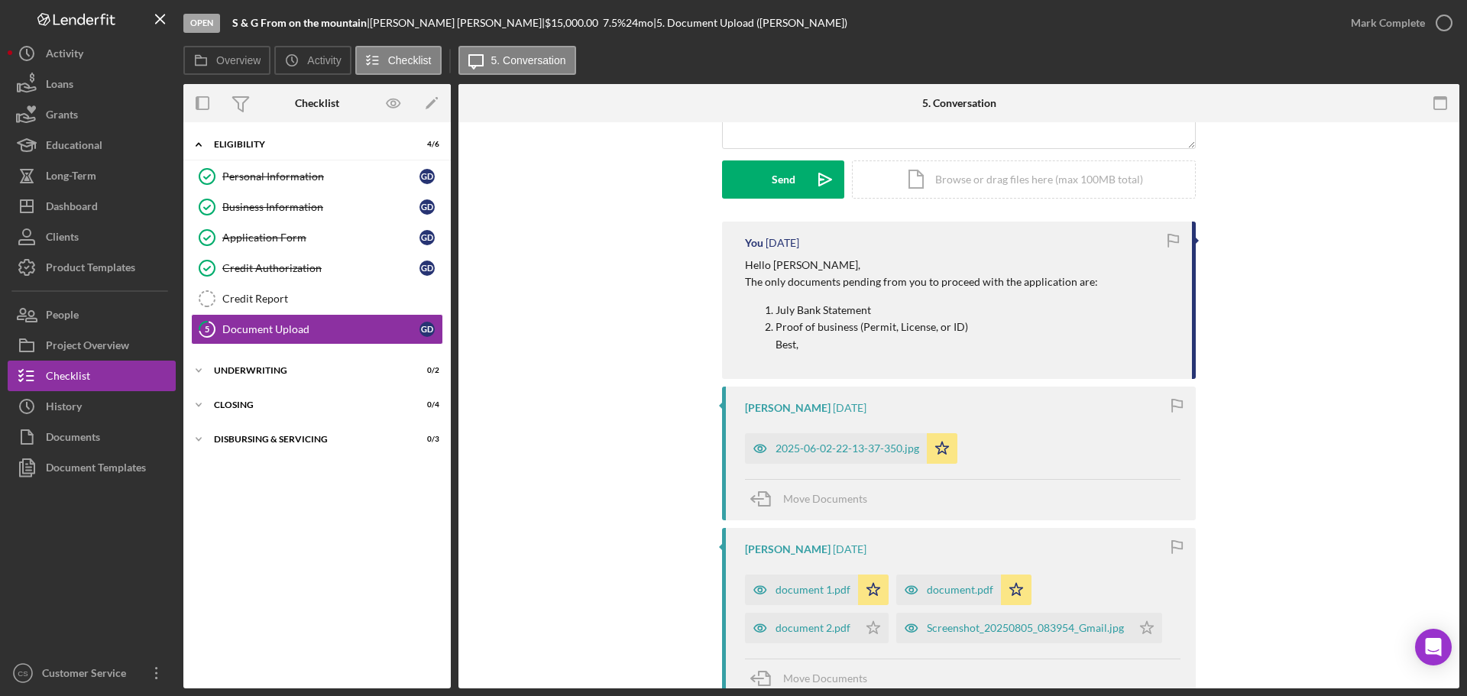
scroll to position [229, 0]
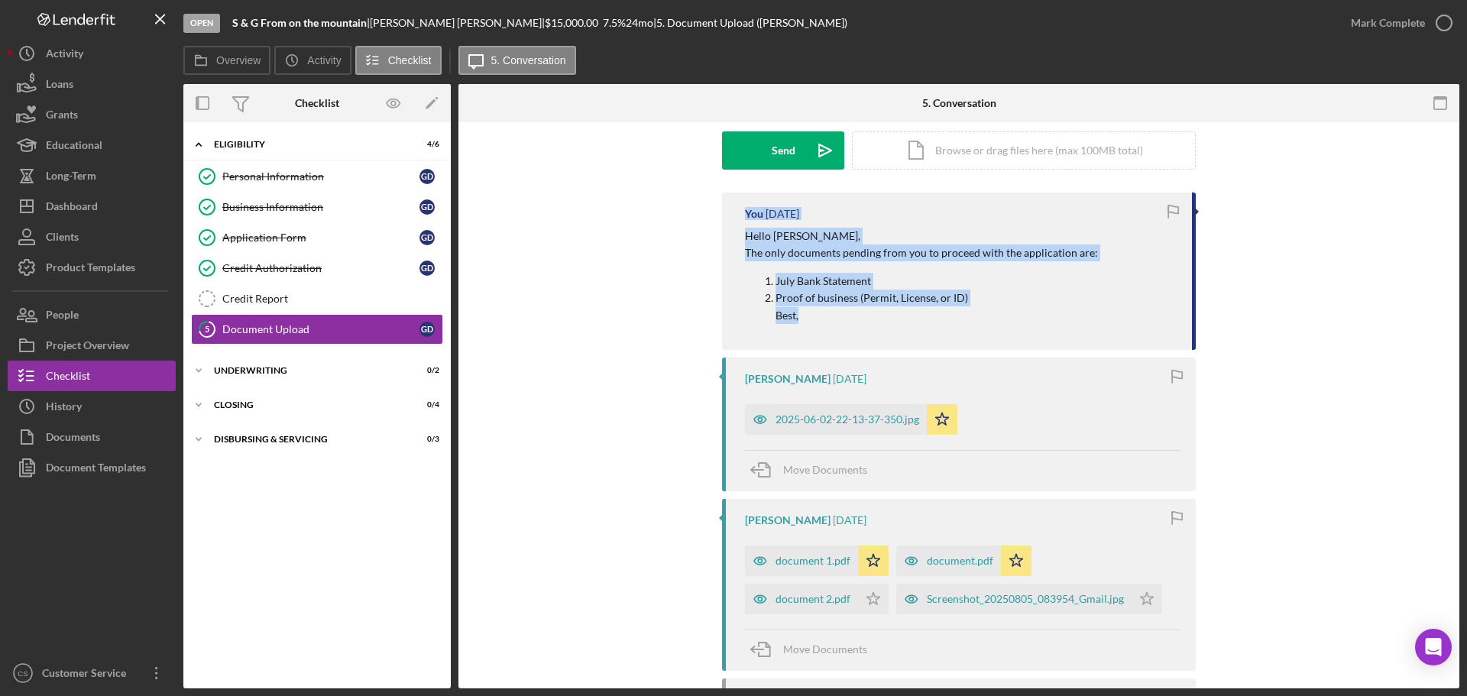
drag, startPoint x: 825, startPoint y: 323, endPoint x: 685, endPoint y: 202, distance: 184.7
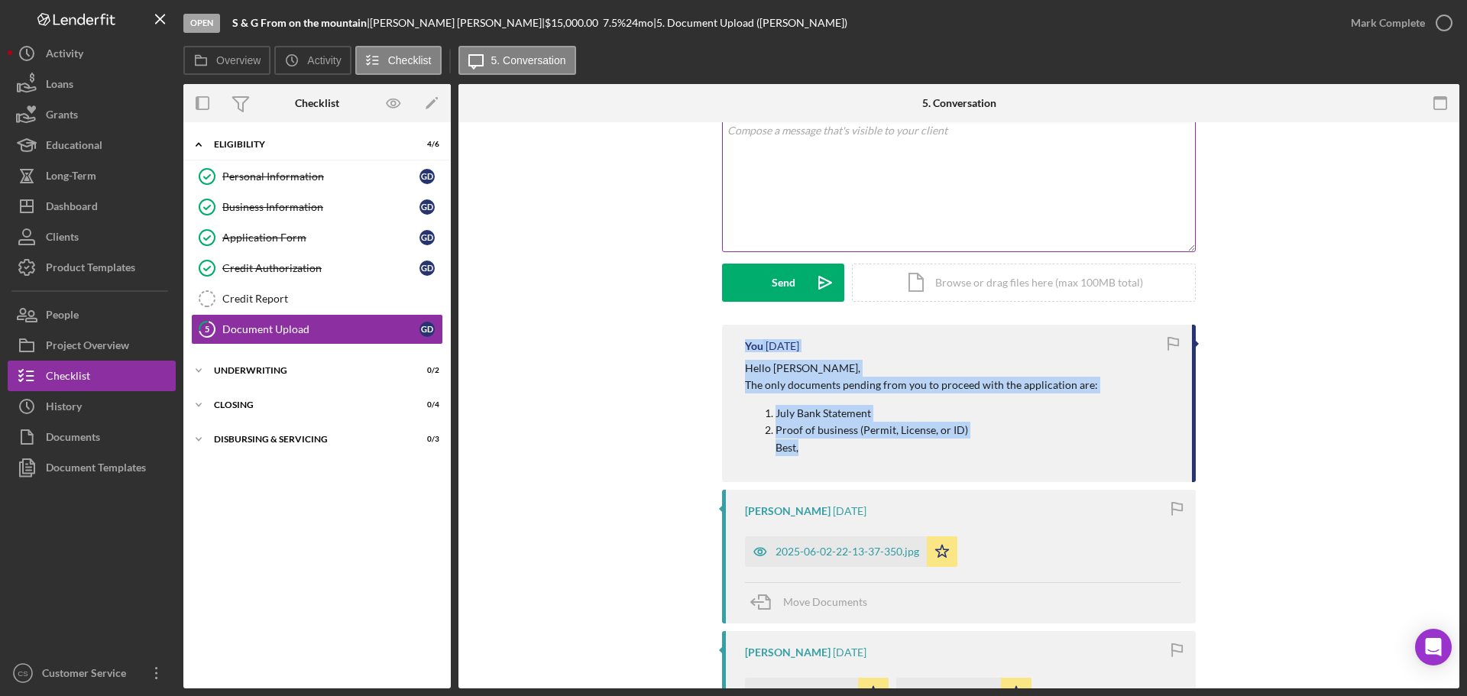
scroll to position [0, 0]
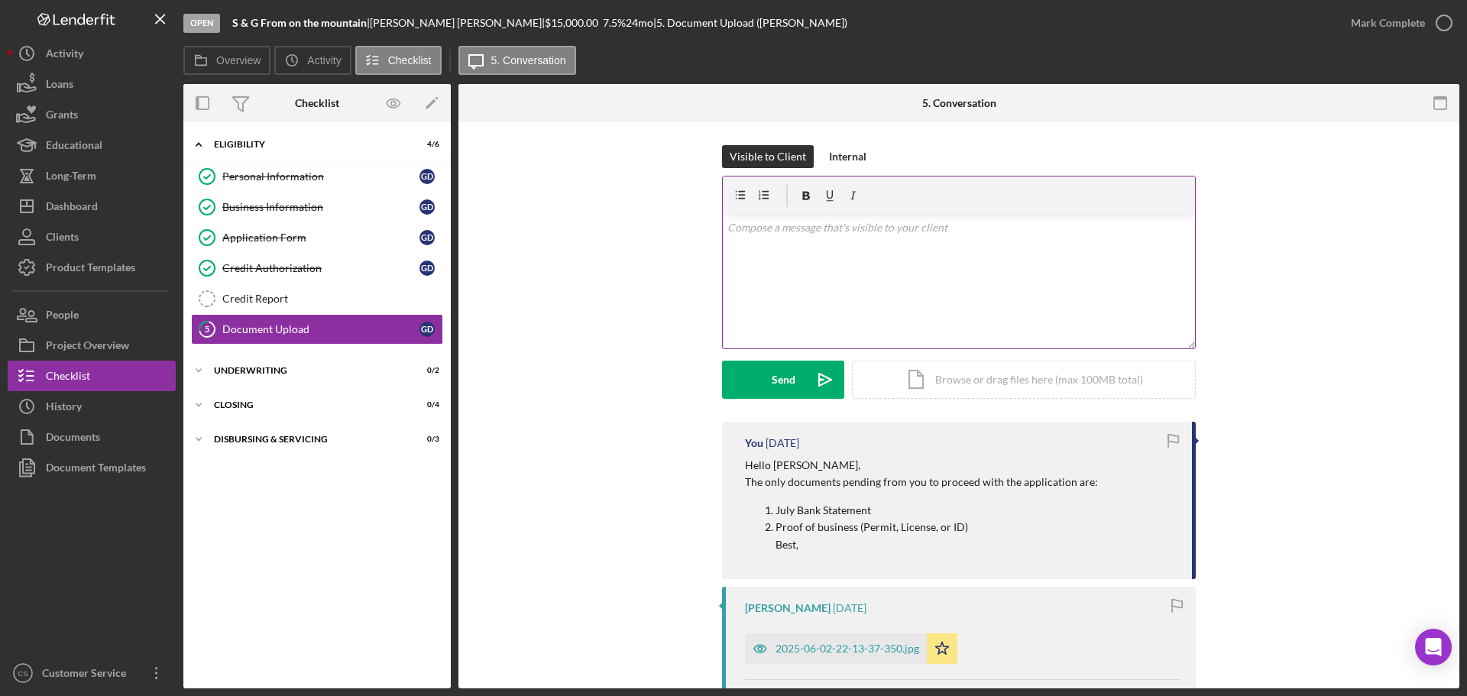
click at [818, 267] on div "v Color teal Color pink Remove color Add row above Add row below Add column bef…" at bounding box center [959, 282] width 472 height 134
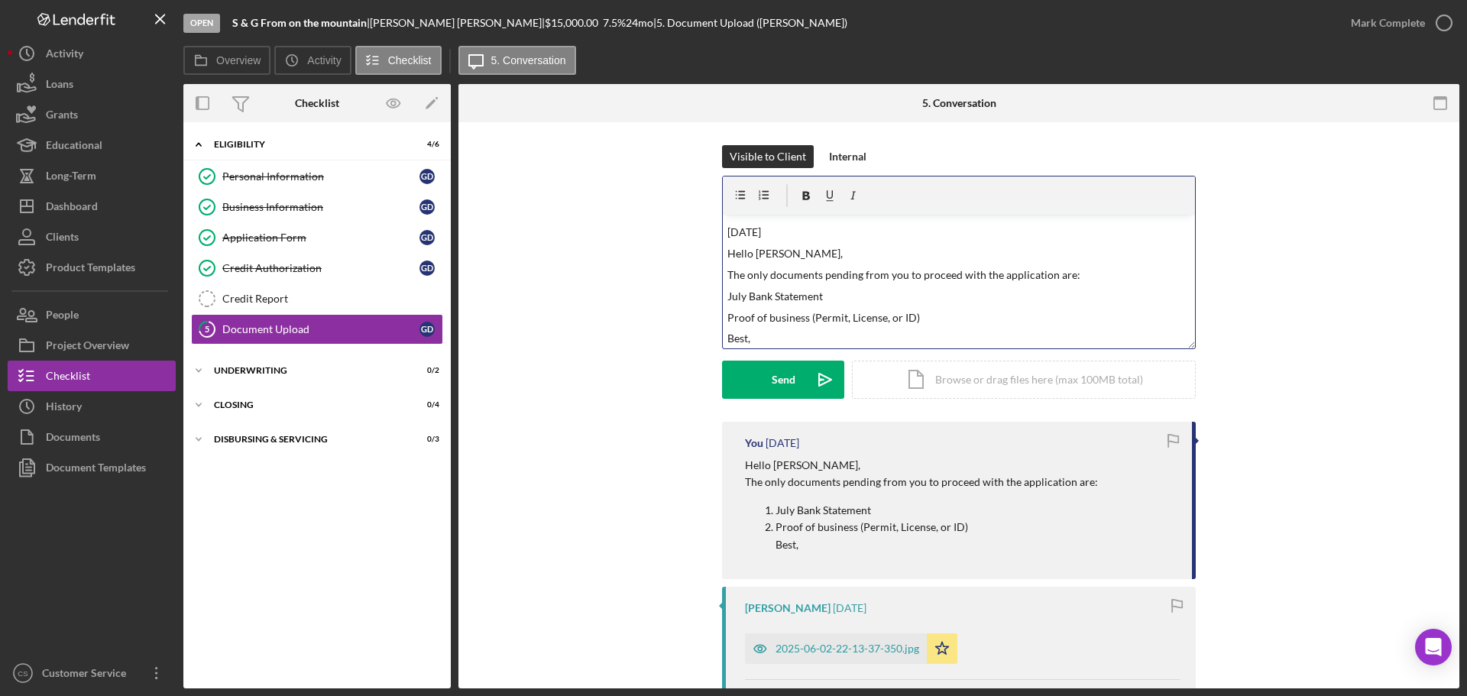
drag, startPoint x: 802, startPoint y: 232, endPoint x: 643, endPoint y: 229, distance: 159.7
click at [643, 229] on div "Visible to Client Internal v Color teal Color pink Remove color Add row above A…" at bounding box center [958, 283] width 955 height 277
click at [723, 264] on div "v Color teal Color pink Remove color Add row above Add row below Add column bef…" at bounding box center [959, 282] width 472 height 134
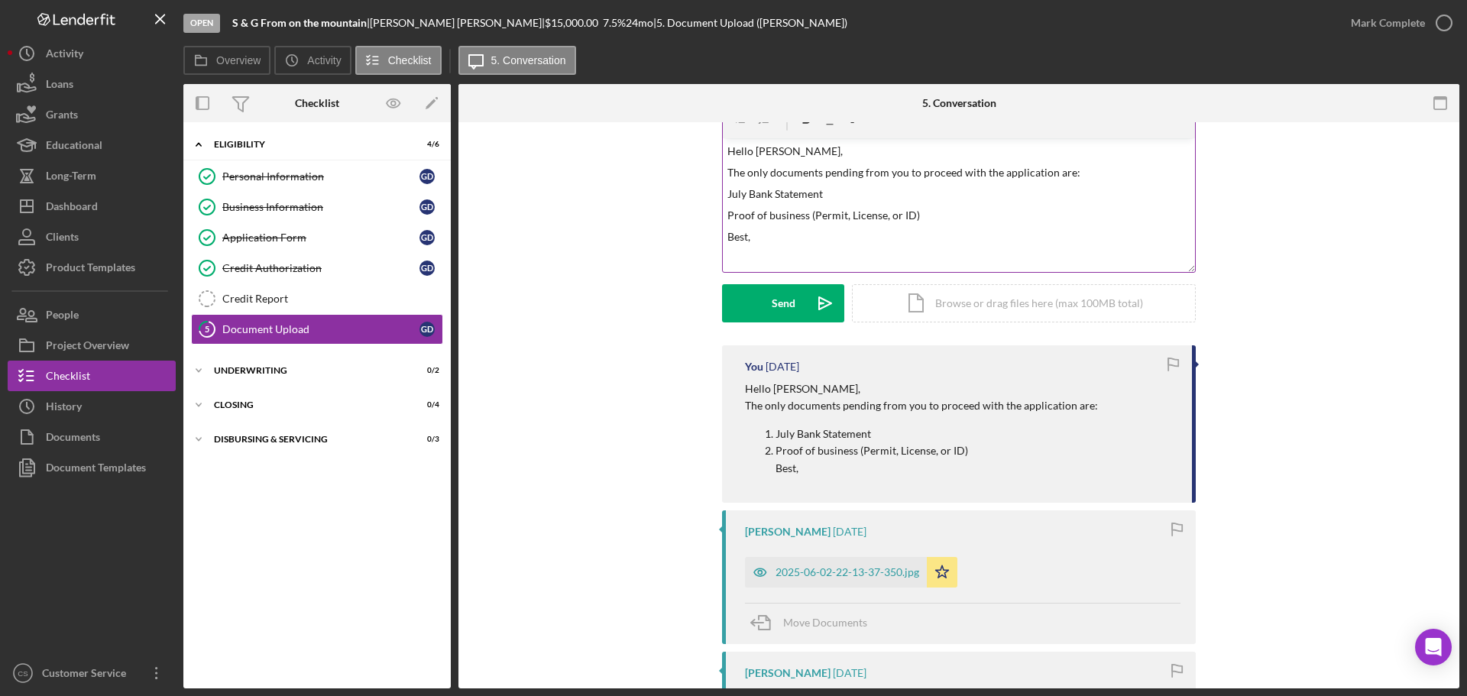
scroll to position [0, 0]
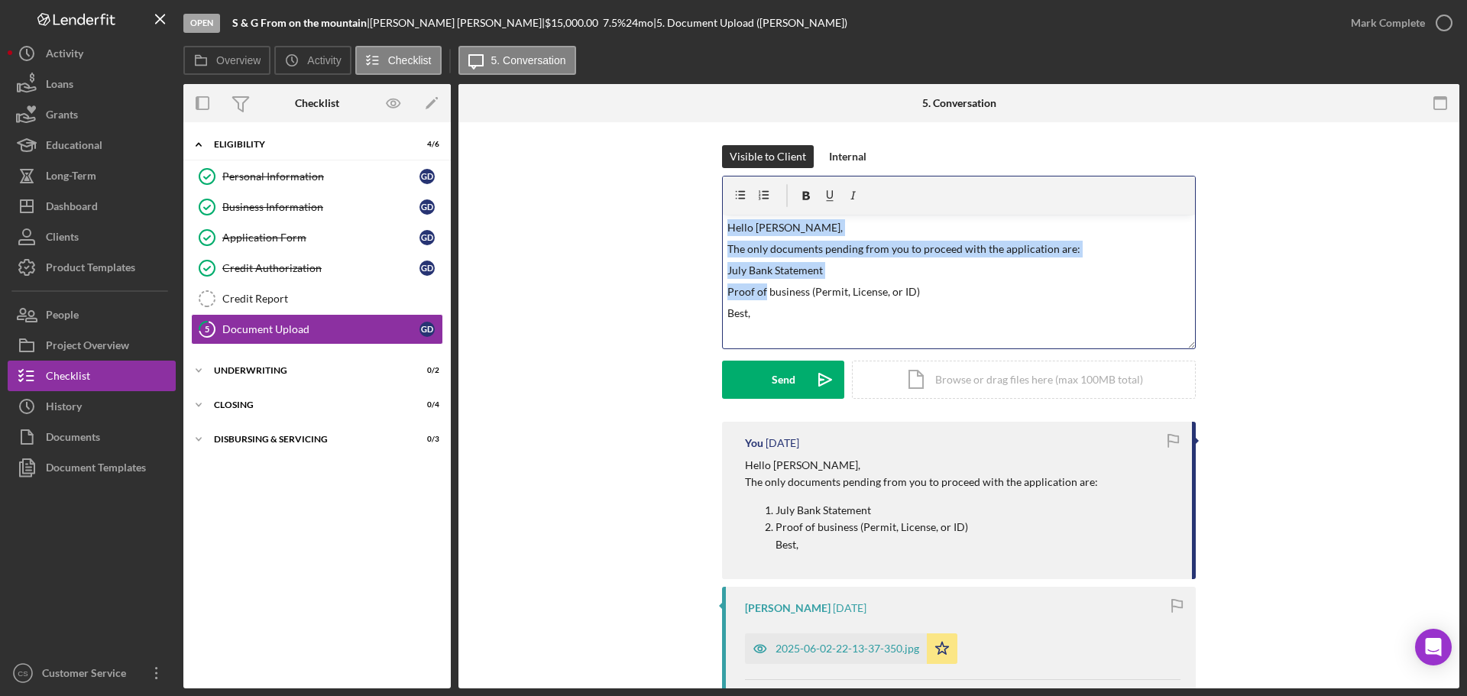
drag, startPoint x: 744, startPoint y: 266, endPoint x: 674, endPoint y: 174, distance: 115.1
click at [674, 174] on div "Visible to Client Internal v Color teal Color pink Remove color Add row above A…" at bounding box center [958, 283] width 955 height 277
drag, startPoint x: 775, startPoint y: 323, endPoint x: 705, endPoint y: 147, distance: 189.0
click at [705, 147] on div "Visible to Client Internal v Color teal Color pink Remove color Add row above A…" at bounding box center [958, 283] width 955 height 277
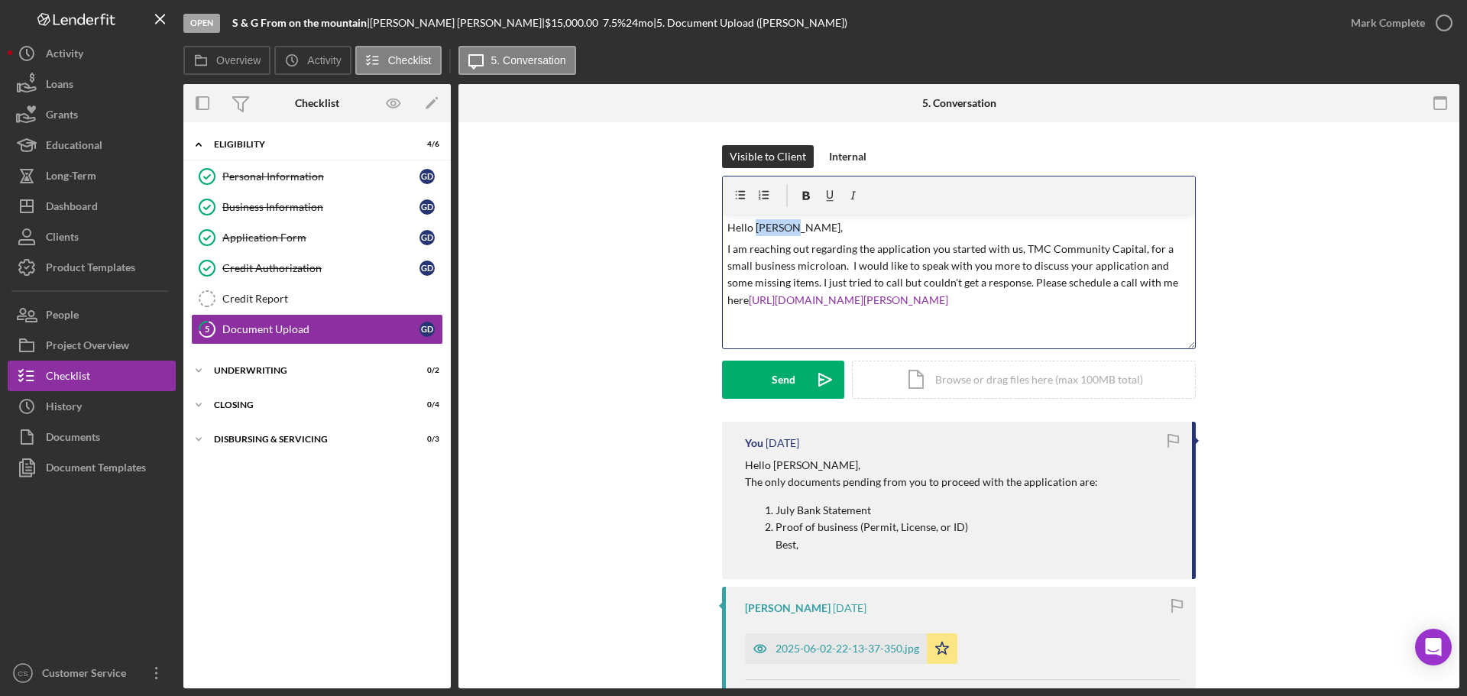
drag, startPoint x: 751, startPoint y: 228, endPoint x: 782, endPoint y: 229, distance: 31.4
click at [782, 229] on p "Hello [PERSON_NAME]," at bounding box center [959, 227] width 464 height 17
drag, startPoint x: 1047, startPoint y: 310, endPoint x: 1135, endPoint y: 261, distance: 100.6
click at [1135, 261] on div "v Color teal Color pink Remove color Add row above Add row below Add column bef…" at bounding box center [959, 282] width 472 height 134
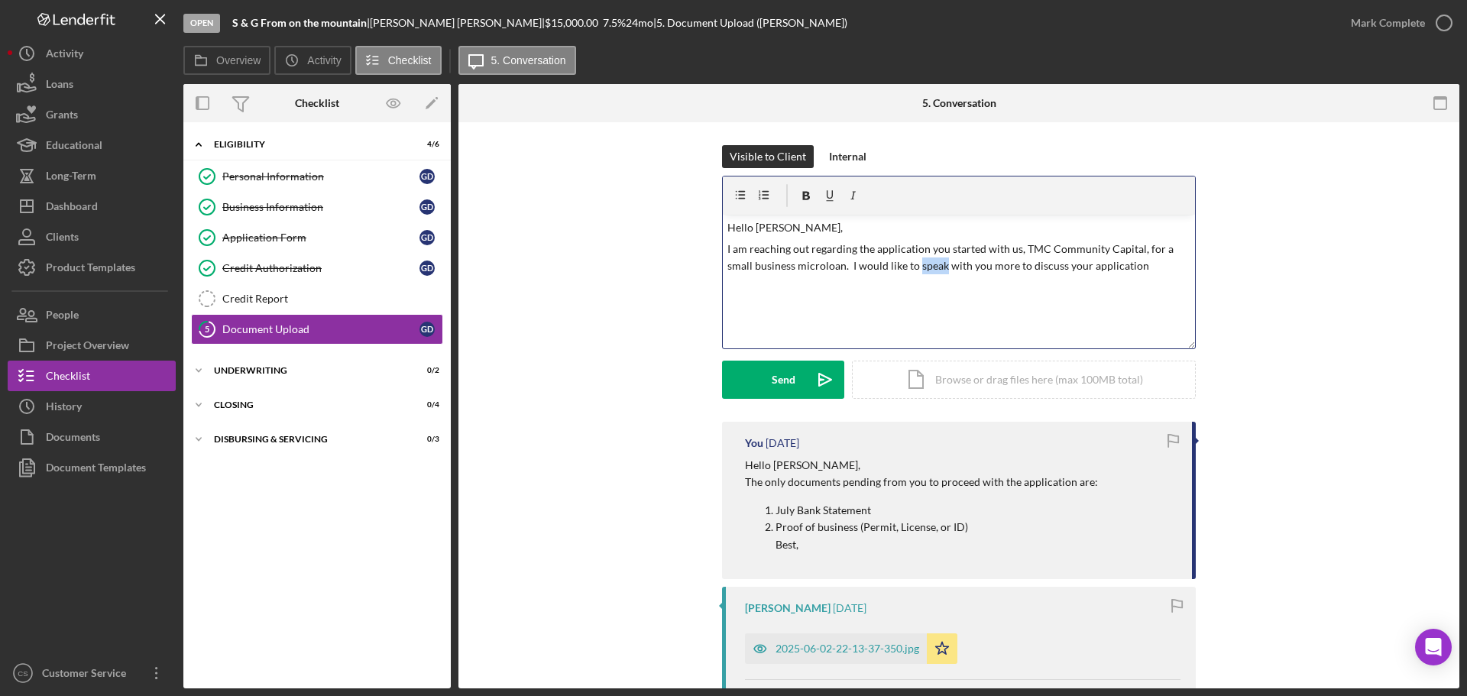
drag, startPoint x: 913, startPoint y: 265, endPoint x: 940, endPoint y: 265, distance: 26.7
click at [940, 265] on p "I am reaching out regarding the application you started with us, TMC Community …" at bounding box center [959, 258] width 464 height 34
drag, startPoint x: 1123, startPoint y: 300, endPoint x: 1121, endPoint y: 268, distance: 31.4
click at [1121, 268] on div "v Color teal Color pink Remove color Add row above Add row below Add column bef…" at bounding box center [959, 282] width 472 height 134
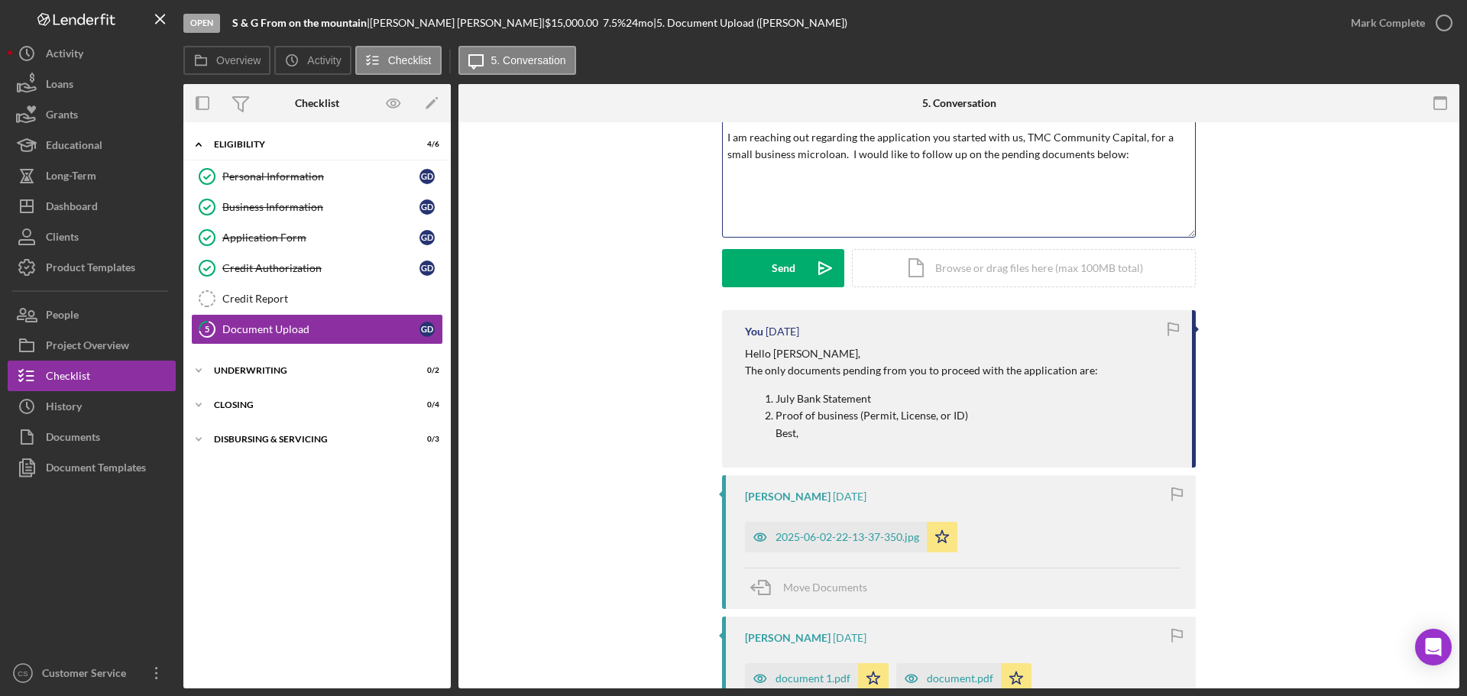
scroll to position [229, 0]
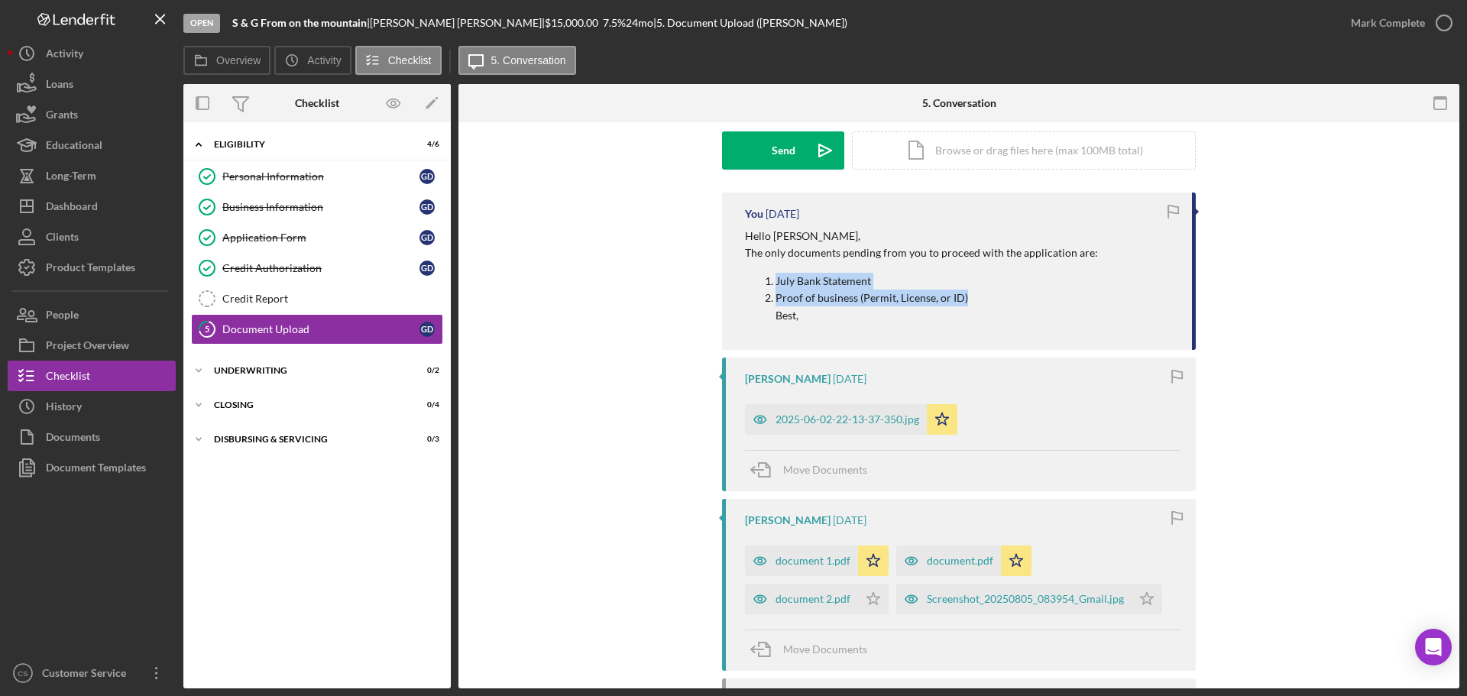
drag, startPoint x: 966, startPoint y: 298, endPoint x: 737, endPoint y: 280, distance: 229.2
click at [737, 280] on div "You [DATE] Hello [PERSON_NAME], The only documents pending from you to proceed …" at bounding box center [959, 271] width 474 height 157
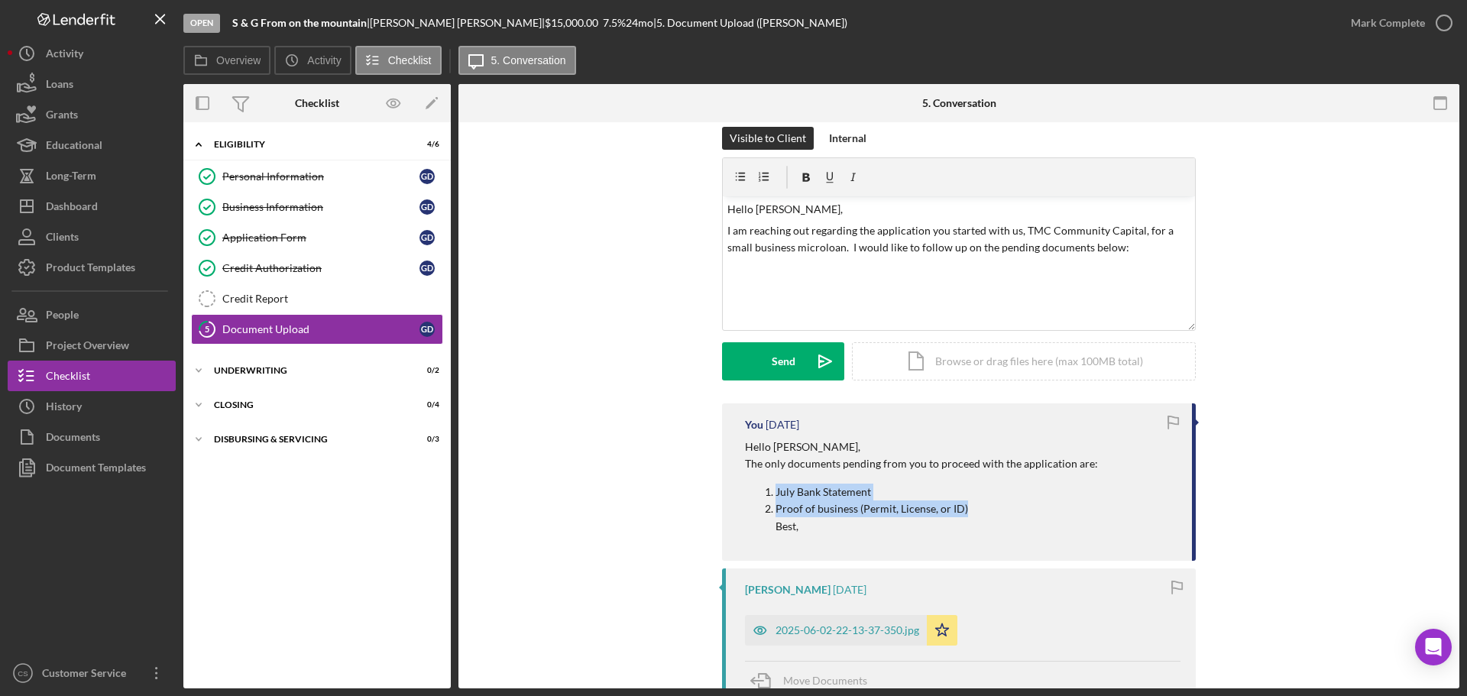
scroll to position [0, 0]
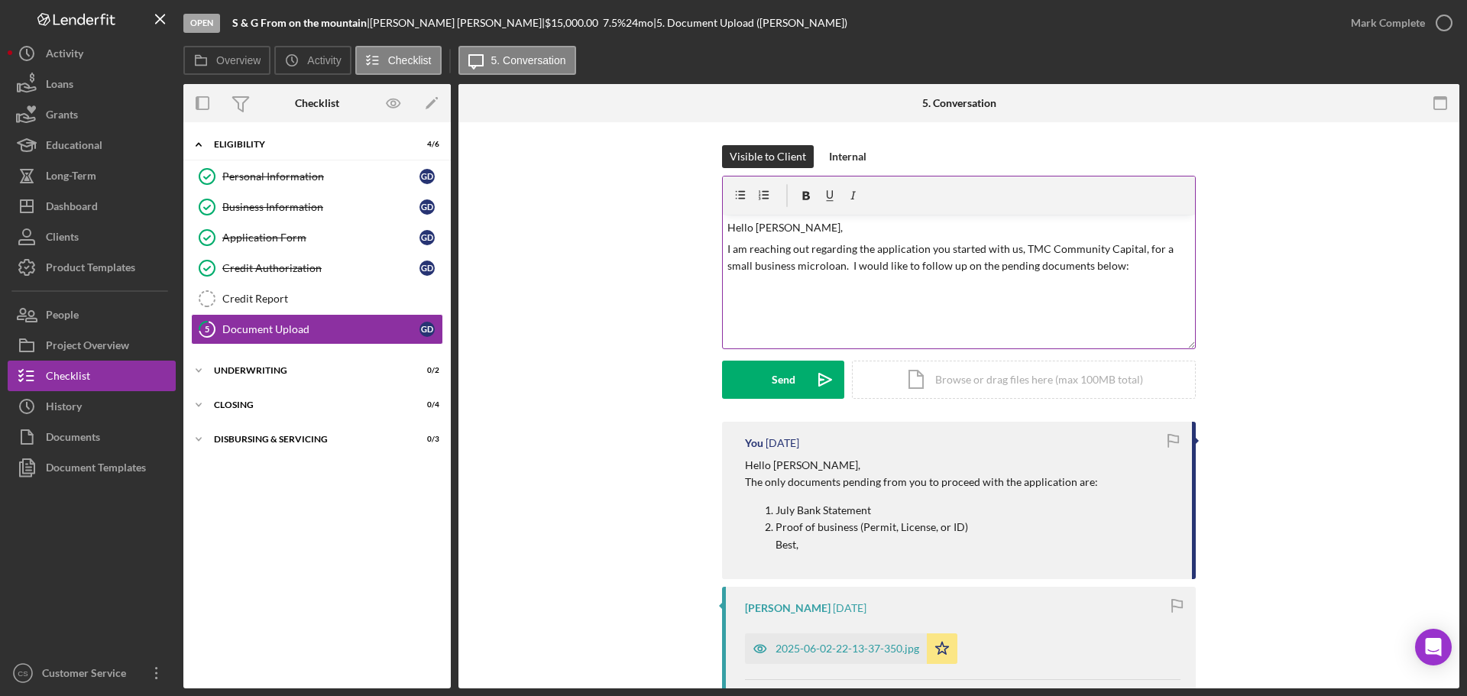
click at [1123, 275] on div "v Color teal Color pink Remove color Add row above Add row below Add column bef…" at bounding box center [959, 282] width 472 height 134
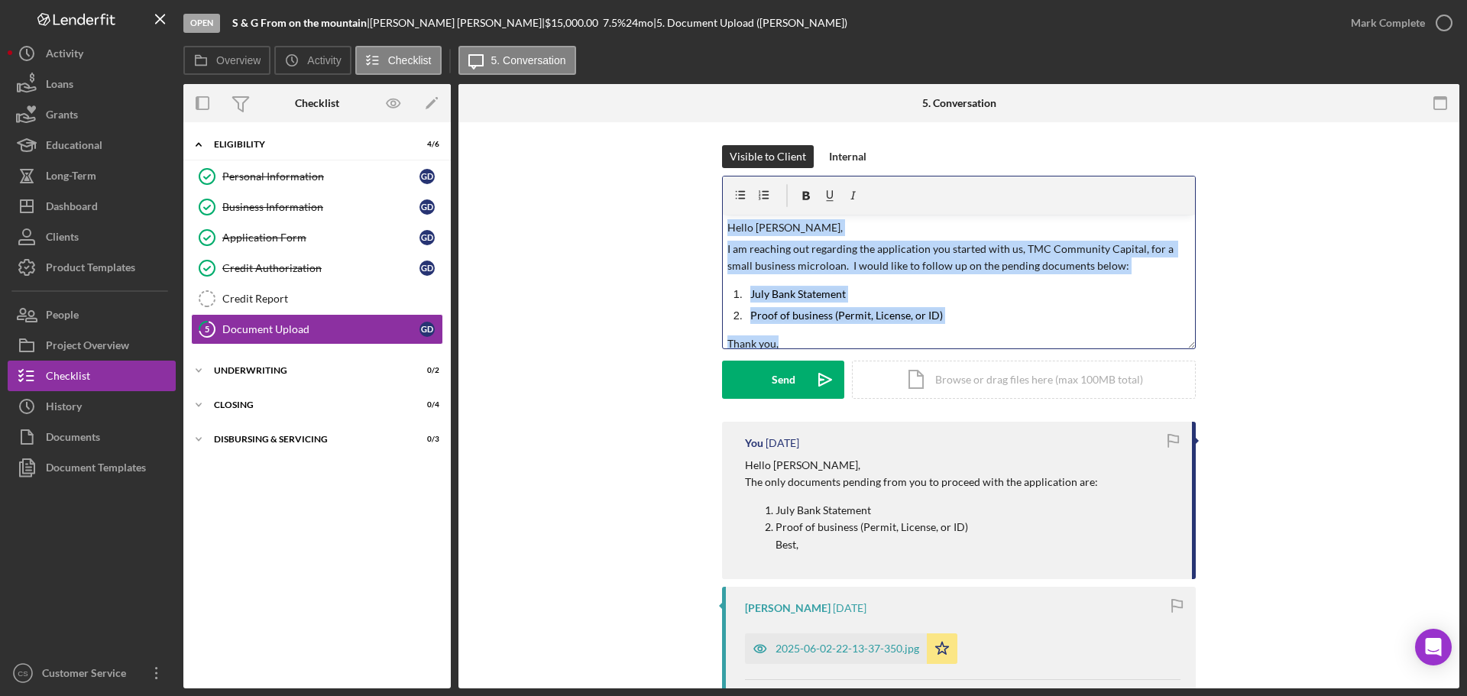
drag, startPoint x: 762, startPoint y: 283, endPoint x: 581, endPoint y: 199, distance: 200.0
click at [581, 199] on div "Visible to Client Internal v Color teal Color pink Remove color Add row above A…" at bounding box center [958, 283] width 955 height 277
click at [789, 385] on div "Send" at bounding box center [784, 380] width 24 height 38
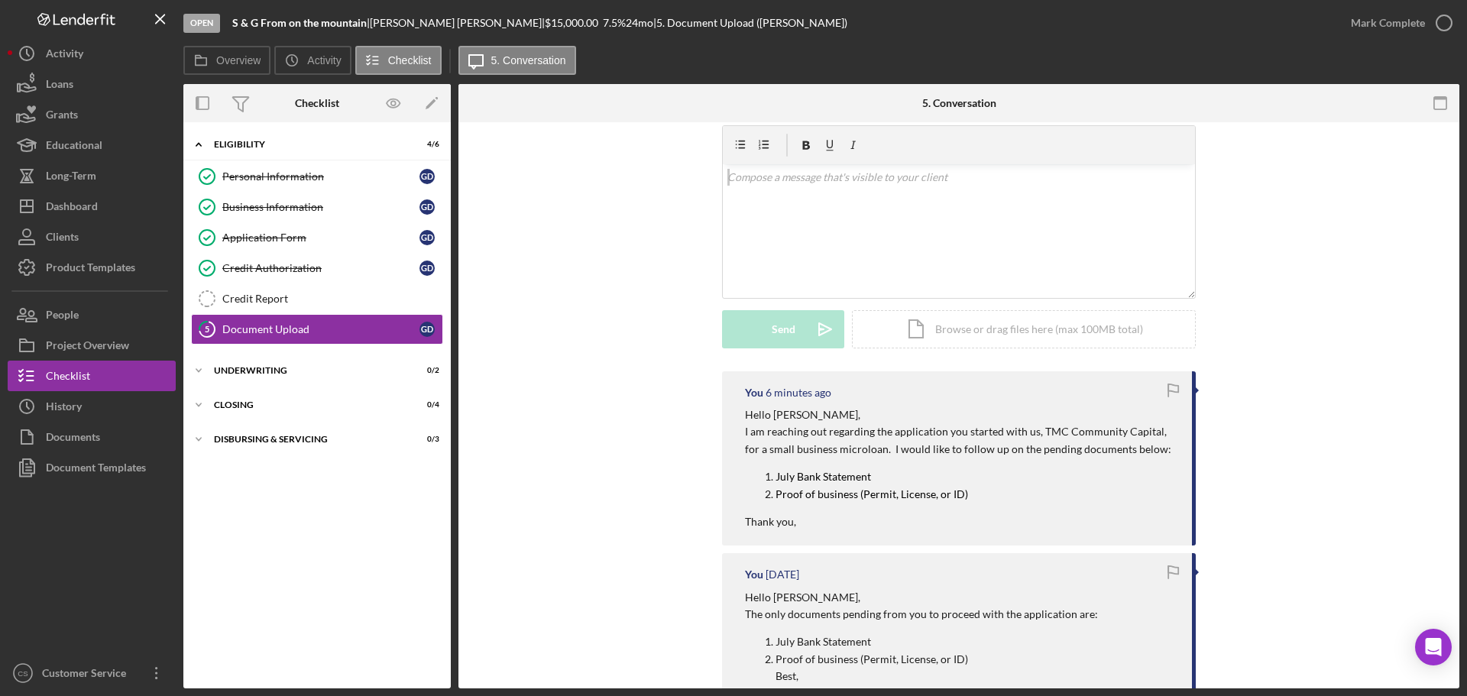
scroll to position [76, 0]
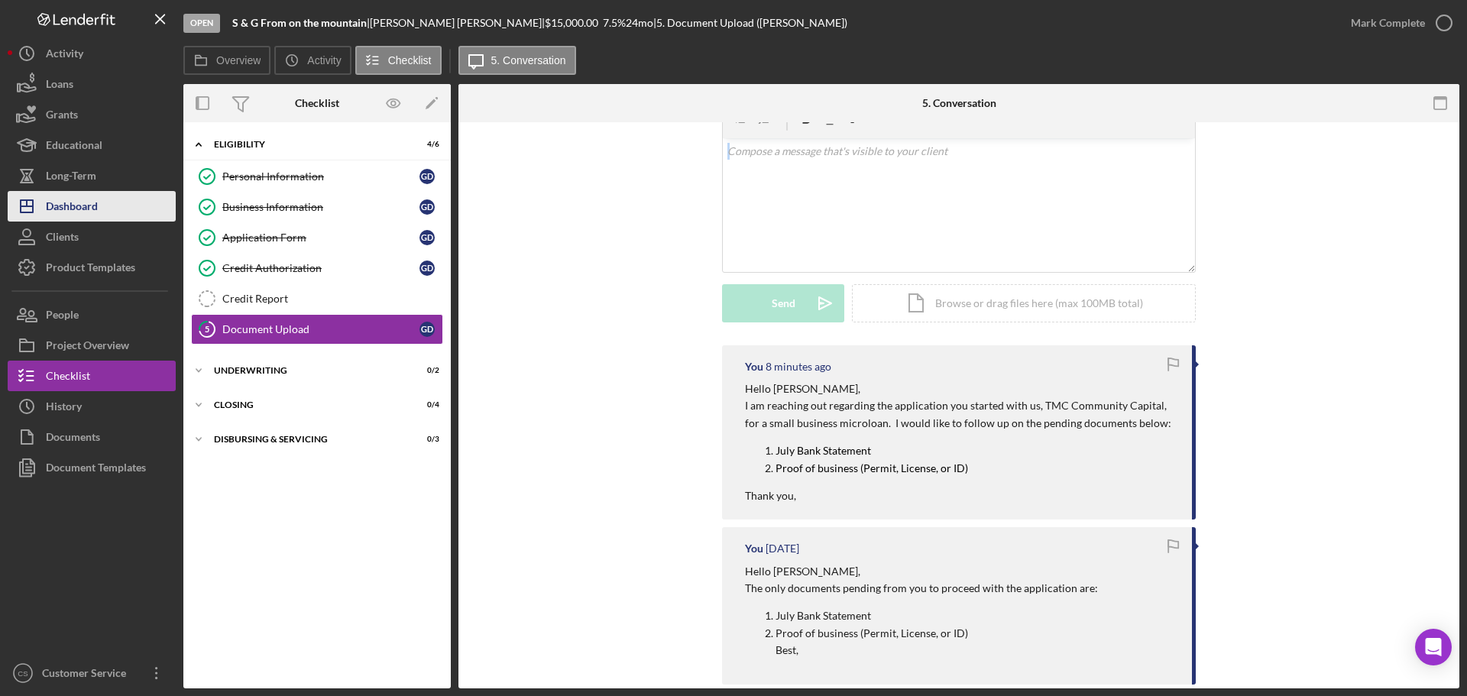
click at [89, 212] on div "Dashboard" at bounding box center [72, 208] width 52 height 34
